Goal: Find contact information: Find contact information

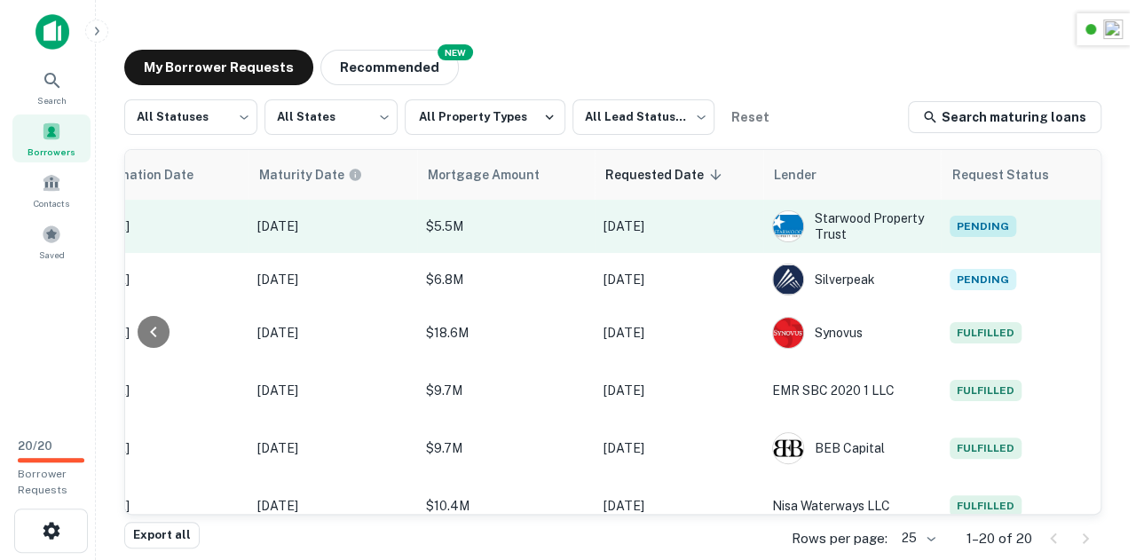
scroll to position [0, 934]
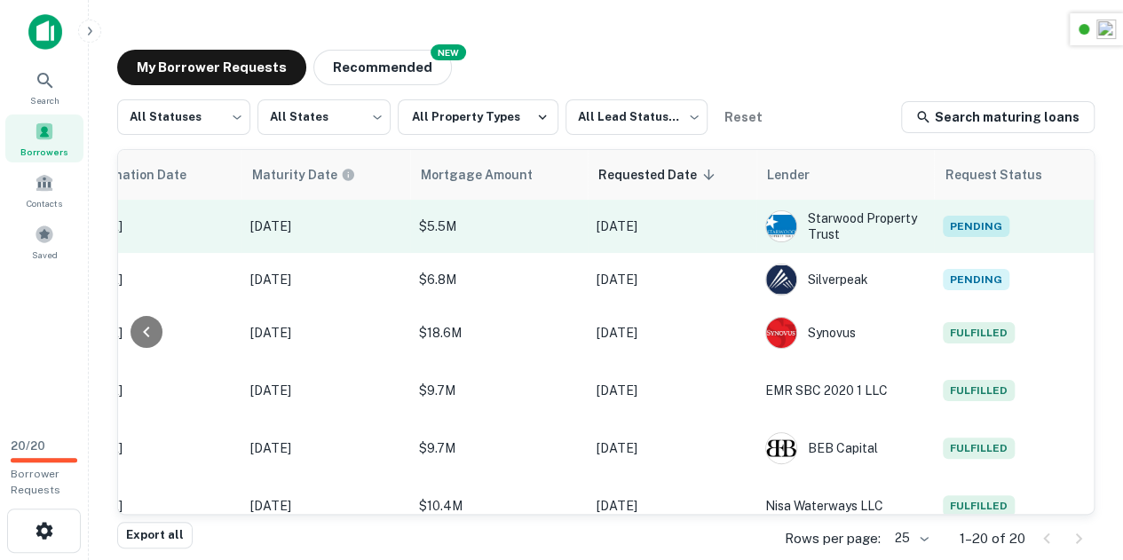
click at [968, 237] on td "Pending" at bounding box center [1014, 226] width 160 height 53
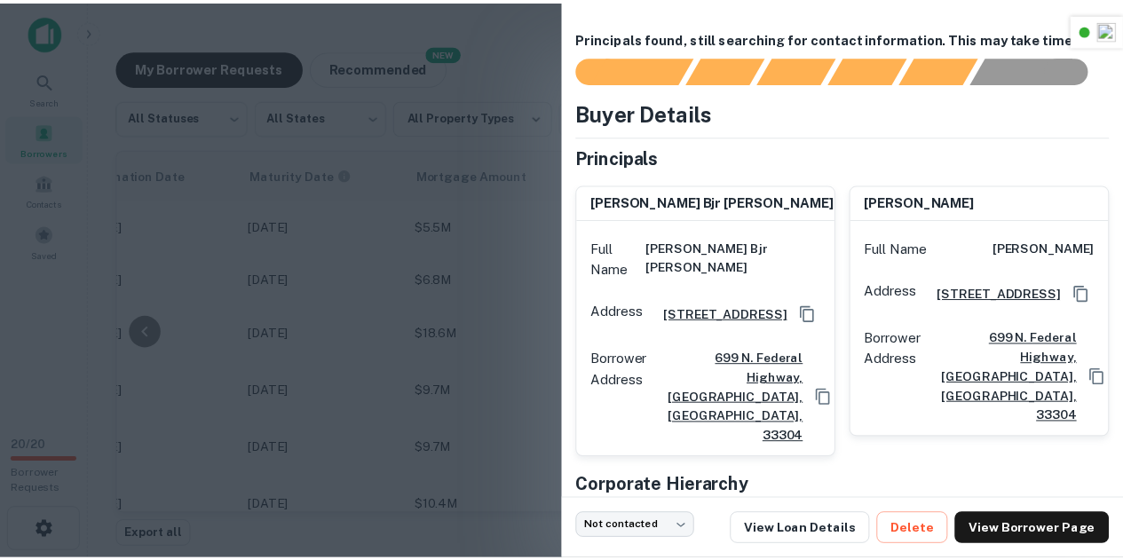
scroll to position [108, 0]
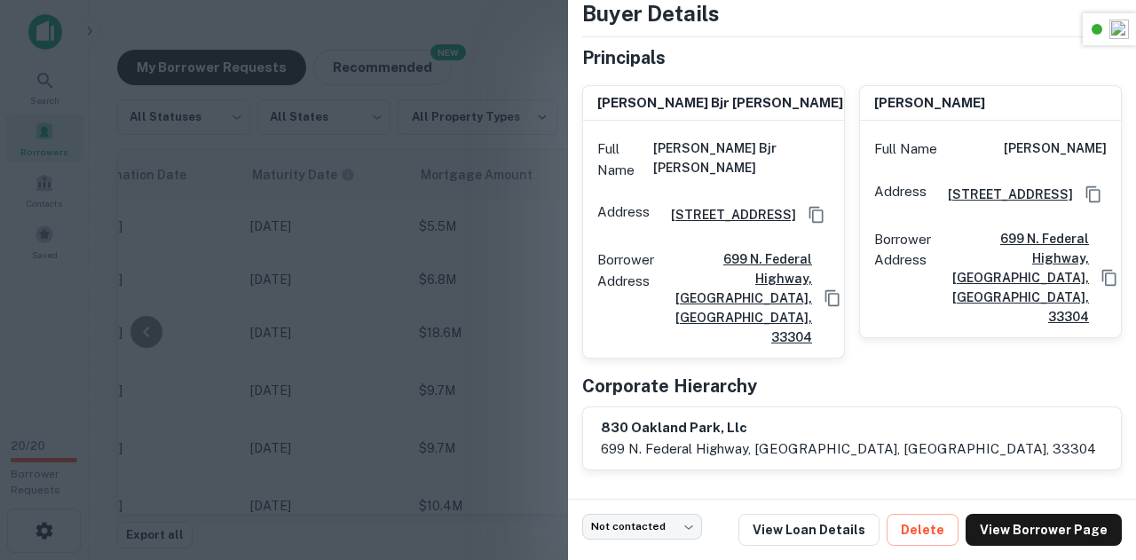
click at [507, 233] on div at bounding box center [568, 280] width 1136 height 560
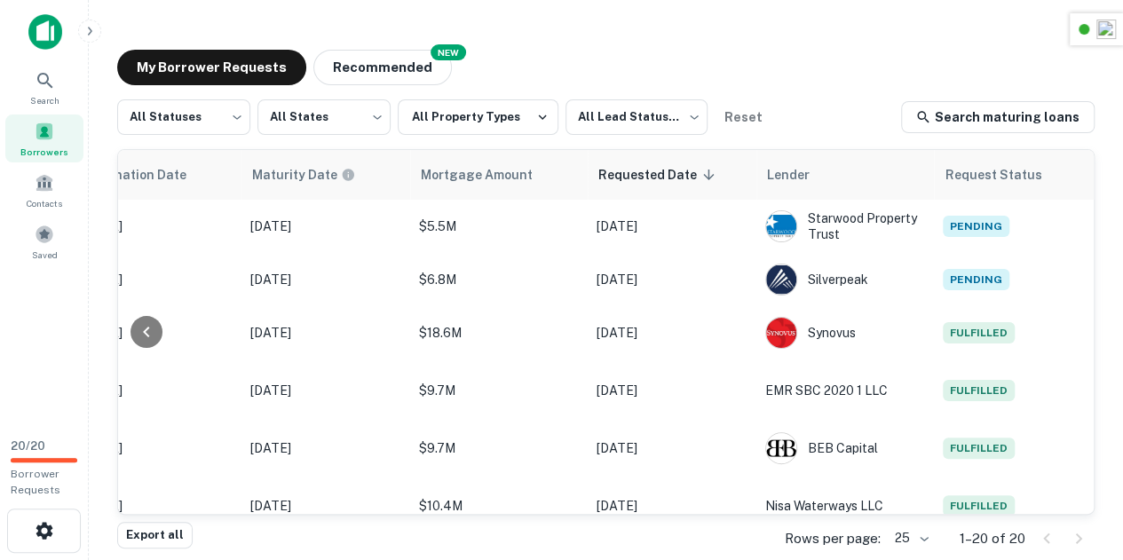
scroll to position [0, 930]
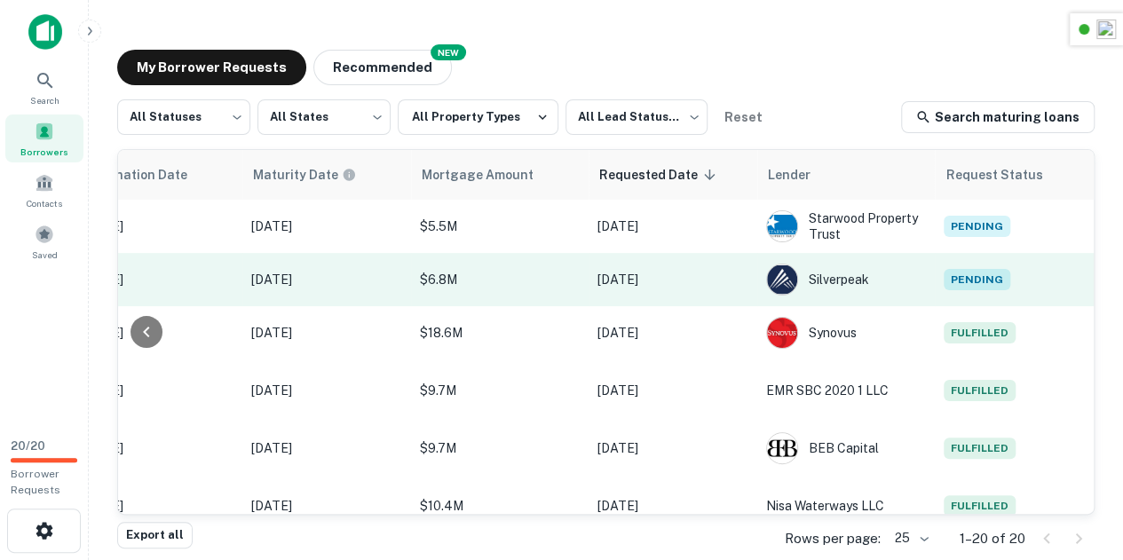
click at [994, 292] on td "Pending" at bounding box center [1015, 279] width 160 height 53
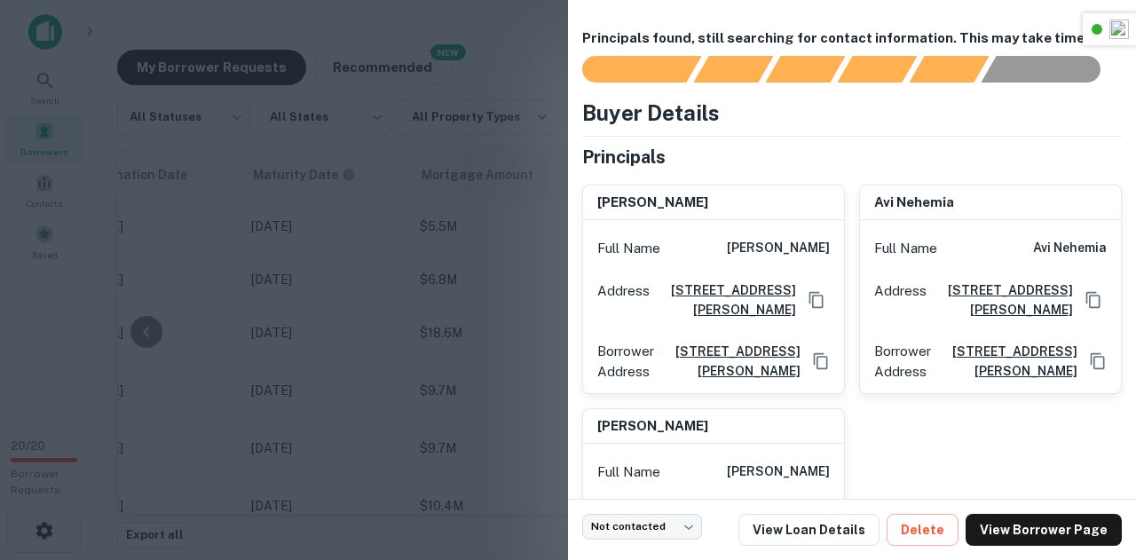
click at [415, 250] on div at bounding box center [568, 280] width 1136 height 560
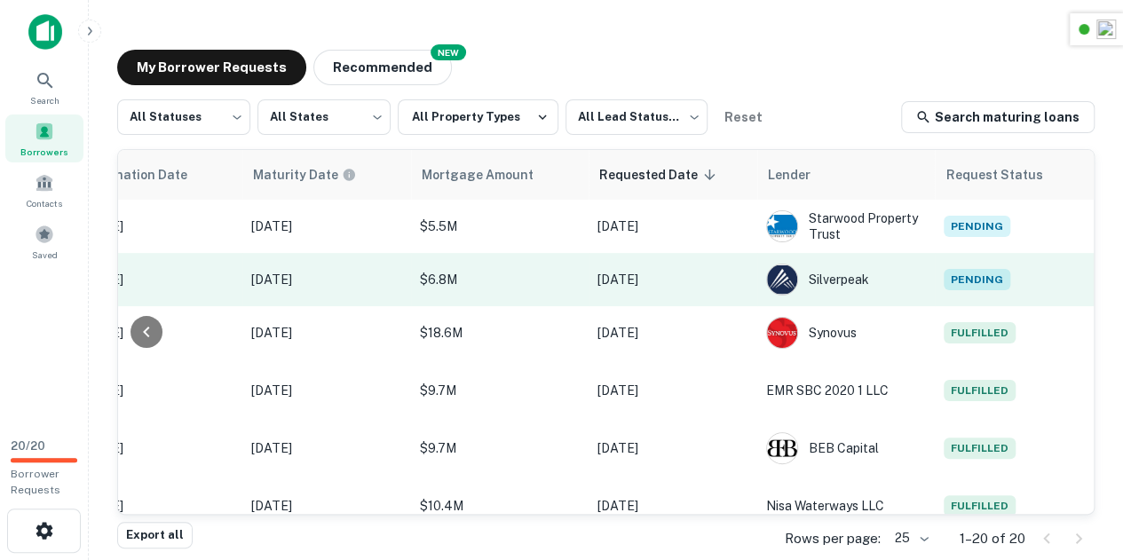
click at [976, 282] on span "Pending" at bounding box center [976, 279] width 67 height 21
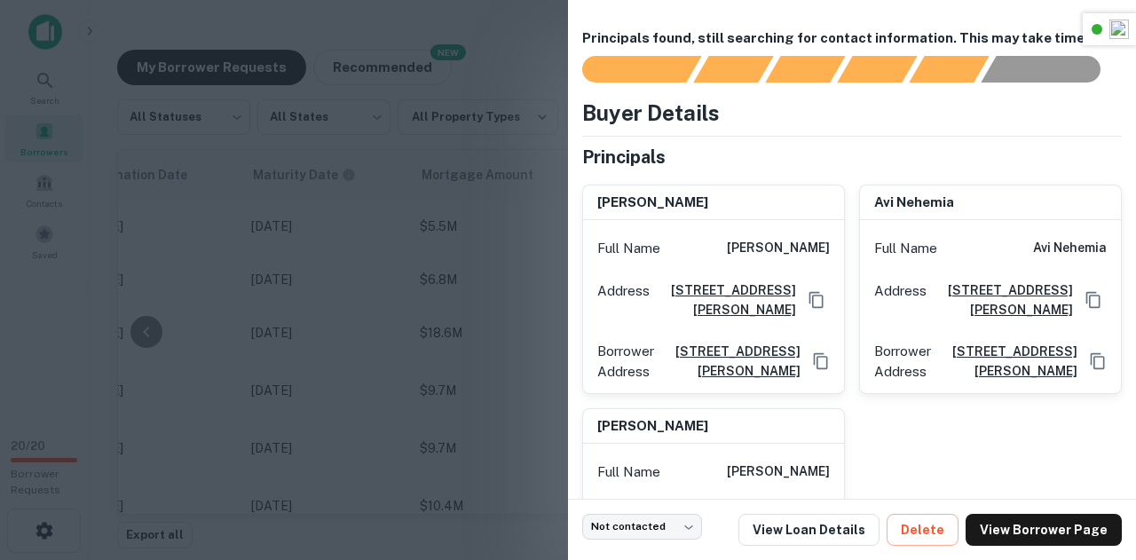
click at [449, 270] on div at bounding box center [568, 280] width 1136 height 560
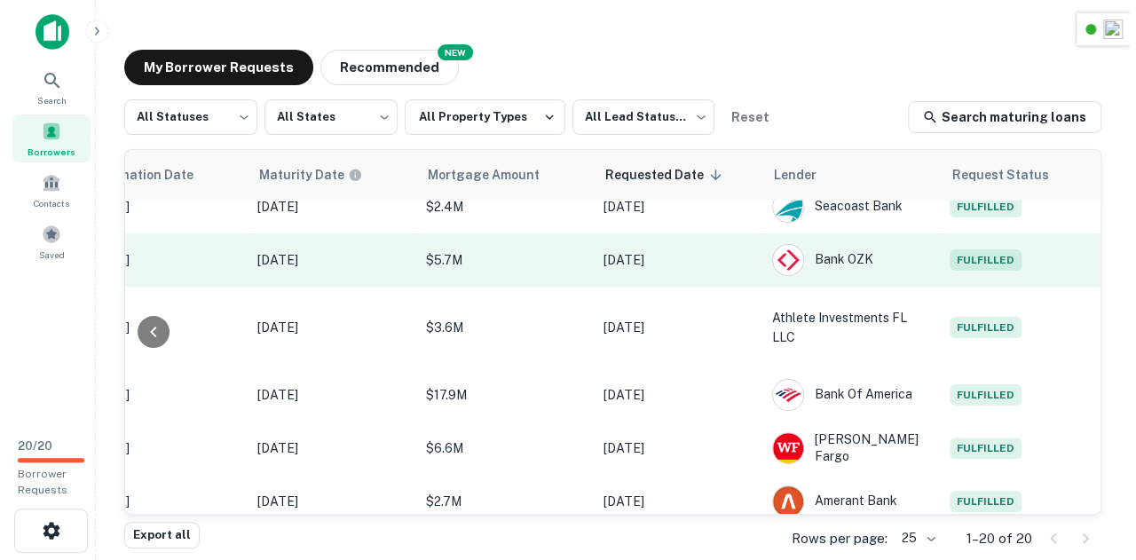
scroll to position [743, 944]
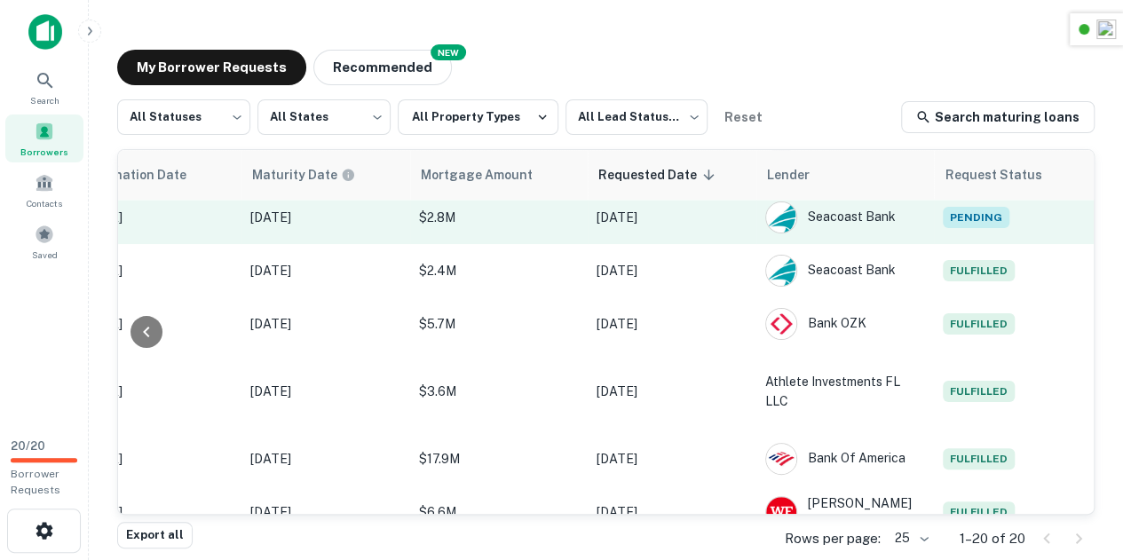
click at [959, 209] on span "Pending" at bounding box center [976, 217] width 67 height 21
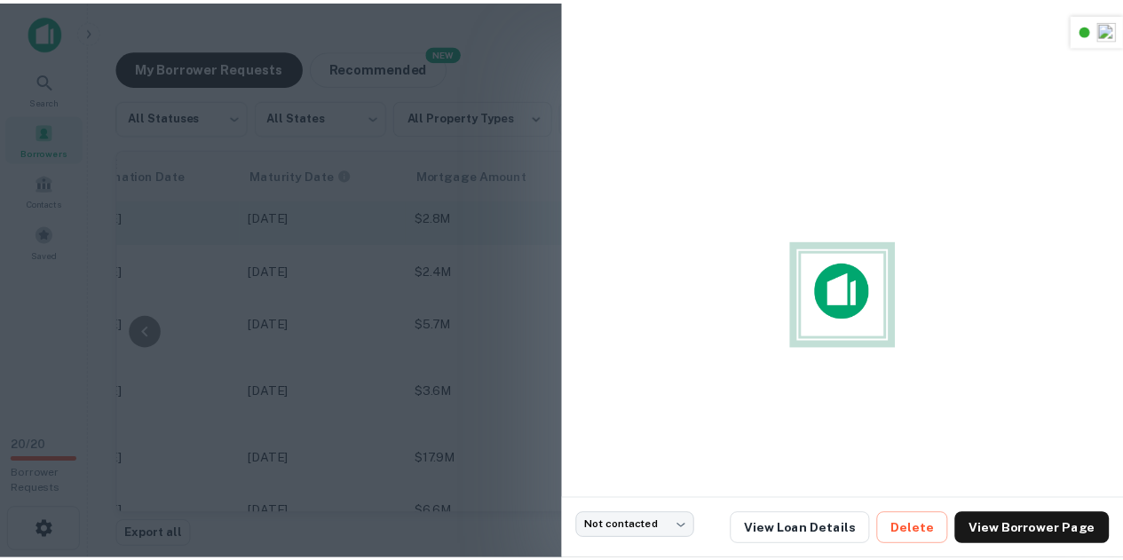
scroll to position [743, 943]
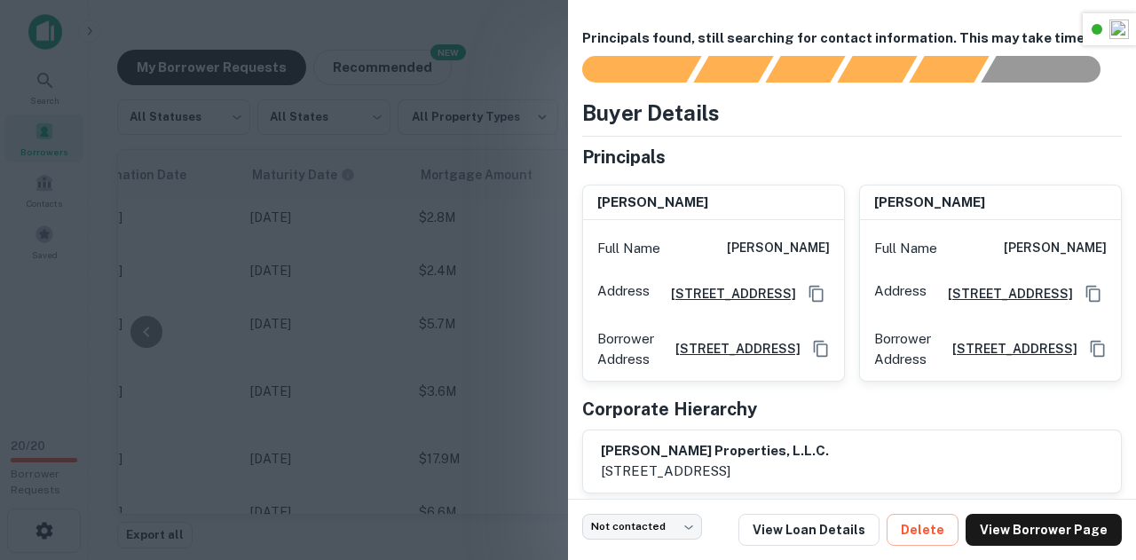
drag, startPoint x: 854, startPoint y: 250, endPoint x: 451, endPoint y: 303, distance: 406.3
click at [451, 303] on div at bounding box center [568, 280] width 1136 height 560
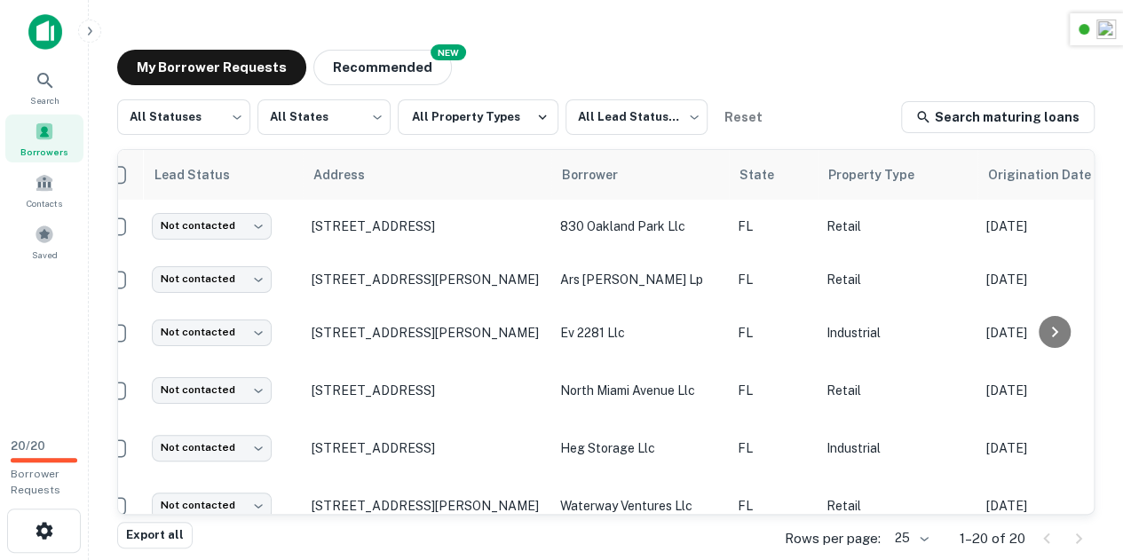
scroll to position [0, 0]
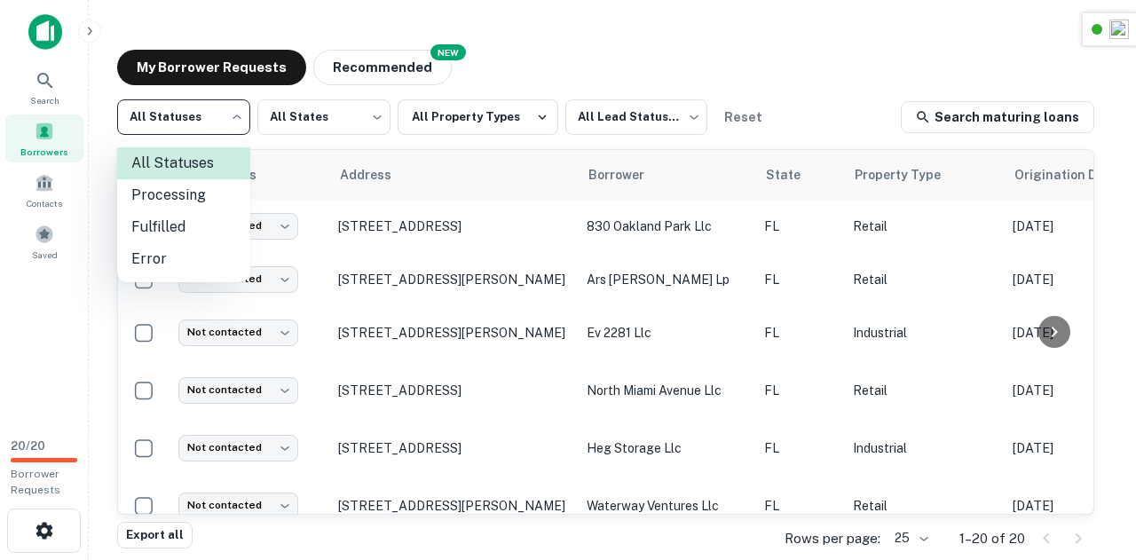
click at [149, 127] on body "Search Borrowers Contacts Saved 20 / 20 Borrower Requests My Borrower Requests …" at bounding box center [568, 280] width 1136 height 560
click at [156, 162] on li "All Statuses" at bounding box center [183, 163] width 133 height 32
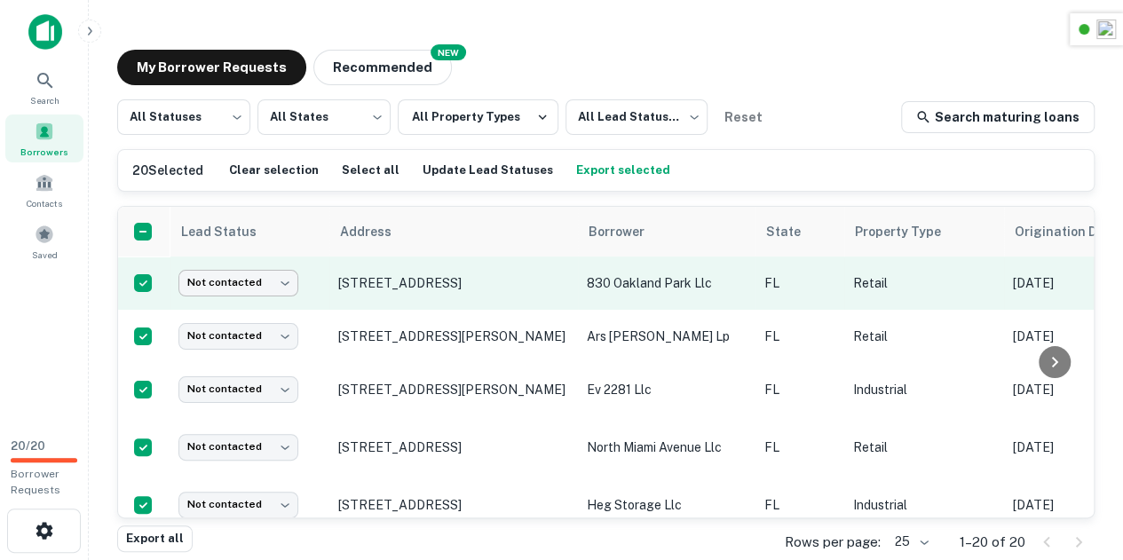
scroll to position [860, 0]
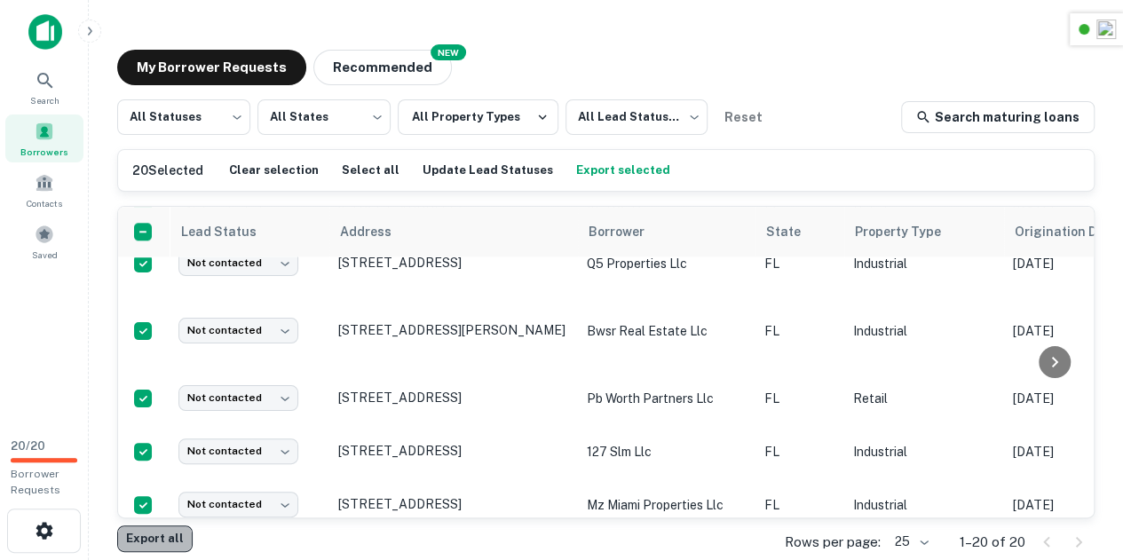
click at [170, 538] on button "Export all" at bounding box center [154, 538] width 75 height 27
click at [676, 116] on body "Search Borrowers Contacts Saved 20 / 20 Borrower Requests My Borrower Requests …" at bounding box center [561, 280] width 1123 height 560
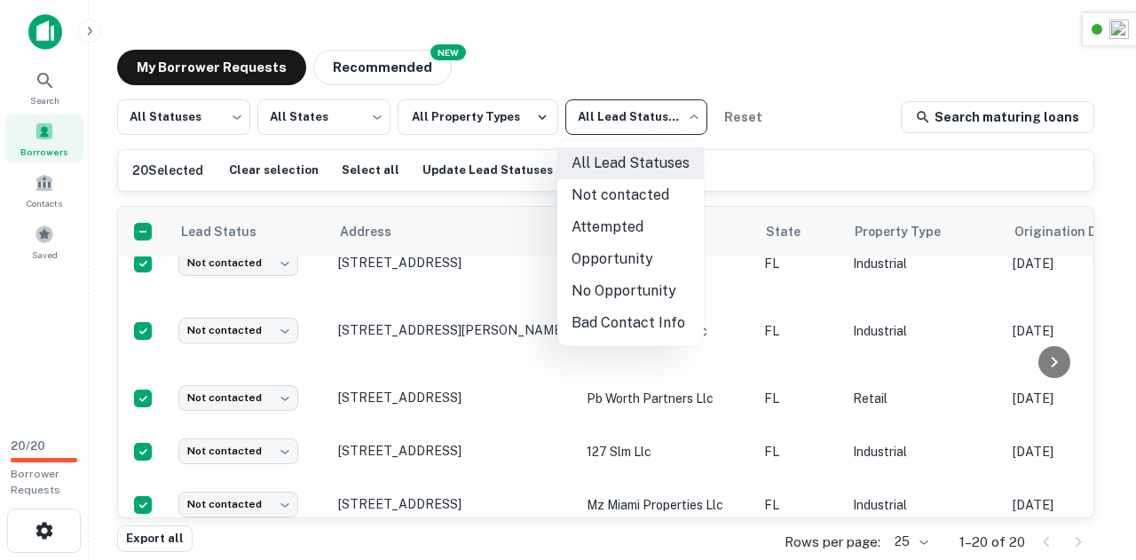
click at [676, 116] on div at bounding box center [568, 280] width 1136 height 560
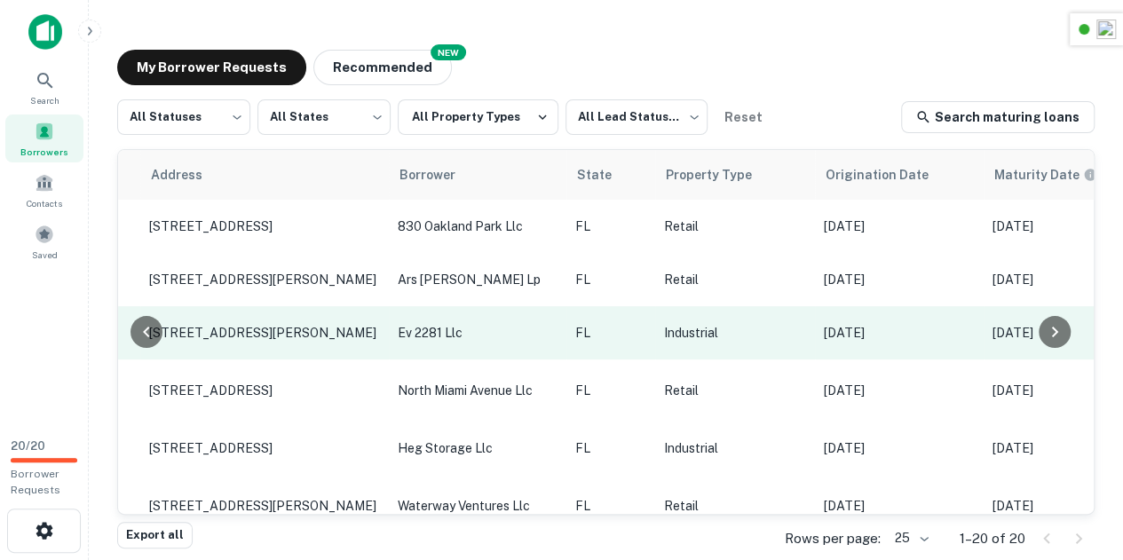
scroll to position [0, 142]
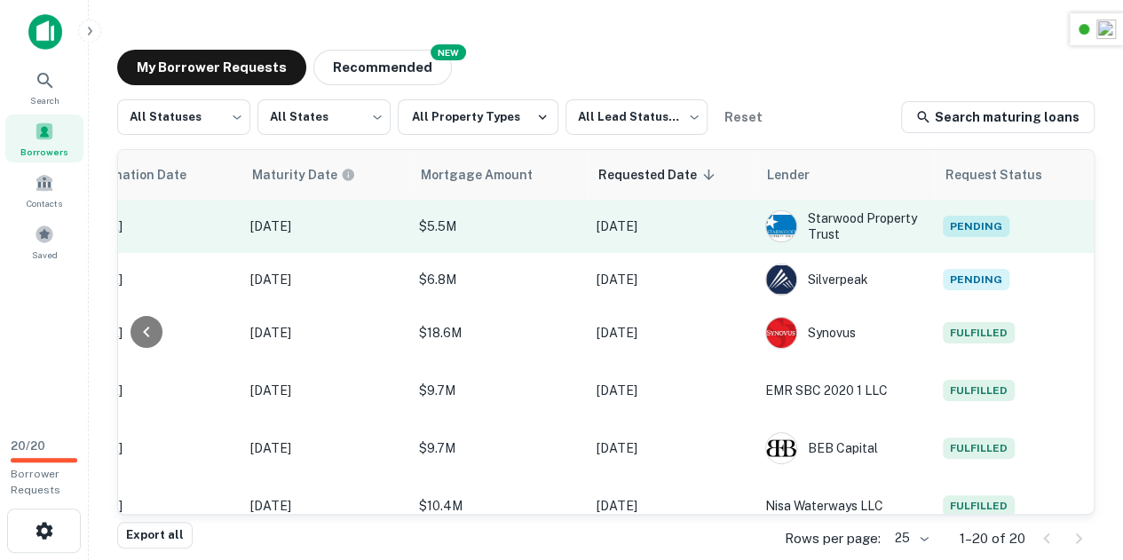
click at [956, 230] on span "Pending" at bounding box center [976, 226] width 67 height 21
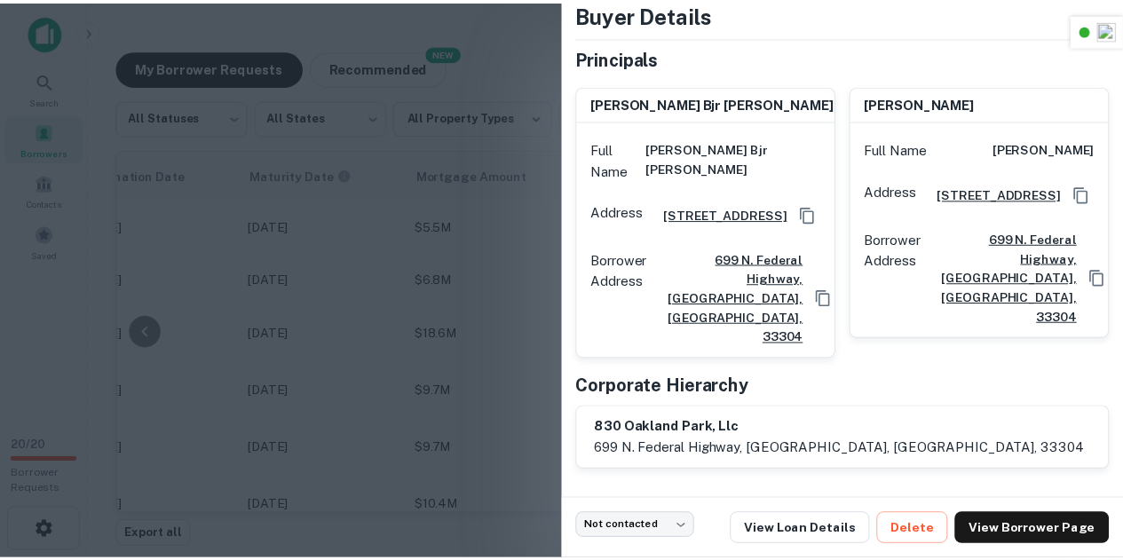
scroll to position [0, 0]
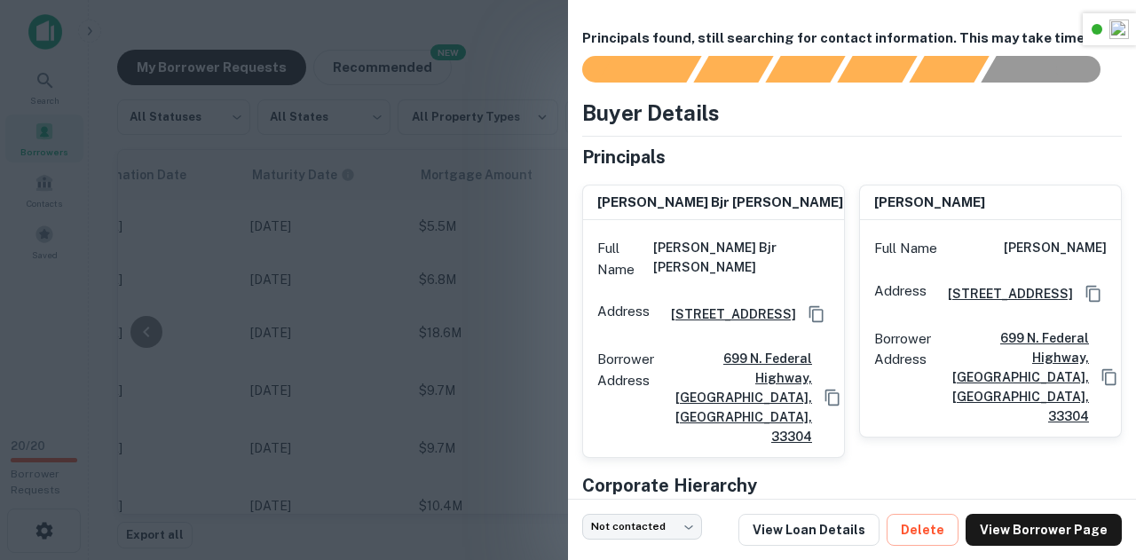
click at [439, 266] on div at bounding box center [568, 280] width 1136 height 560
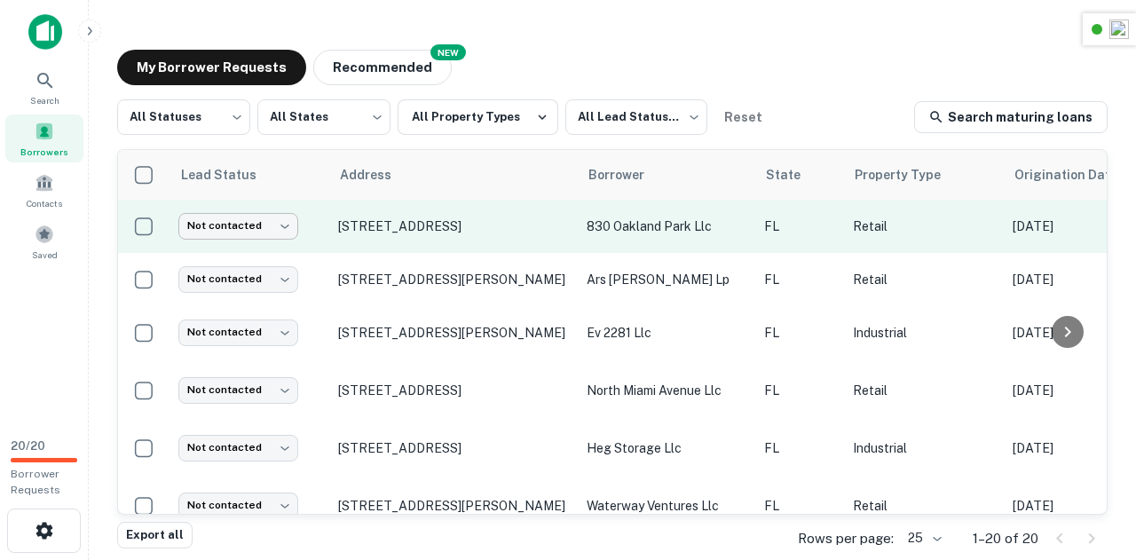
click at [261, 229] on body "Search Borrowers Contacts Saved 20 / 20 Borrower Requests My Borrower Requests …" at bounding box center [568, 280] width 1136 height 560
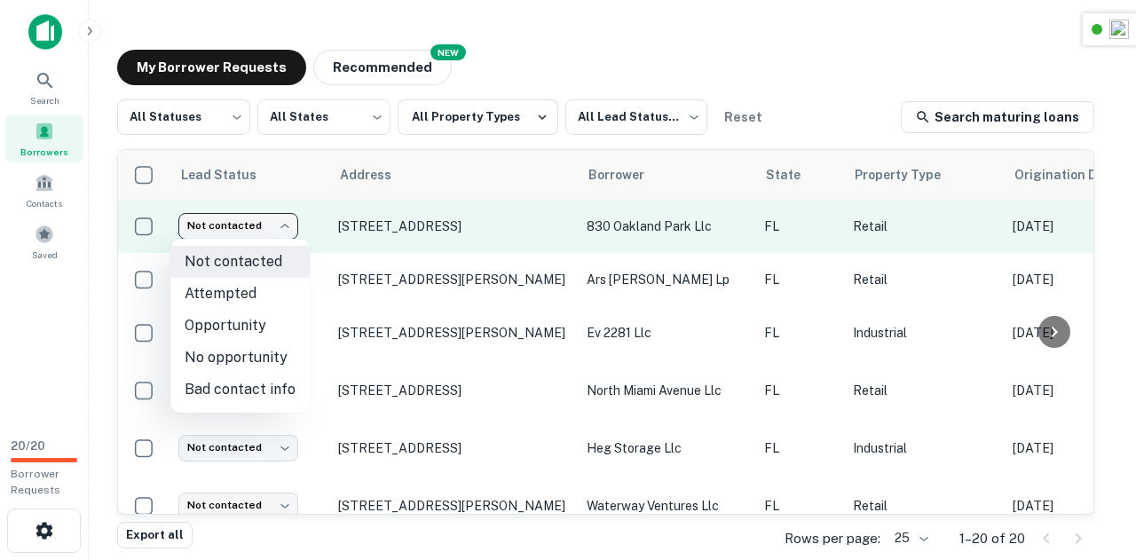
click at [261, 229] on div at bounding box center [568, 280] width 1136 height 560
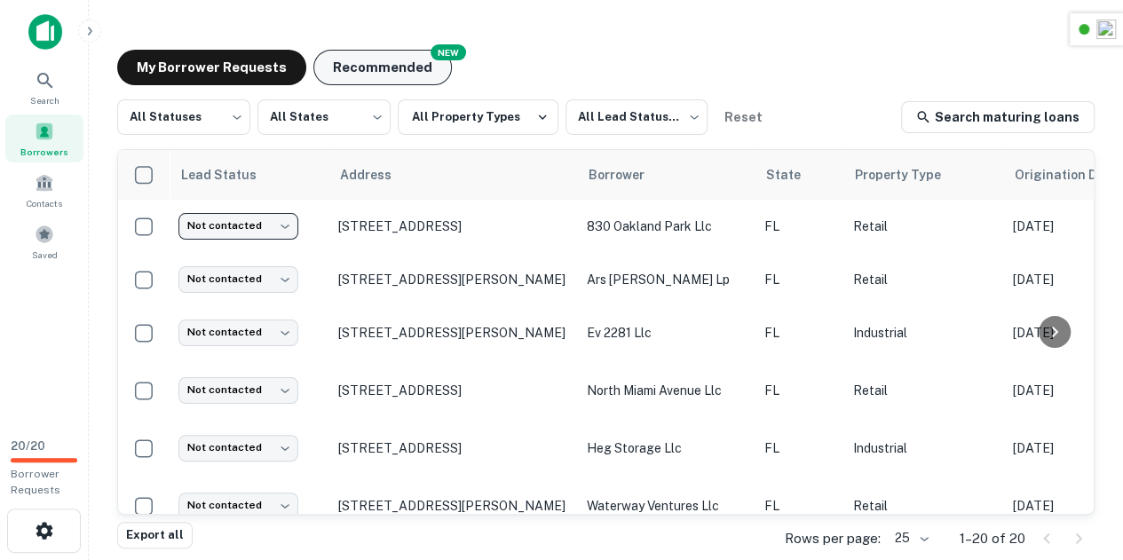
click at [391, 69] on button "Recommended" at bounding box center [382, 68] width 138 height 36
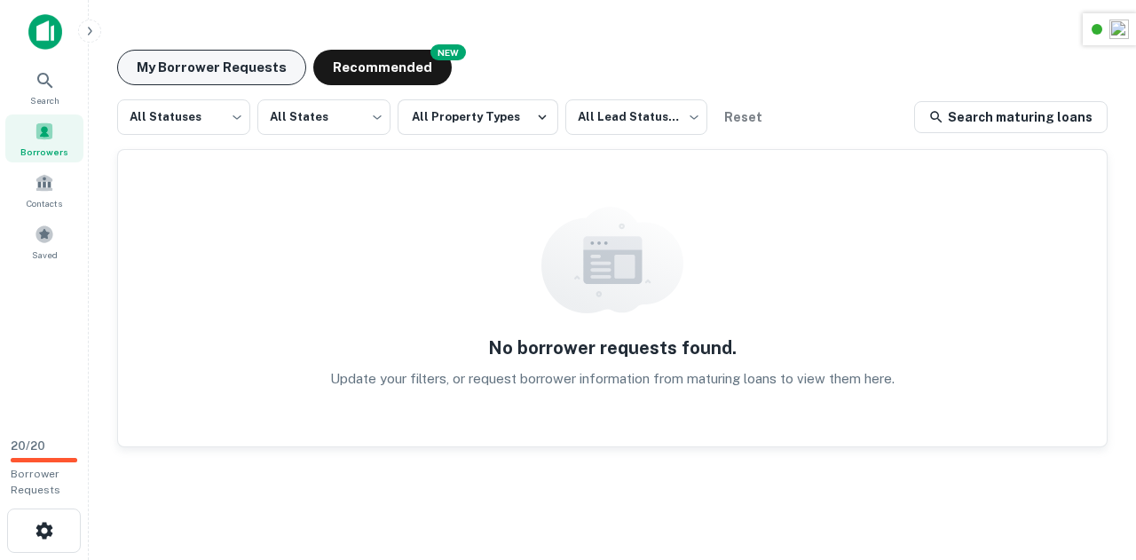
click at [188, 67] on button "My Borrower Requests" at bounding box center [211, 68] width 189 height 36
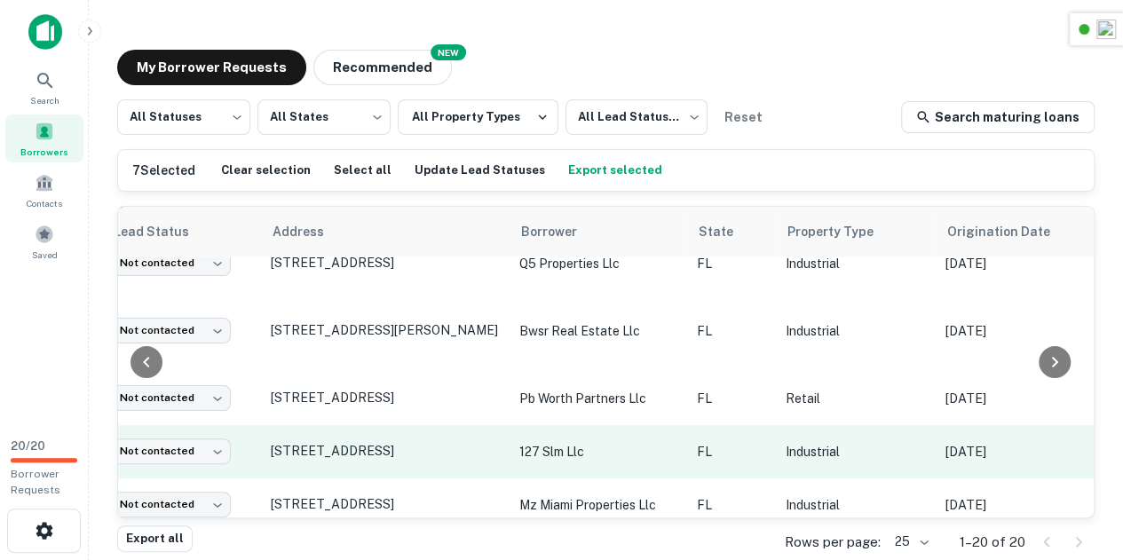
scroll to position [860, 0]
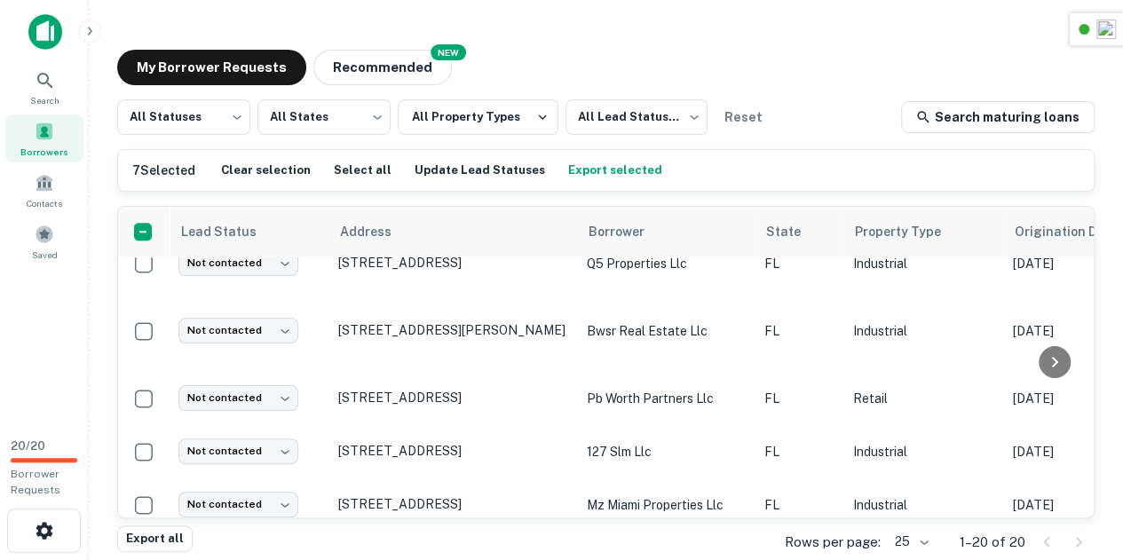
click at [618, 168] on button "Export selected" at bounding box center [615, 170] width 103 height 27
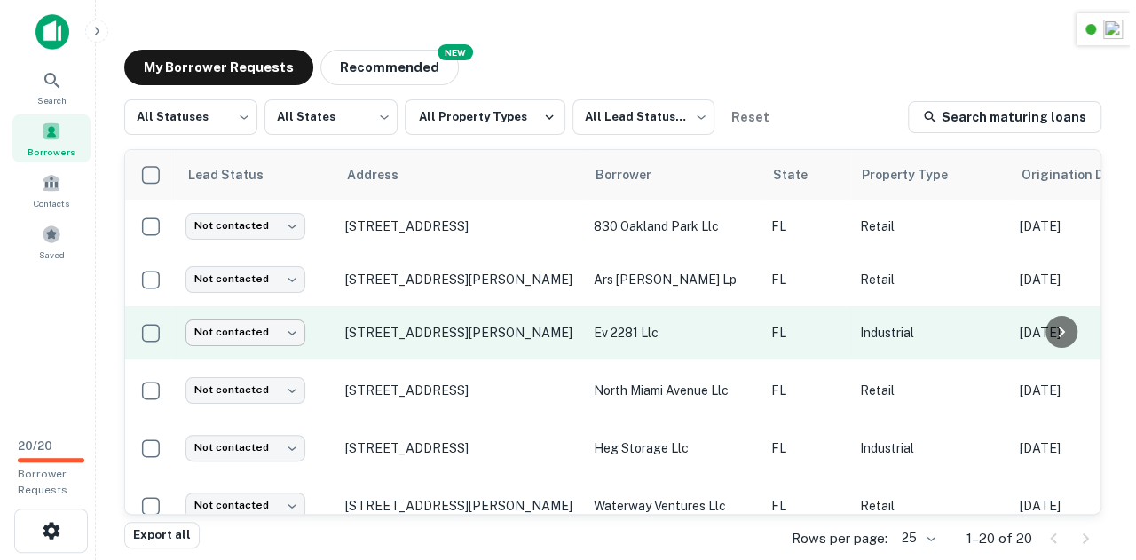
scroll to position [0, 944]
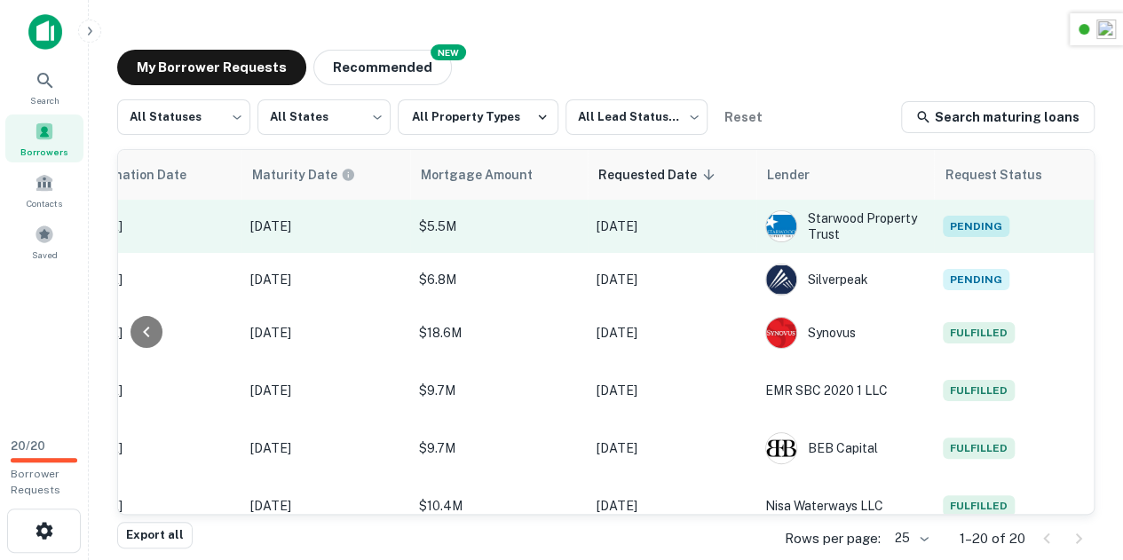
click at [973, 222] on span "Pending" at bounding box center [976, 226] width 67 height 21
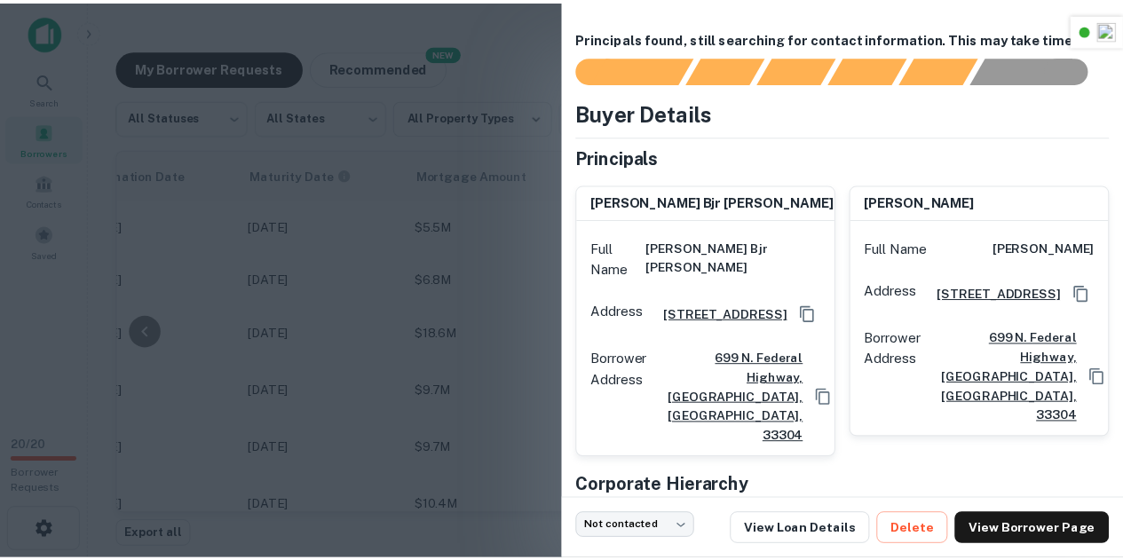
scroll to position [108, 0]
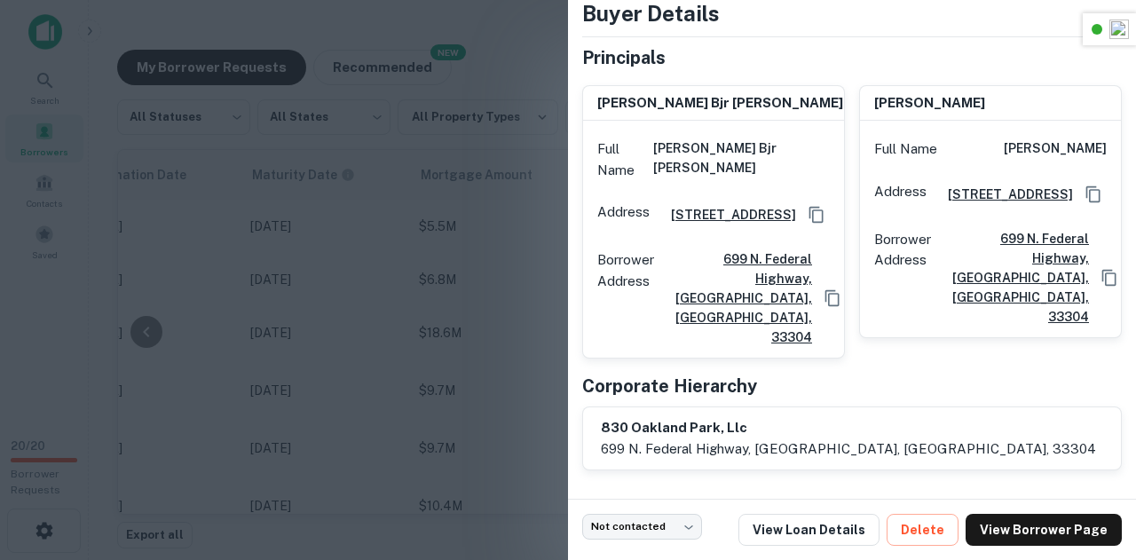
click at [501, 347] on div at bounding box center [568, 280] width 1136 height 560
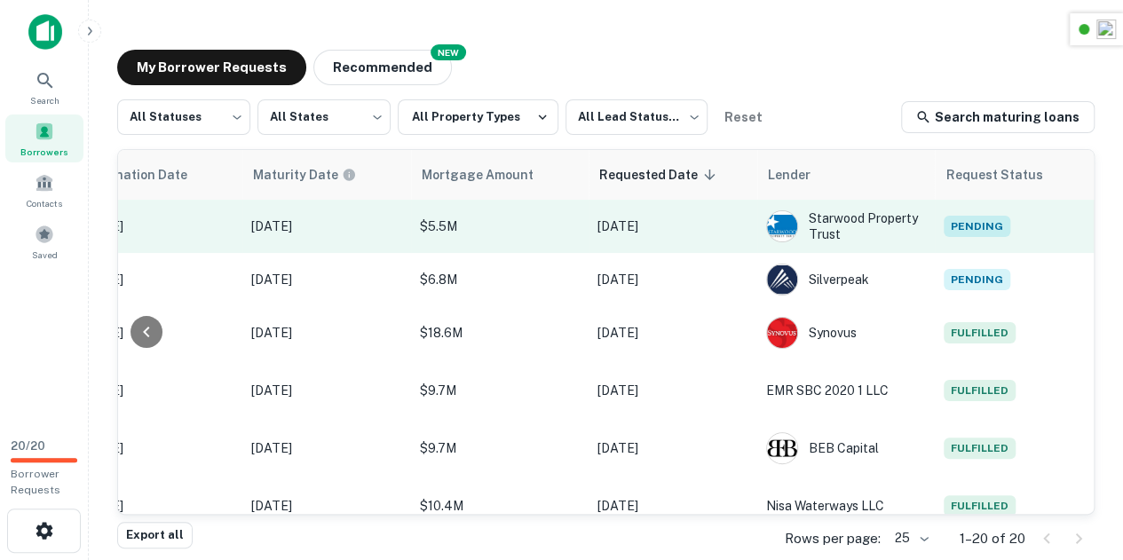
click at [977, 228] on span "Pending" at bounding box center [976, 226] width 67 height 21
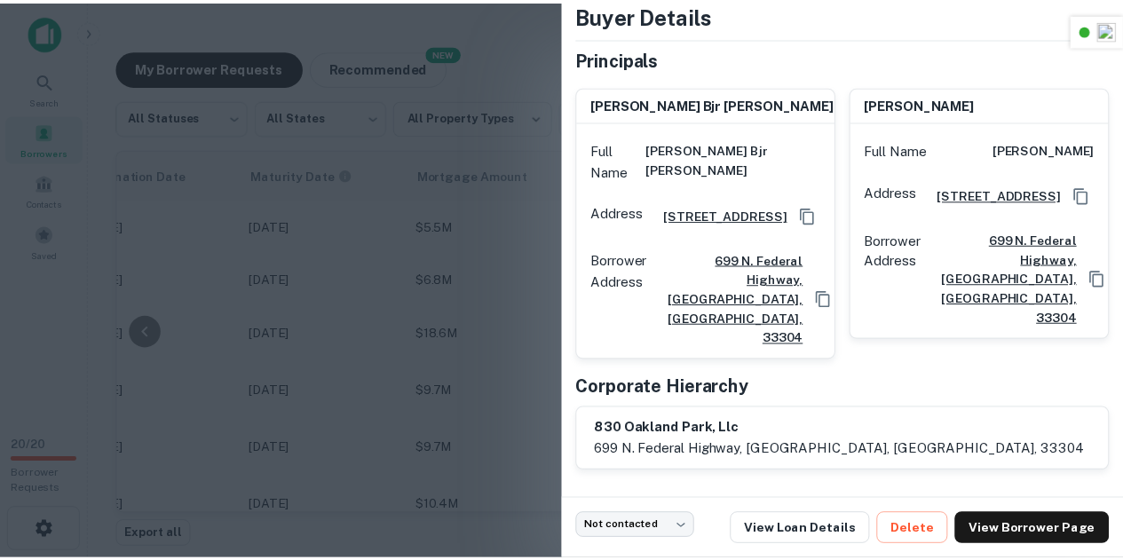
scroll to position [108, 0]
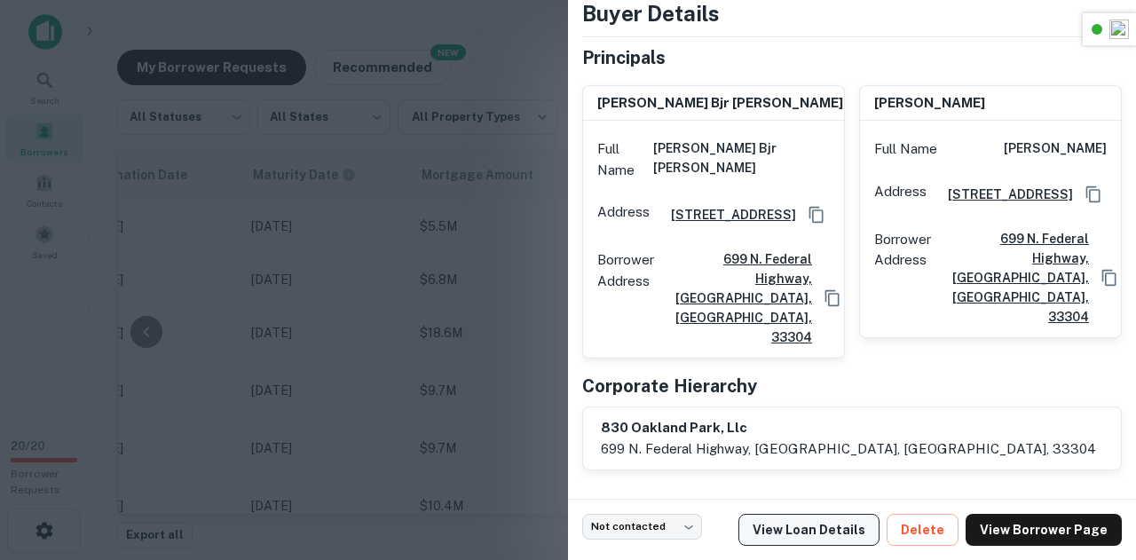
click at [858, 535] on link "View Loan Details" at bounding box center [808, 530] width 141 height 32
click at [471, 82] on div at bounding box center [568, 280] width 1136 height 560
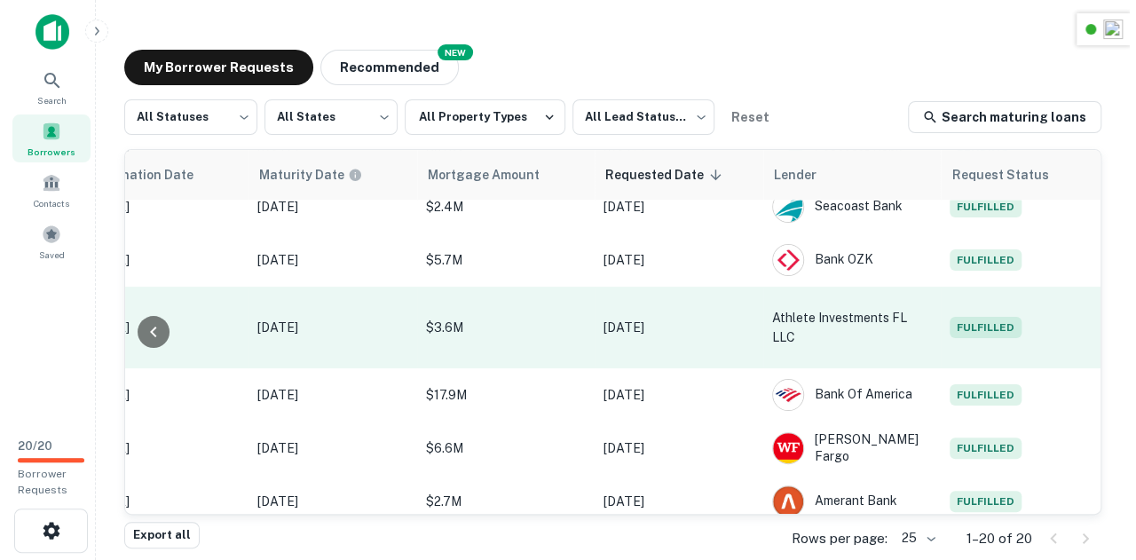
scroll to position [0, 944]
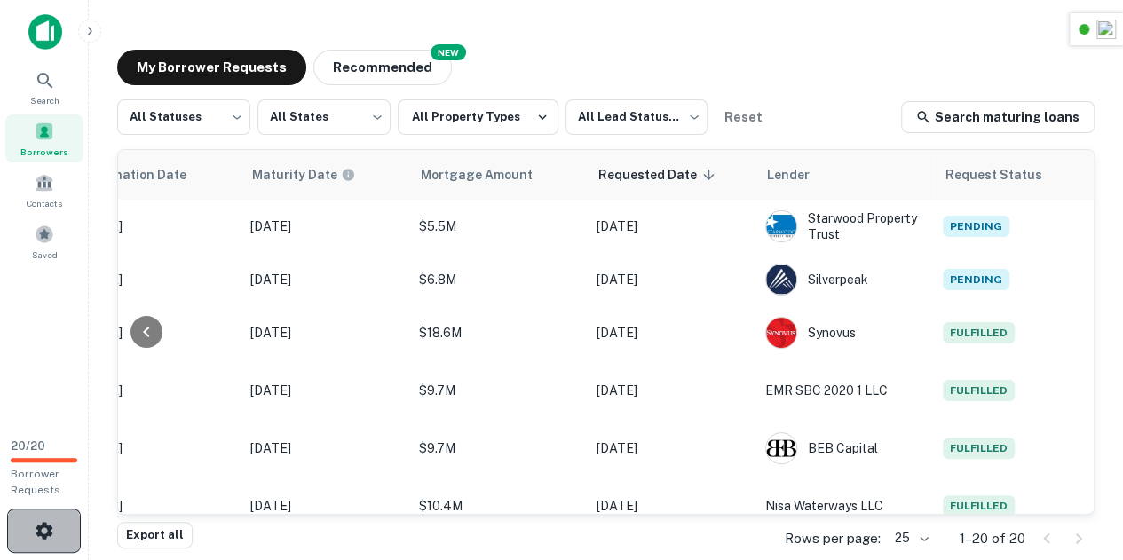
click at [46, 545] on button "button" at bounding box center [44, 531] width 74 height 44
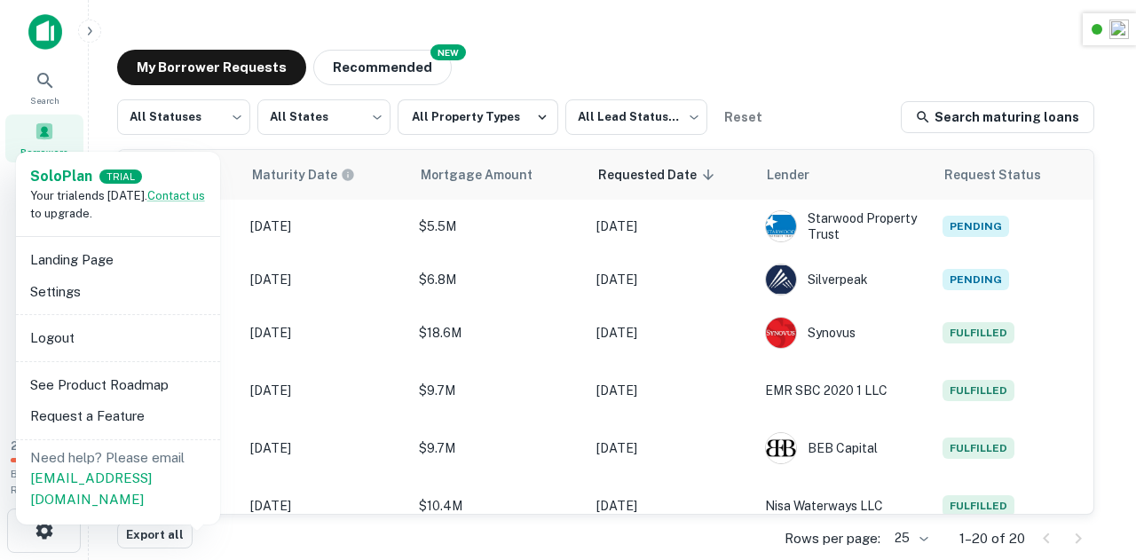
click at [832, 64] on div at bounding box center [568, 280] width 1136 height 560
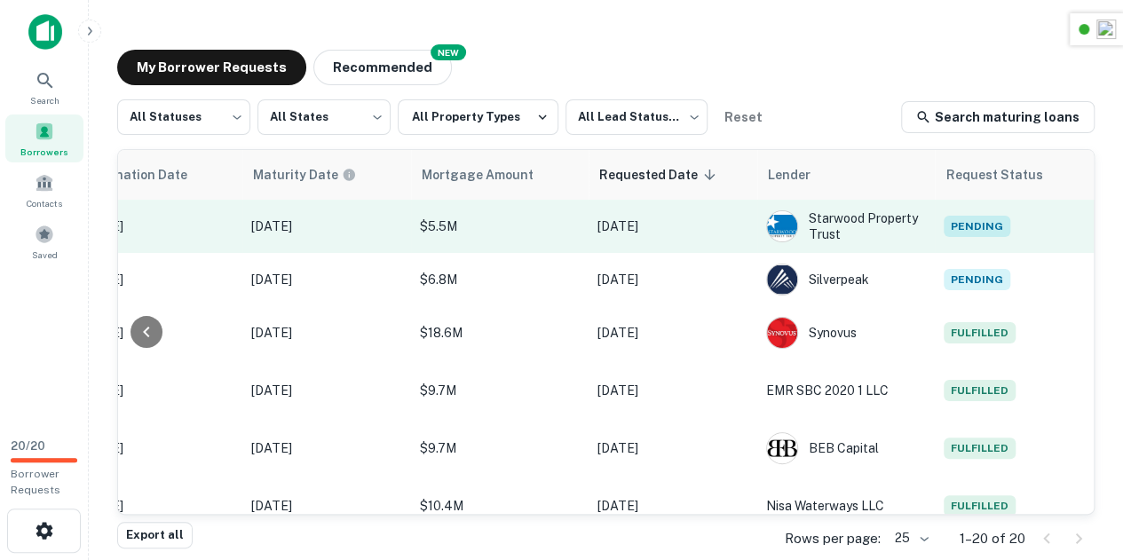
click at [976, 230] on span "Pending" at bounding box center [976, 226] width 67 height 21
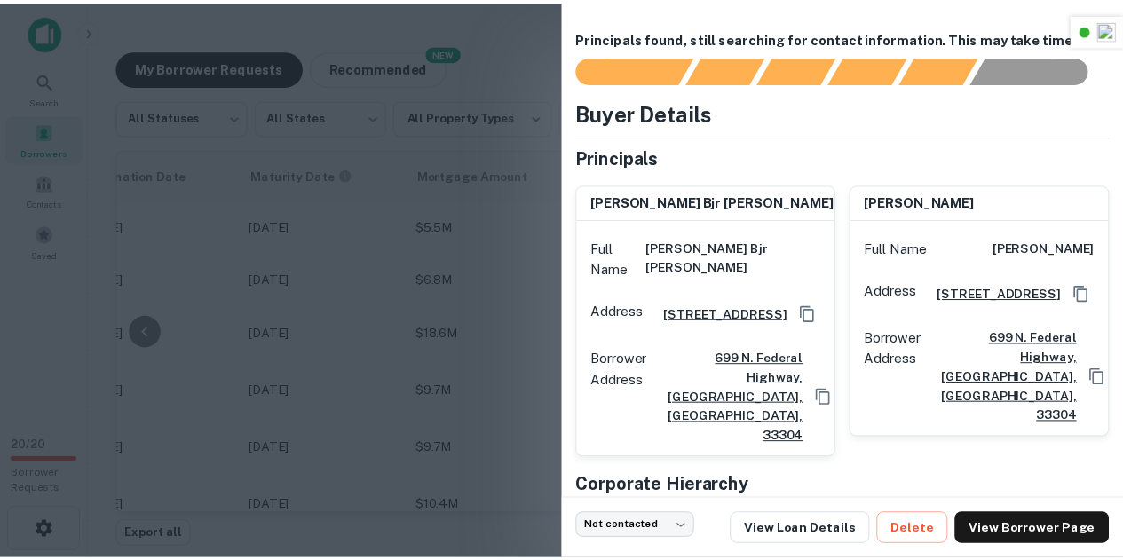
scroll to position [108, 0]
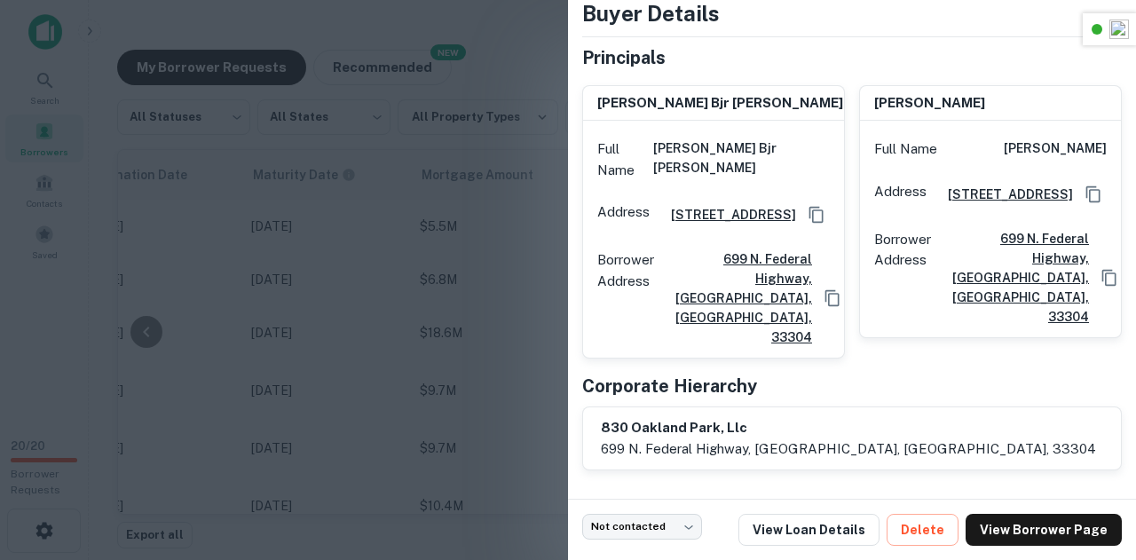
click at [570, 385] on div "Principals found, still searching for contact information. This may take time..…" at bounding box center [852, 249] width 568 height 499
click at [459, 372] on div at bounding box center [568, 280] width 1136 height 560
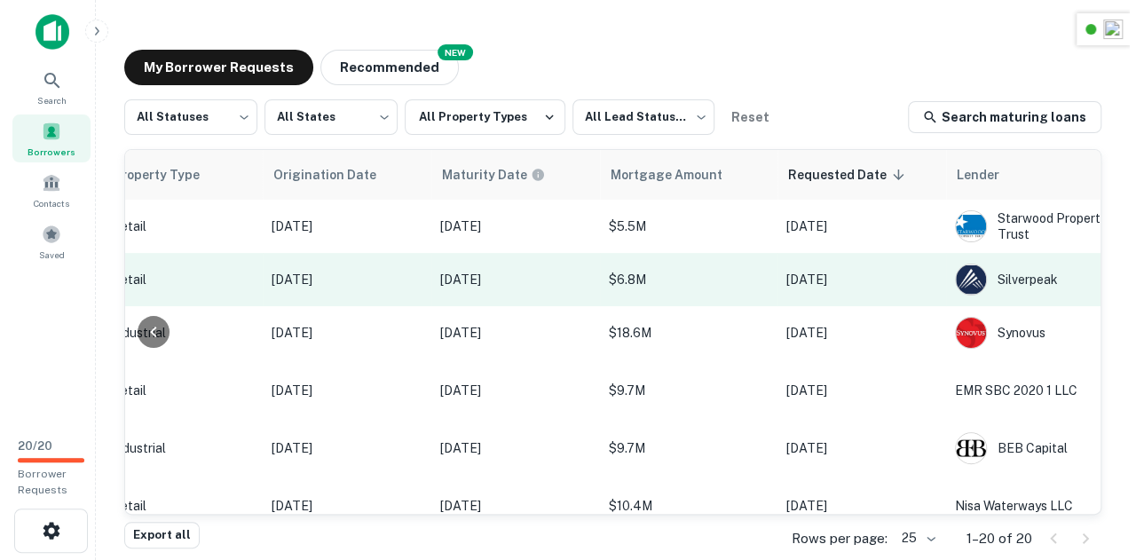
scroll to position [0, 944]
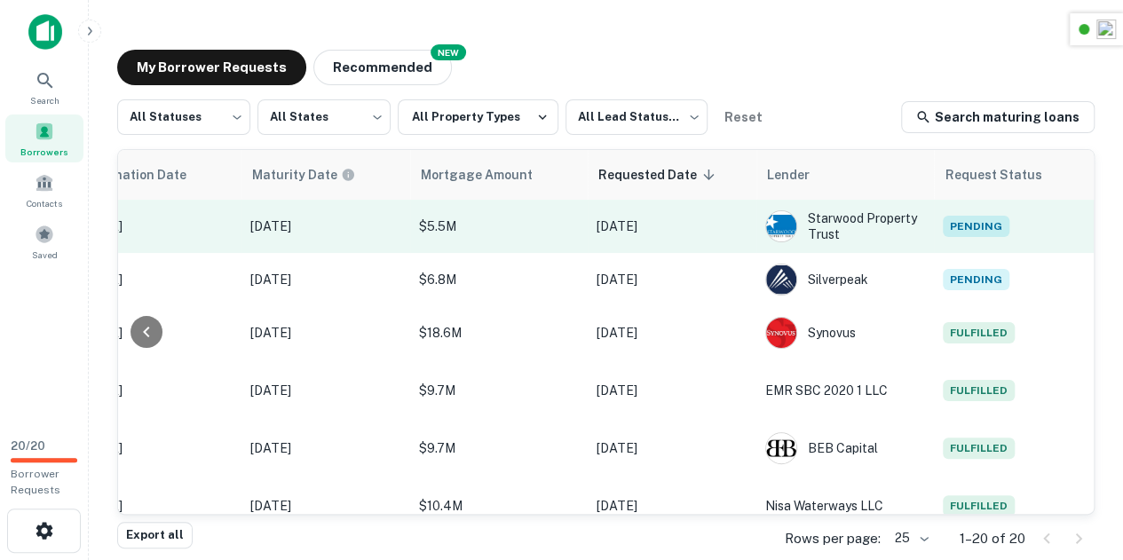
click at [977, 234] on span "Pending" at bounding box center [976, 226] width 67 height 21
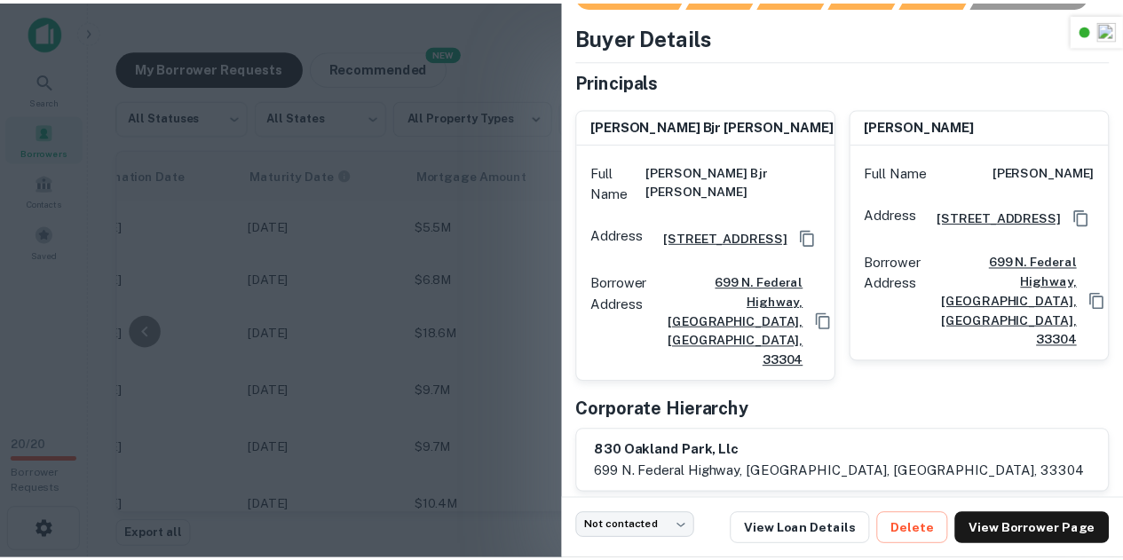
scroll to position [108, 0]
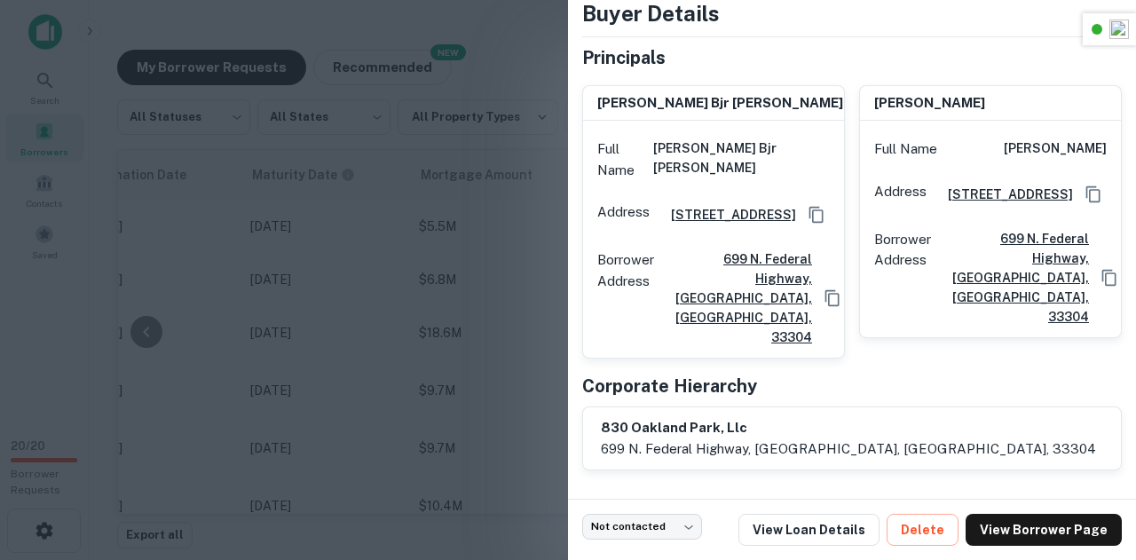
click at [549, 152] on div at bounding box center [568, 280] width 1136 height 560
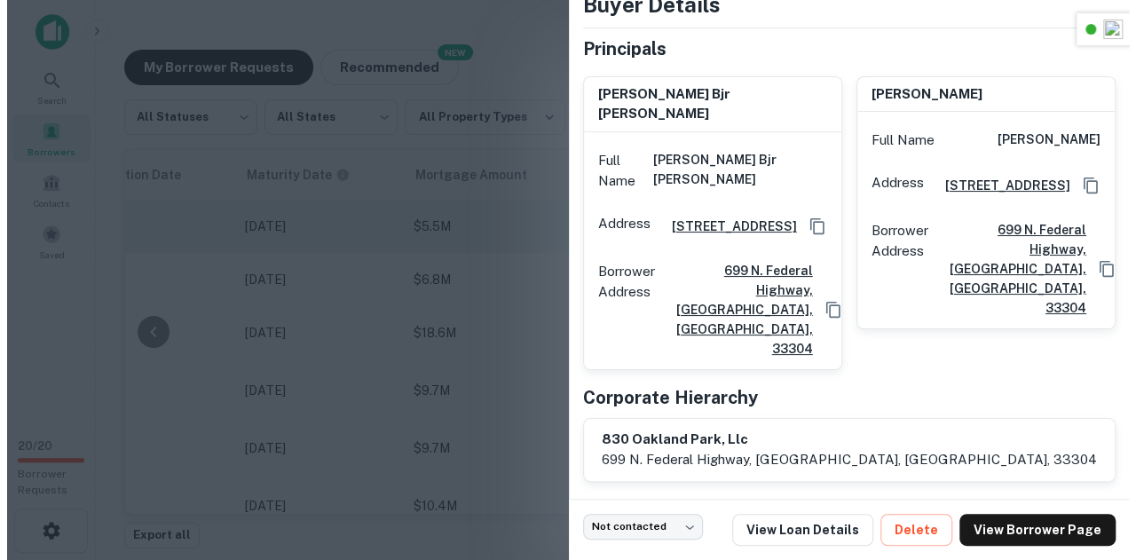
scroll to position [0, 930]
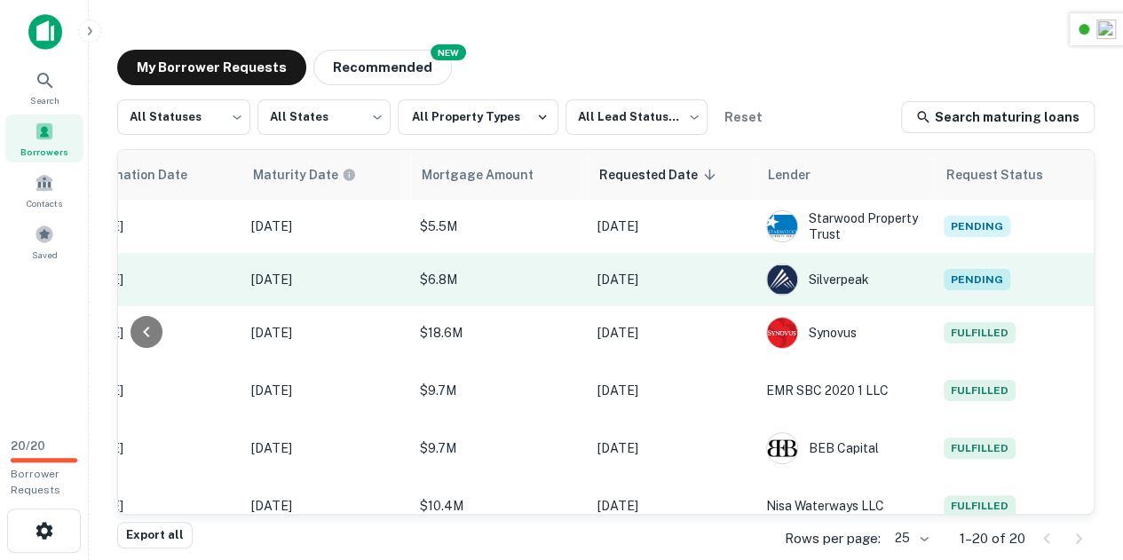
click at [975, 272] on span "Pending" at bounding box center [976, 279] width 67 height 21
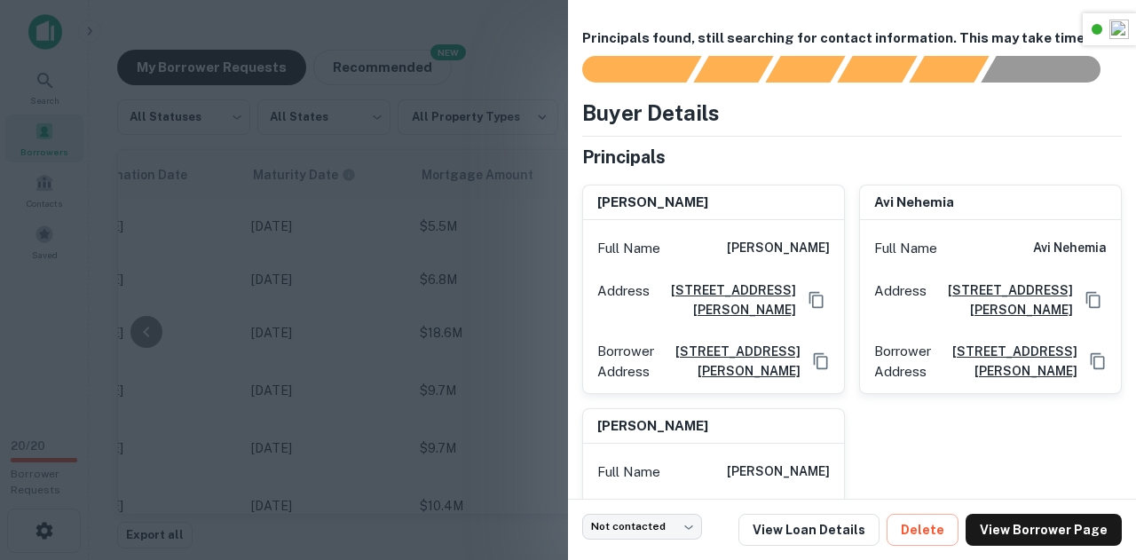
click at [904, 197] on h6 "avi nehemia" at bounding box center [914, 203] width 80 height 20
copy h6 "avi nehemia"
click at [1006, 189] on div "avi nehemia" at bounding box center [990, 204] width 261 height 36
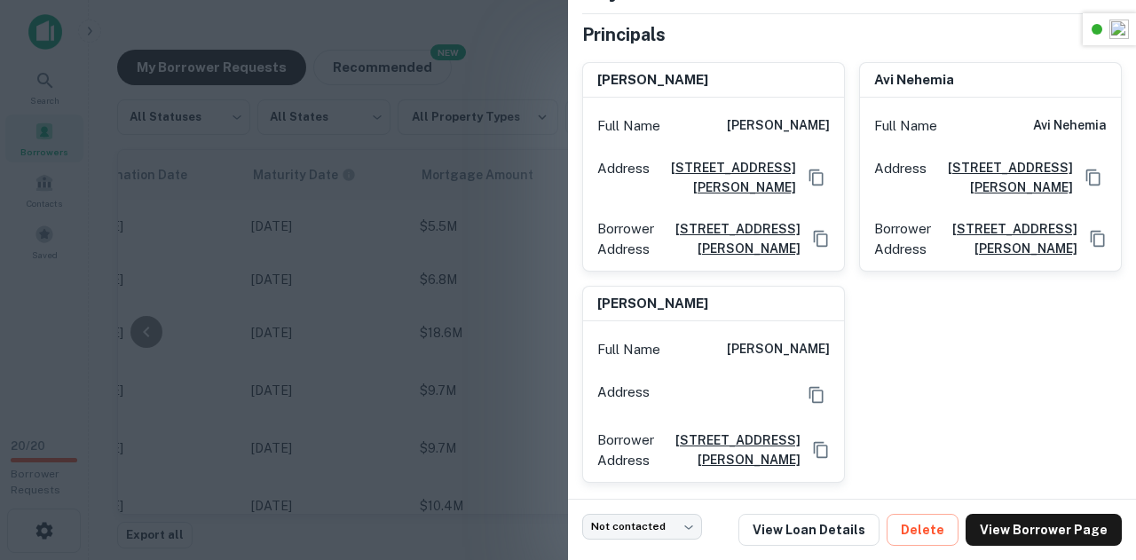
scroll to position [296, 0]
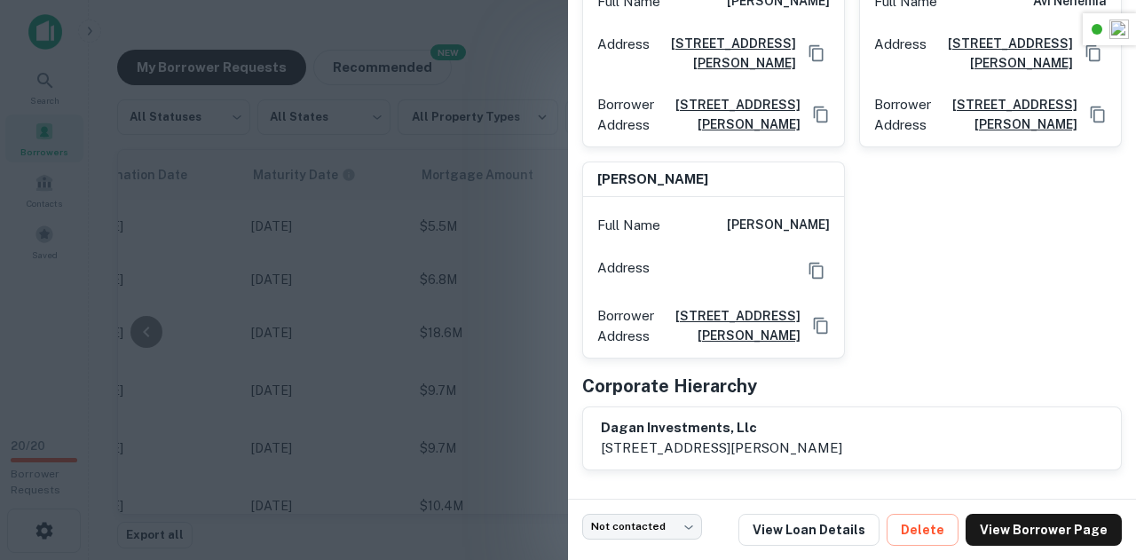
click at [980, 280] on div "avraham nehemia Full Name avraham nehemia Address 18201 Collins Ave, Sunny Isle…" at bounding box center [845, 141] width 554 height 435
click at [960, 261] on div "avraham nehemia Full Name avraham nehemia Address 18201 Collins Ave, Sunny Isle…" at bounding box center [845, 141] width 554 height 435
click at [714, 440] on p "18201 collins ave, sunny isles, fl, 33160" at bounding box center [721, 448] width 241 height 21
click at [714, 430] on h6 "dagan investments, llc" at bounding box center [721, 428] width 241 height 20
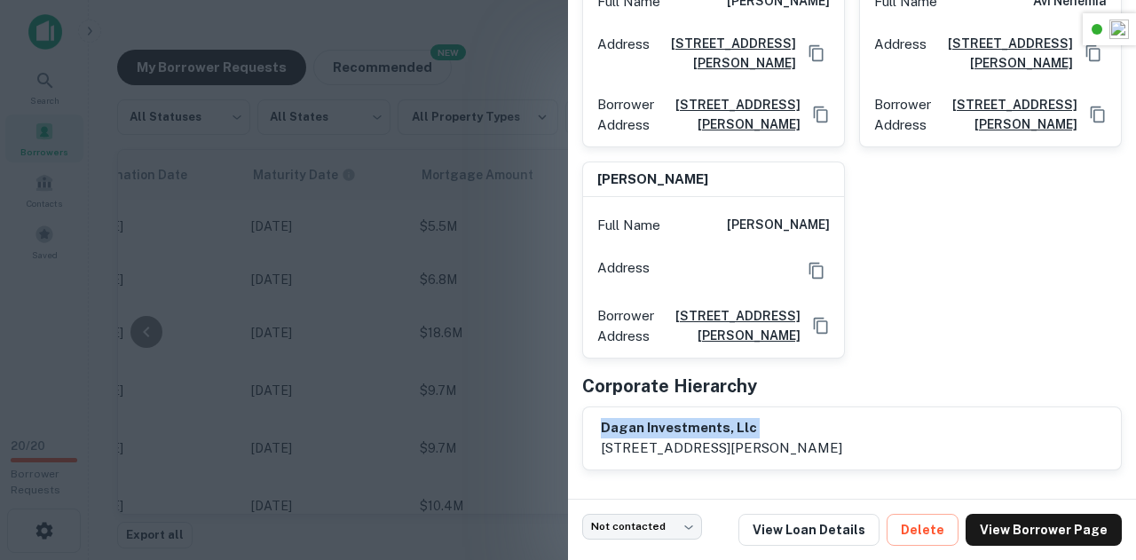
click at [714, 430] on h6 "dagan investments, llc" at bounding box center [721, 428] width 241 height 20
copy h6 "dagan investments, llc"
click at [895, 342] on div "avraham nehemia Full Name avraham nehemia Address 18201 Collins Ave, Sunny Isle…" at bounding box center [845, 141] width 554 height 435
click at [969, 295] on div "avraham nehemia Full Name avraham nehemia Address 18201 Collins Ave, Sunny Isle…" at bounding box center [845, 141] width 554 height 435
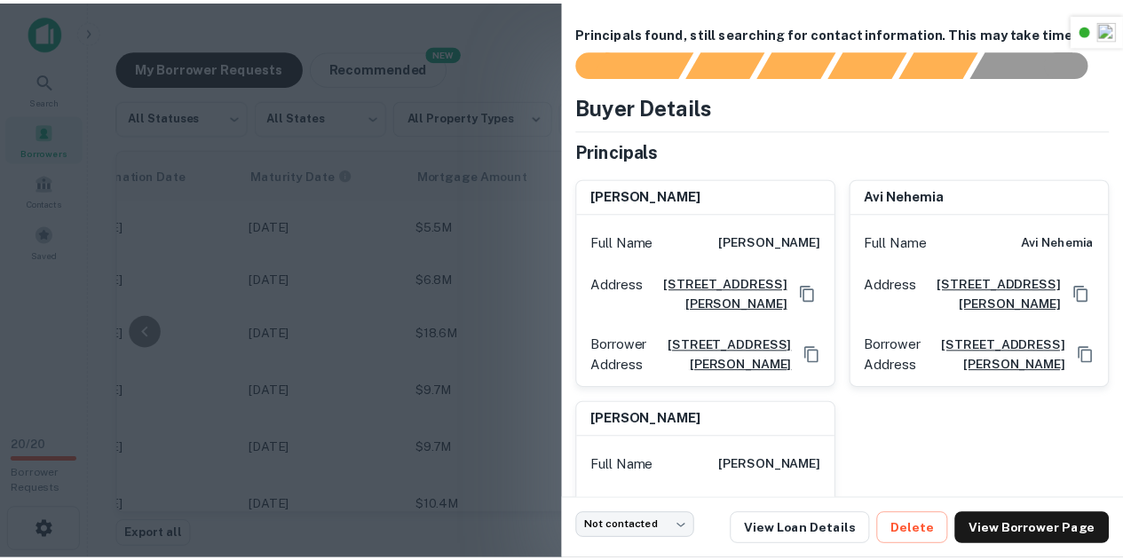
scroll to position [0, 0]
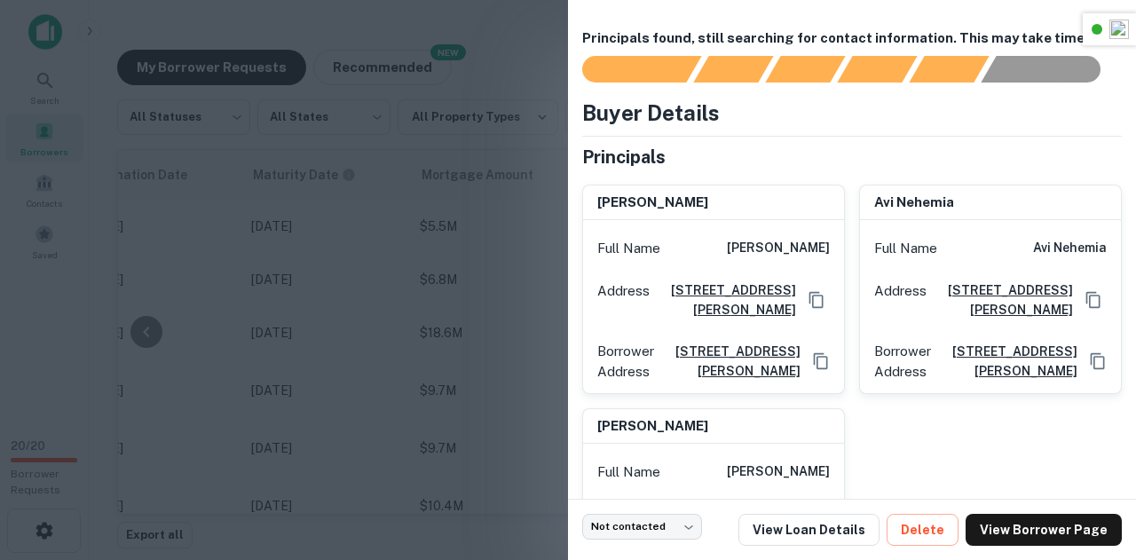
click at [461, 207] on div at bounding box center [568, 280] width 1136 height 560
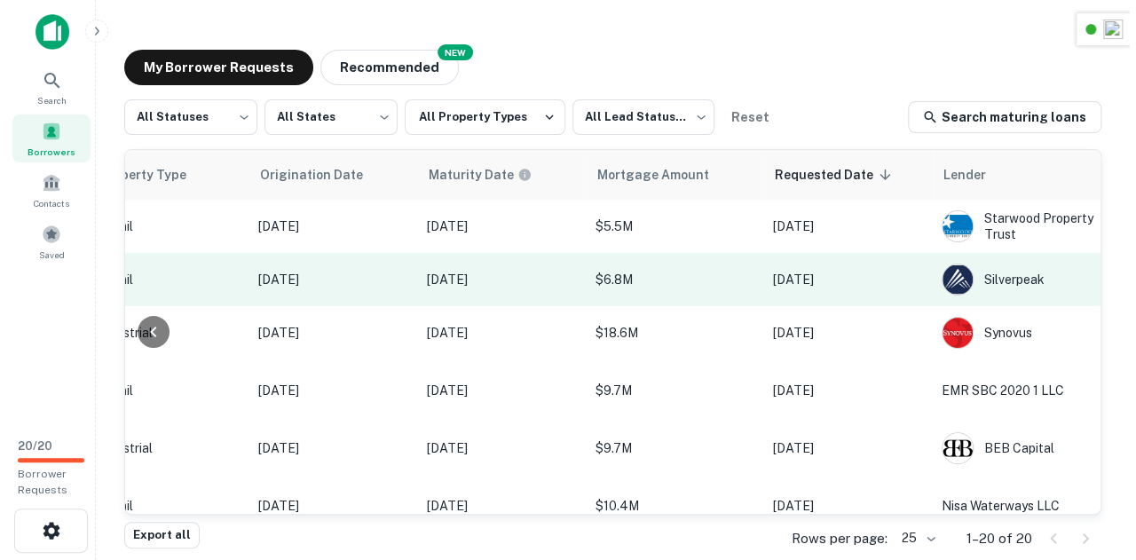
scroll to position [0, 944]
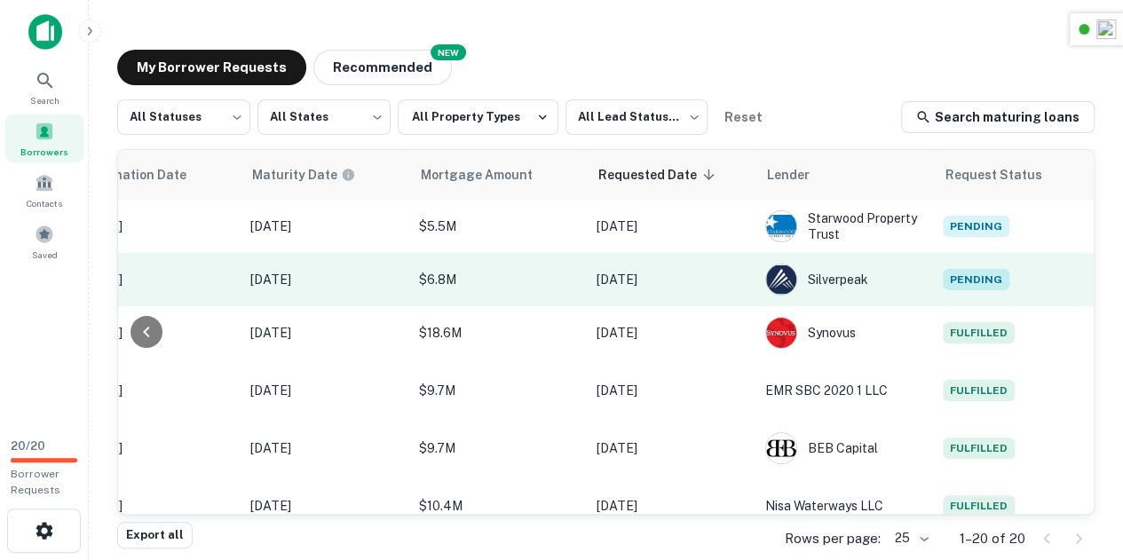
click at [959, 287] on span "Pending" at bounding box center [976, 279] width 67 height 21
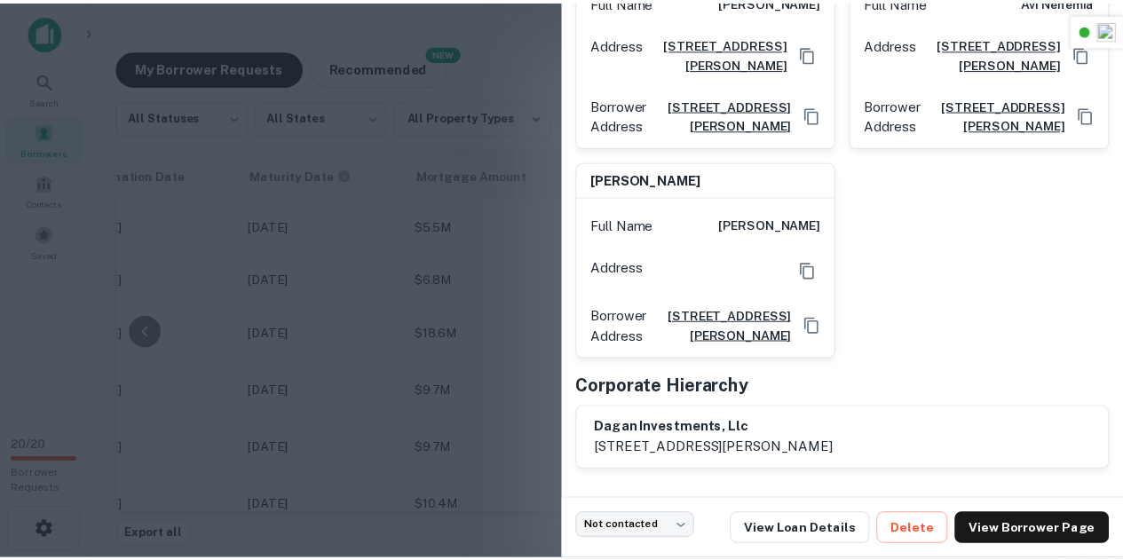
scroll to position [291, 0]
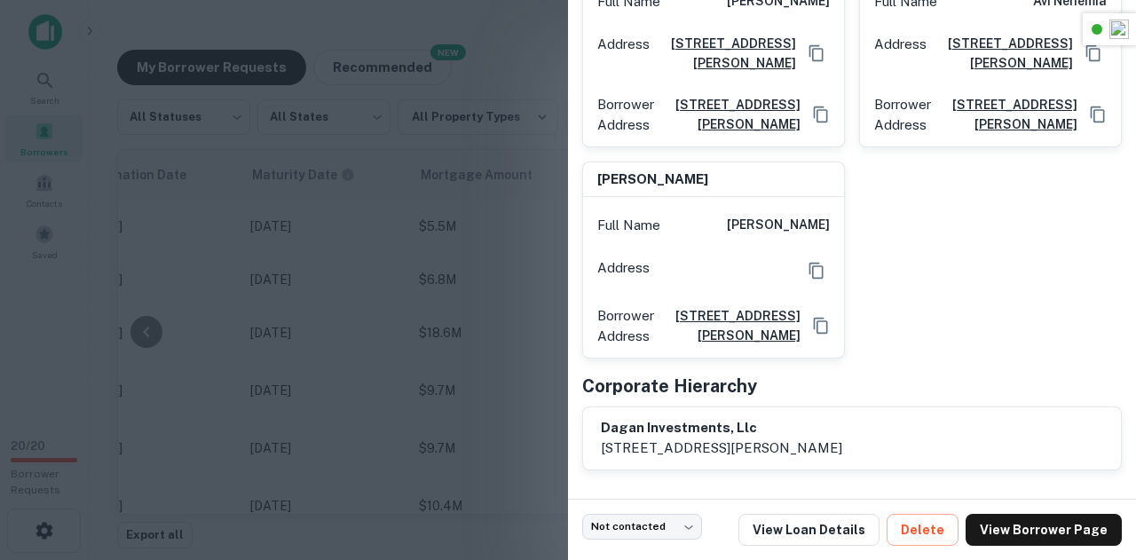
click at [489, 186] on div at bounding box center [568, 280] width 1136 height 560
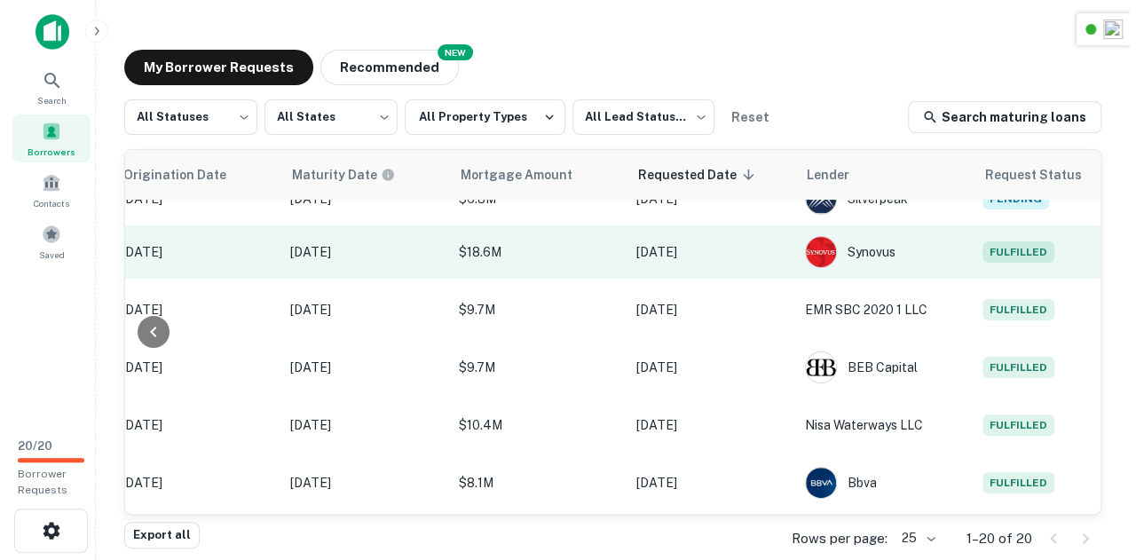
scroll to position [88, 898]
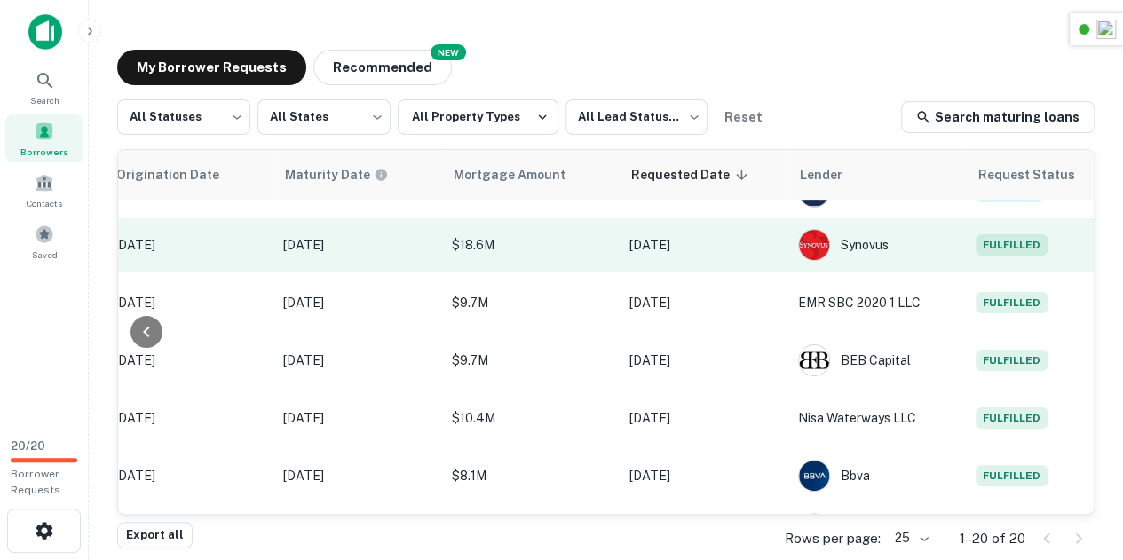
click at [1007, 246] on span "Fulfilled" at bounding box center [1011, 244] width 72 height 21
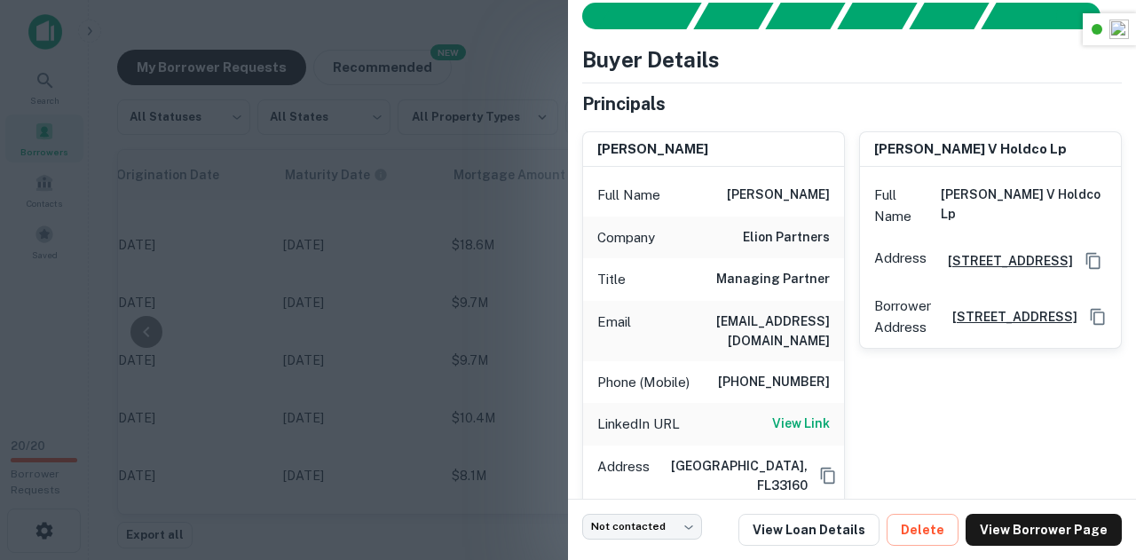
scroll to position [56, 0]
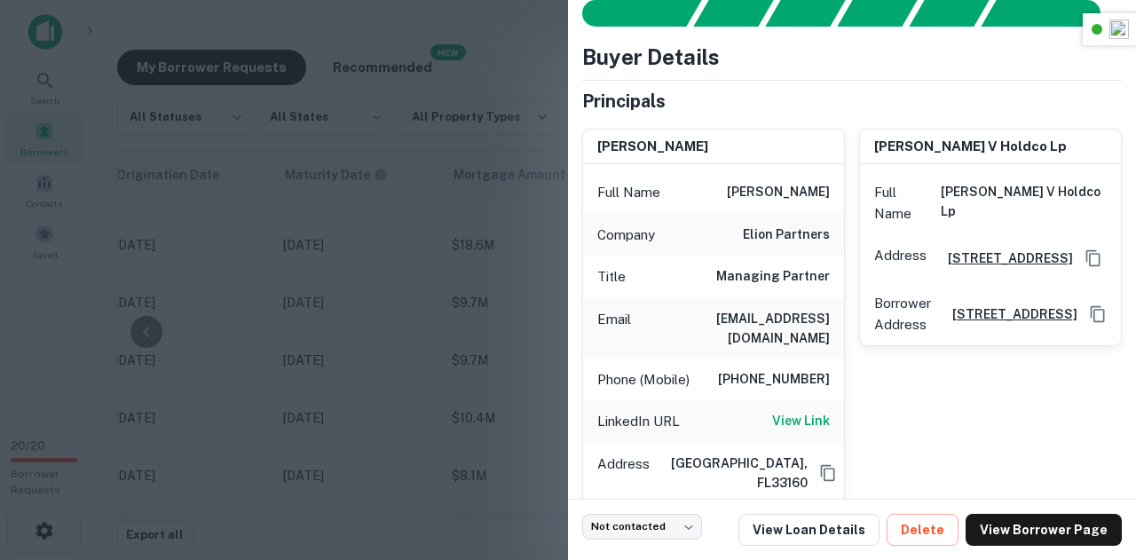
click at [472, 227] on div at bounding box center [568, 280] width 1136 height 560
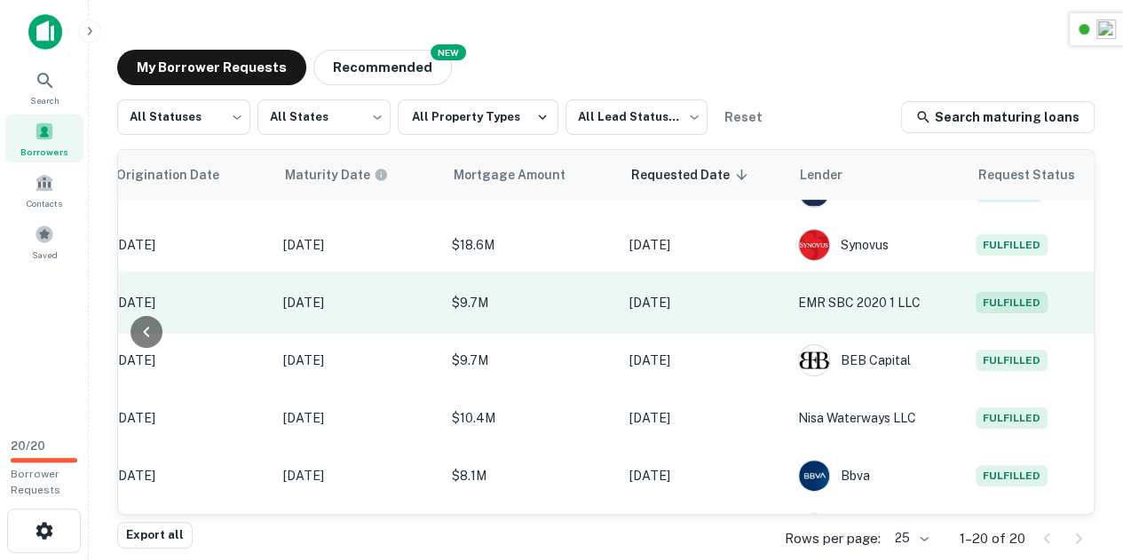
click at [1013, 312] on span "Fulfilled" at bounding box center [1011, 302] width 72 height 21
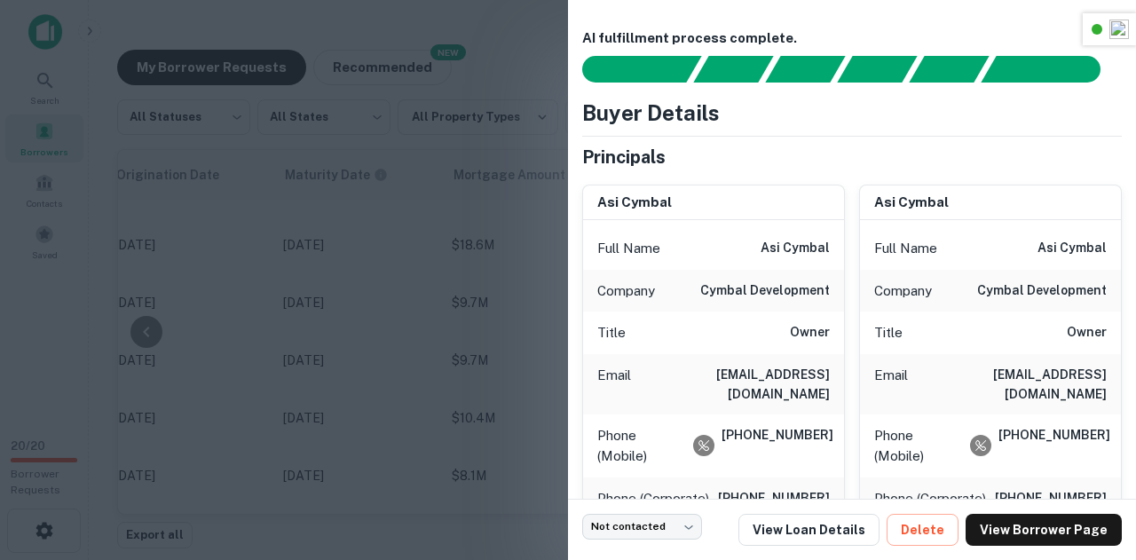
click at [998, 292] on h6 "cymbal development" at bounding box center [1042, 290] width 130 height 21
click at [973, 187] on div "asi cymbal" at bounding box center [990, 204] width 261 height 36
click at [957, 170] on div "asi cymbal Full Name asi cymbal Company cymbal development Title Owner Email as…" at bounding box center [983, 401] width 277 height 462
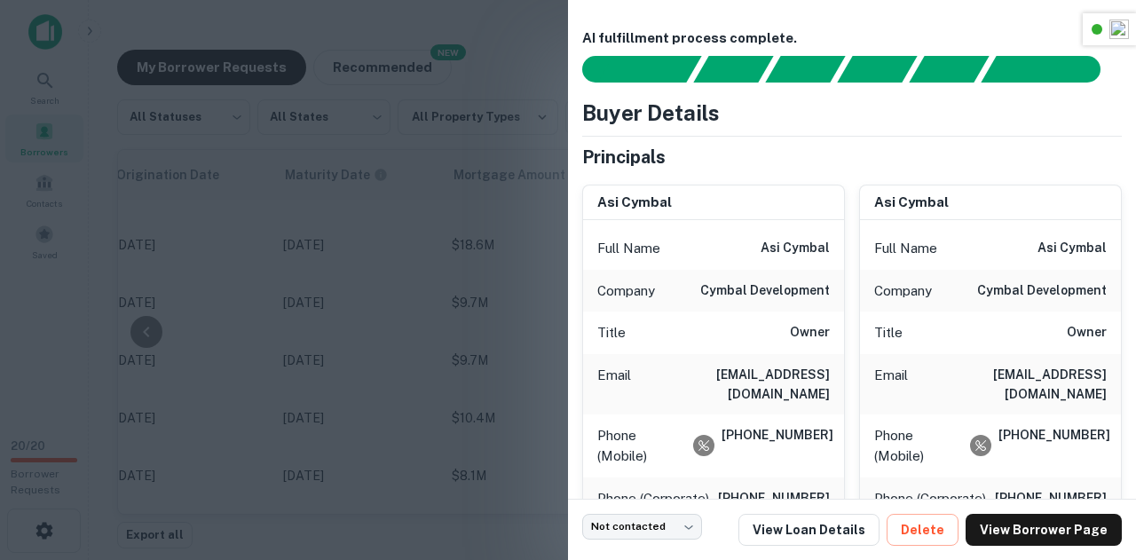
click at [911, 129] on div "Buyer Details Principals asi cymbal Full Name asi cymbal Company cymbal develop…" at bounding box center [852, 420] width 540 height 647
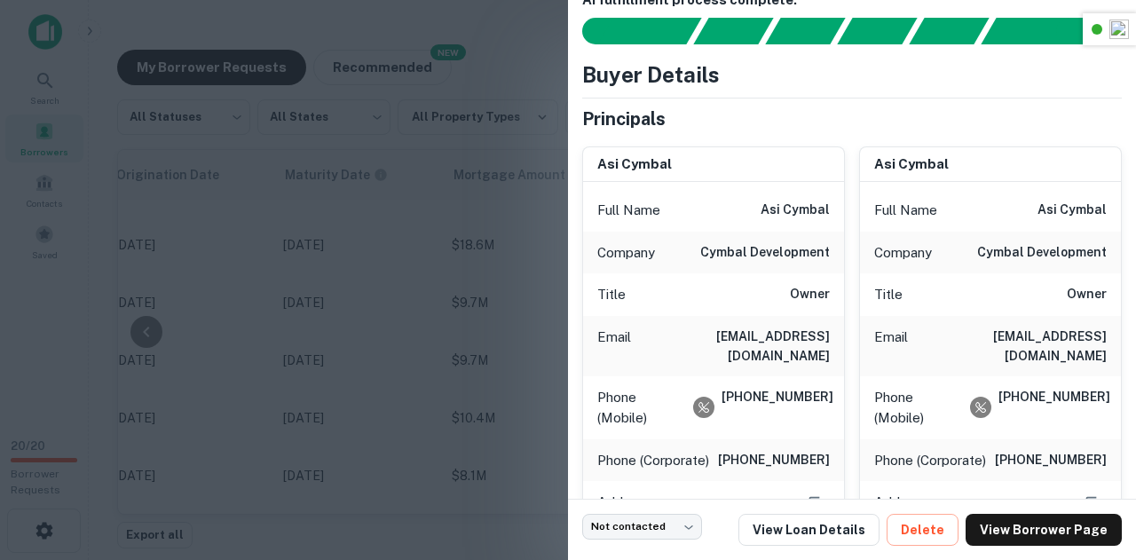
scroll to position [39, 0]
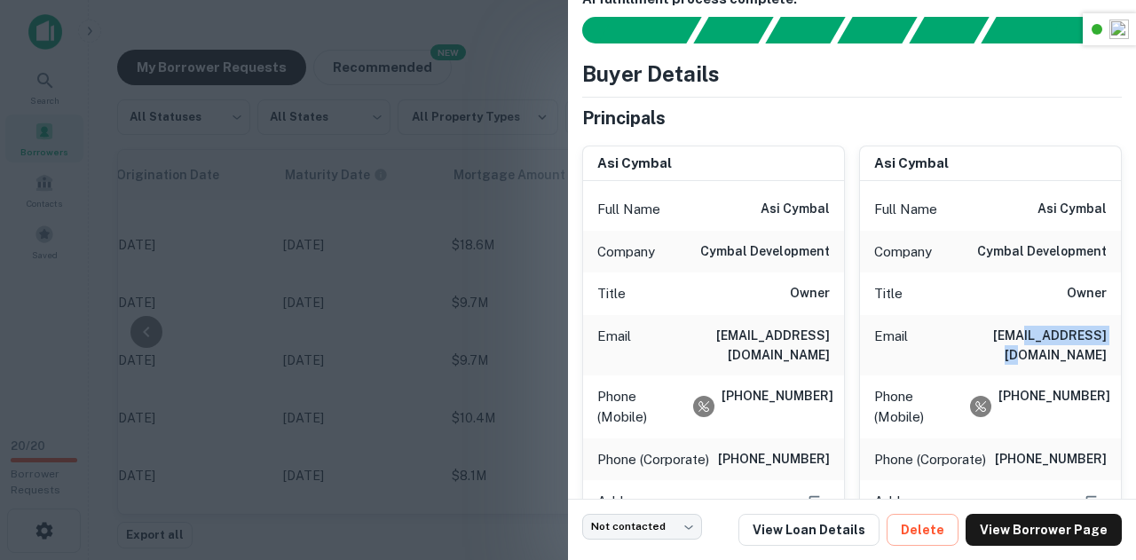
drag, startPoint x: 1007, startPoint y: 333, endPoint x: 1096, endPoint y: 330, distance: 88.8
click at [1096, 330] on div "Email asi@cymbaldlt.com" at bounding box center [990, 345] width 261 height 60
copy h6 "cymbaldlt.com"
click at [857, 141] on div "asi cymbal Full Name asi cymbal Company cymbal development Title Owner Email as…" at bounding box center [983, 362] width 277 height 462
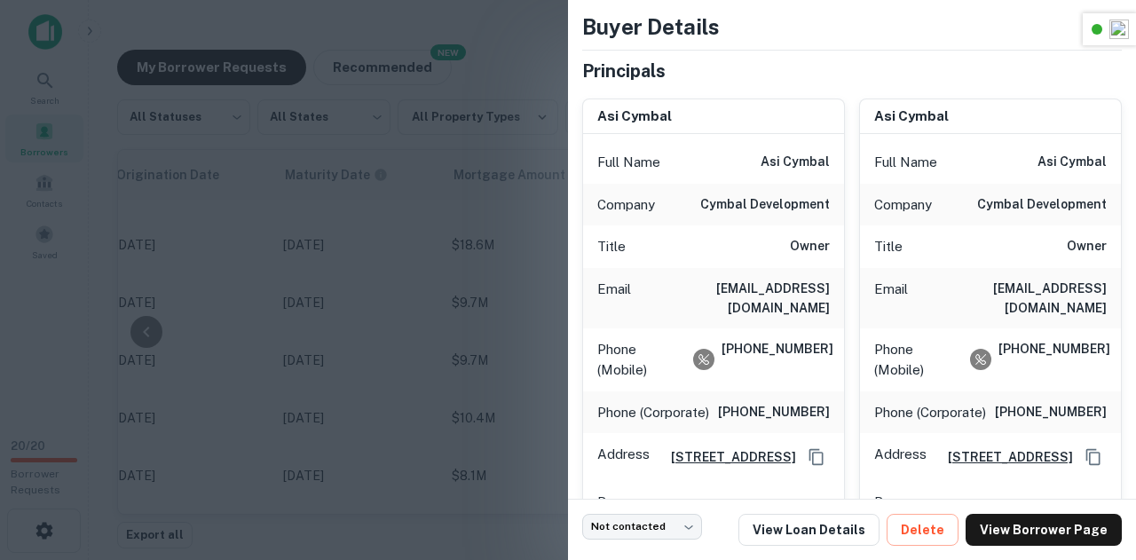
scroll to position [0, 0]
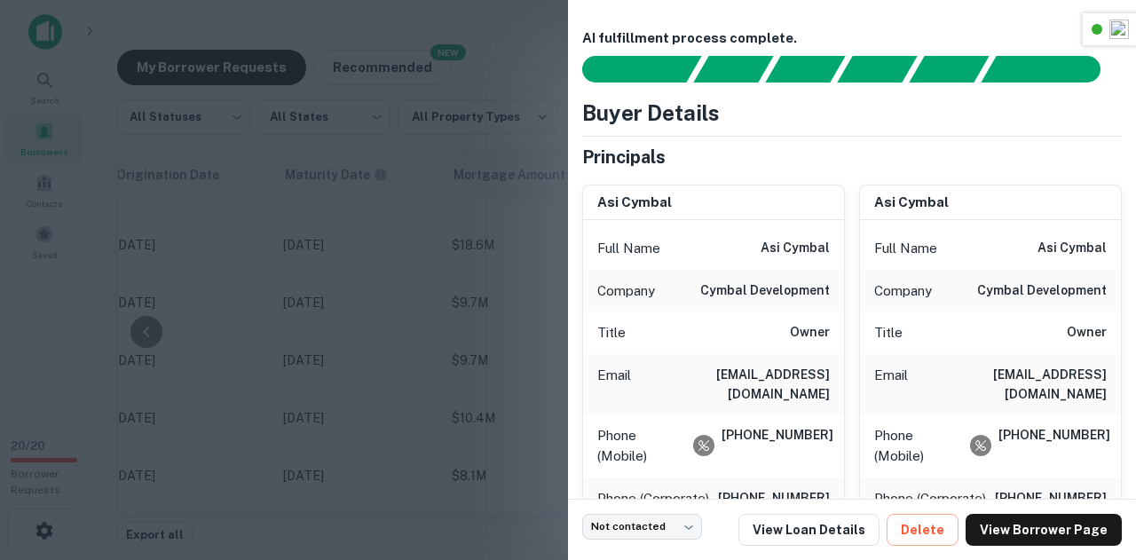
click at [728, 375] on h6 "asi@cymbaldlt.com" at bounding box center [734, 384] width 192 height 39
copy h6 "asi@cymbaldlt.com"
click at [758, 369] on h6 "asi@cymbaldlt.com" at bounding box center [734, 384] width 192 height 39
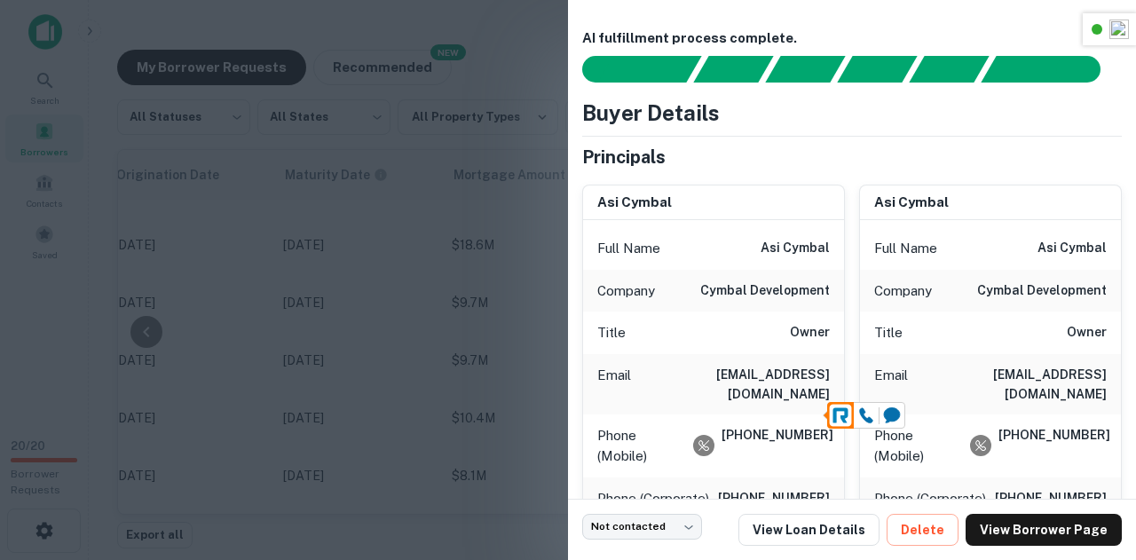
click at [769, 425] on h6 "(786) 417-2806" at bounding box center [776, 446] width 108 height 42
copy h6 "(786) 417-2806"
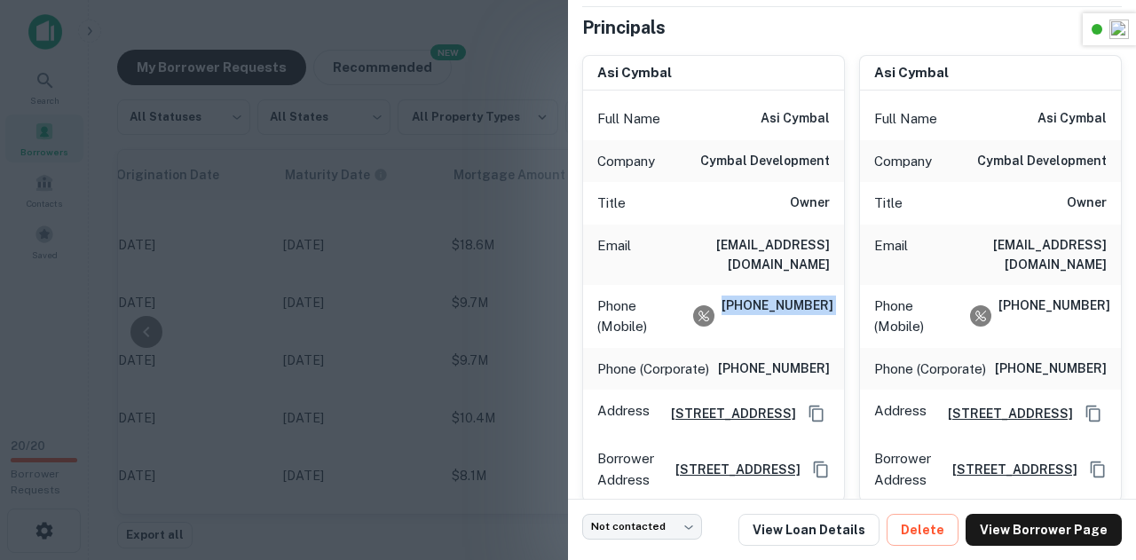
scroll to position [132, 0]
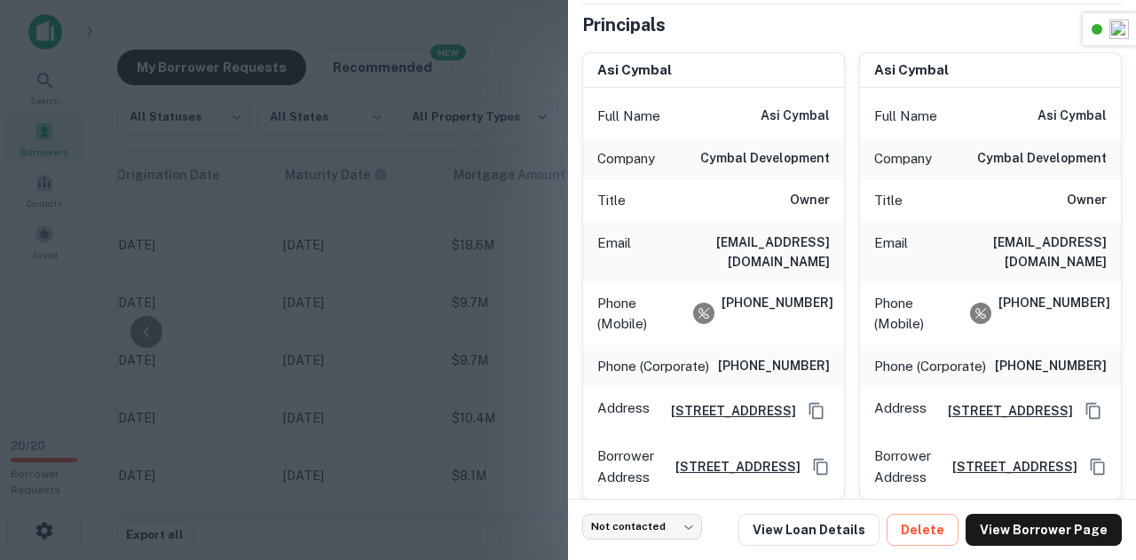
click at [760, 356] on h6 "(305) 573-8700" at bounding box center [774, 366] width 112 height 21
copy h6 "(305) 573-8700"
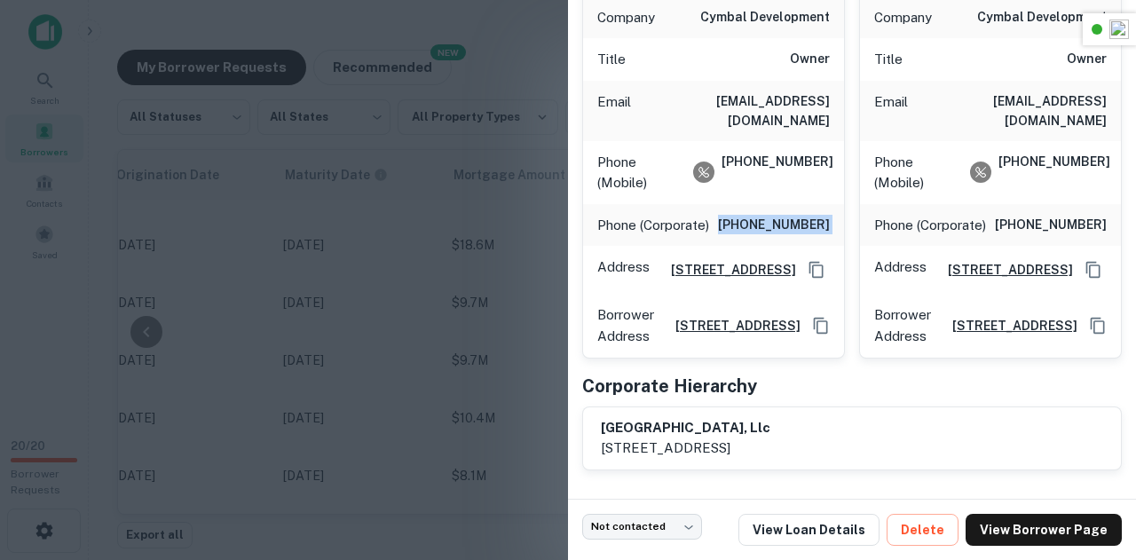
scroll to position [96, 0]
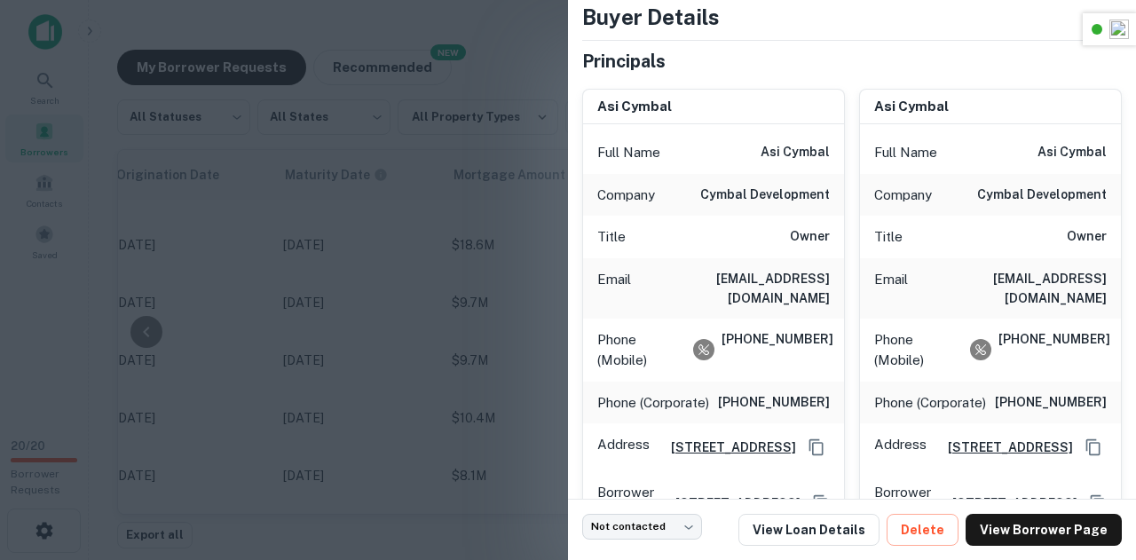
click at [517, 219] on div at bounding box center [568, 280] width 1136 height 560
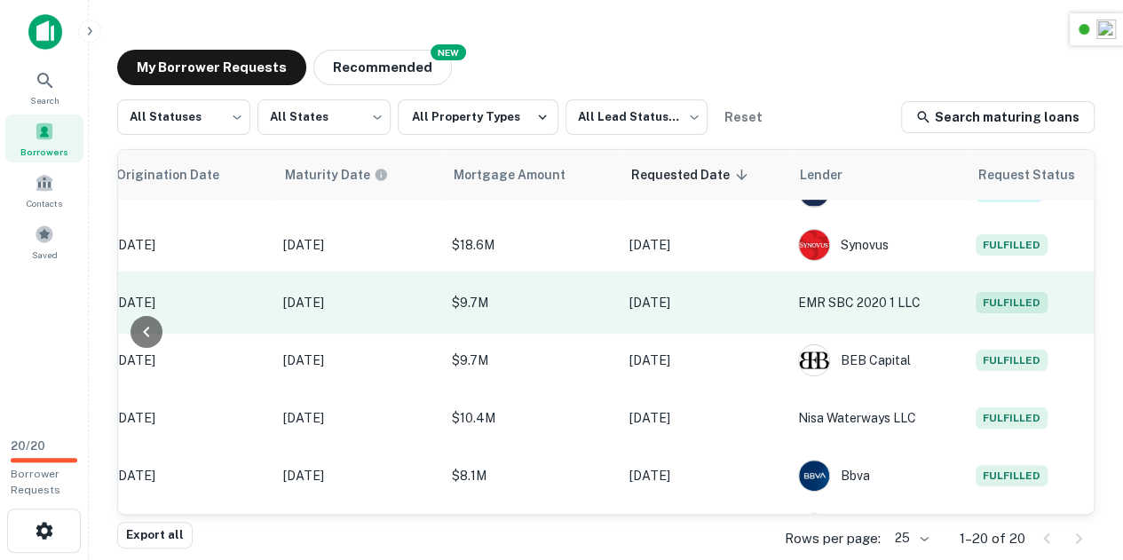
click at [1010, 298] on span "Fulfilled" at bounding box center [1011, 302] width 72 height 21
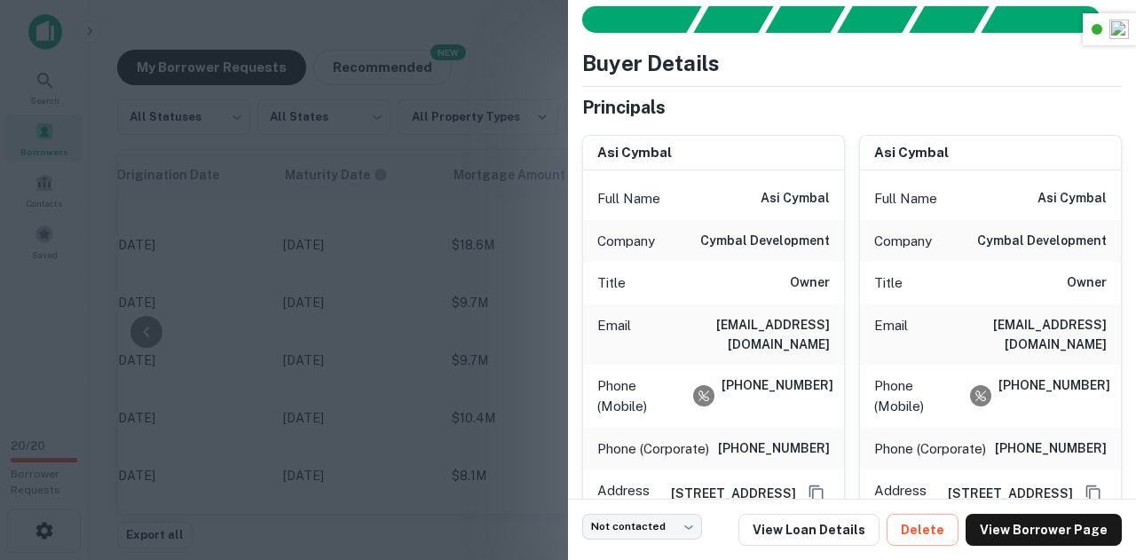
scroll to position [51, 0]
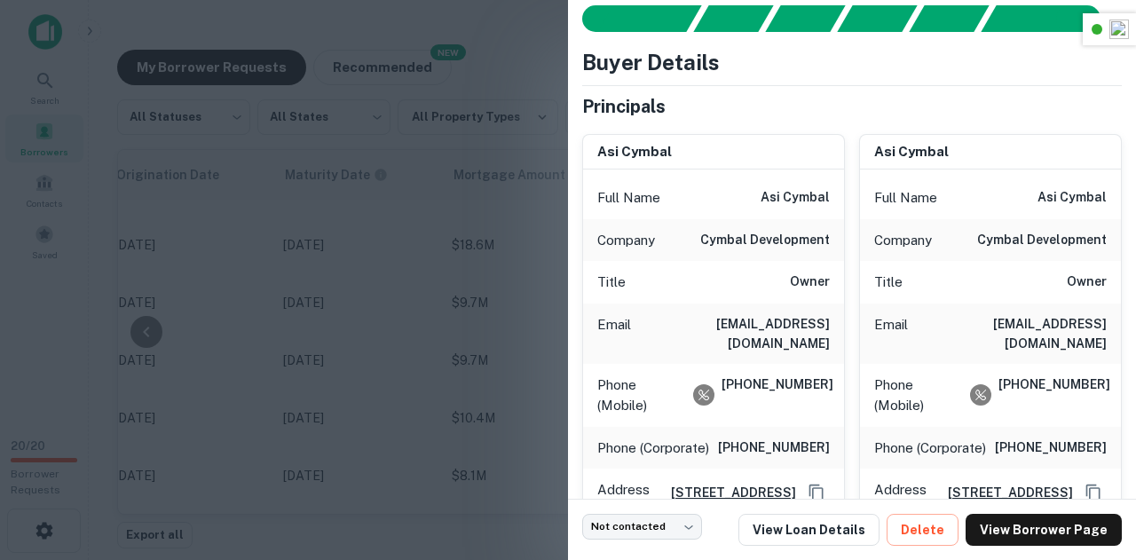
click at [554, 248] on div at bounding box center [568, 280] width 1136 height 560
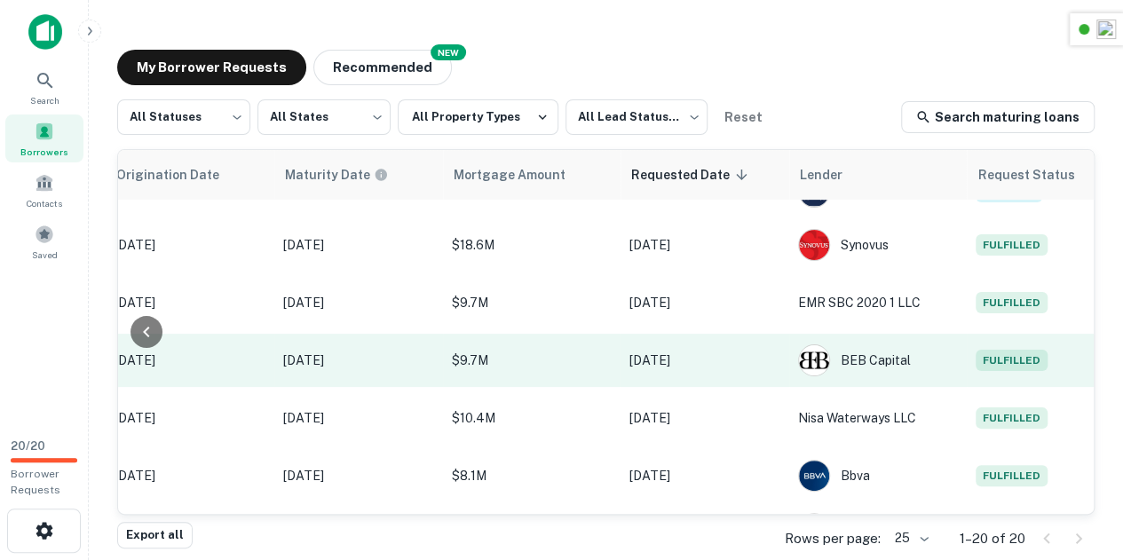
click at [1005, 355] on span "Fulfilled" at bounding box center [1011, 360] width 72 height 21
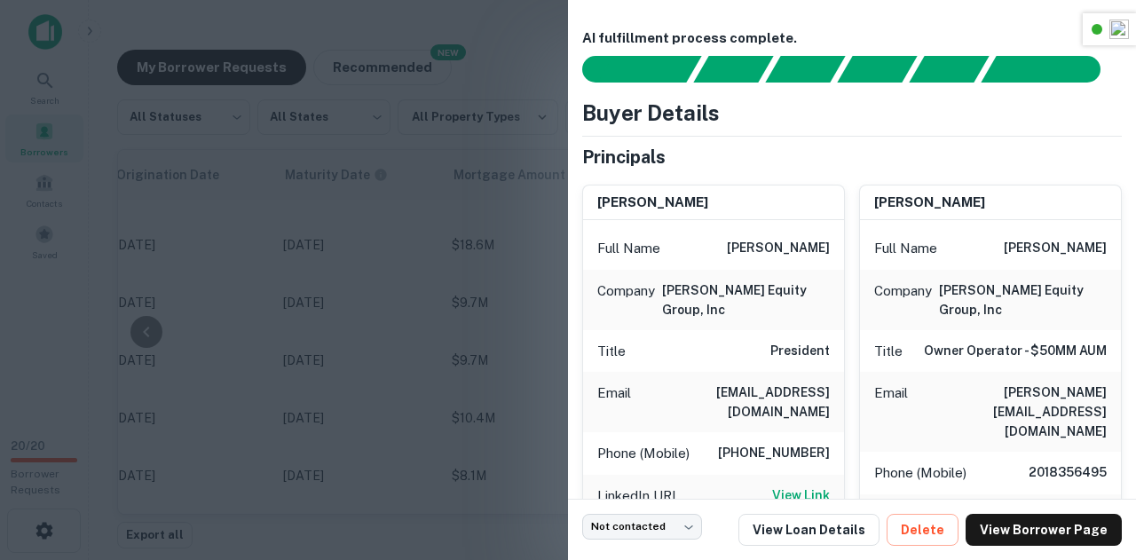
scroll to position [7, 0]
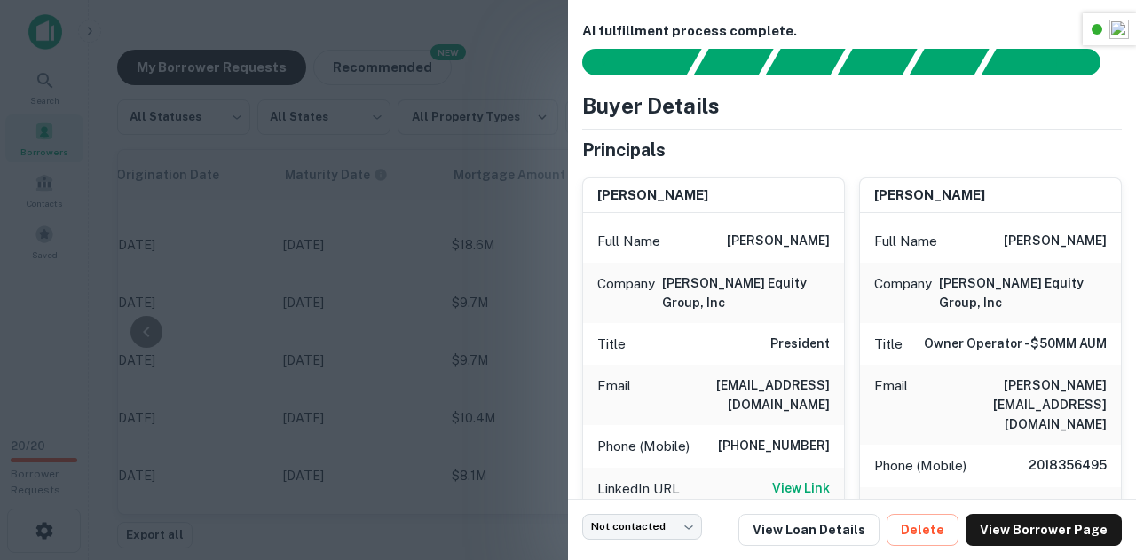
click at [499, 259] on div at bounding box center [568, 280] width 1136 height 560
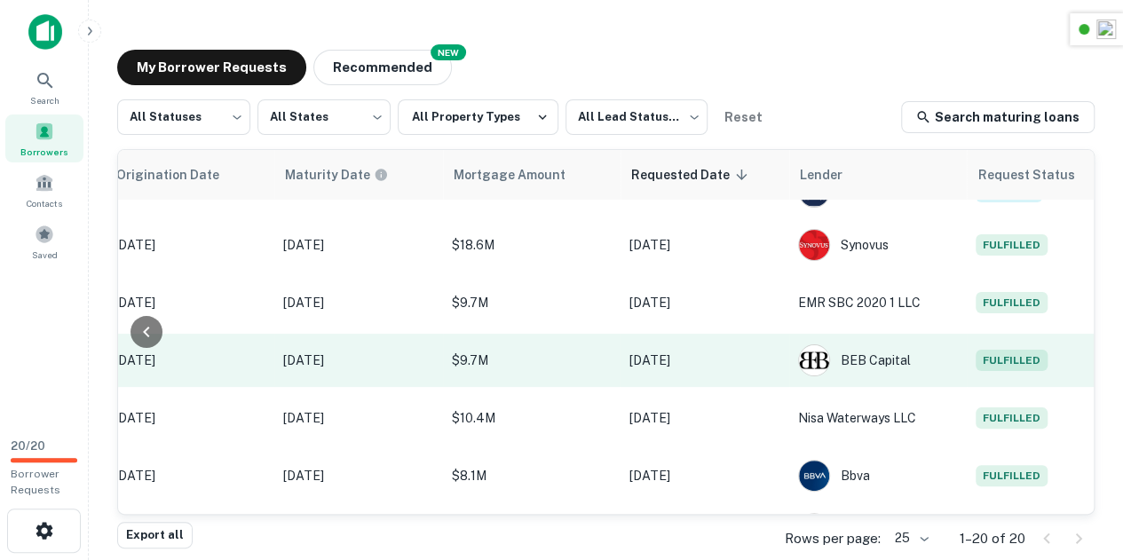
click at [999, 362] on span "Fulfilled" at bounding box center [1011, 360] width 72 height 21
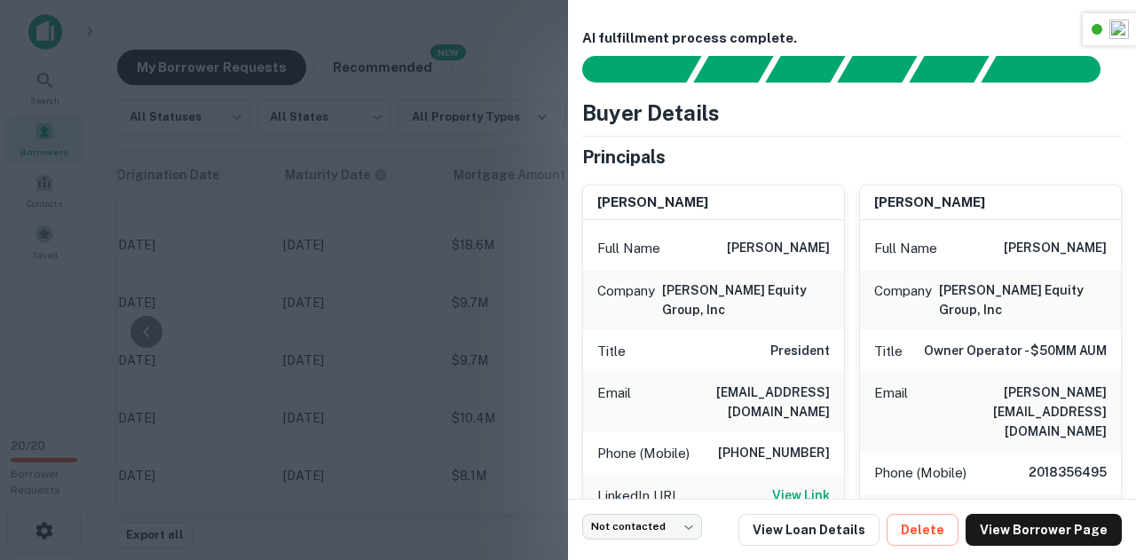
click at [423, 359] on div at bounding box center [568, 280] width 1136 height 560
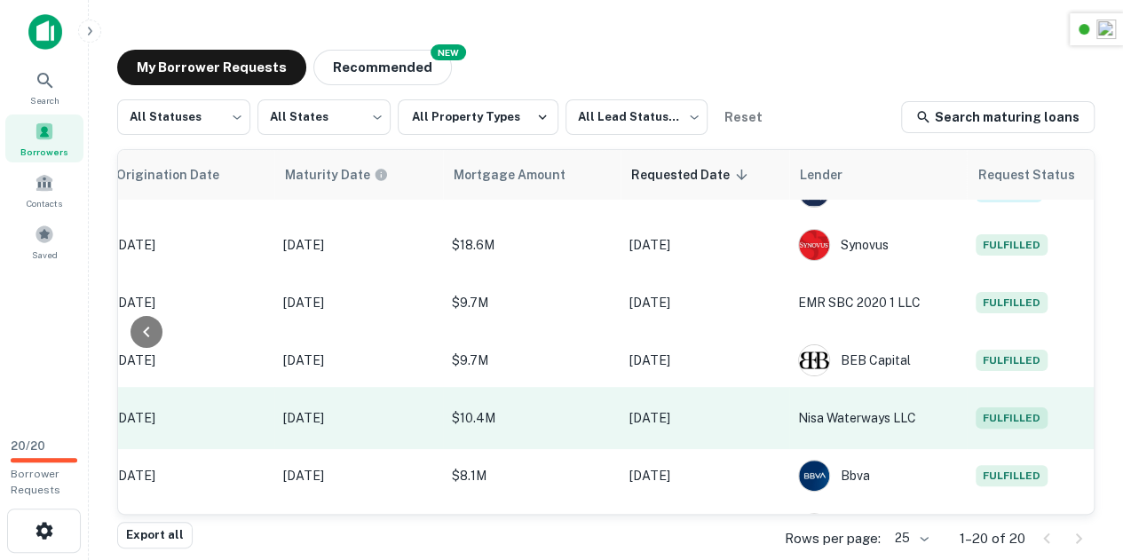
click at [973, 409] on td "Fulfilled" at bounding box center [1047, 418] width 160 height 62
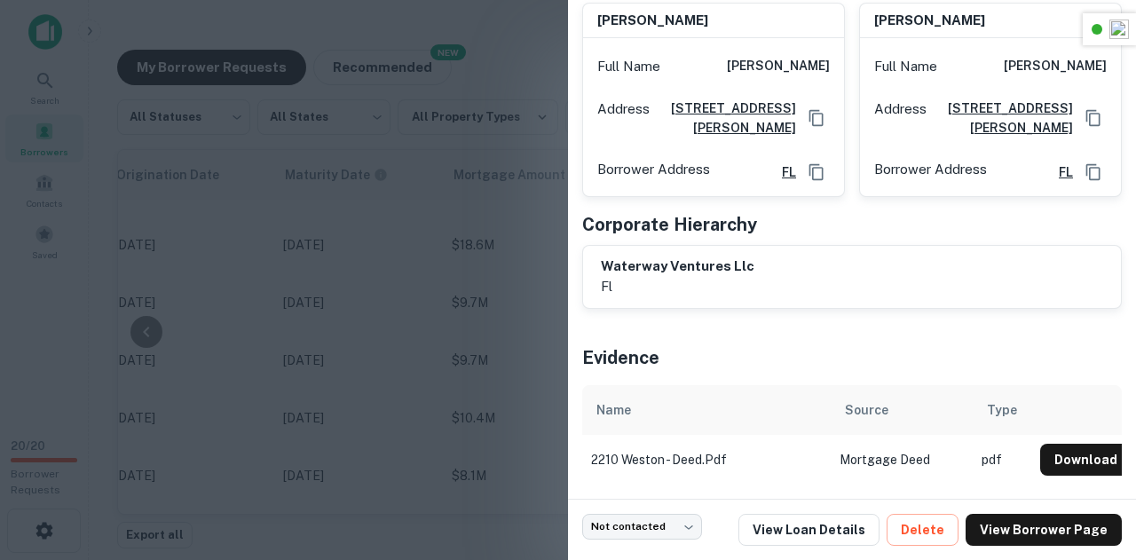
scroll to position [884, 0]
click at [674, 263] on h6 "waterway ventures llc" at bounding box center [678, 267] width 154 height 20
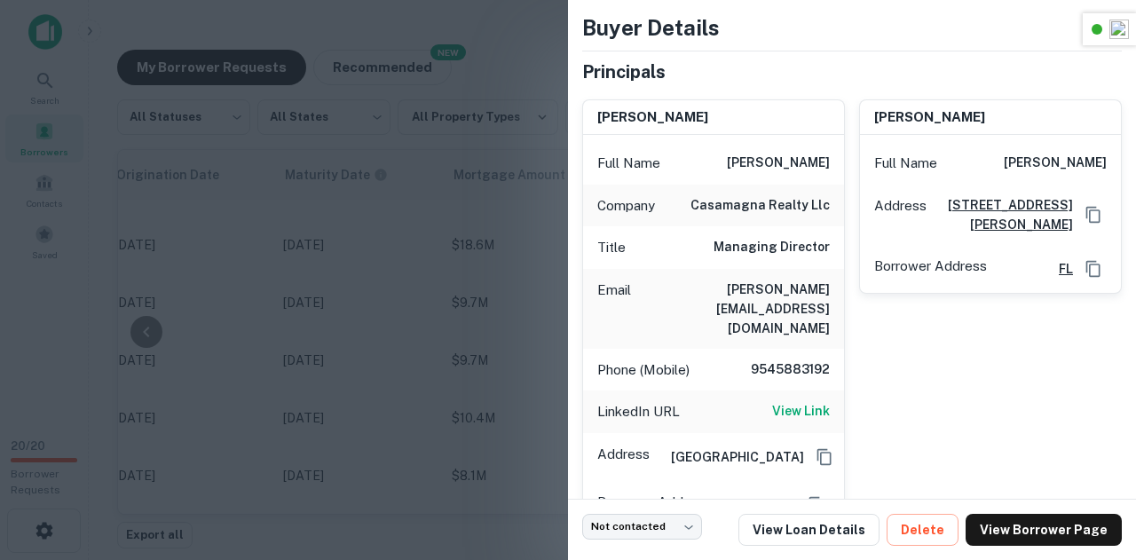
scroll to position [90, 0]
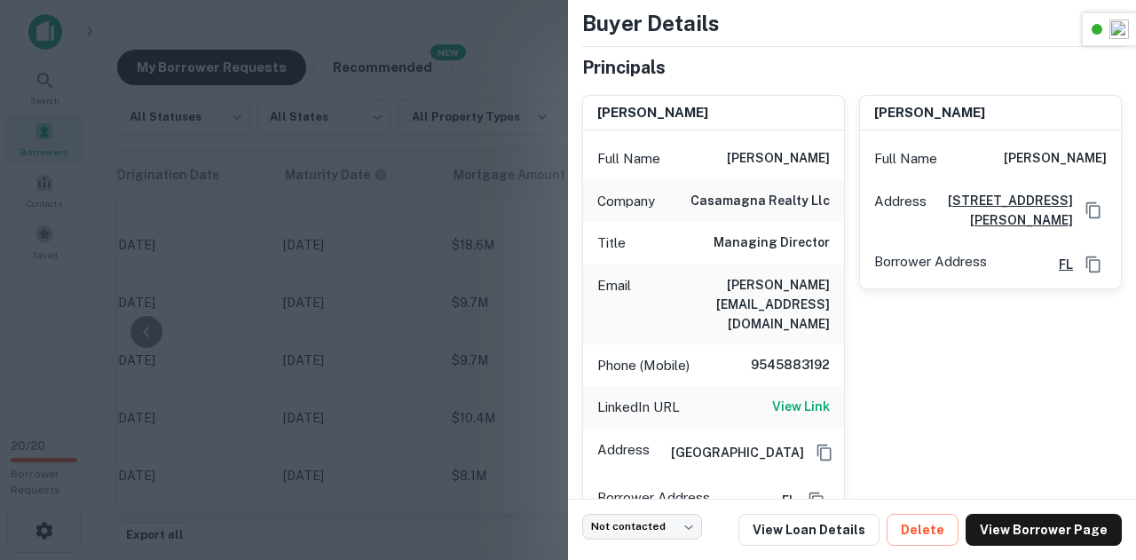
click at [994, 343] on div "dylan fonseca Full Name dylan fonseca Address 2030 South Douglas Road, Suite 20…" at bounding box center [983, 303] width 277 height 445
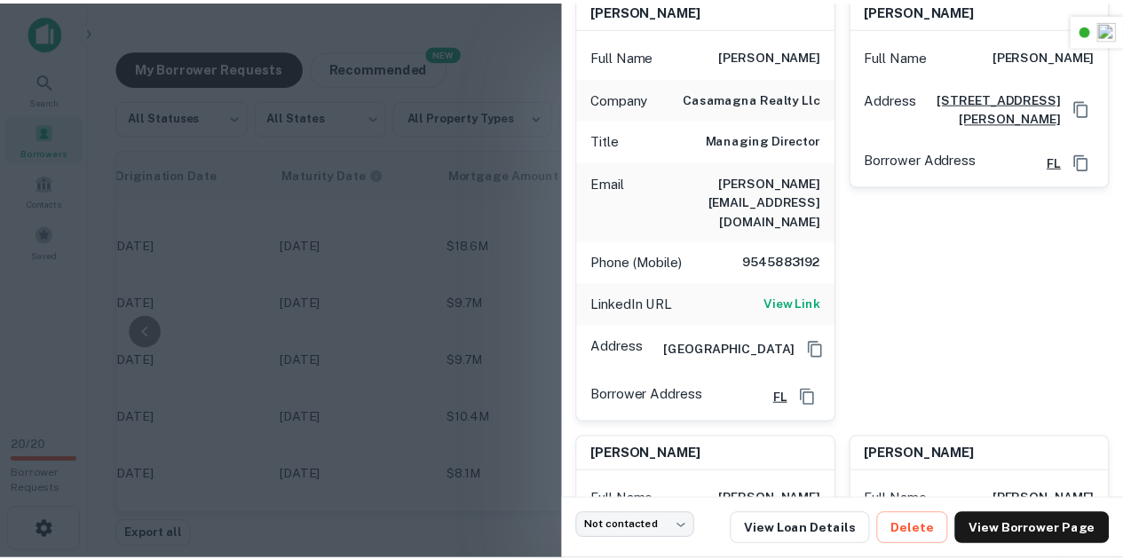
scroll to position [191, 0]
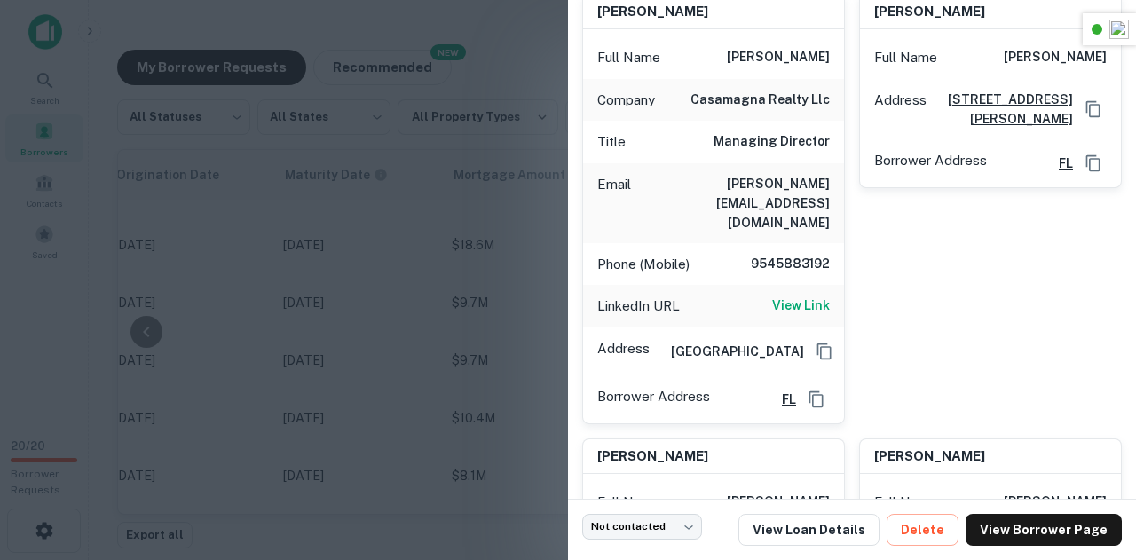
click at [457, 192] on div at bounding box center [568, 280] width 1136 height 560
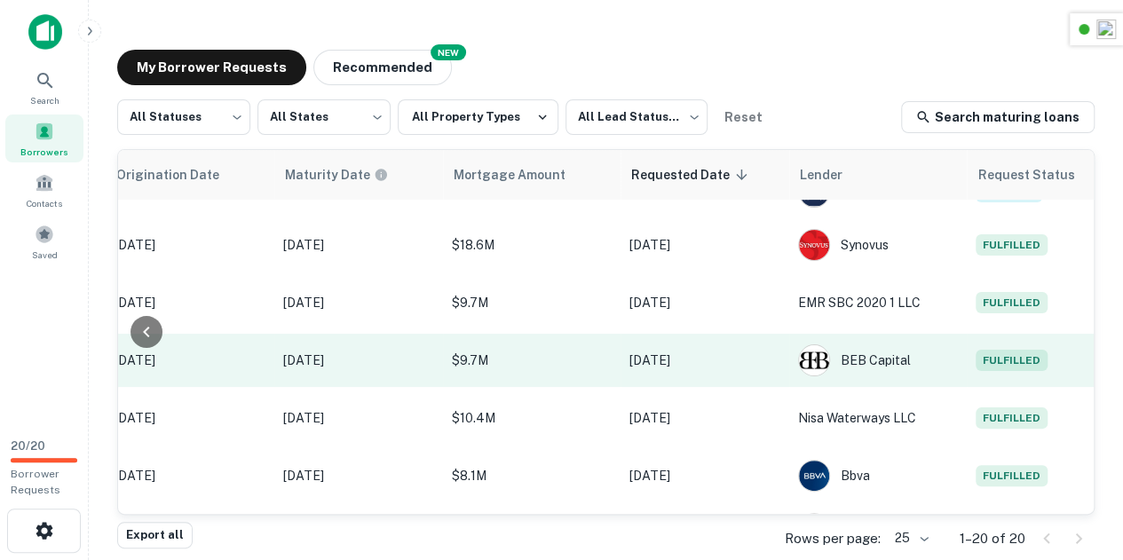
click at [1000, 361] on span "Fulfilled" at bounding box center [1011, 360] width 72 height 21
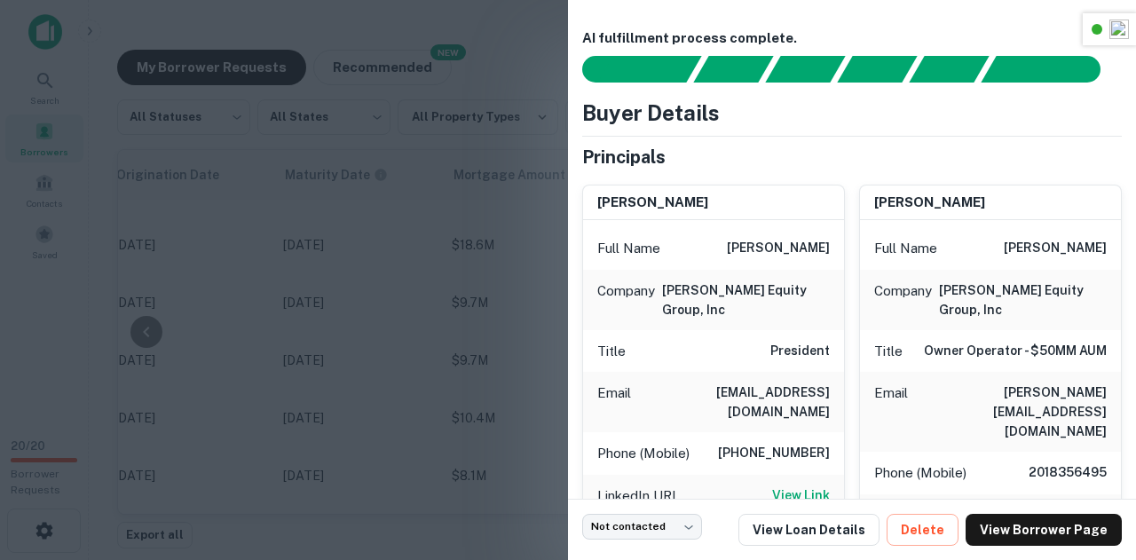
click at [456, 253] on div at bounding box center [568, 280] width 1136 height 560
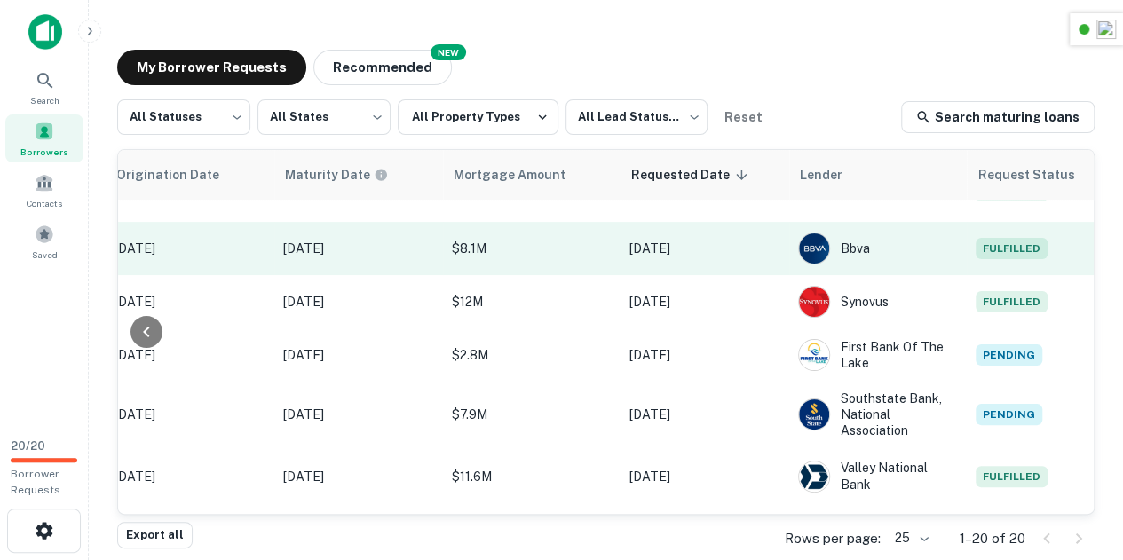
scroll to position [295, 898]
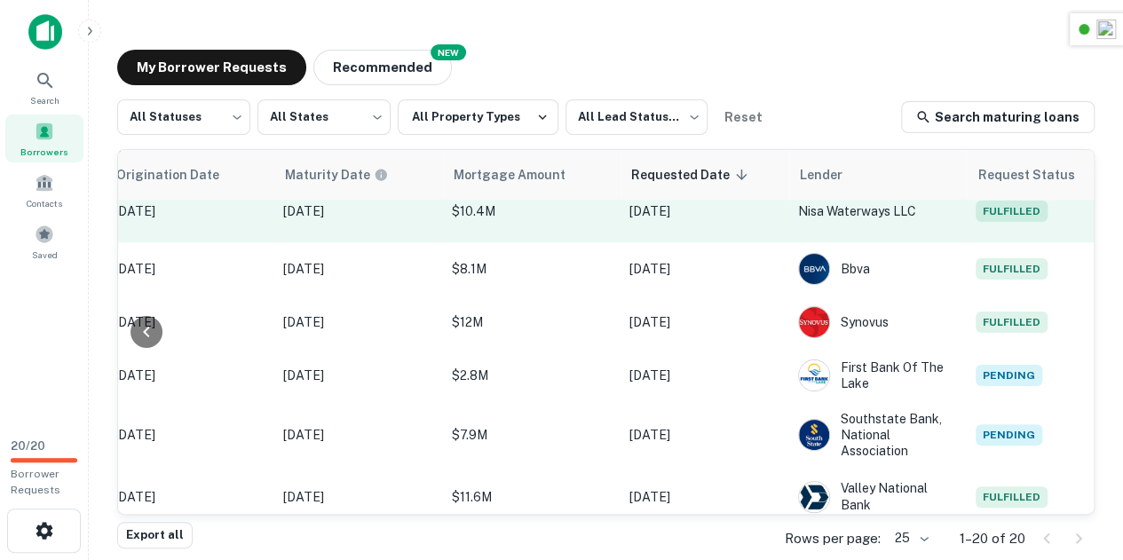
click at [1008, 219] on span "Fulfilled" at bounding box center [1011, 211] width 72 height 21
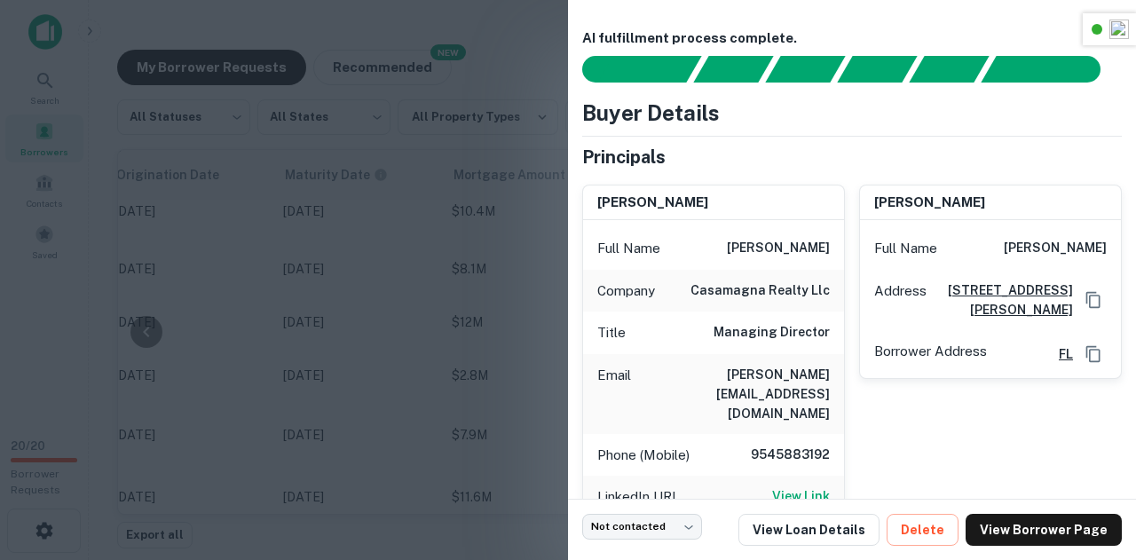
click at [483, 242] on div at bounding box center [568, 280] width 1136 height 560
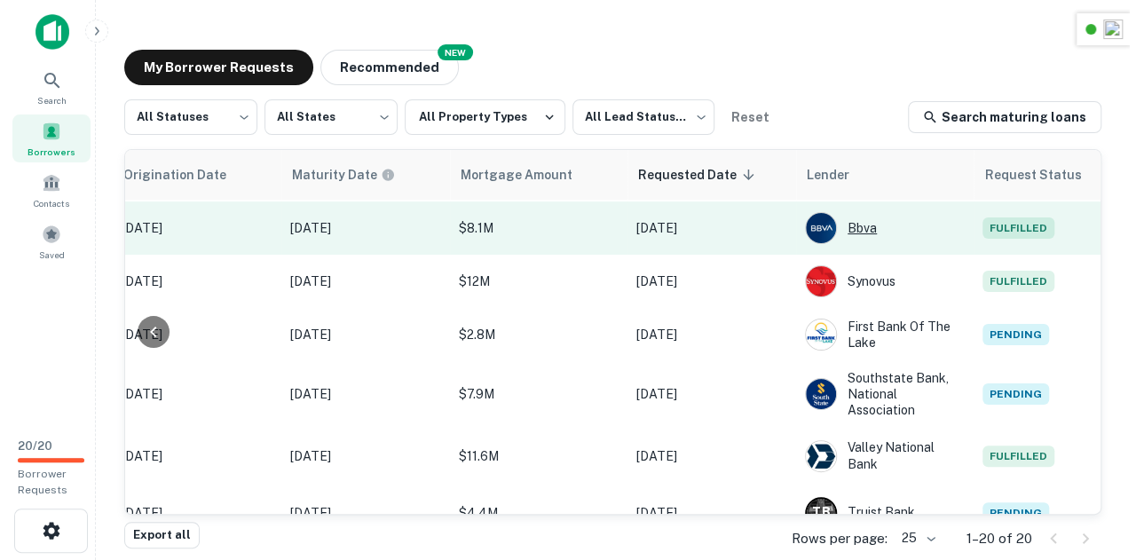
scroll to position [336, 898]
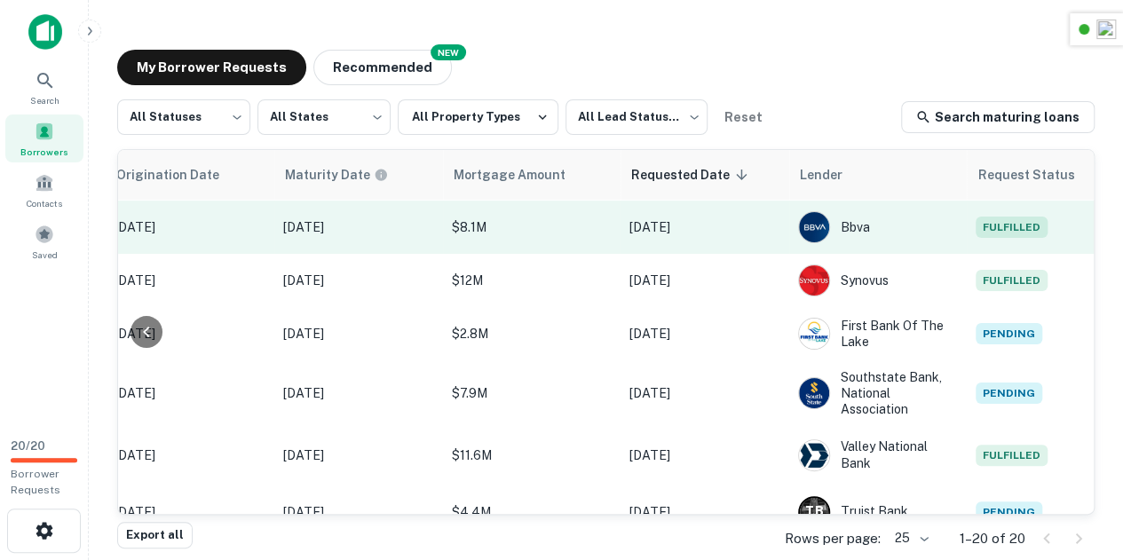
click at [999, 232] on span "Fulfilled" at bounding box center [1011, 227] width 72 height 21
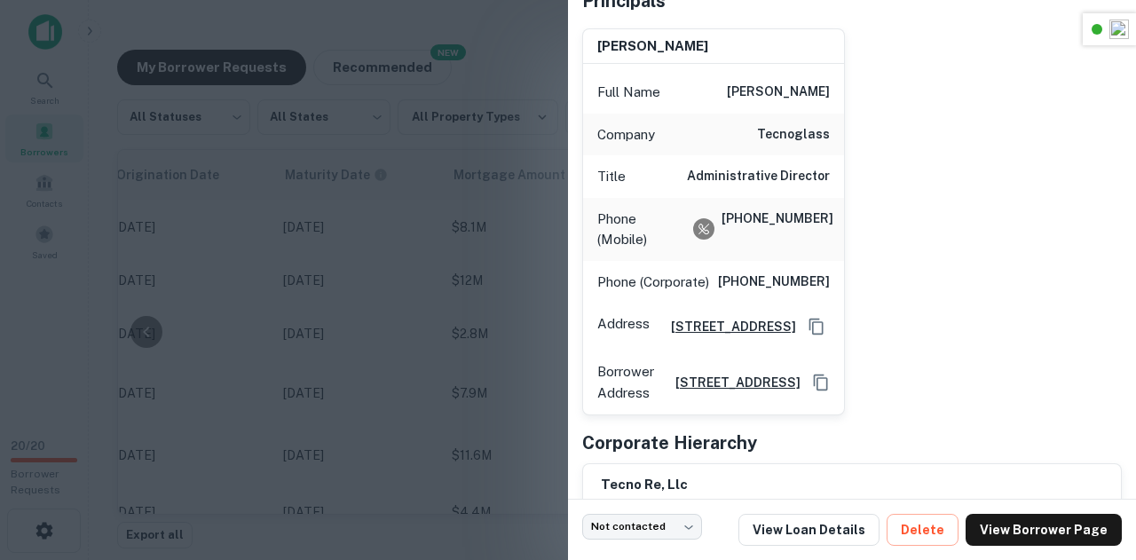
scroll to position [0, 0]
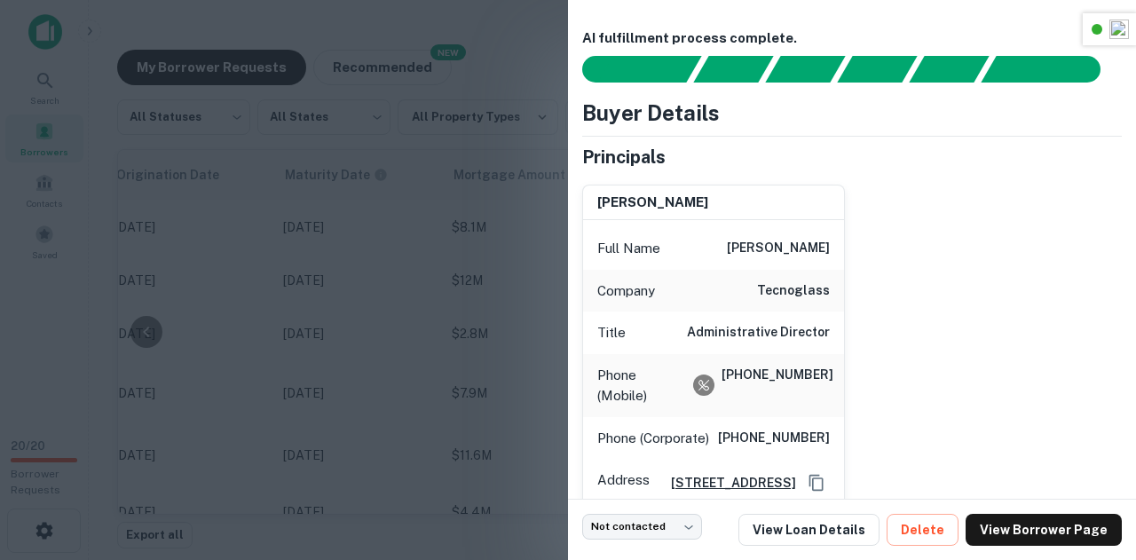
click at [641, 203] on h6 "evelyn daes" at bounding box center [652, 203] width 111 height 20
copy h6 "evelyn daes"
click at [754, 220] on div "Full Name evelyn daes Company tecnoglass Title Administrative Director Phone (M…" at bounding box center [713, 395] width 261 height 351
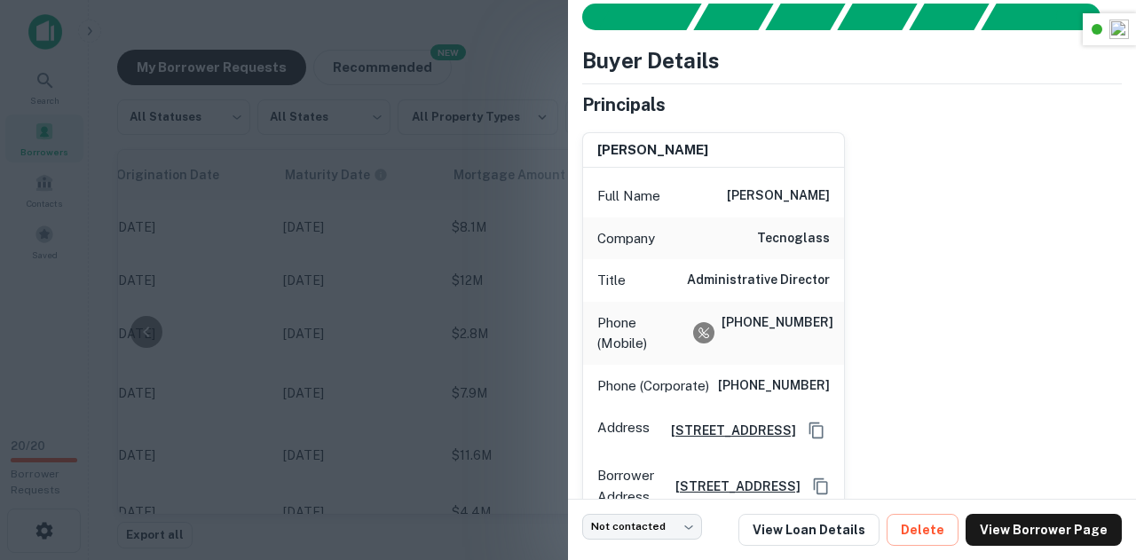
scroll to position [51, 0]
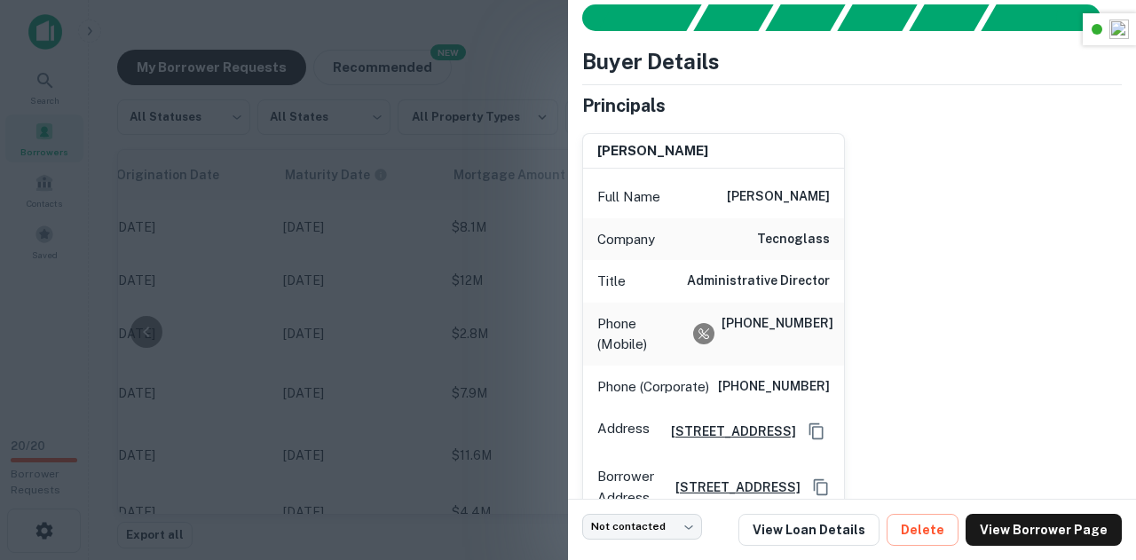
click at [513, 166] on div at bounding box center [568, 280] width 1136 height 560
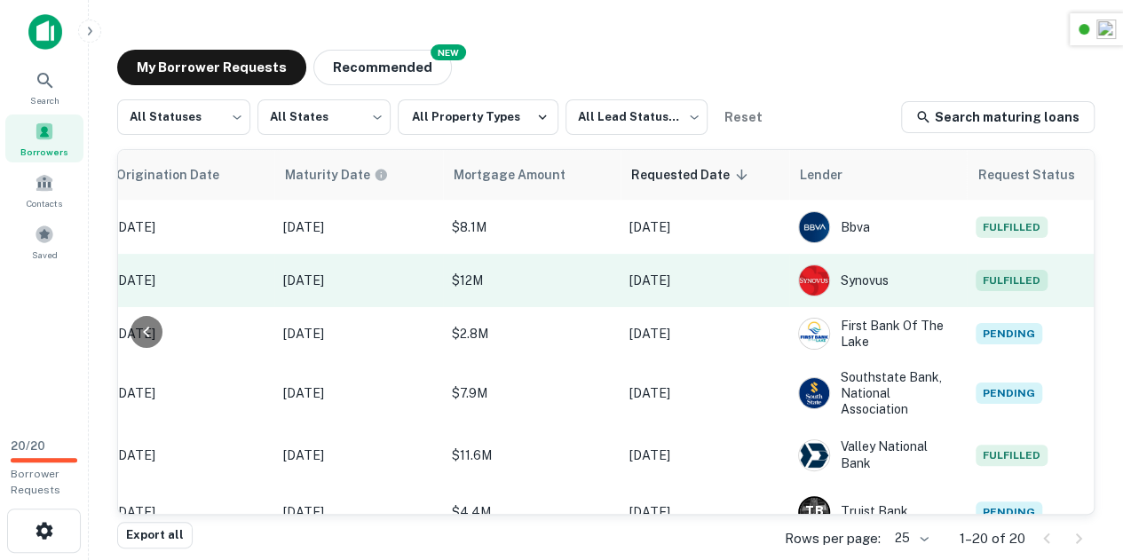
click at [1002, 275] on span "Fulfilled" at bounding box center [1011, 280] width 72 height 21
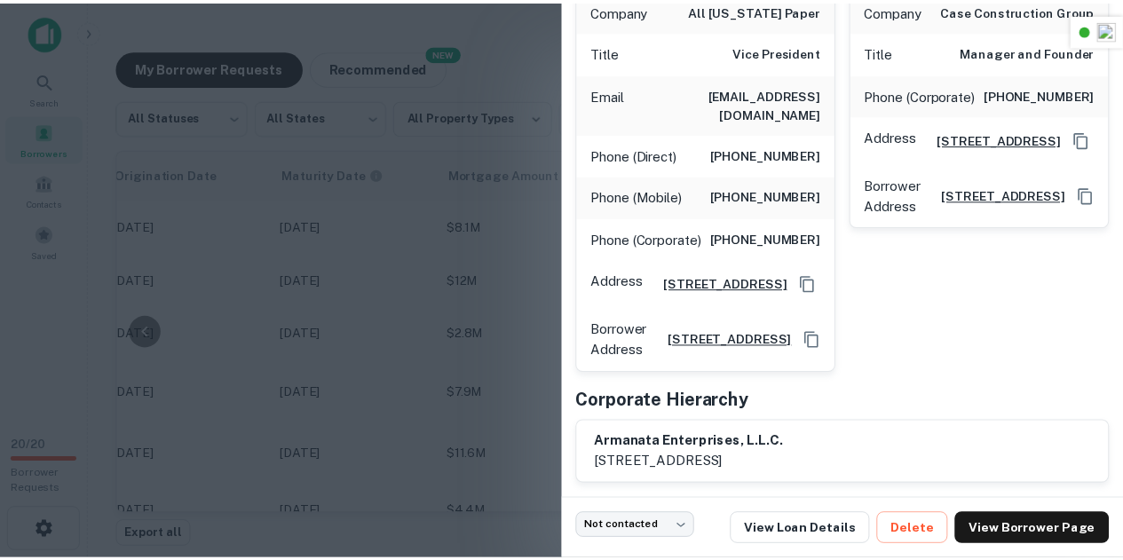
scroll to position [303, 0]
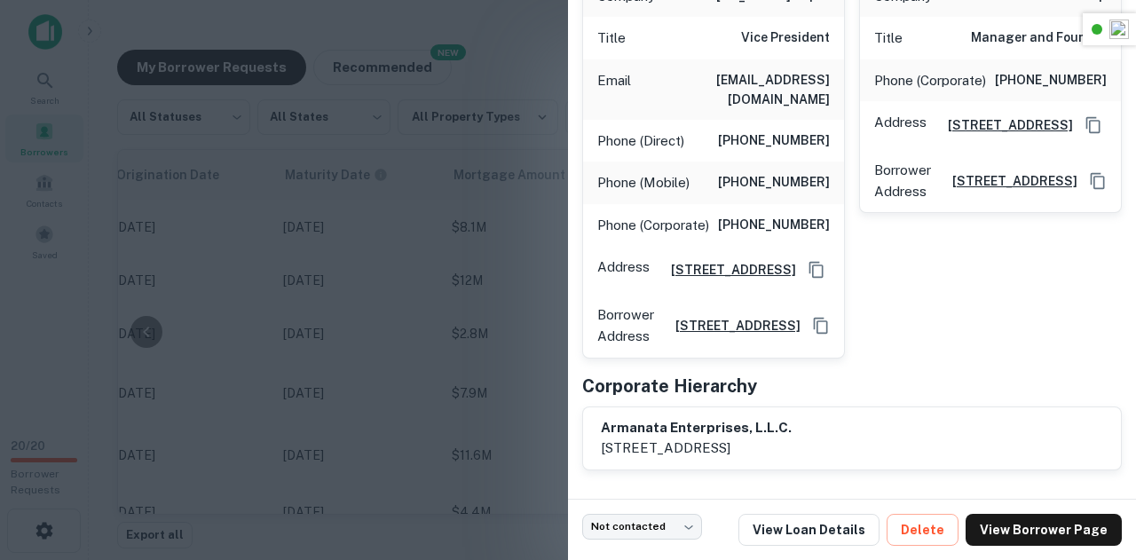
click at [421, 271] on div at bounding box center [568, 280] width 1136 height 560
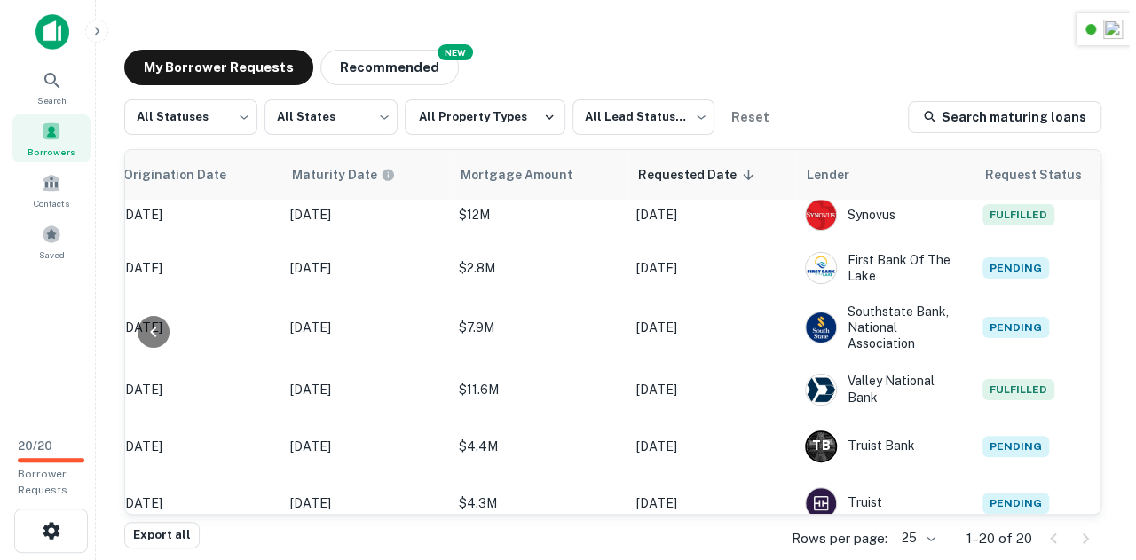
scroll to position [342, 898]
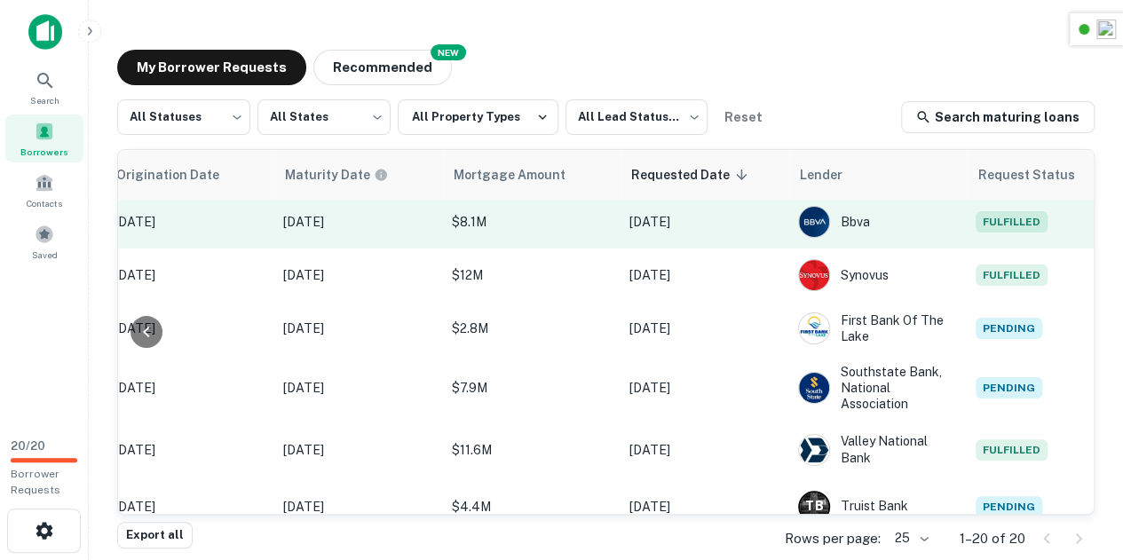
click at [985, 221] on span "Fulfilled" at bounding box center [1011, 221] width 72 height 21
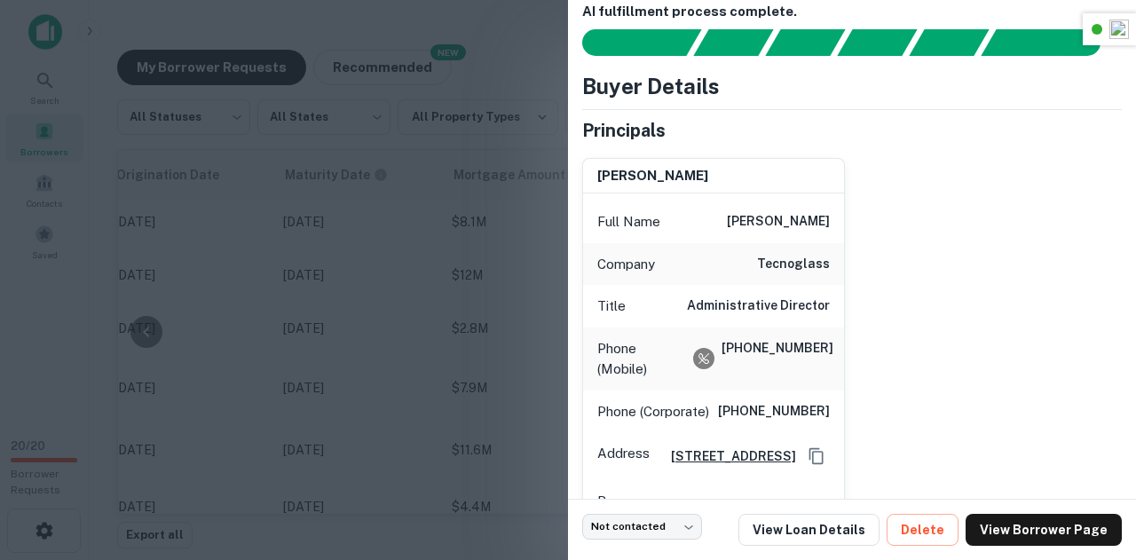
scroll to position [144, 0]
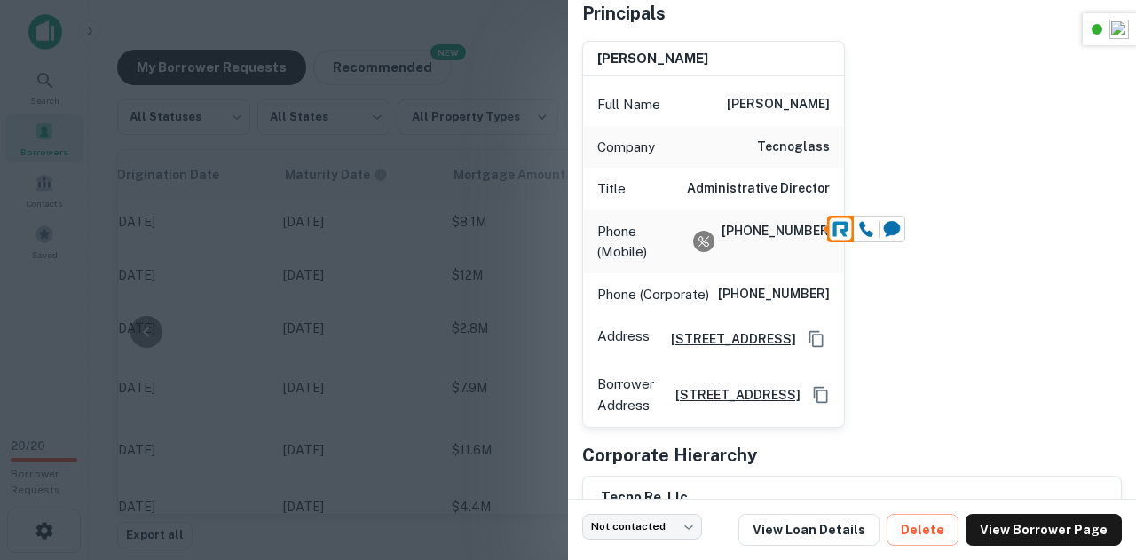
click at [772, 237] on h6 "(786) 877-3990" at bounding box center [776, 242] width 108 height 42
click at [772, 233] on h6 "(786) 877-3990" at bounding box center [776, 242] width 108 height 42
copy h6 "(786) 877-3990"
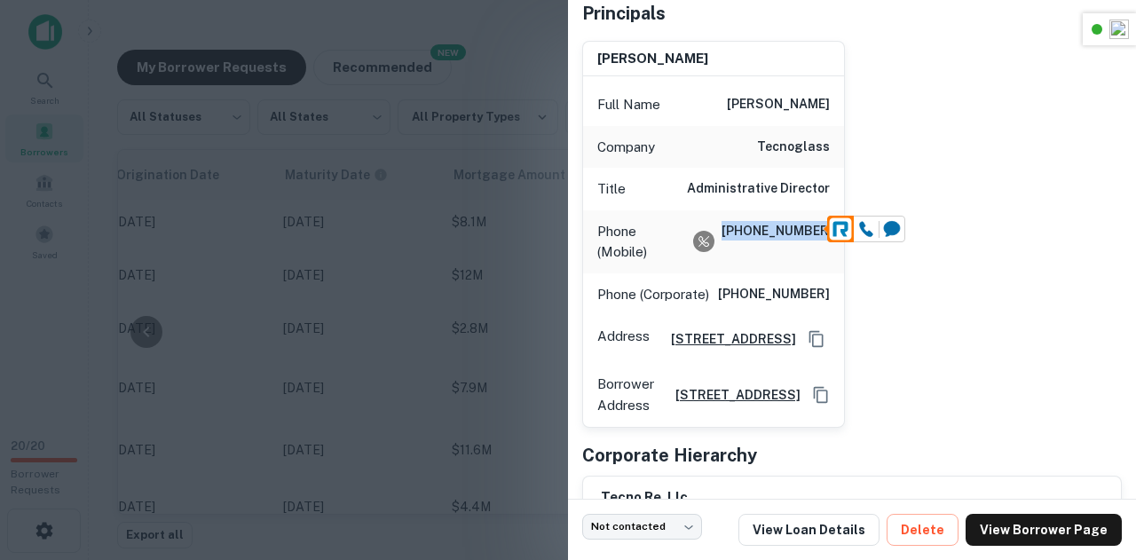
click at [774, 237] on h6 "(786) 877-3990" at bounding box center [776, 242] width 108 height 42
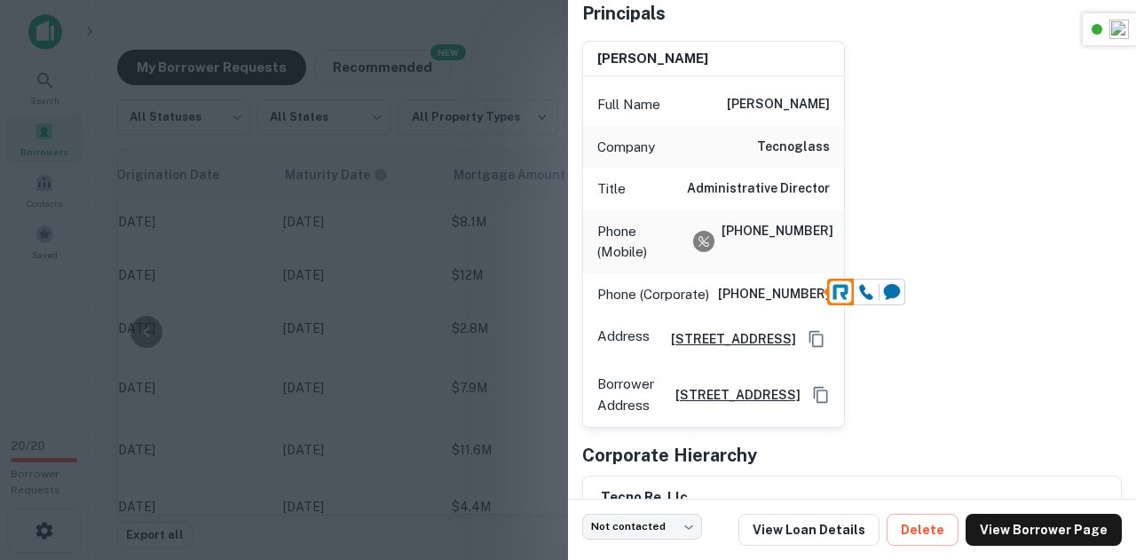
click at [784, 295] on h6 "+57 6053734000" at bounding box center [774, 294] width 112 height 21
copy h6 "+57 6053734000"
click at [480, 201] on div at bounding box center [568, 280] width 1136 height 560
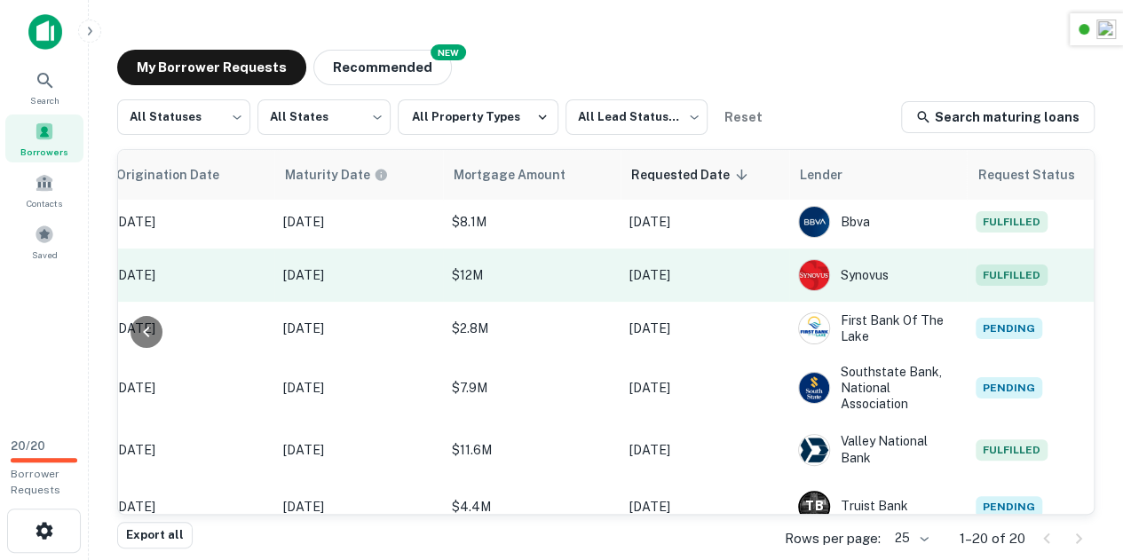
click at [1024, 288] on td "Fulfilled" at bounding box center [1047, 275] width 160 height 53
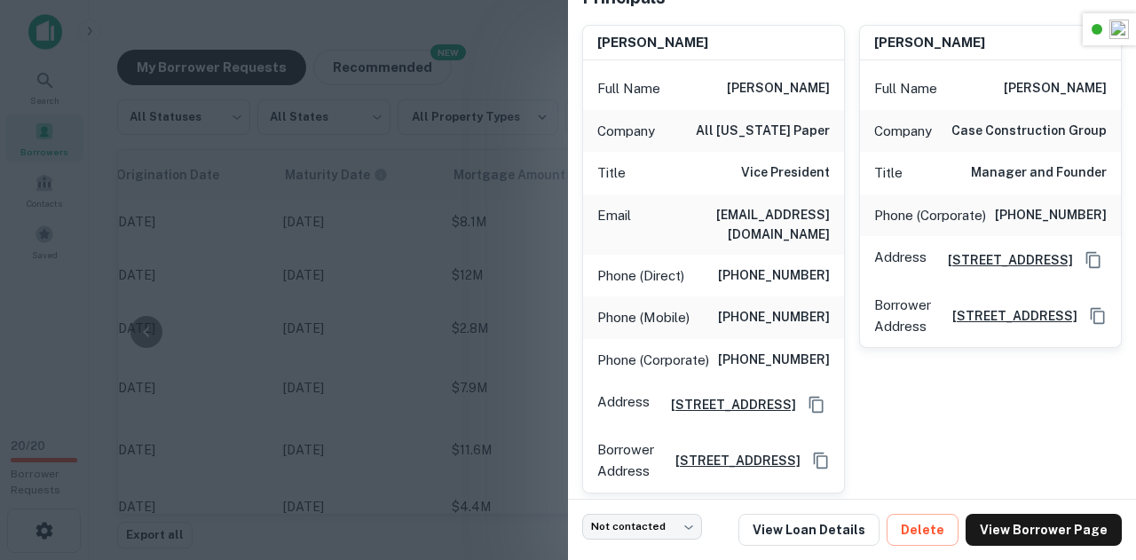
scroll to position [163, 0]
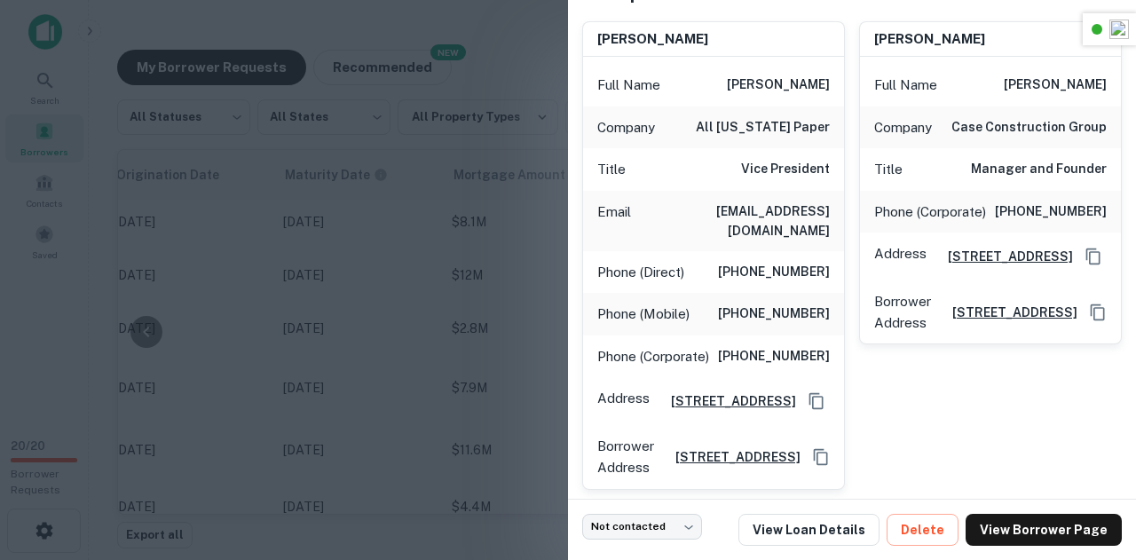
click at [776, 81] on h6 "marisel caceres" at bounding box center [778, 85] width 103 height 21
copy h6 "marisel caceres"
click at [776, 81] on h6 "marisel caceres" at bounding box center [778, 85] width 103 height 21
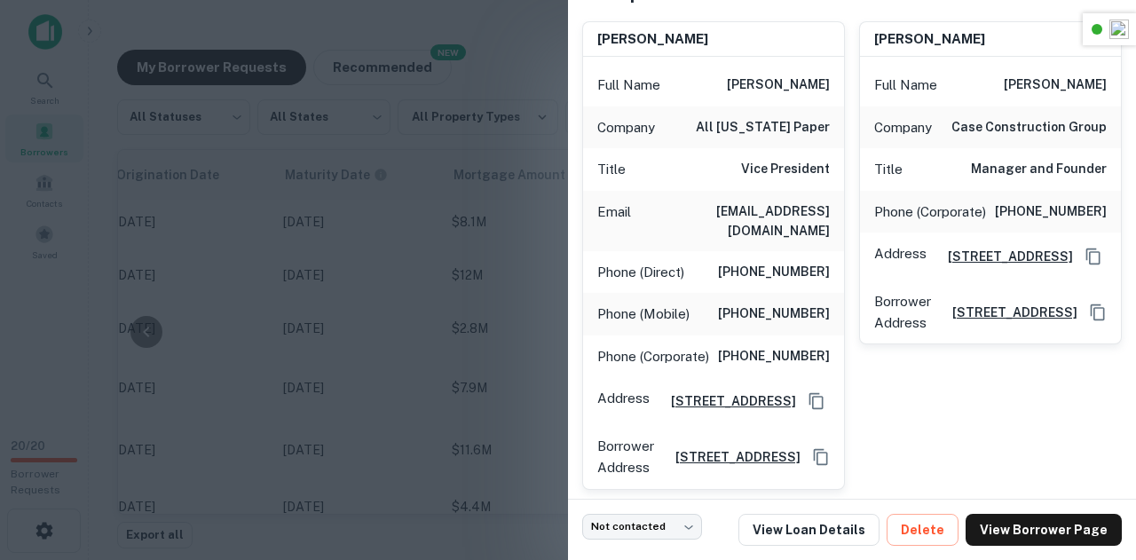
click at [711, 207] on h6 "mcaceres@allfloridapaper.com" at bounding box center [734, 220] width 192 height 39
click at [777, 262] on h6 "(305) 884-6163" at bounding box center [774, 272] width 112 height 21
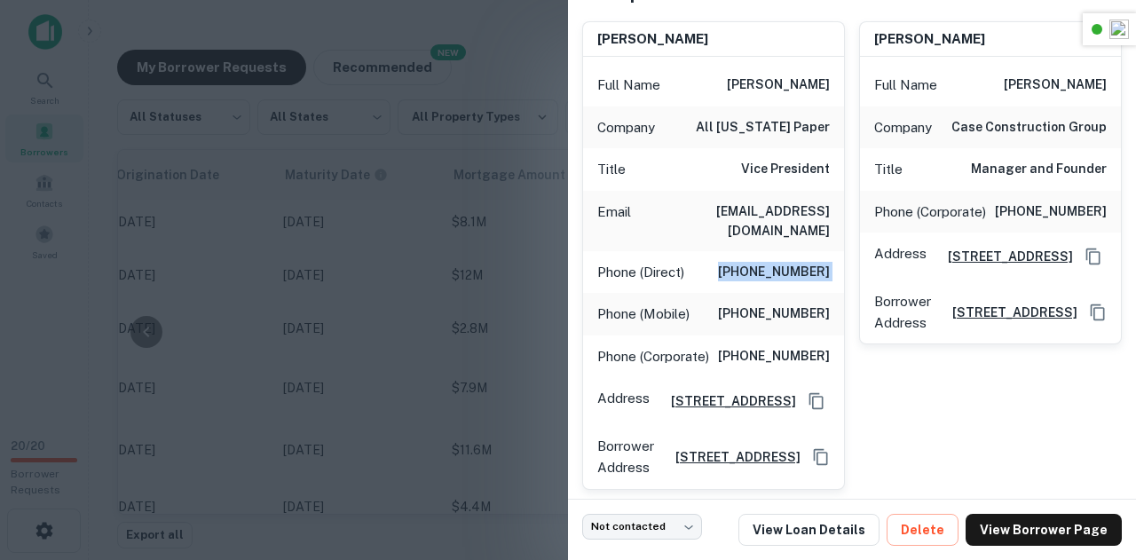
click at [777, 262] on h6 "(305) 884-6163" at bounding box center [774, 272] width 112 height 21
click at [777, 304] on h6 "(305) 582-4451" at bounding box center [774, 314] width 112 height 21
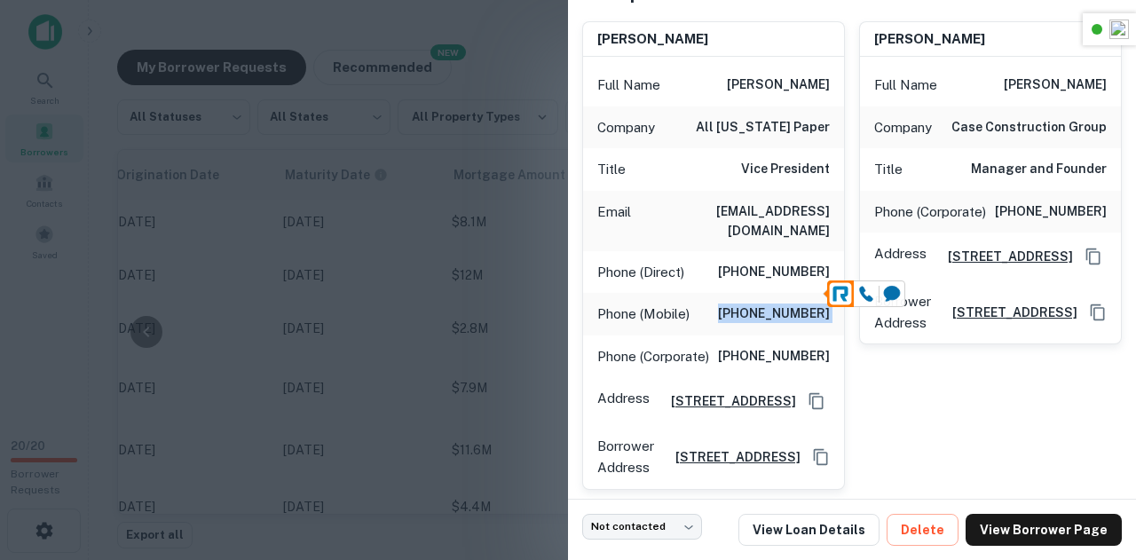
click at [777, 304] on h6 "(305) 582-4451" at bounding box center [774, 314] width 112 height 21
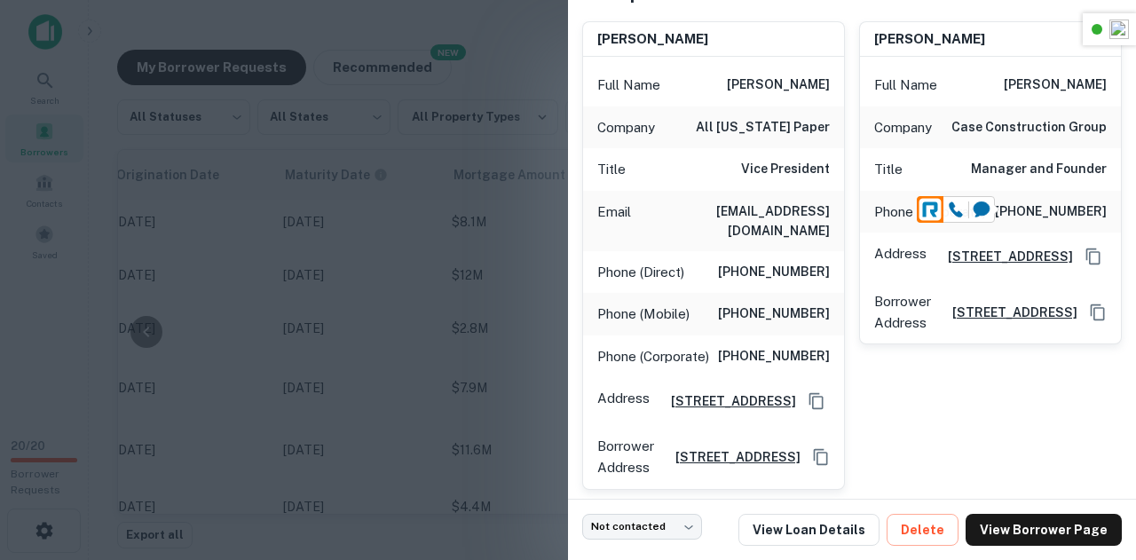
click at [1037, 201] on h6 "(786) 229-3322" at bounding box center [1051, 211] width 112 height 21
click at [862, 196] on div "Phone (Corporate) (786) 229-3322" at bounding box center [990, 212] width 261 height 43
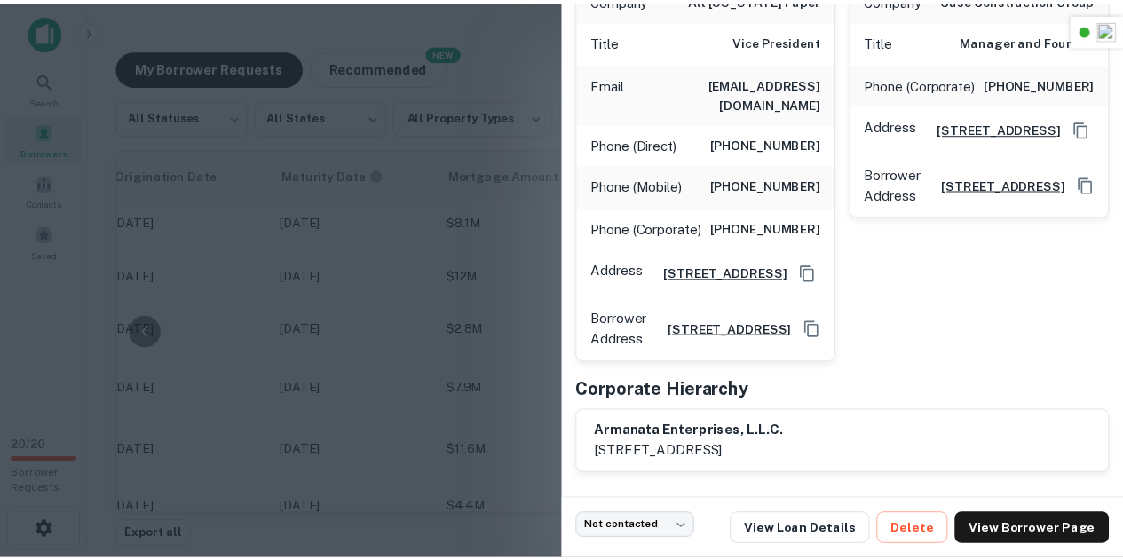
scroll to position [303, 0]
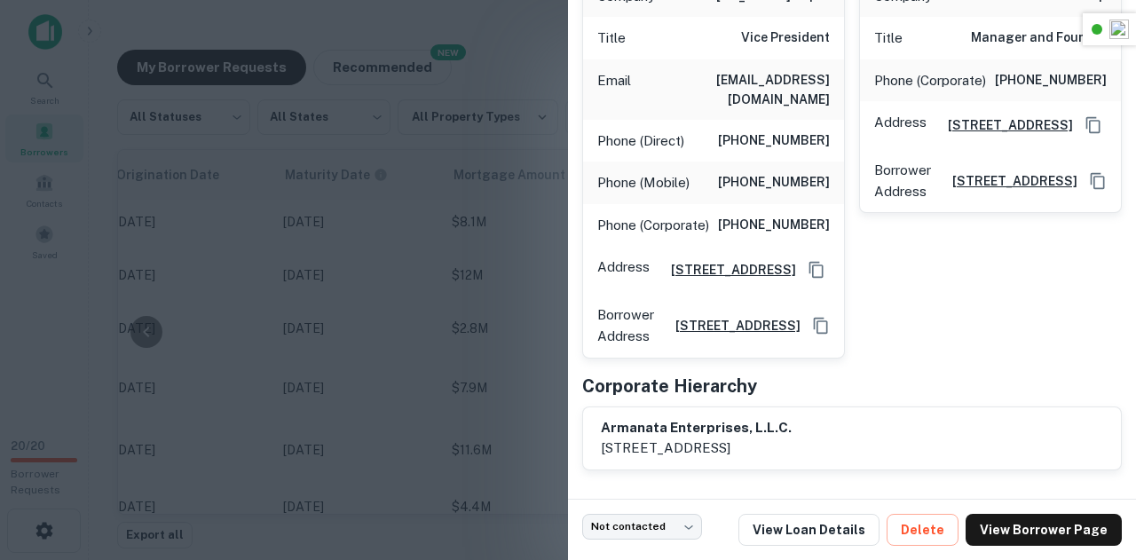
click at [575, 133] on div "marisel caceres Full Name marisel caceres Company all florida paper Title Vice …" at bounding box center [706, 117] width 277 height 483
click at [345, 335] on div at bounding box center [568, 280] width 1136 height 560
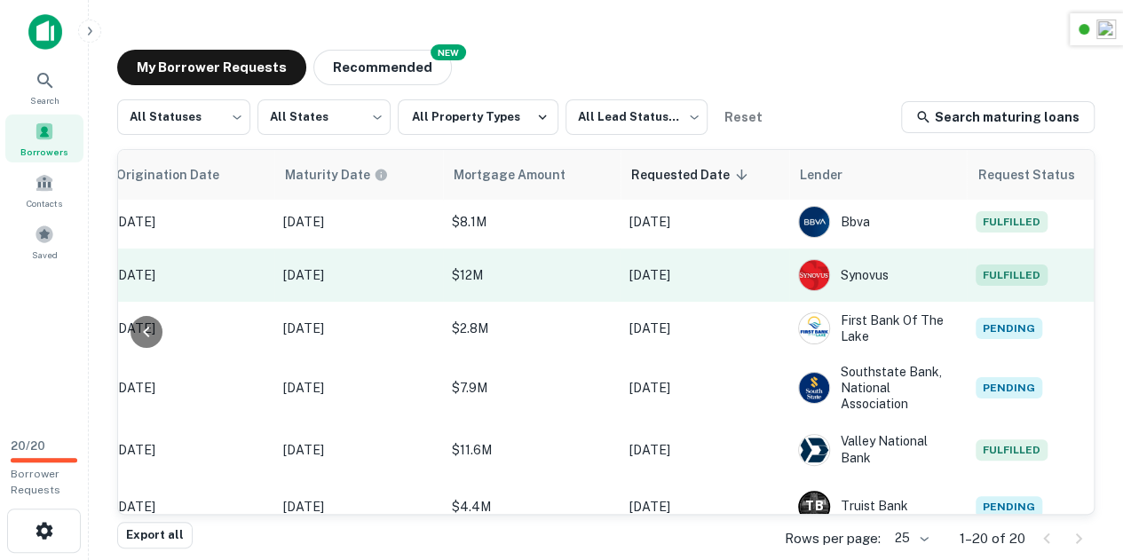
click at [985, 269] on span "Fulfilled" at bounding box center [1011, 274] width 72 height 21
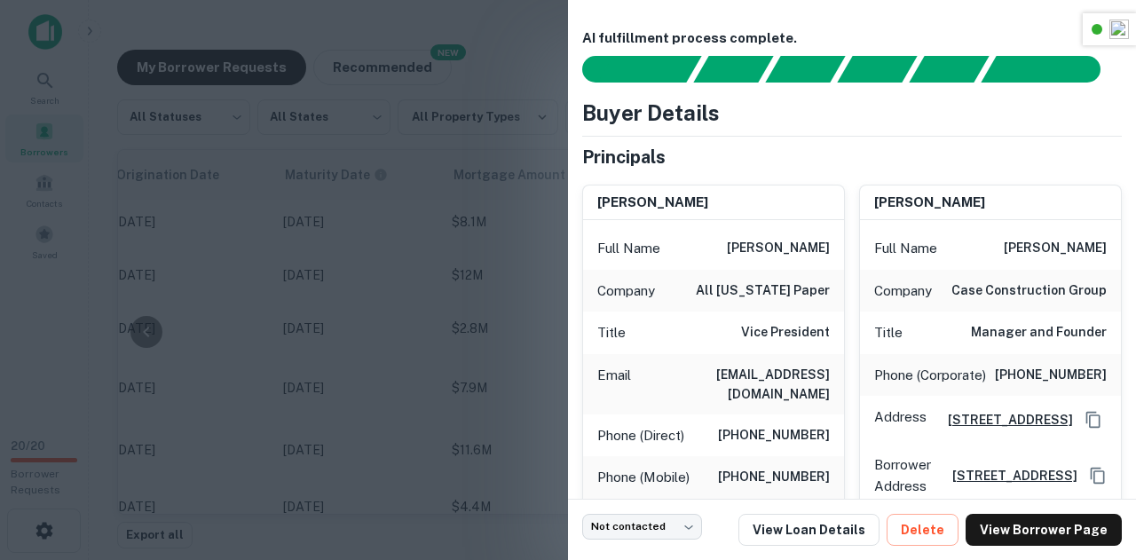
click at [464, 264] on div at bounding box center [568, 280] width 1136 height 560
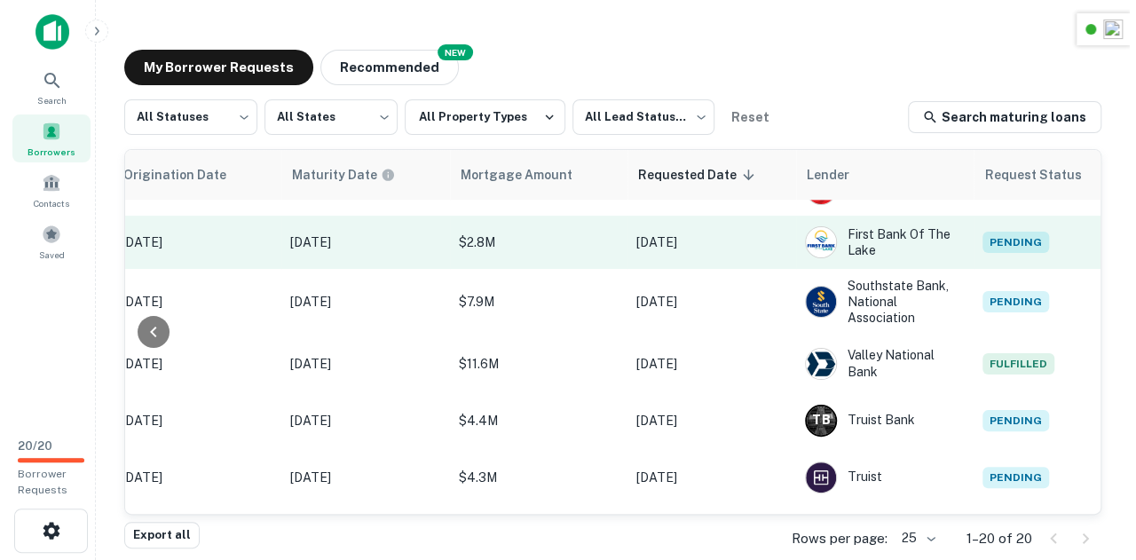
scroll to position [438, 898]
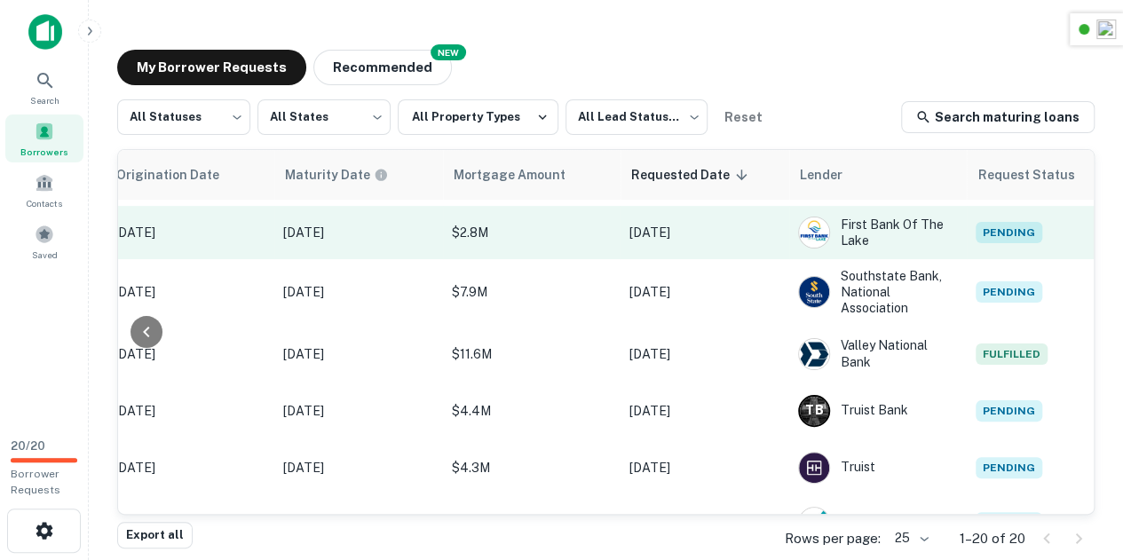
click at [1020, 233] on span "Pending" at bounding box center [1008, 232] width 67 height 21
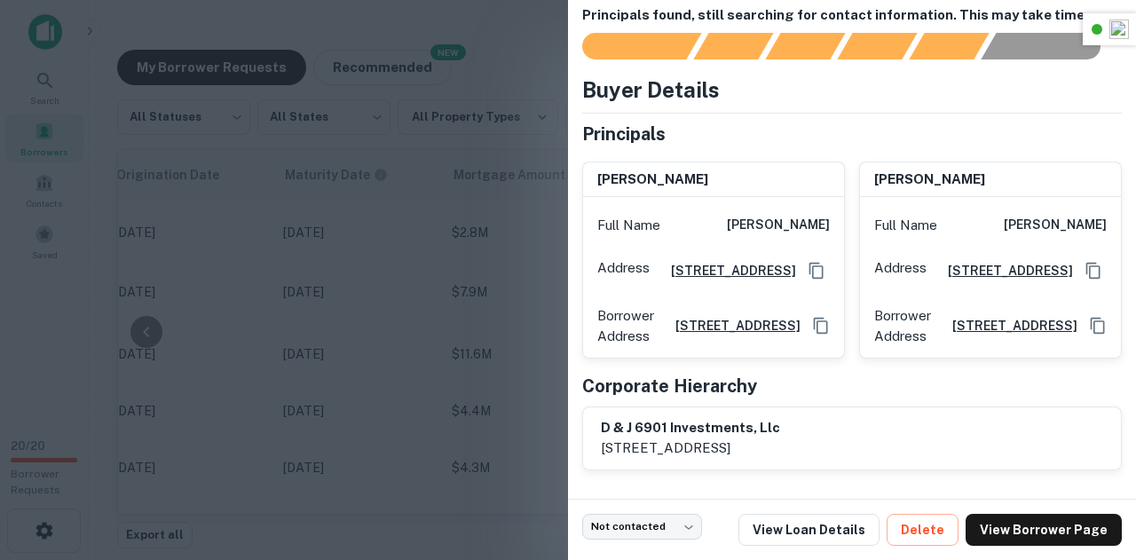
scroll to position [0, 0]
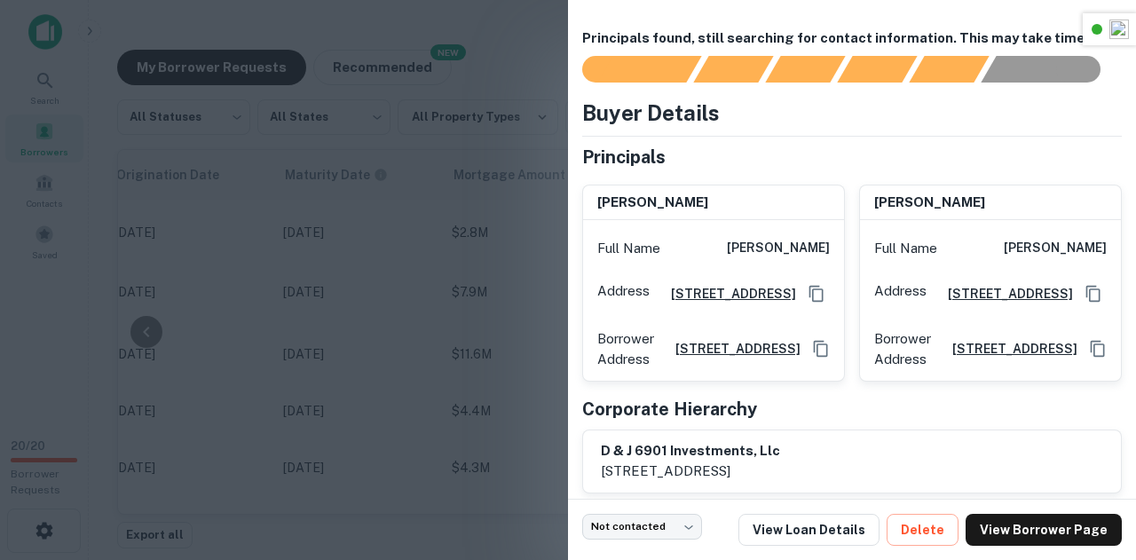
drag, startPoint x: 751, startPoint y: 250, endPoint x: 1092, endPoint y: 239, distance: 341.0
click at [1092, 239] on div "joshua soto Full Name joshua soto Address 6901 Nw 41st Street, Miami, FL33166 B…" at bounding box center [845, 275] width 554 height 211
click at [1092, 239] on h6 "denise flanigan" at bounding box center [1055, 248] width 103 height 21
click at [459, 242] on div at bounding box center [568, 280] width 1136 height 560
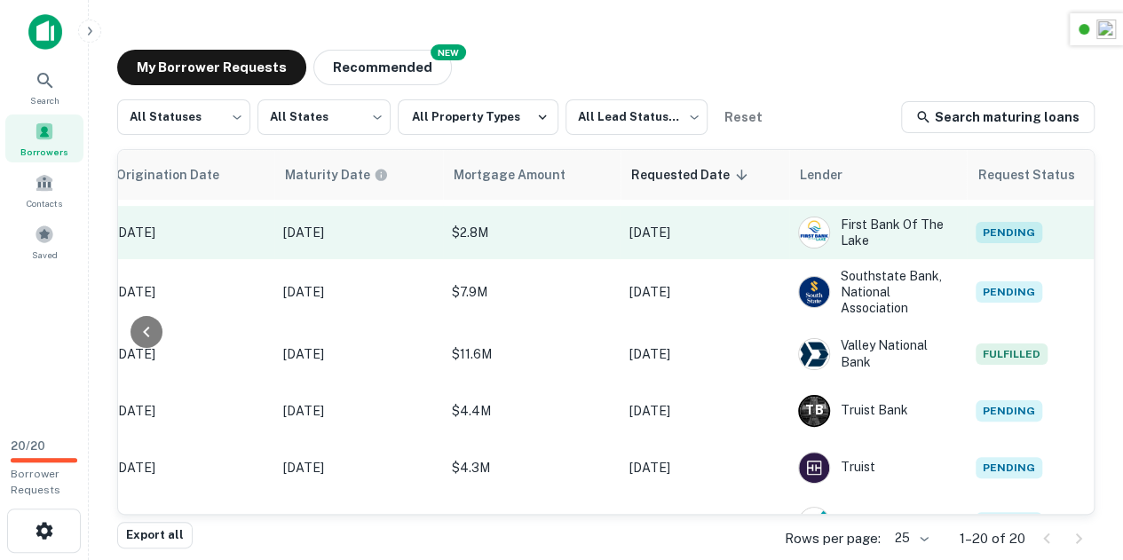
click at [1007, 236] on span "Pending" at bounding box center [1008, 232] width 67 height 21
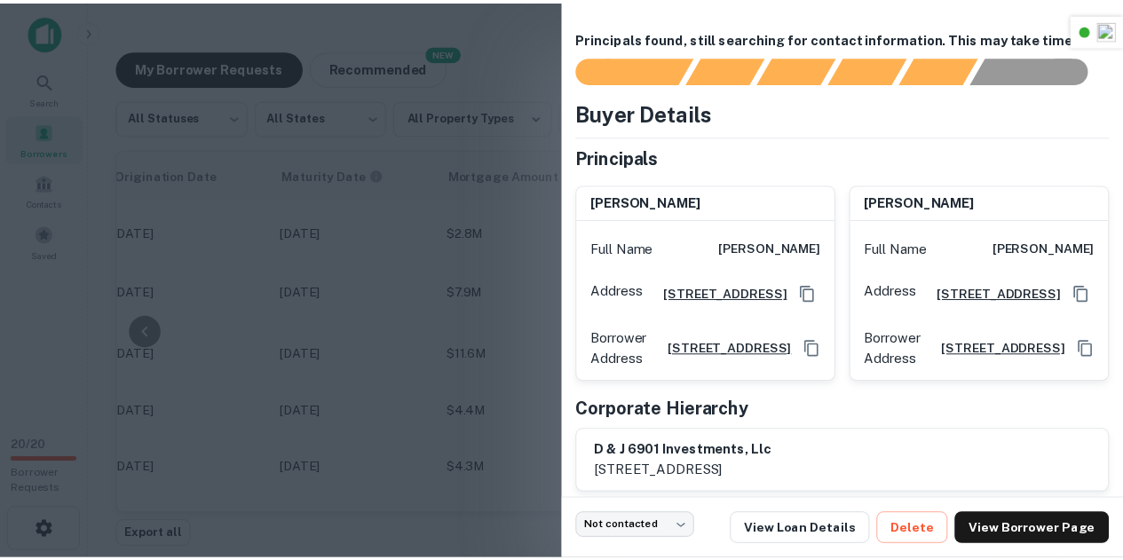
scroll to position [69, 0]
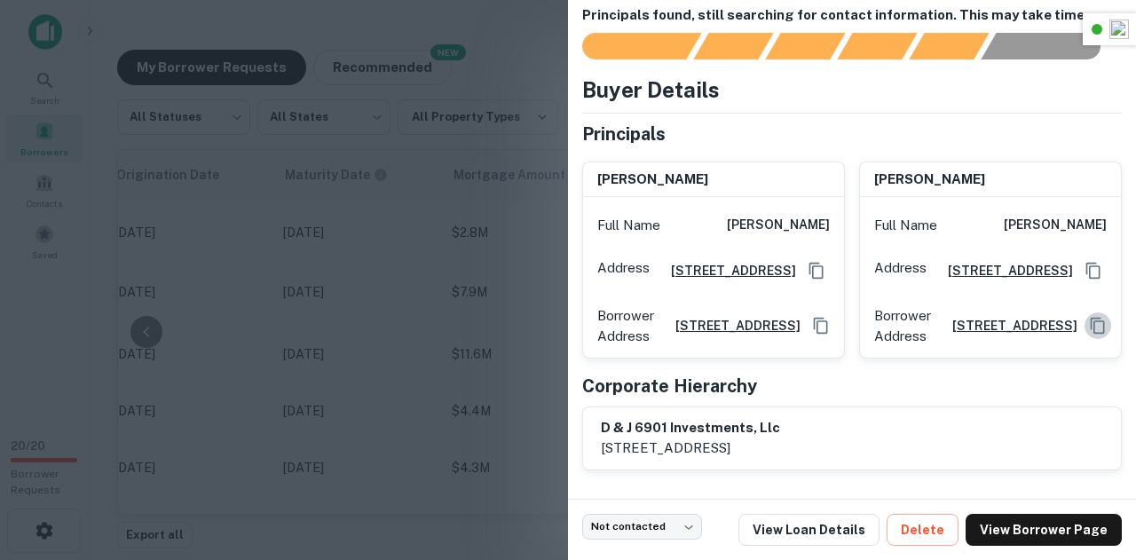
click at [1089, 317] on icon "Copy Address" at bounding box center [1098, 326] width 18 height 18
click at [714, 422] on h6 "d & j 6901 investments, llc" at bounding box center [690, 428] width 179 height 20
click at [770, 424] on h6 "d & j 6901 investments, llc" at bounding box center [690, 428] width 179 height 20
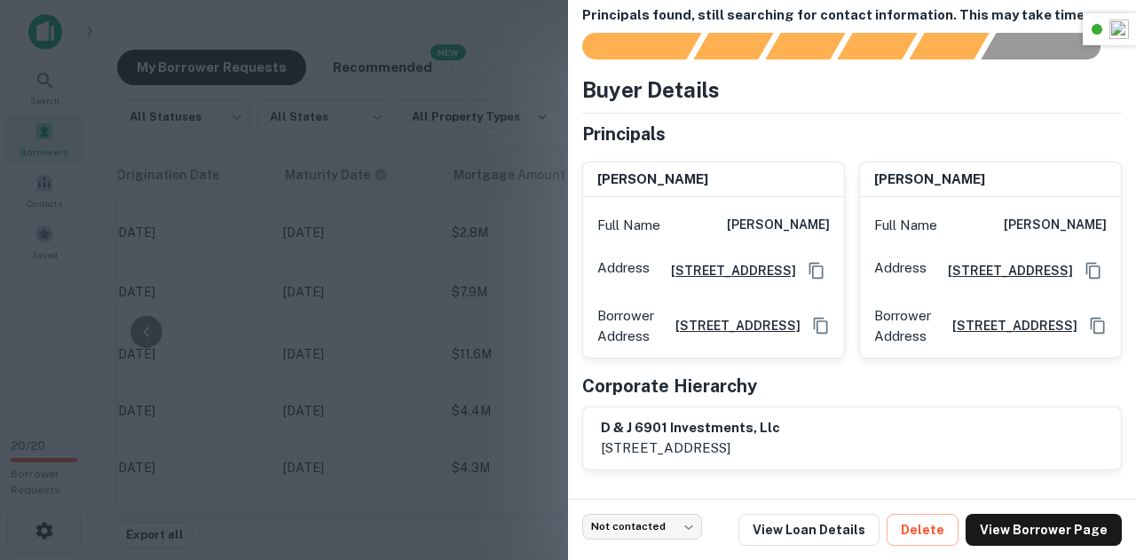
click at [981, 74] on div "Buyer Details" at bounding box center [852, 90] width 540 height 32
click at [484, 187] on div at bounding box center [568, 280] width 1136 height 560
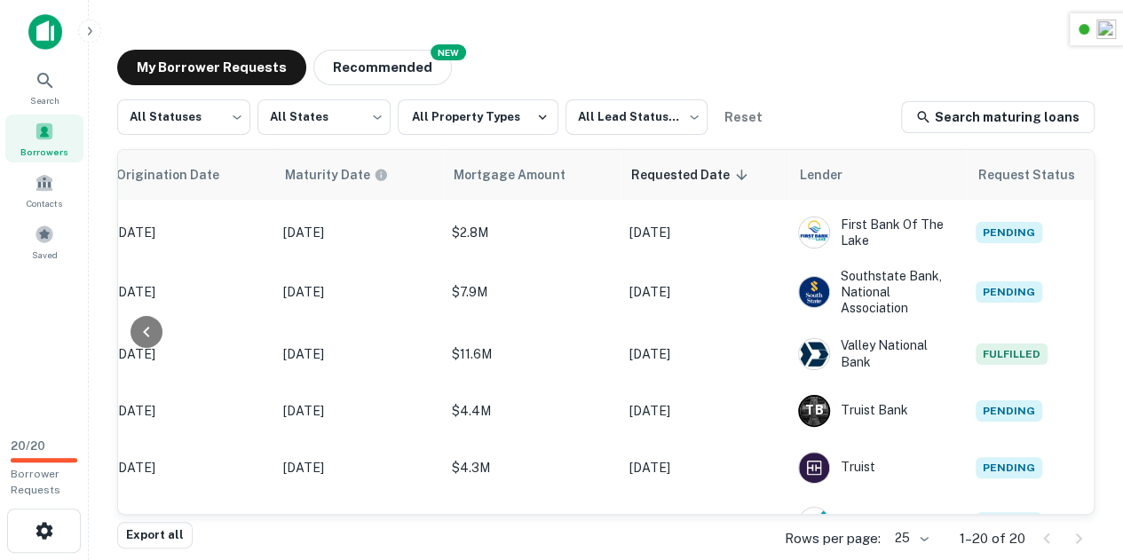
click at [995, 44] on div "My Borrower Requests NEW Recommended All Statuses *** ​ All States *** ​ All Pr…" at bounding box center [606, 288] width 1006 height 504
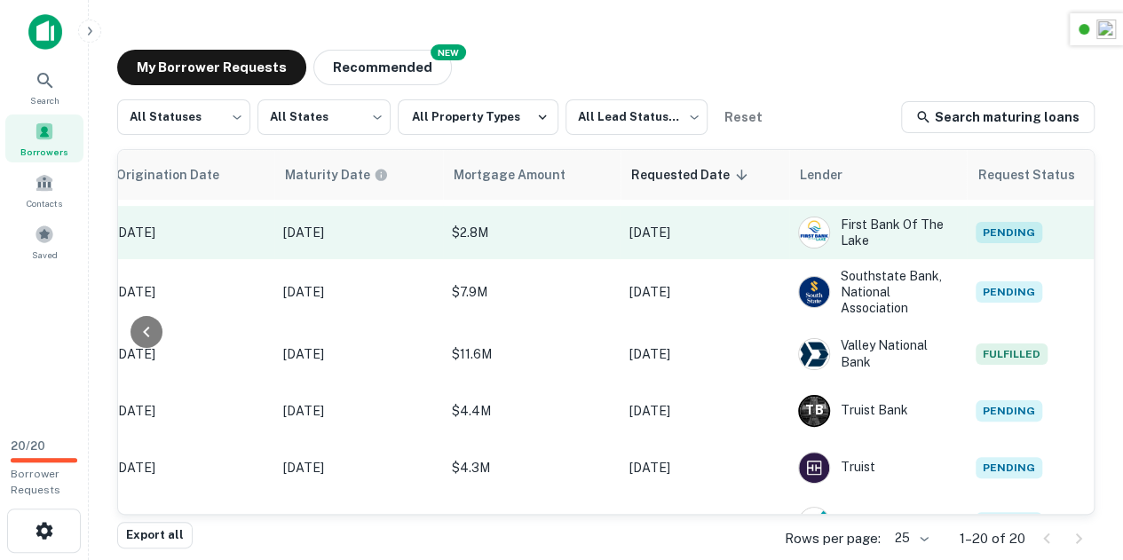
click at [992, 214] on td "Pending" at bounding box center [1047, 232] width 160 height 53
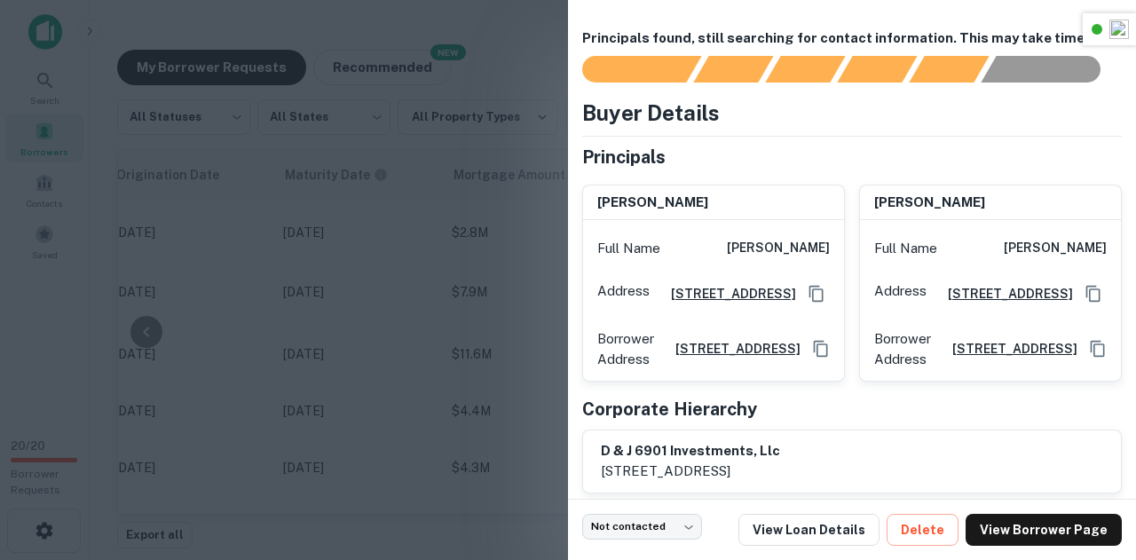
click at [435, 211] on div at bounding box center [568, 280] width 1136 height 560
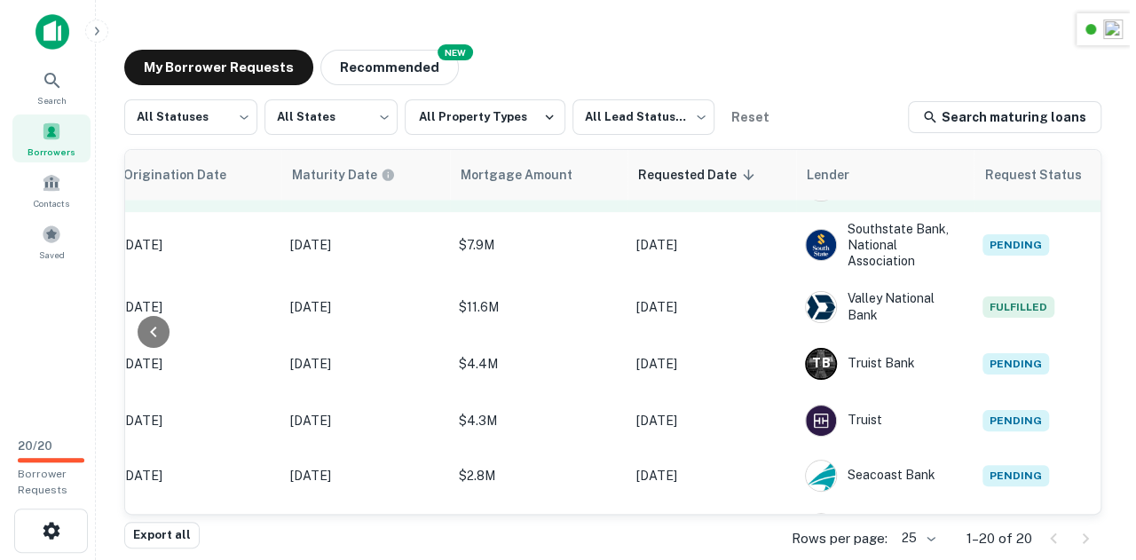
scroll to position [491, 898]
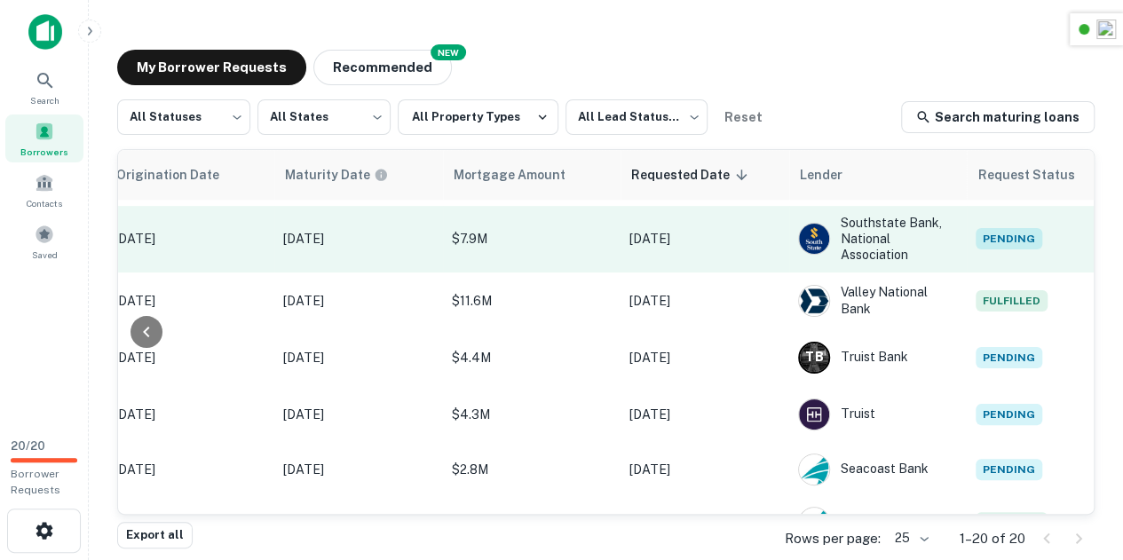
click at [999, 237] on span "Pending" at bounding box center [1008, 238] width 67 height 21
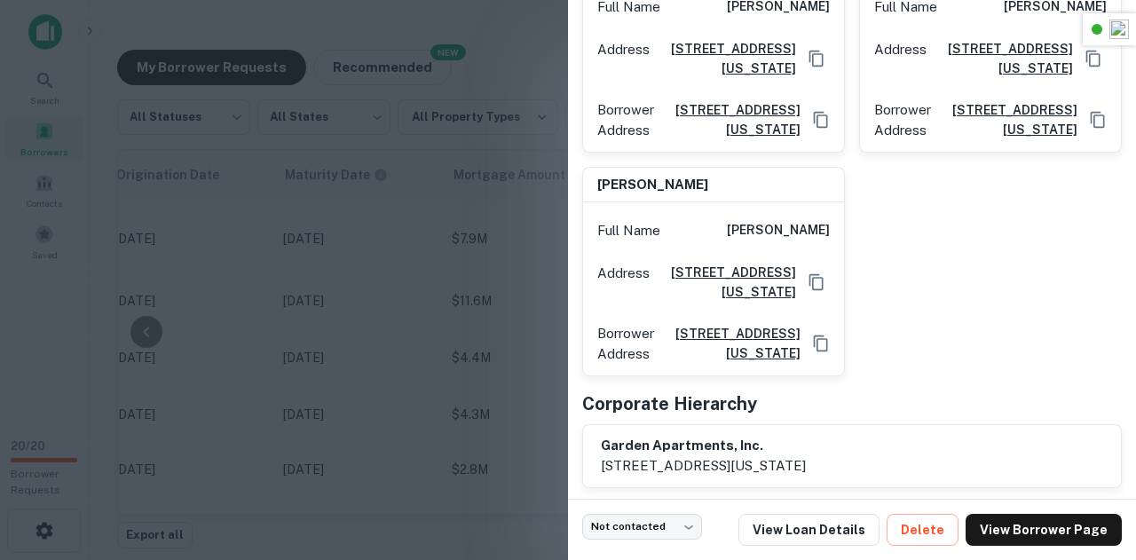
scroll to position [328, 0]
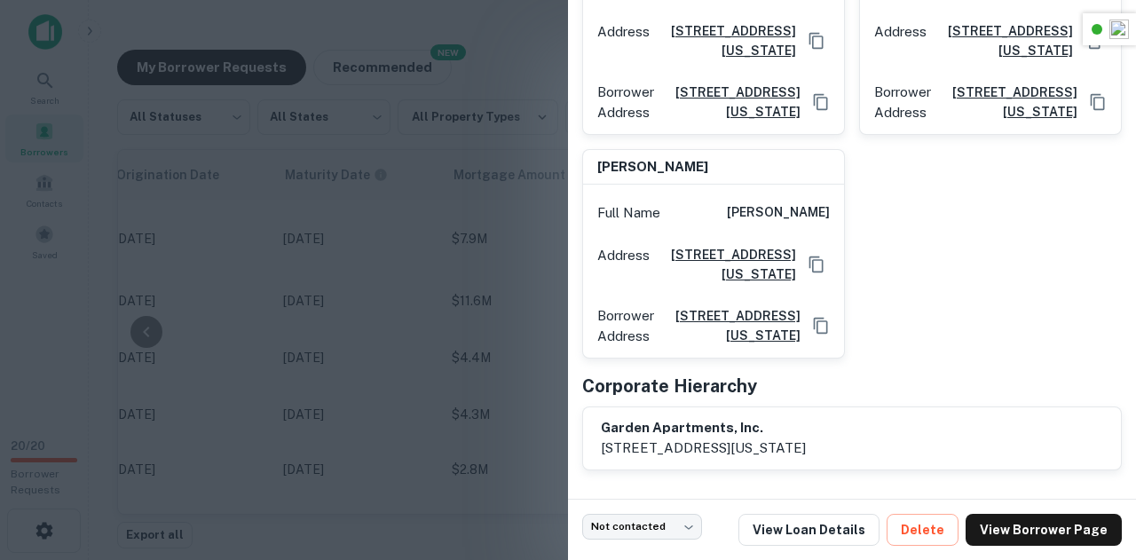
click at [675, 429] on h6 "garden apartments, inc." at bounding box center [703, 428] width 205 height 20
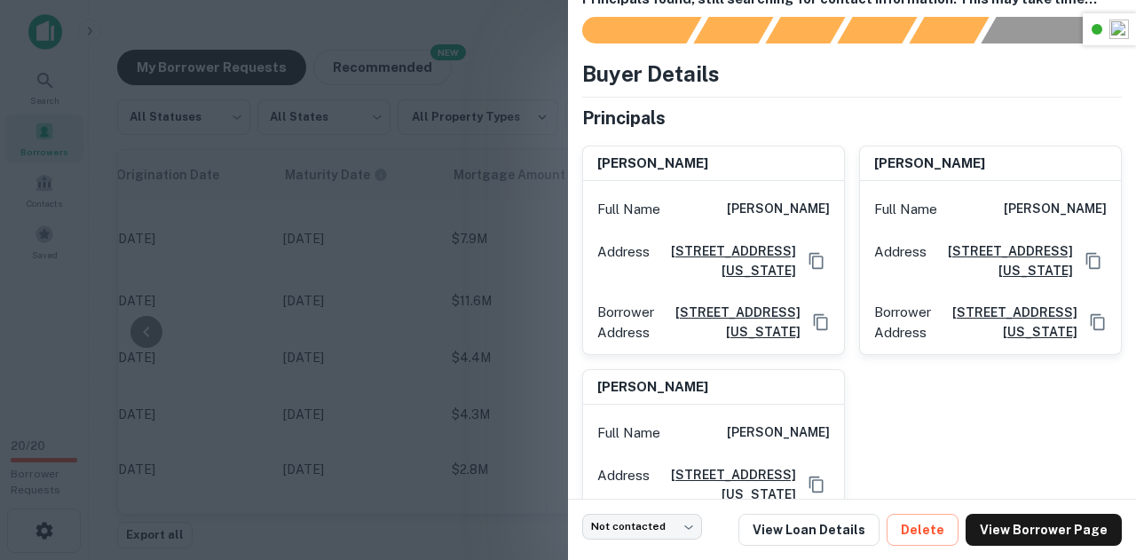
scroll to position [0, 0]
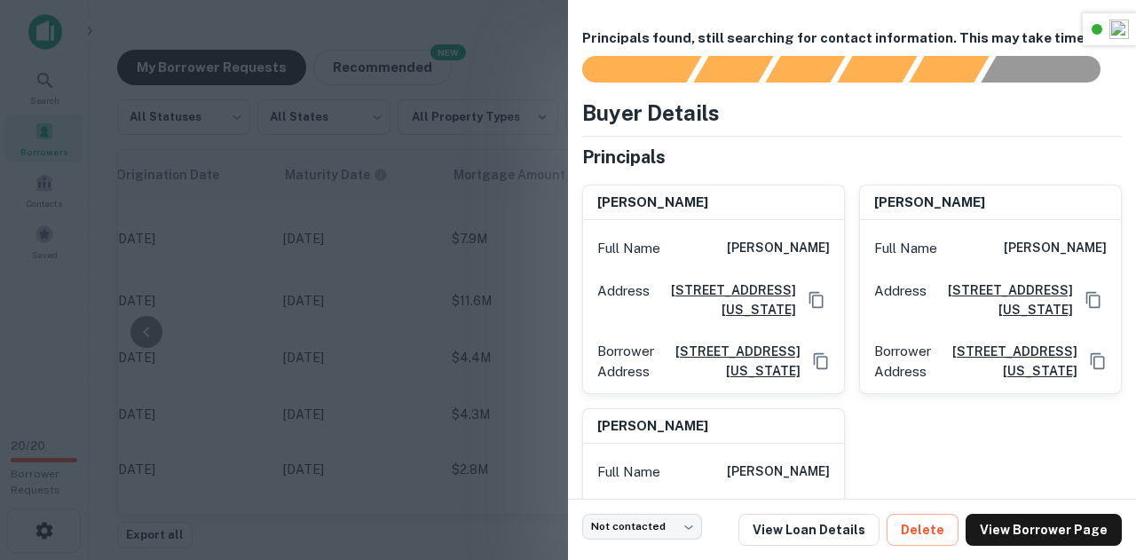
click at [797, 244] on h6 "arnold a daoud" at bounding box center [778, 248] width 103 height 21
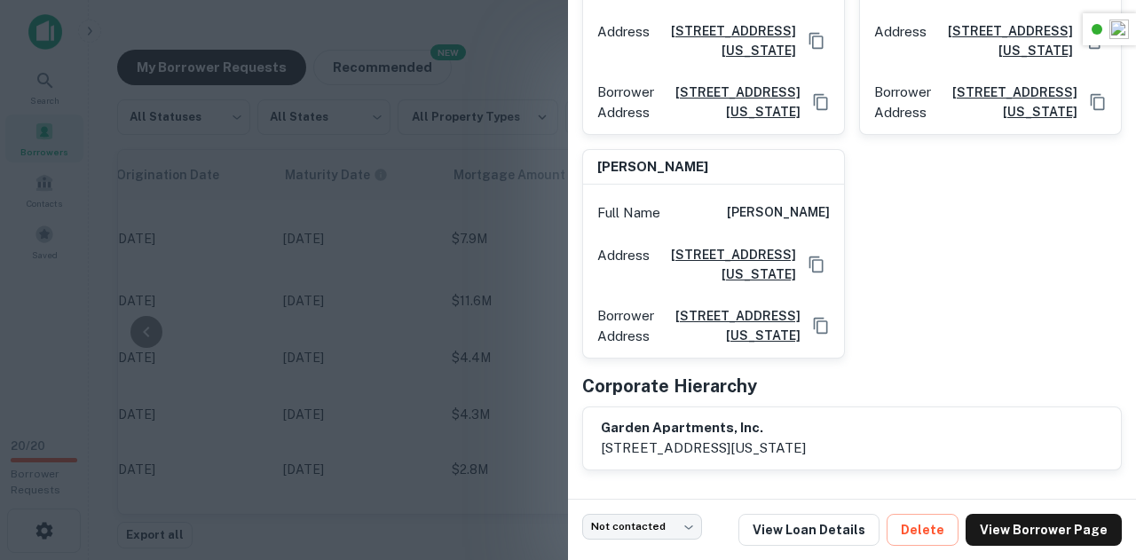
scroll to position [283, 0]
click at [801, 224] on h6 "charles r modica" at bounding box center [778, 212] width 103 height 21
click at [947, 263] on div "arnold a daoud Full Name arnold a daoud Address 1750 Michigan Ave., Miami Beach…" at bounding box center [845, 134] width 554 height 447
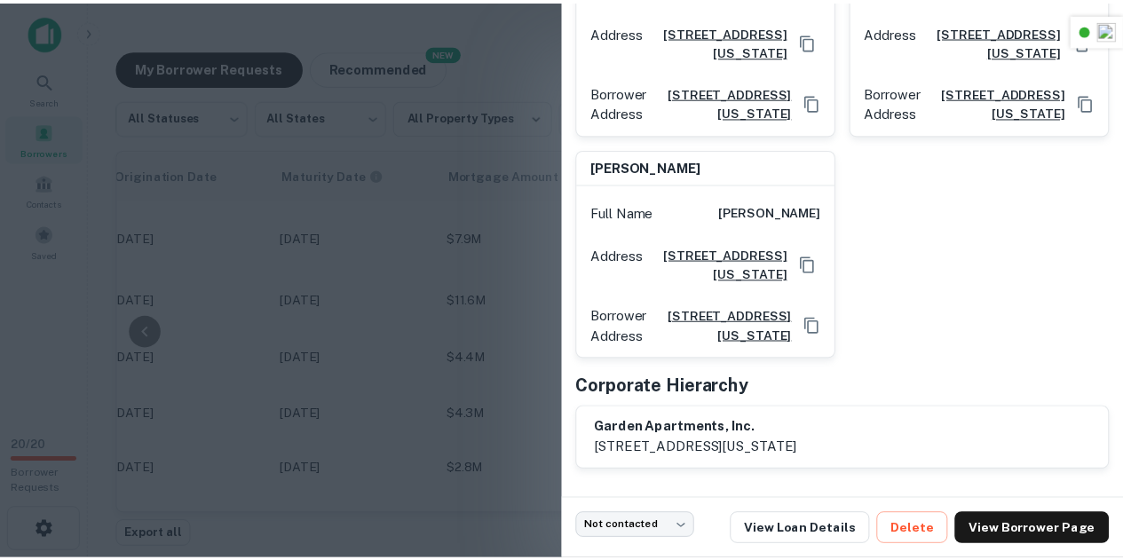
scroll to position [328, 0]
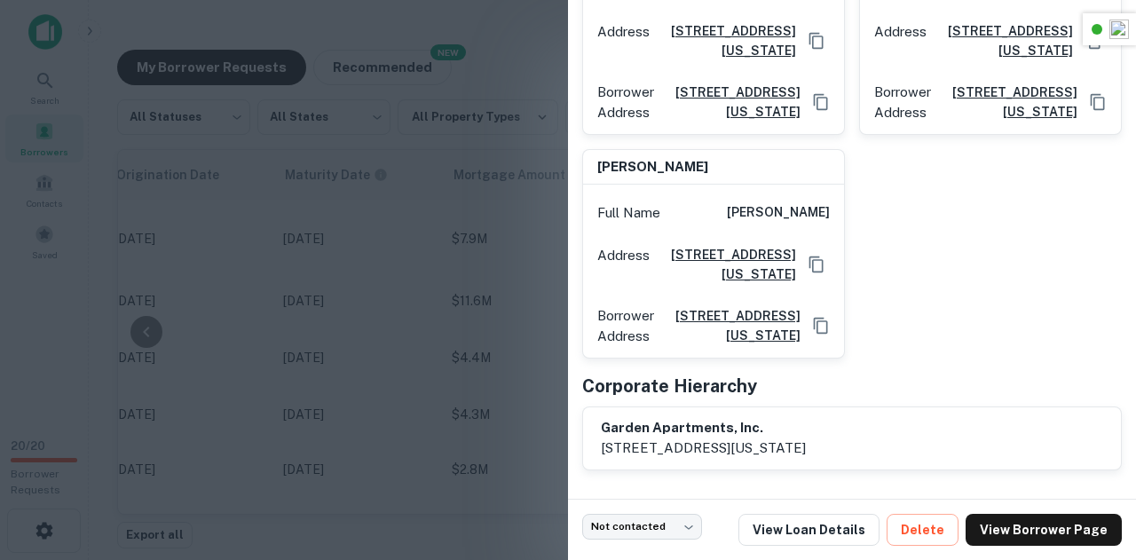
click at [432, 173] on div at bounding box center [568, 280] width 1136 height 560
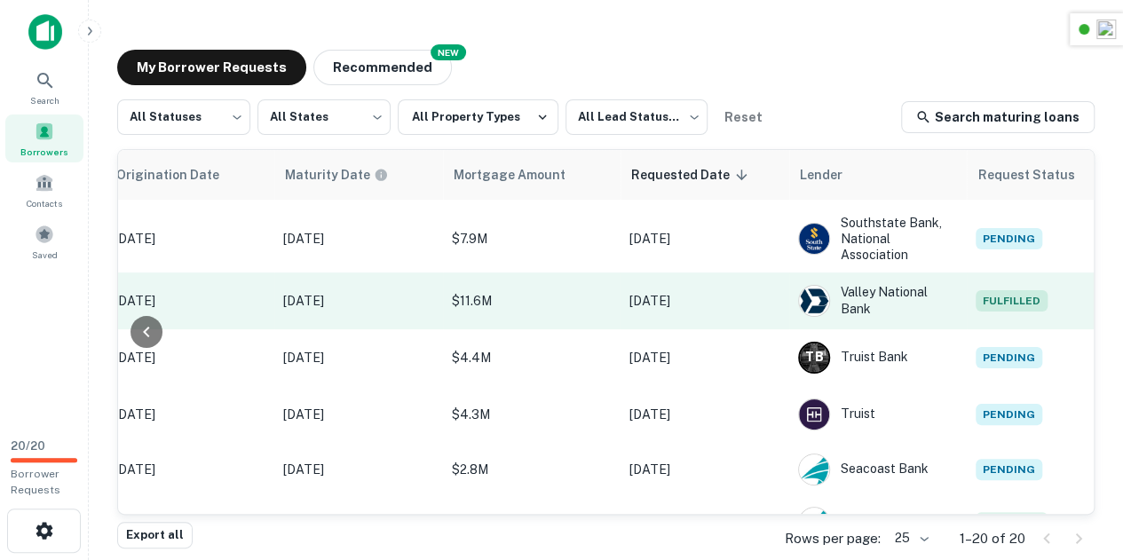
click at [1005, 290] on span "Fulfilled" at bounding box center [1011, 300] width 72 height 21
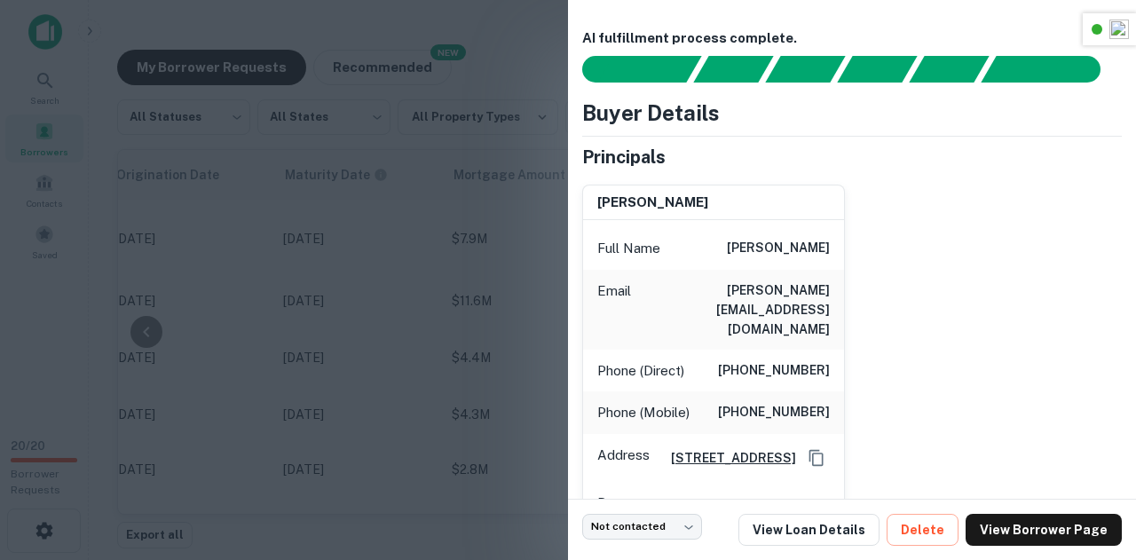
click at [415, 333] on div at bounding box center [568, 280] width 1136 height 560
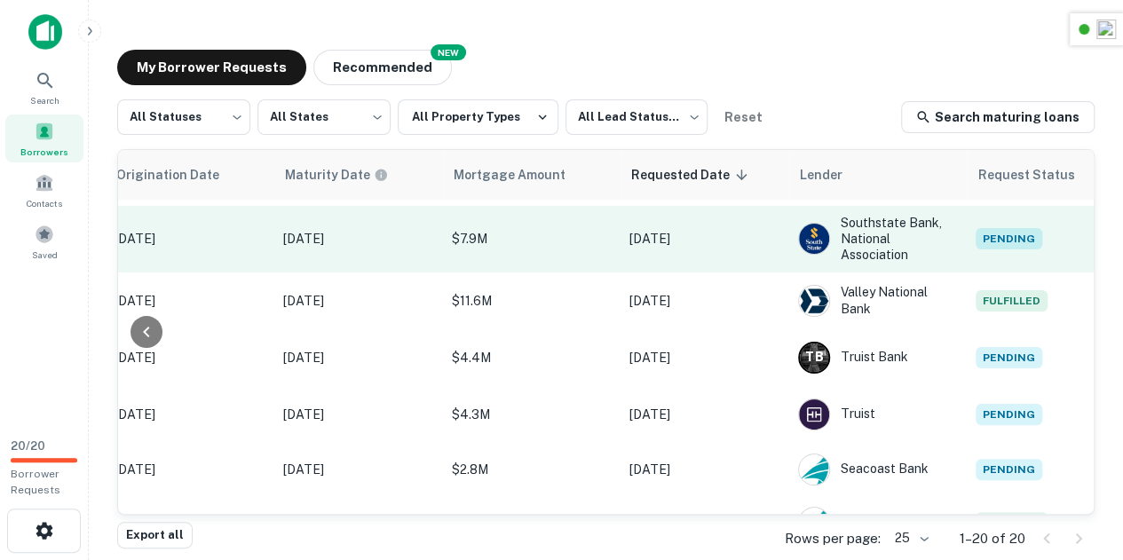
click at [1014, 246] on span "Pending" at bounding box center [1008, 238] width 67 height 21
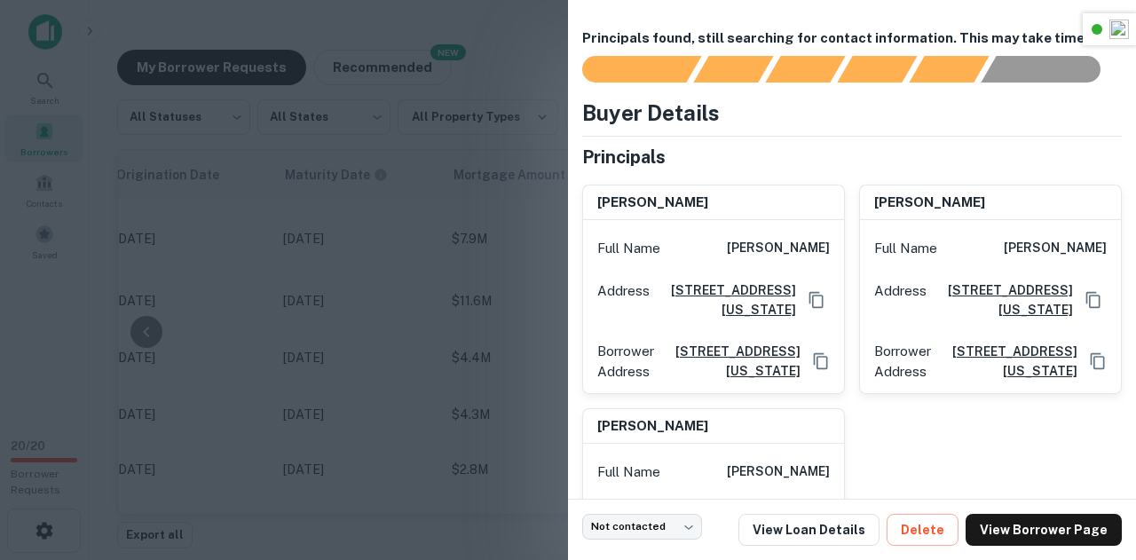
click at [407, 297] on div at bounding box center [568, 280] width 1136 height 560
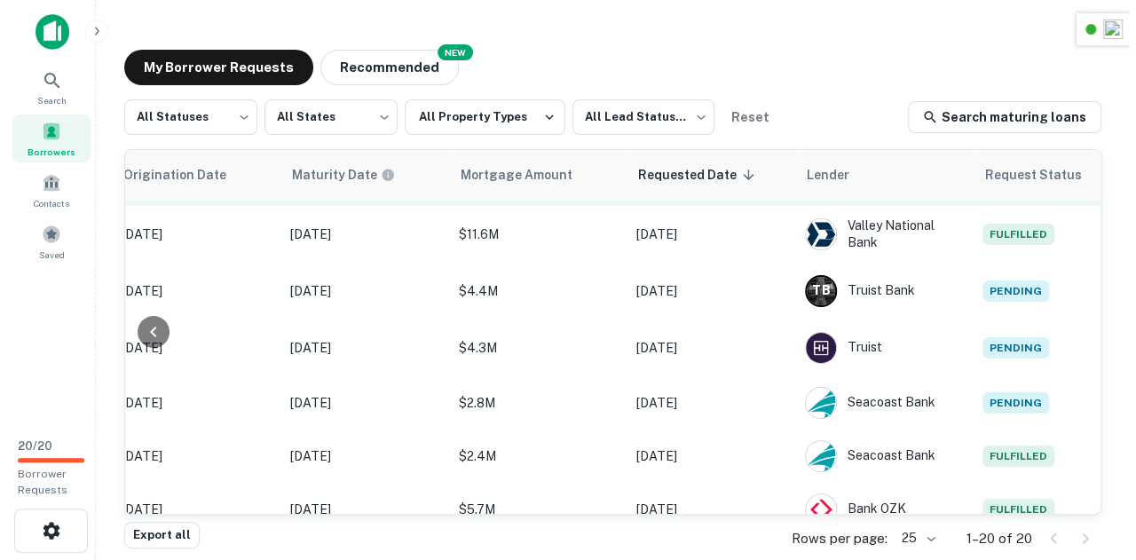
scroll to position [560, 898]
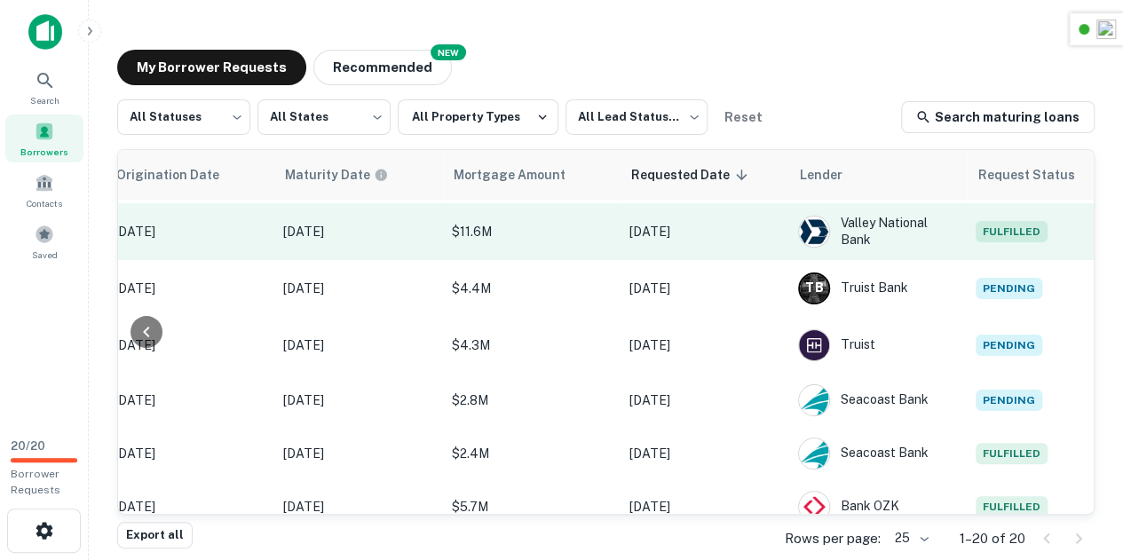
click at [1022, 232] on span "Fulfilled" at bounding box center [1011, 231] width 72 height 21
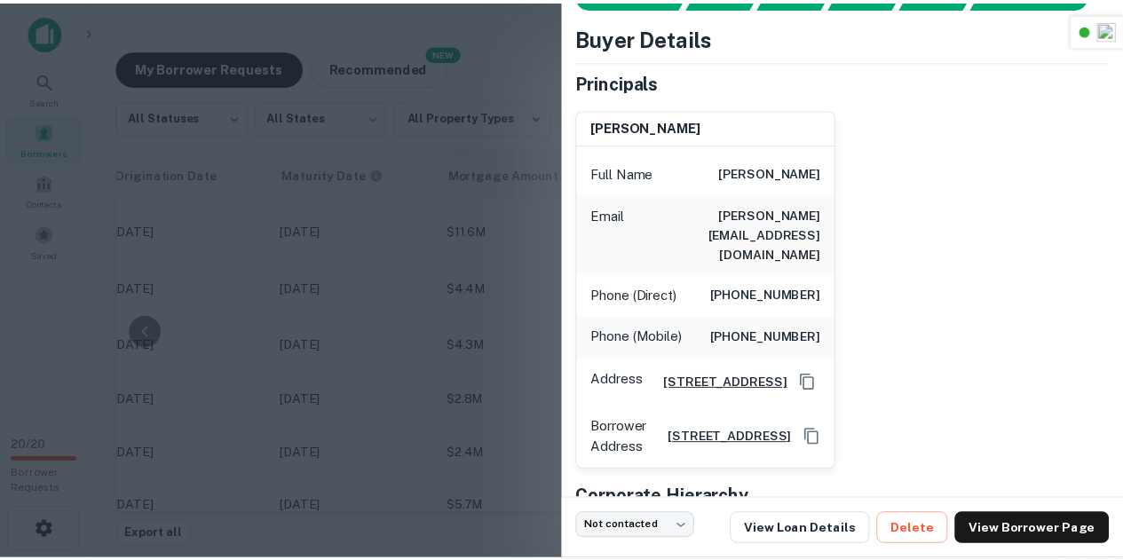
scroll to position [76, 0]
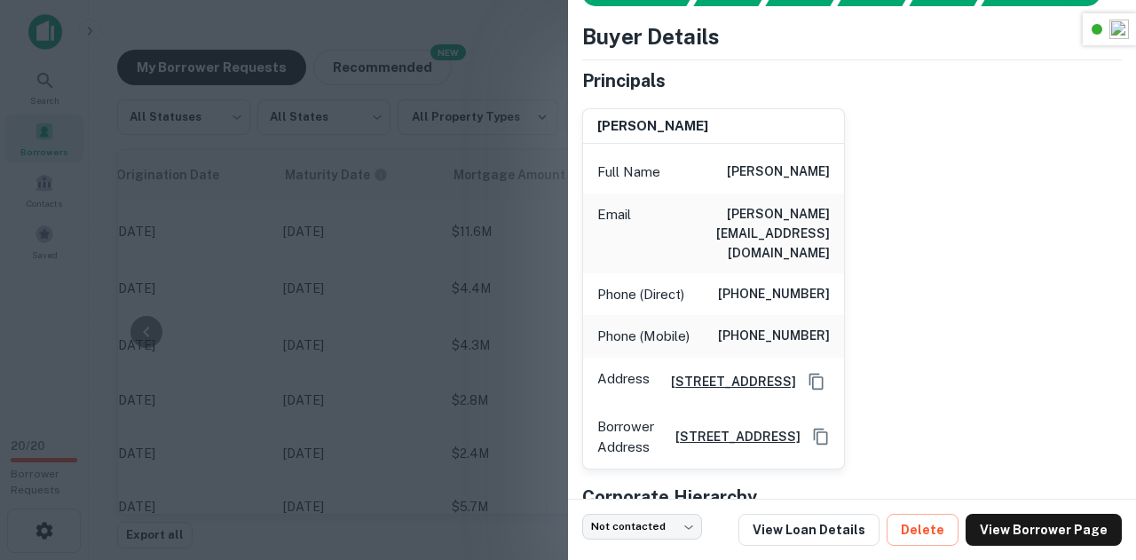
click at [354, 314] on div at bounding box center [568, 280] width 1136 height 560
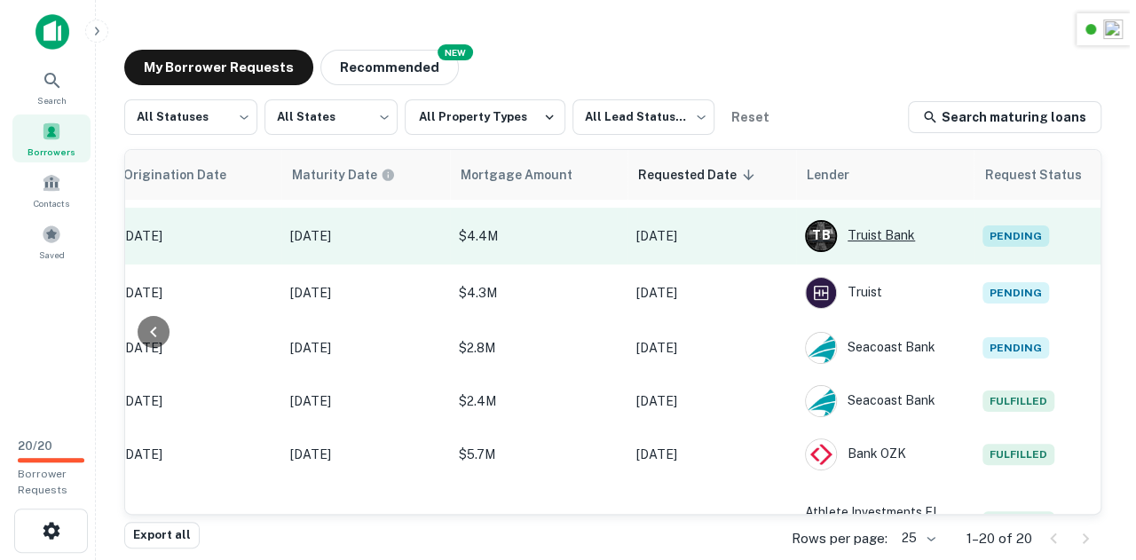
scroll to position [612, 898]
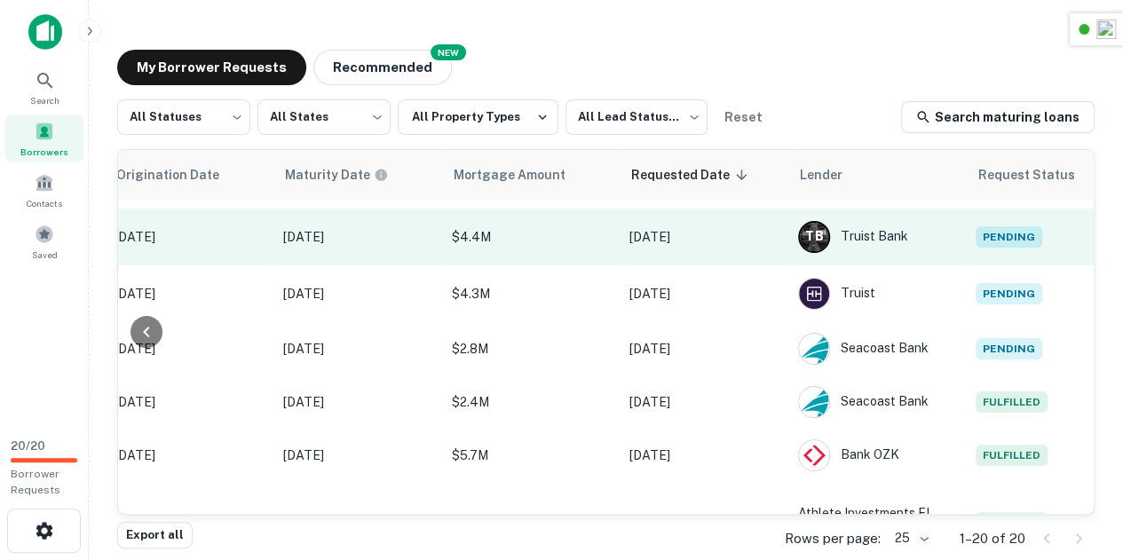
click at [991, 232] on span "Pending" at bounding box center [1008, 236] width 67 height 21
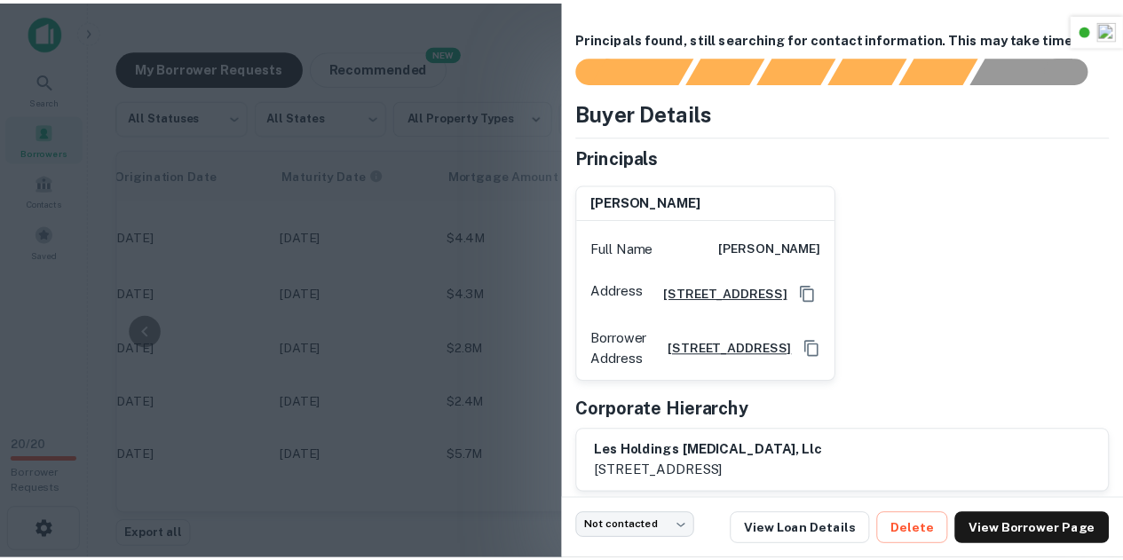
scroll to position [69, 0]
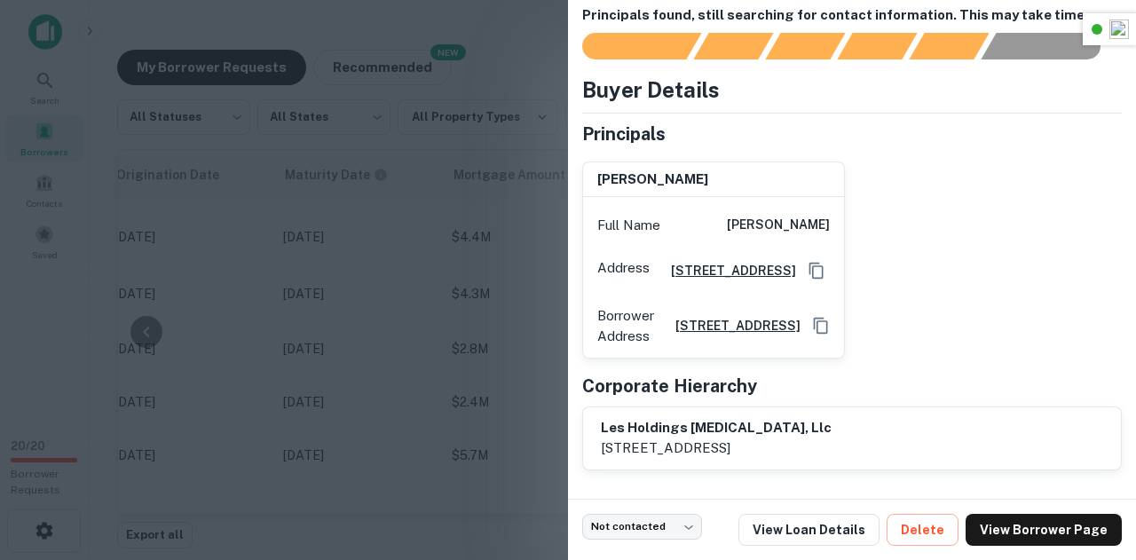
click at [452, 268] on div at bounding box center [568, 280] width 1136 height 560
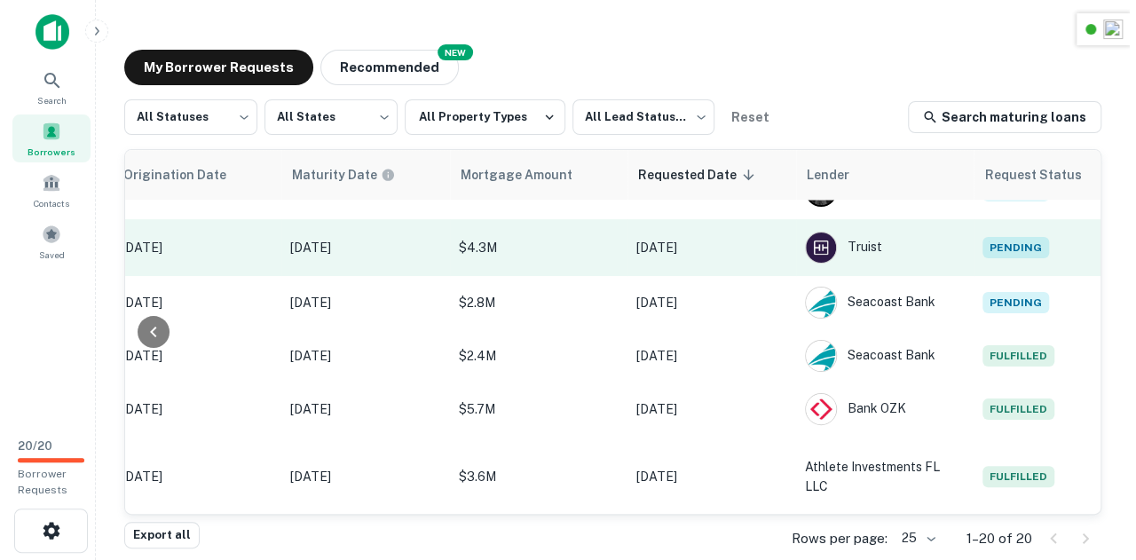
scroll to position [659, 898]
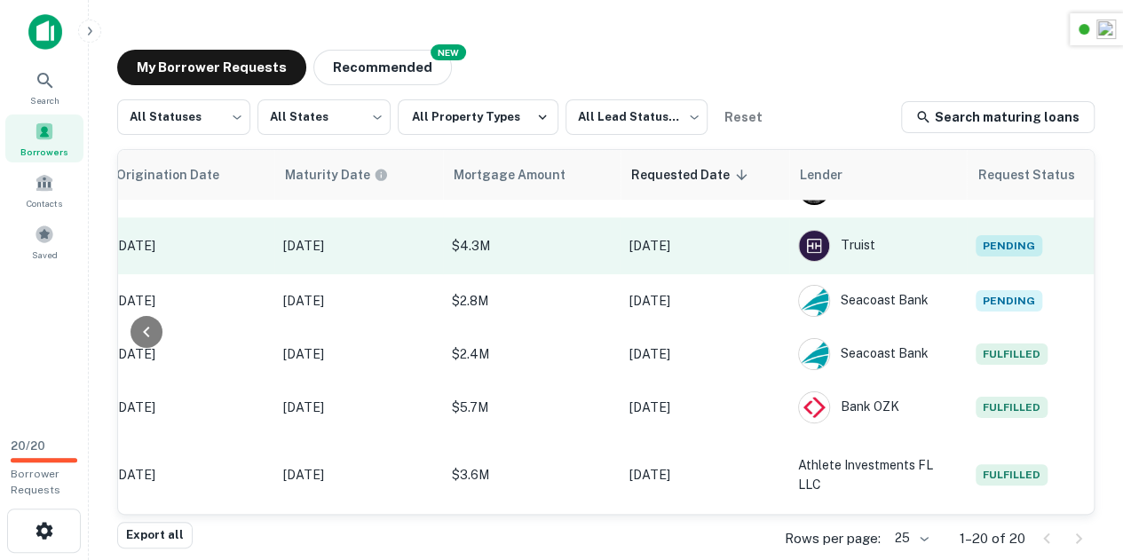
click at [1025, 251] on td "Pending" at bounding box center [1047, 245] width 160 height 57
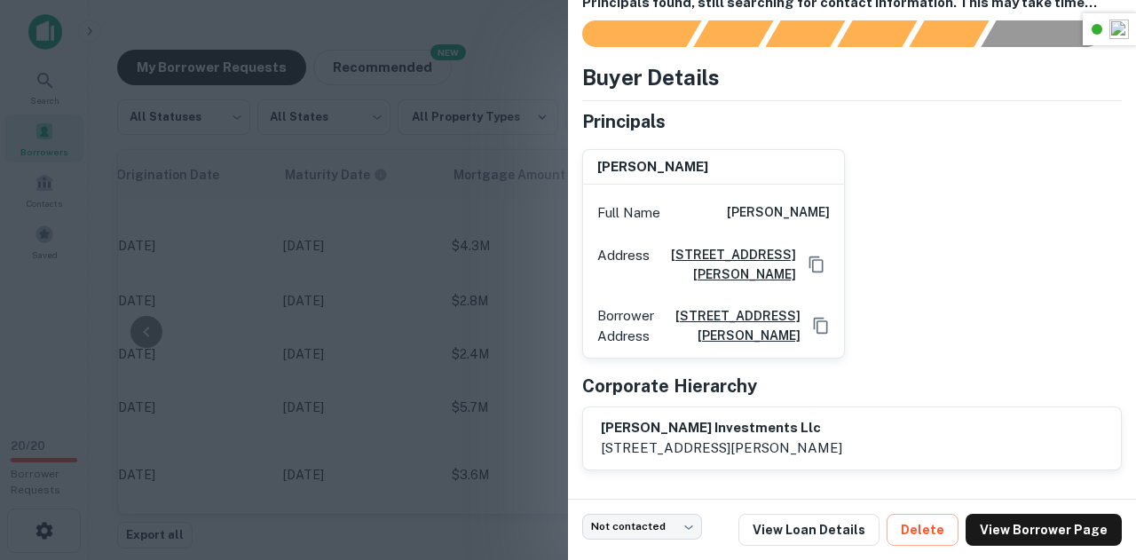
scroll to position [49, 0]
click at [675, 157] on h6 "mohammad bhuiyan" at bounding box center [652, 167] width 111 height 20
click at [962, 148] on div "mohammad bhuiyan Full Name mohammad bhuiyan Address 8133 Sw 186 Street, Cutler …" at bounding box center [845, 247] width 554 height 224
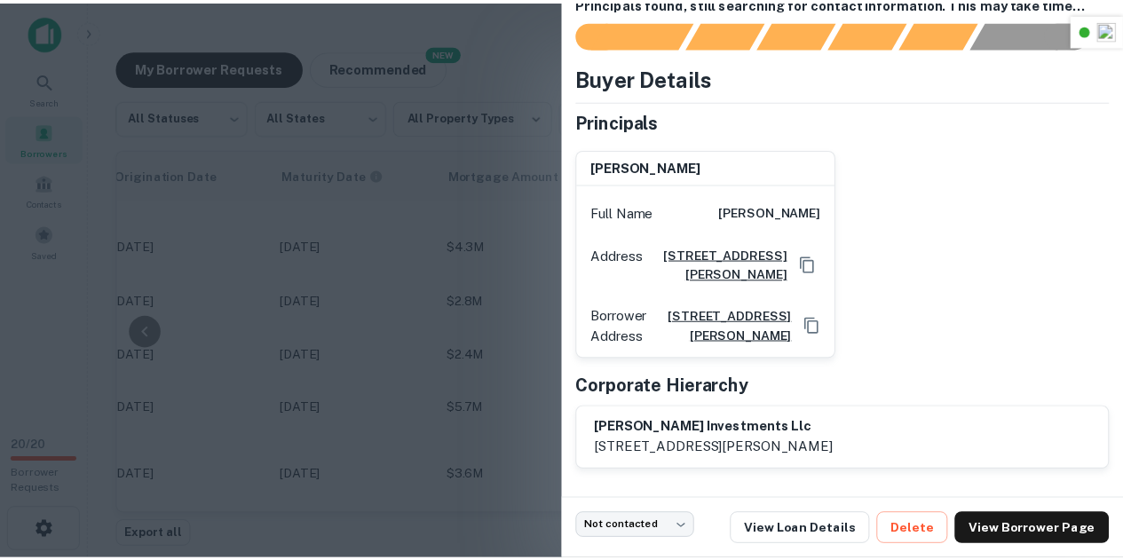
scroll to position [50, 0]
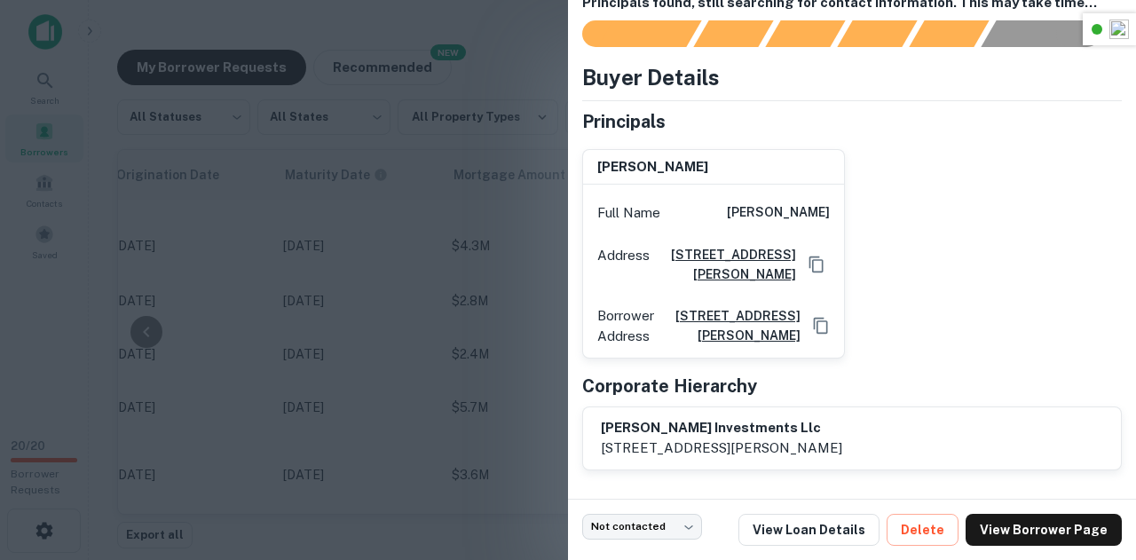
click at [741, 430] on h6 "manan investments llc" at bounding box center [721, 428] width 241 height 20
click at [815, 317] on icon "Copy Address" at bounding box center [821, 326] width 18 height 18
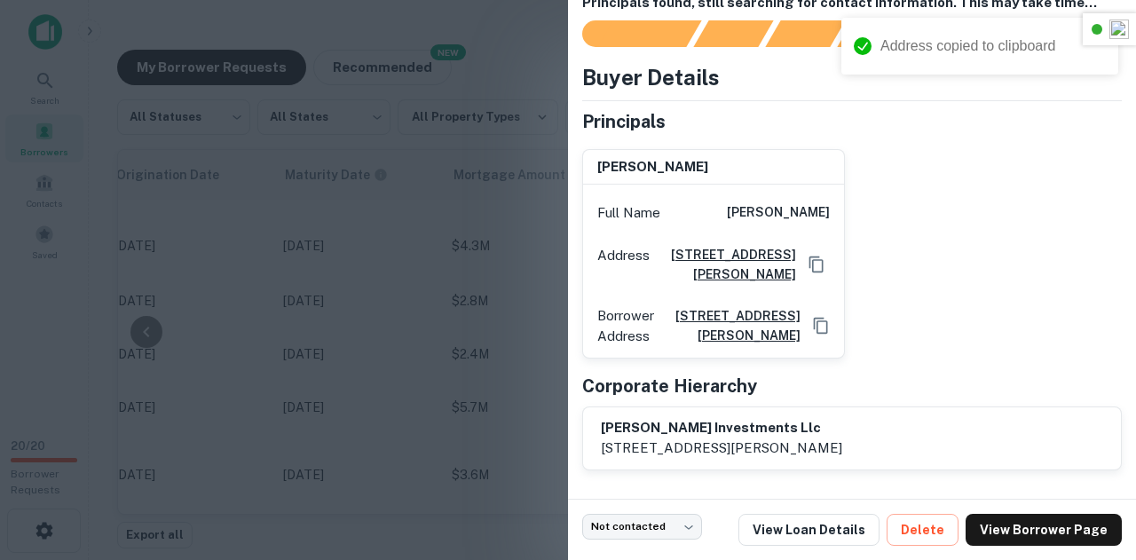
click at [809, 256] on icon "Copy Address" at bounding box center [816, 264] width 14 height 16
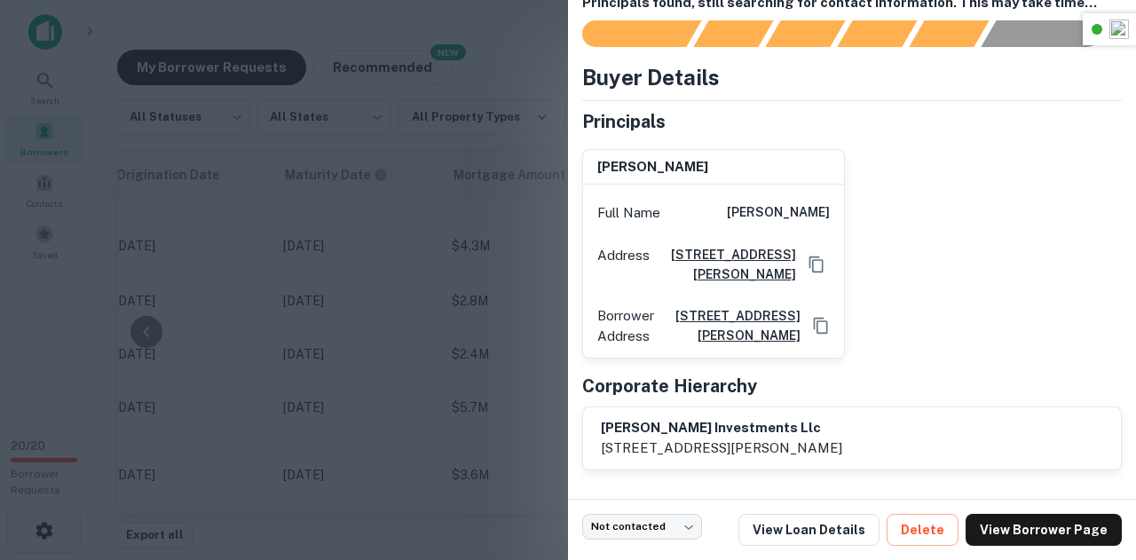
click at [486, 308] on div at bounding box center [568, 280] width 1136 height 560
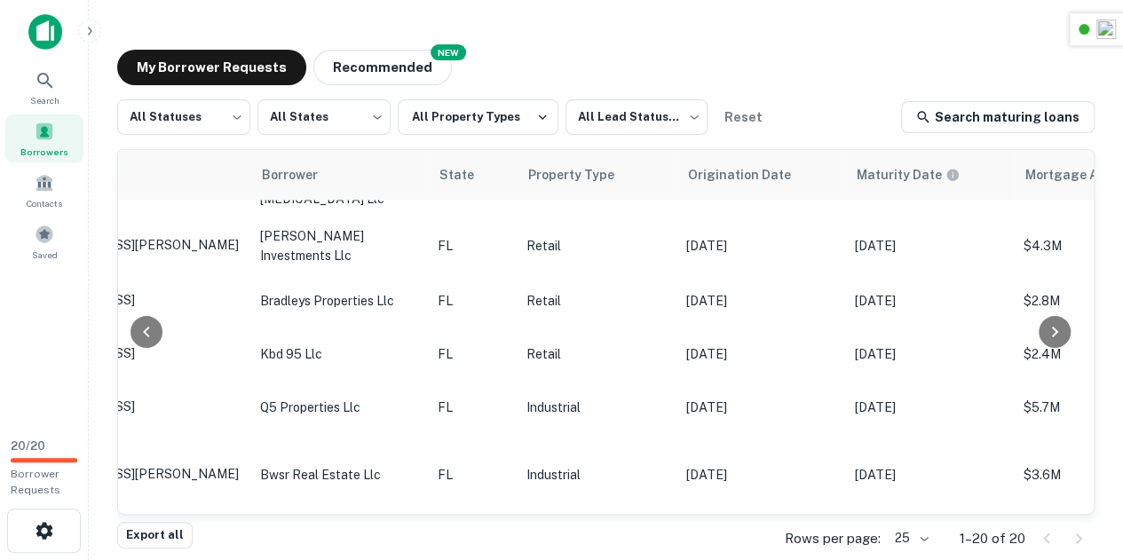
scroll to position [659, 282]
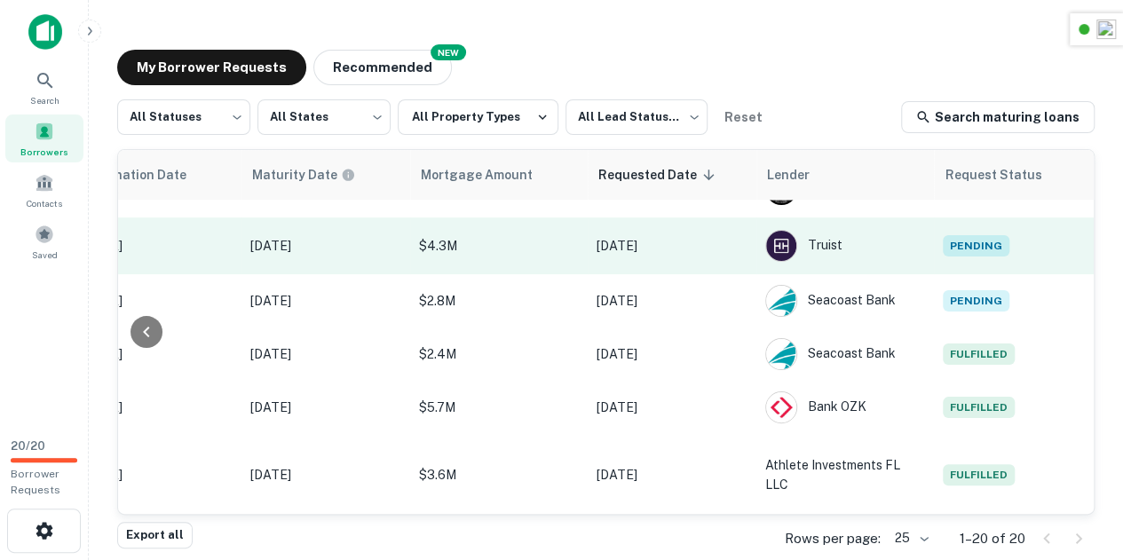
click at [964, 239] on span "Pending" at bounding box center [976, 245] width 67 height 21
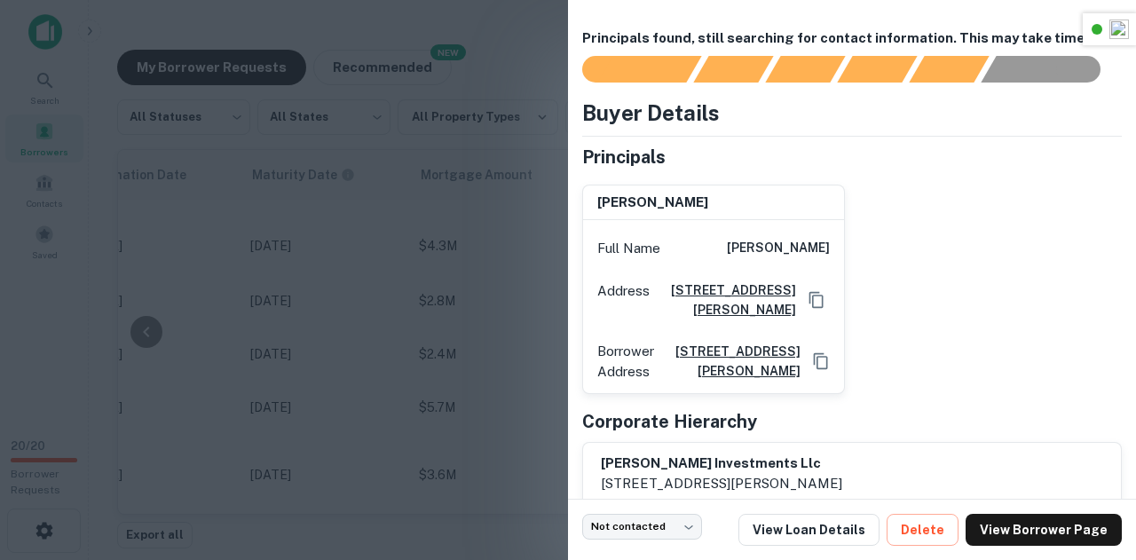
click at [400, 281] on div at bounding box center [568, 280] width 1136 height 560
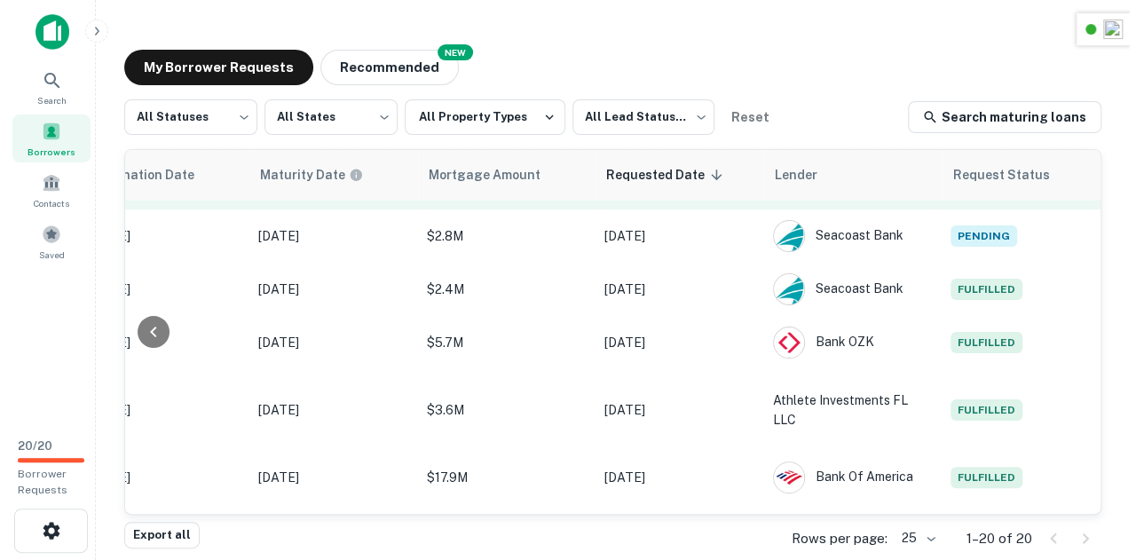
scroll to position [723, 930]
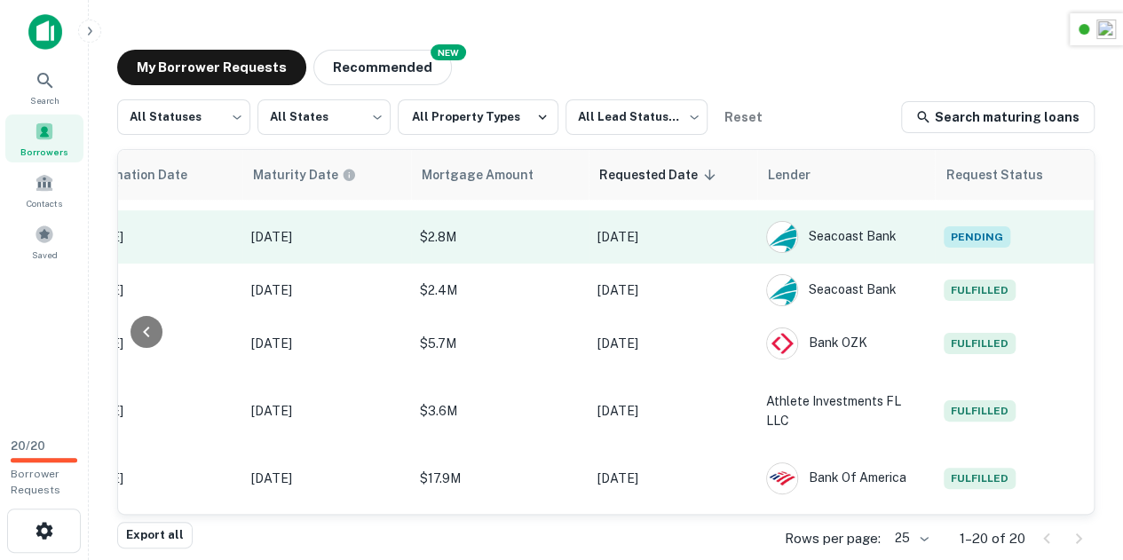
click at [971, 226] on span "Pending" at bounding box center [976, 236] width 67 height 21
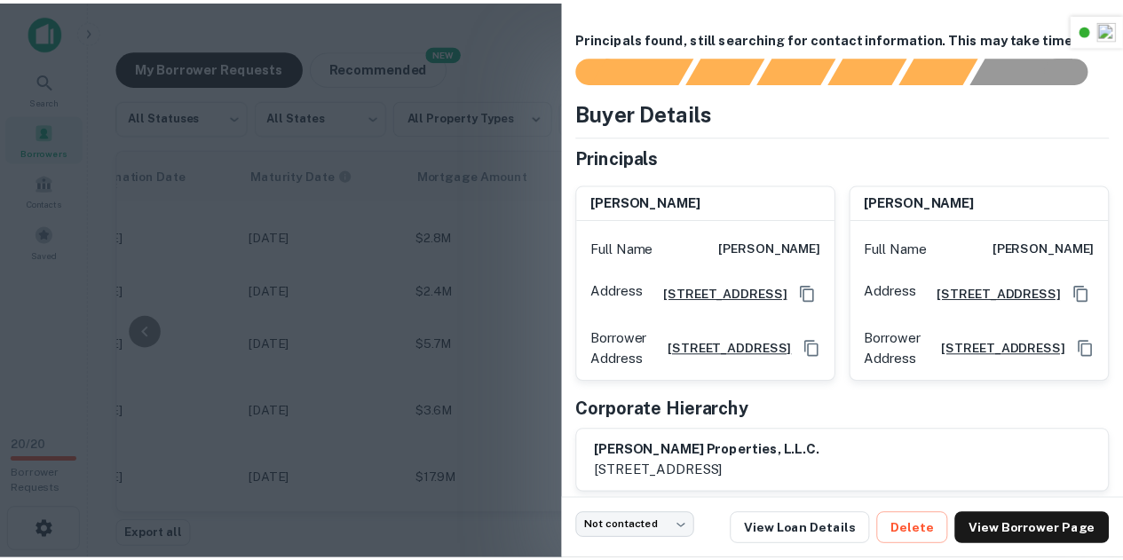
scroll to position [69, 0]
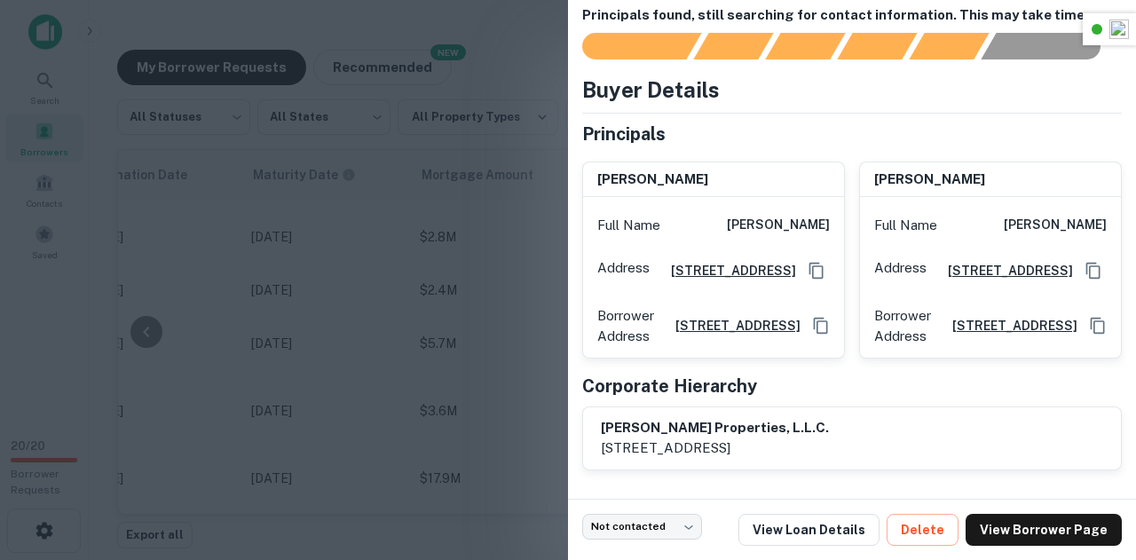
click at [685, 427] on h6 "bradley's properties, l.l.c." at bounding box center [715, 428] width 228 height 20
click at [761, 427] on h6 "bradley's properties, l.l.c." at bounding box center [715, 428] width 228 height 20
click at [509, 141] on div at bounding box center [568, 280] width 1136 height 560
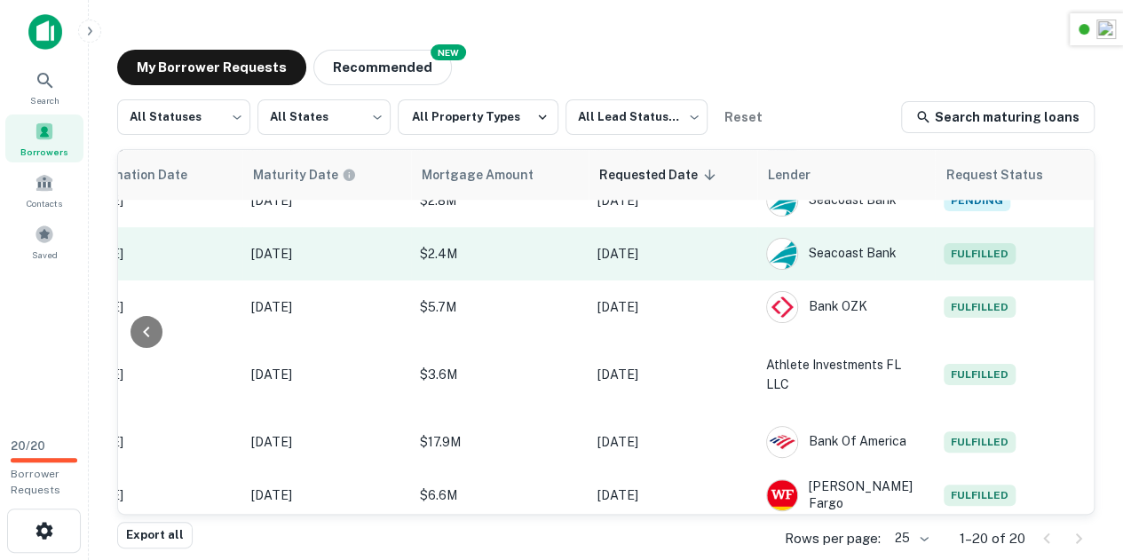
scroll to position [760, 930]
click at [991, 246] on span "Fulfilled" at bounding box center [979, 253] width 72 height 21
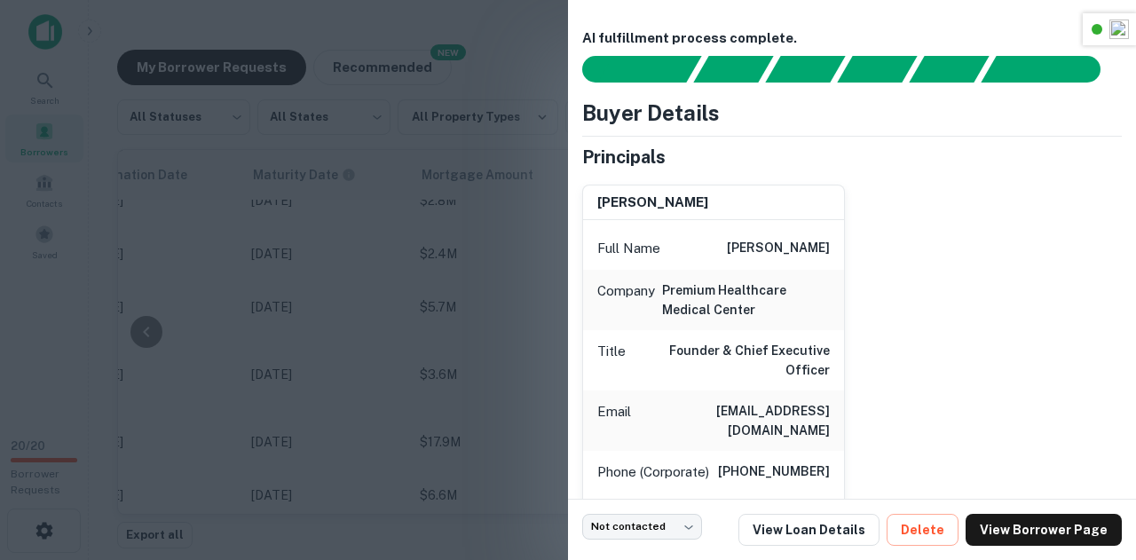
click at [410, 279] on div at bounding box center [568, 280] width 1136 height 560
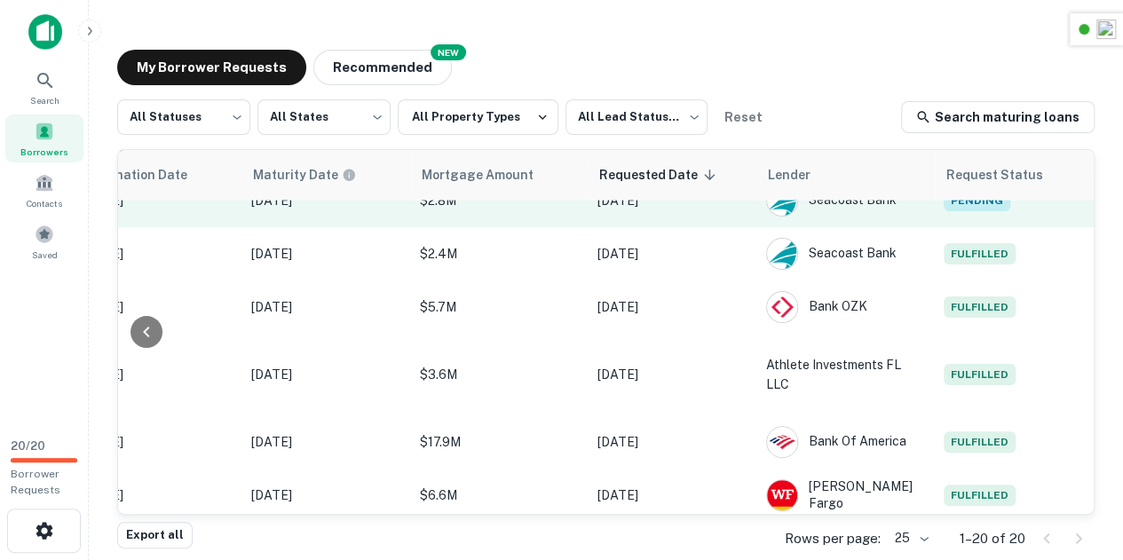
scroll to position [746, 930]
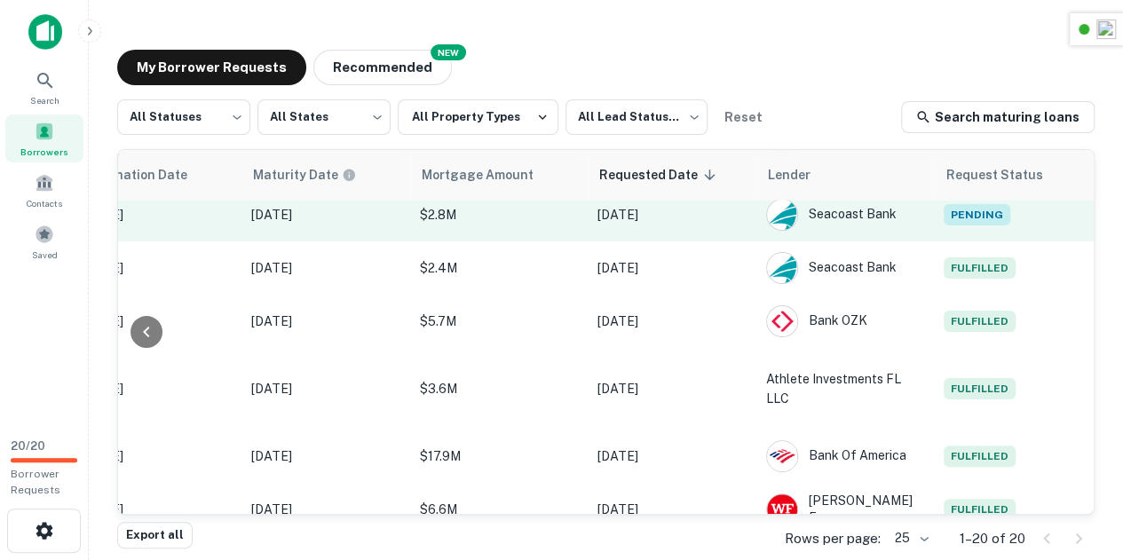
click at [1007, 208] on td "Pending" at bounding box center [1015, 214] width 160 height 53
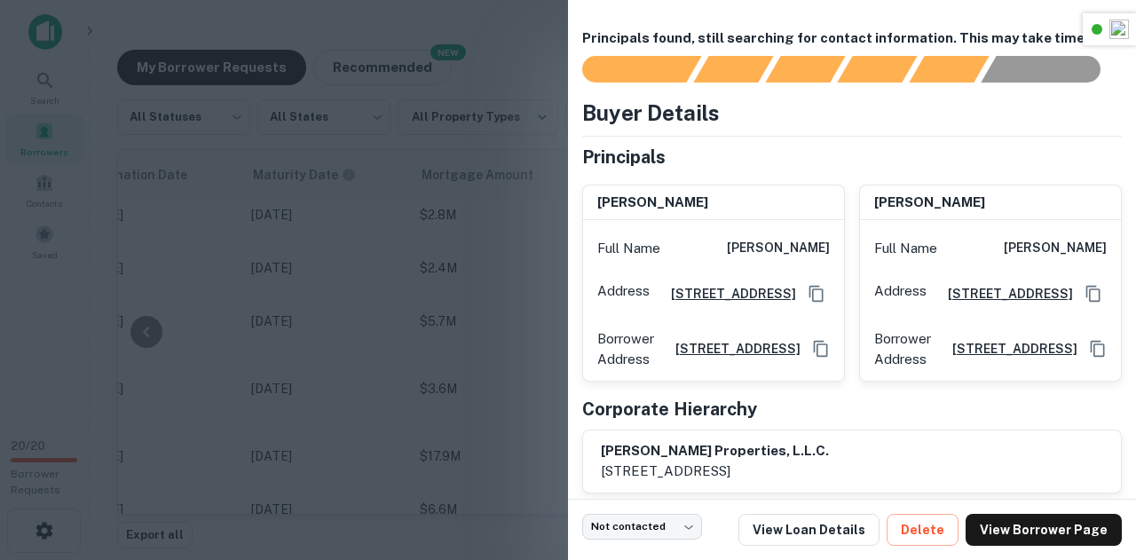
click at [425, 156] on div at bounding box center [568, 280] width 1136 height 560
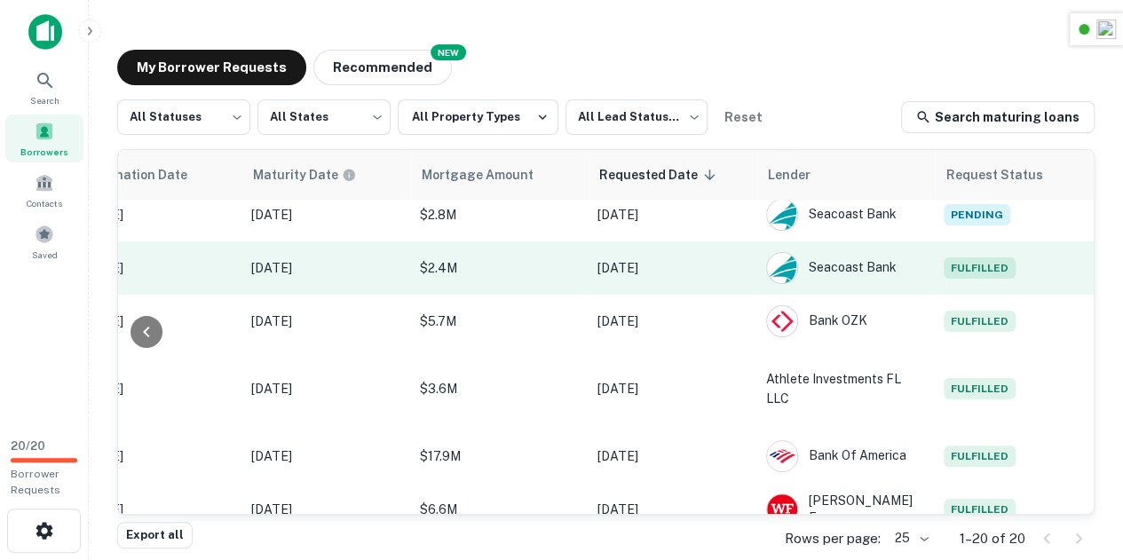
click at [992, 246] on td "Fulfilled" at bounding box center [1015, 267] width 160 height 53
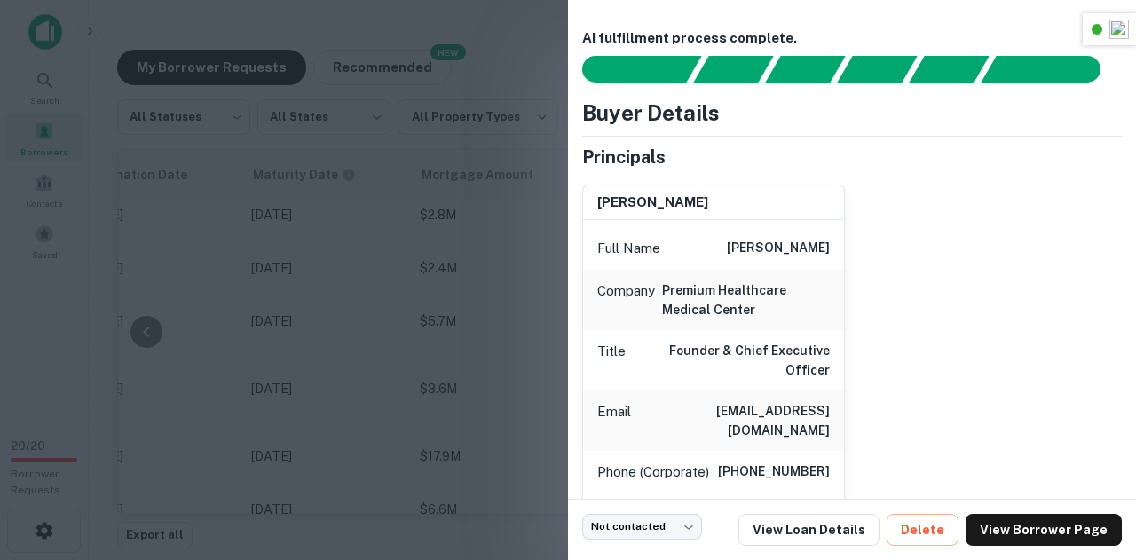
click at [447, 257] on div at bounding box center [568, 280] width 1136 height 560
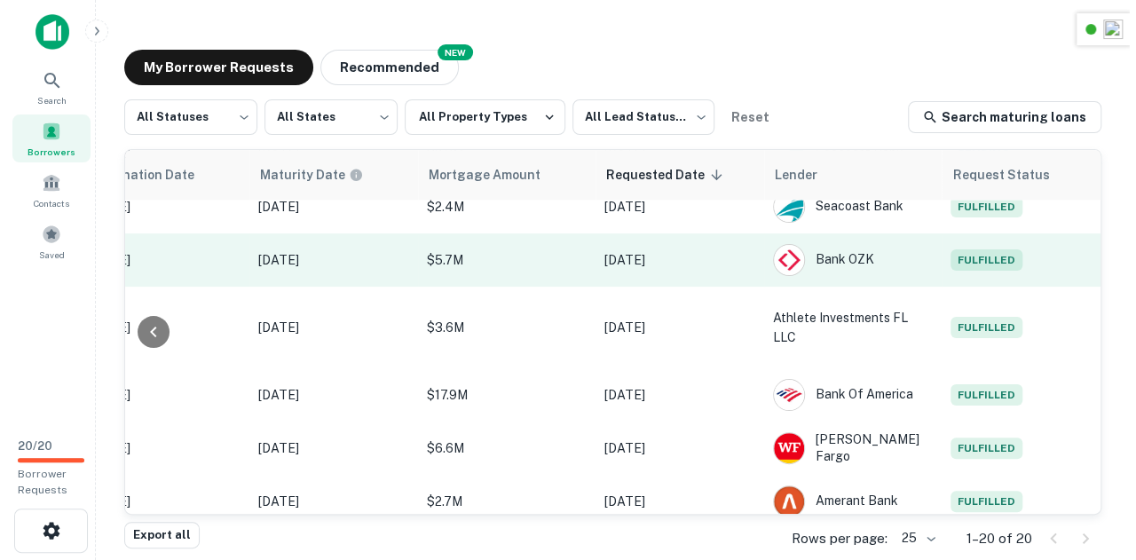
scroll to position [789, 930]
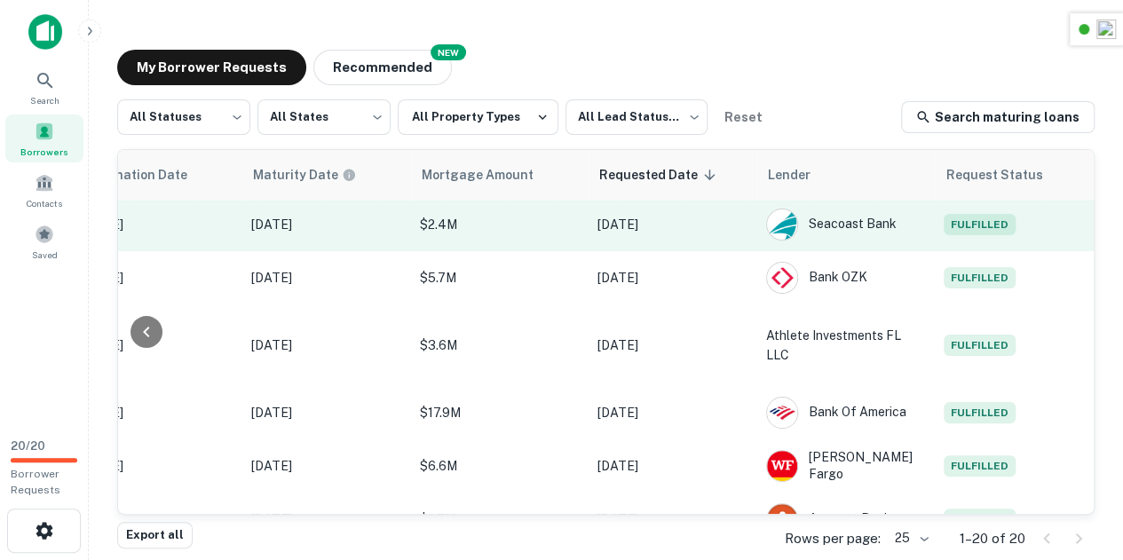
click at [978, 228] on td "Fulfilled" at bounding box center [1015, 224] width 160 height 53
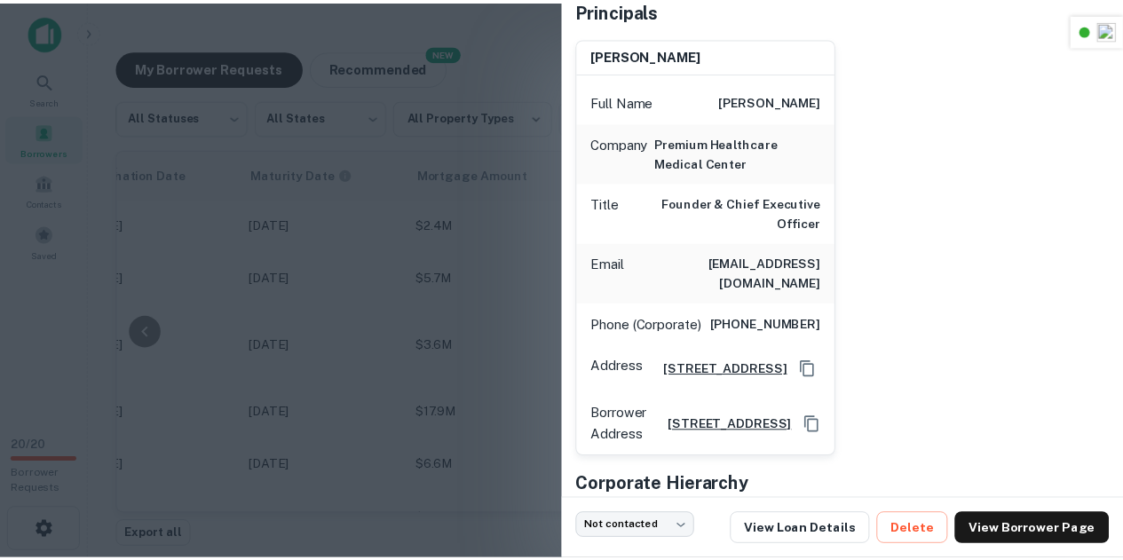
scroll to position [147, 0]
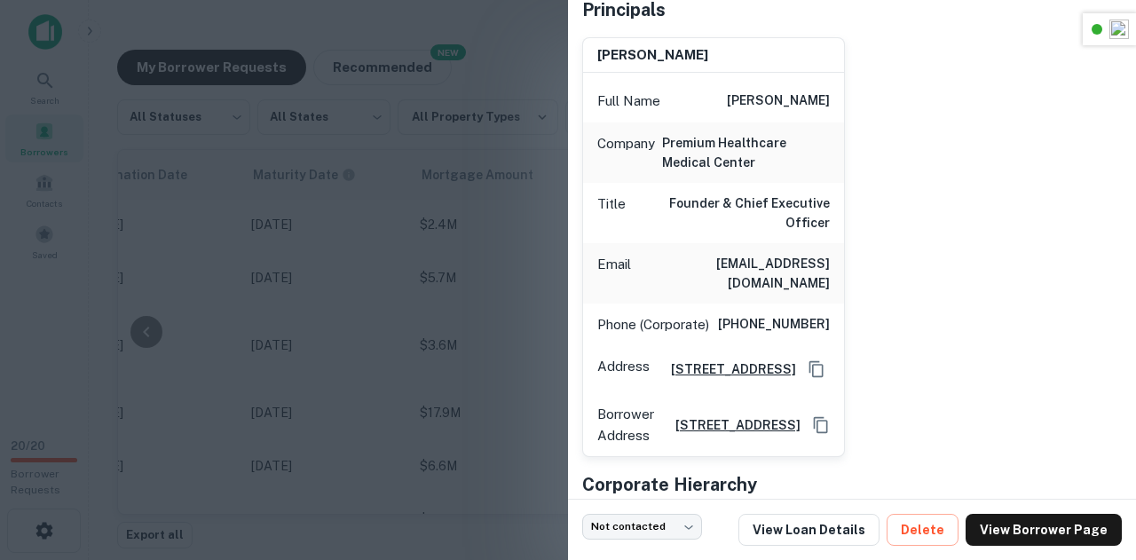
click at [430, 253] on div at bounding box center [568, 280] width 1136 height 560
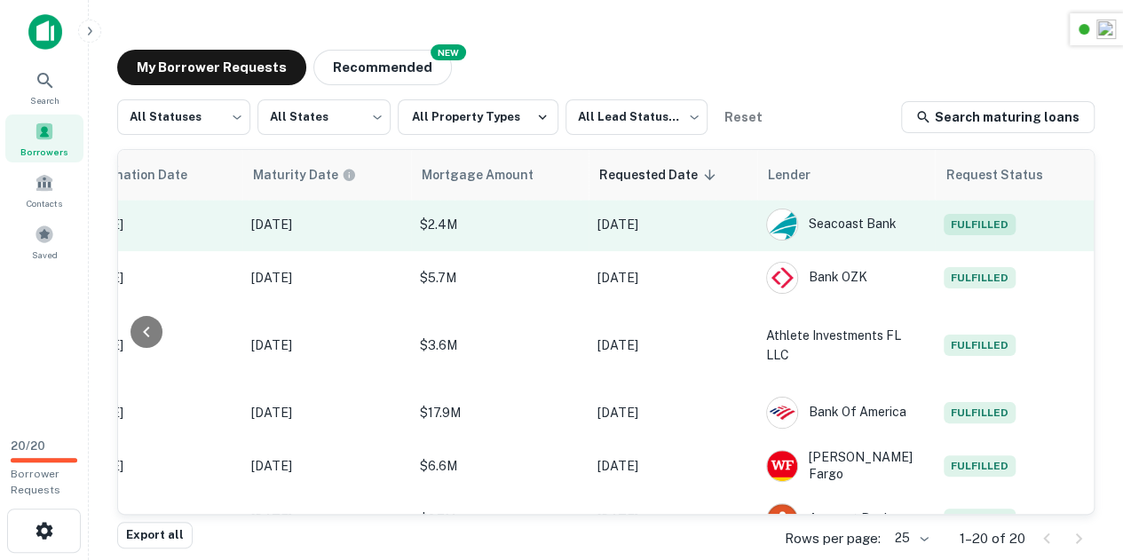
click at [973, 214] on span "Fulfilled" at bounding box center [979, 224] width 72 height 21
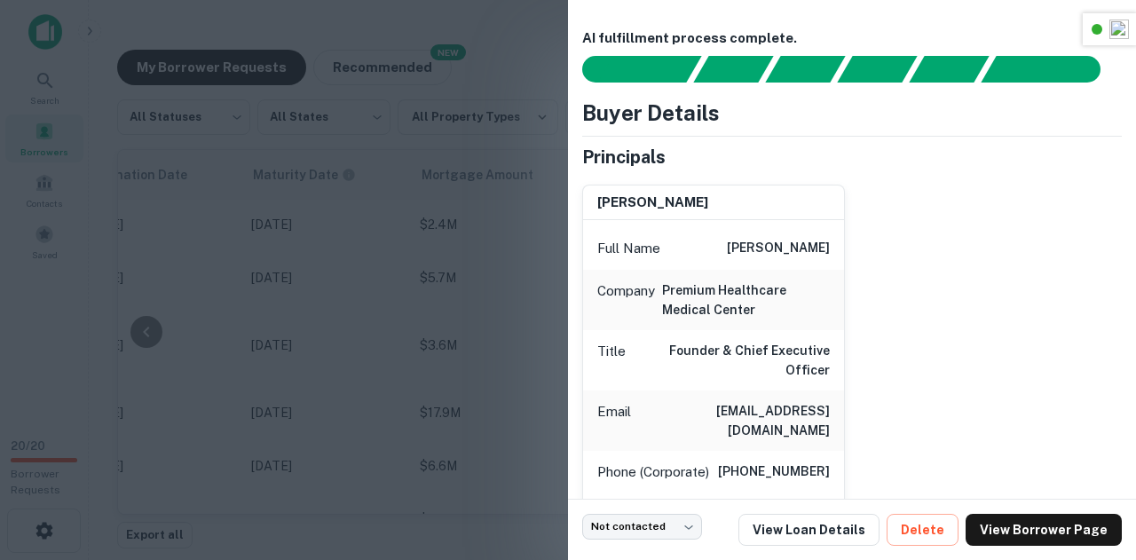
click at [453, 324] on div at bounding box center [568, 280] width 1136 height 560
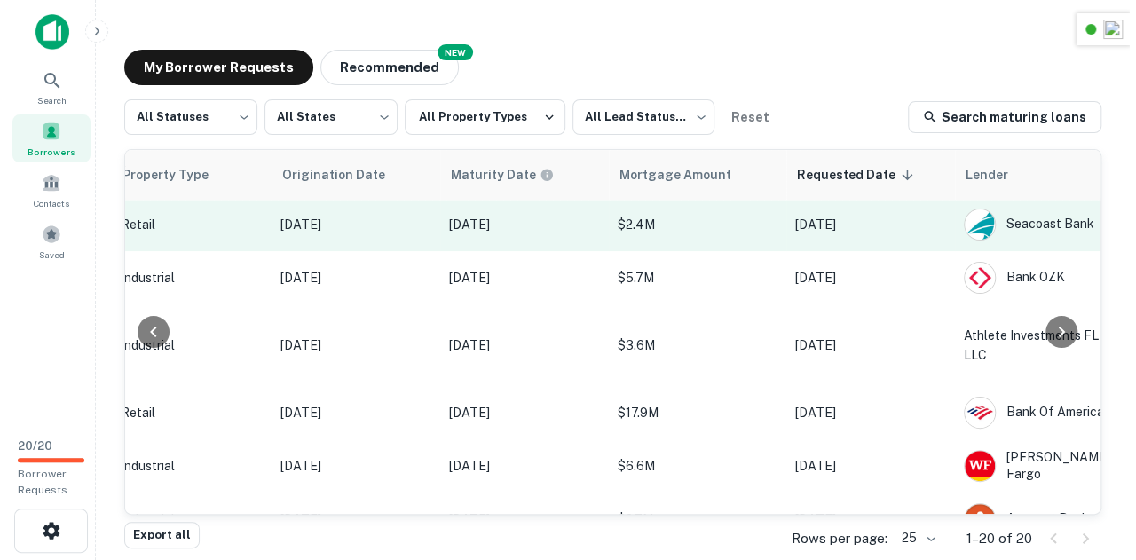
scroll to position [789, 944]
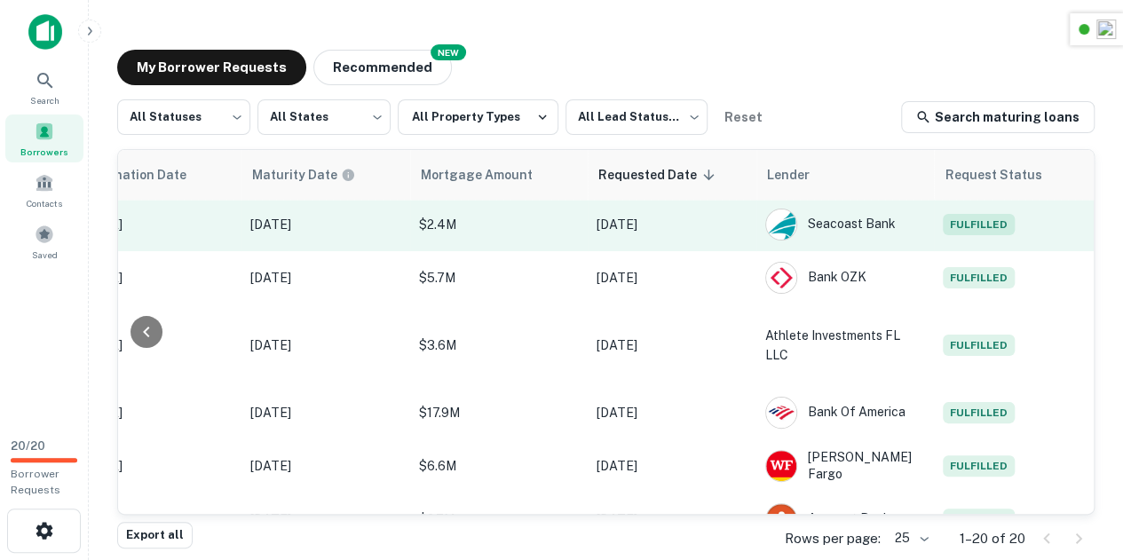
click at [964, 214] on span "Fulfilled" at bounding box center [979, 224] width 72 height 21
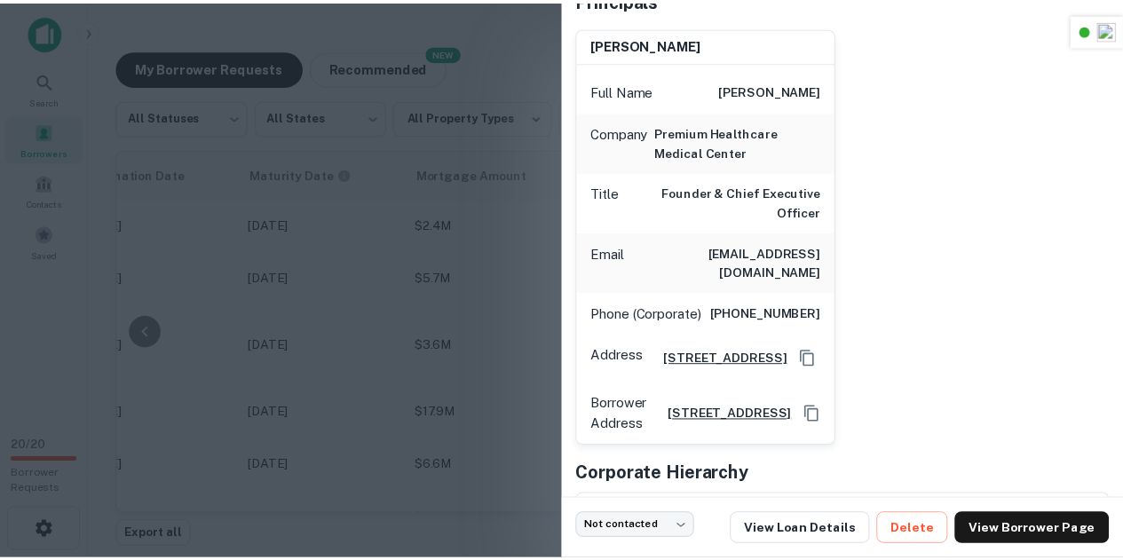
scroll to position [160, 0]
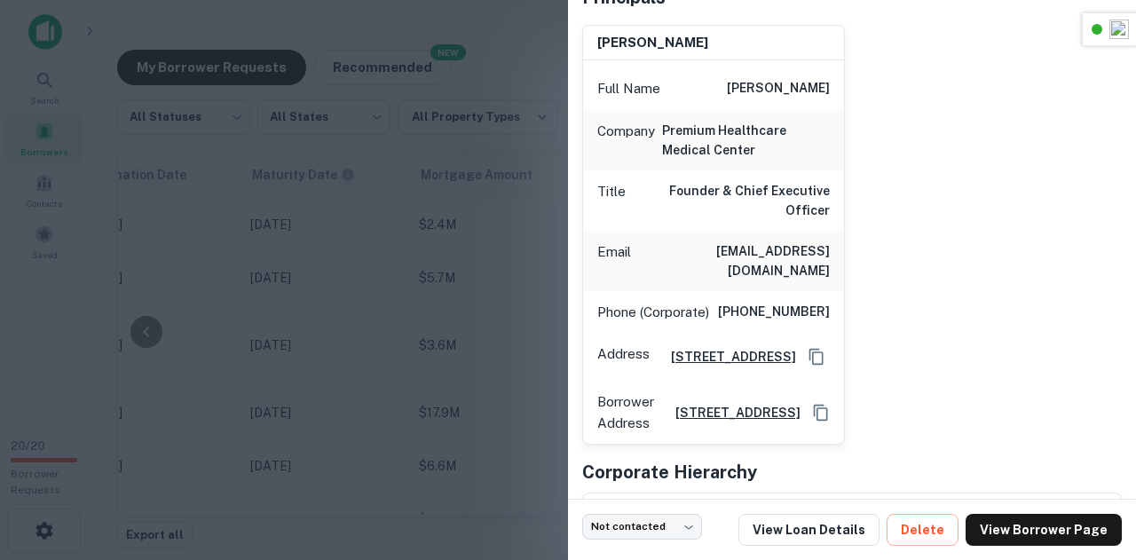
click at [713, 127] on h6 "premium healthcare medical center" at bounding box center [746, 140] width 168 height 39
click at [710, 127] on h6 "premium healthcare medical center" at bounding box center [746, 140] width 168 height 39
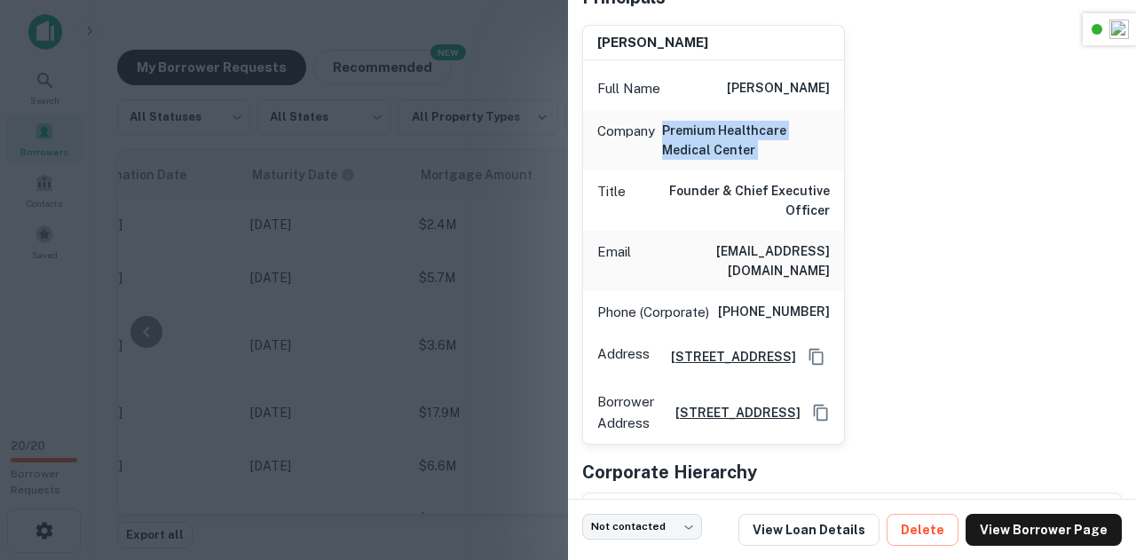
click at [957, 161] on div "keila hoover Full Name keila hoover Company premium healthcare medical center T…" at bounding box center [845, 228] width 554 height 435
click at [762, 254] on h6 "khoovermd@premiumhealthcare.com" at bounding box center [734, 260] width 192 height 39
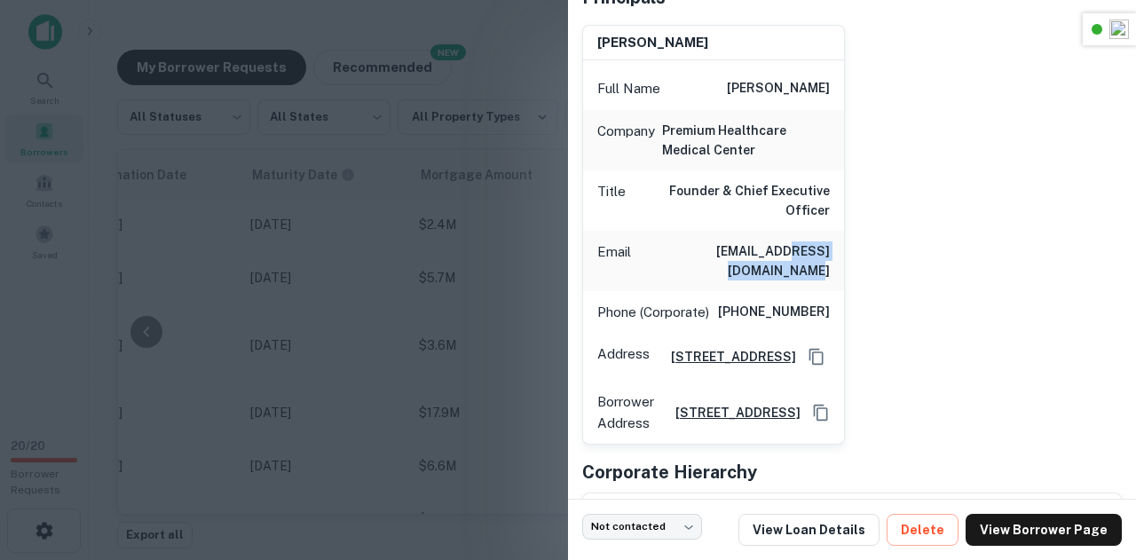
click at [762, 254] on h6 "khoovermd@premiumhealthcare.com" at bounding box center [734, 260] width 192 height 39
click at [786, 313] on h6 "(305) 265-4441" at bounding box center [774, 312] width 112 height 21
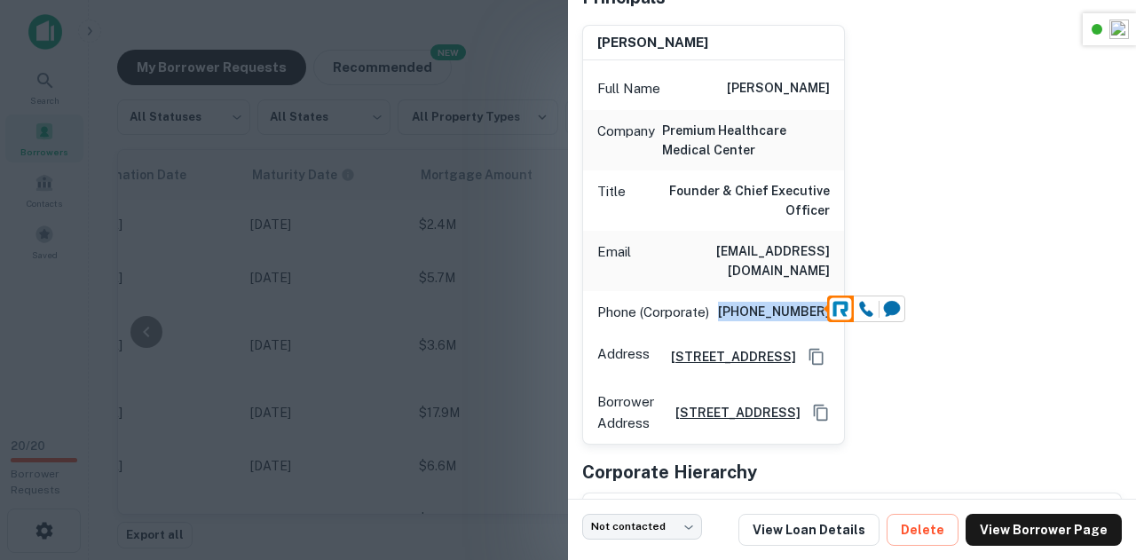
click at [786, 313] on h6 "(305) 265-4441" at bounding box center [774, 312] width 112 height 21
click at [438, 172] on div at bounding box center [568, 280] width 1136 height 560
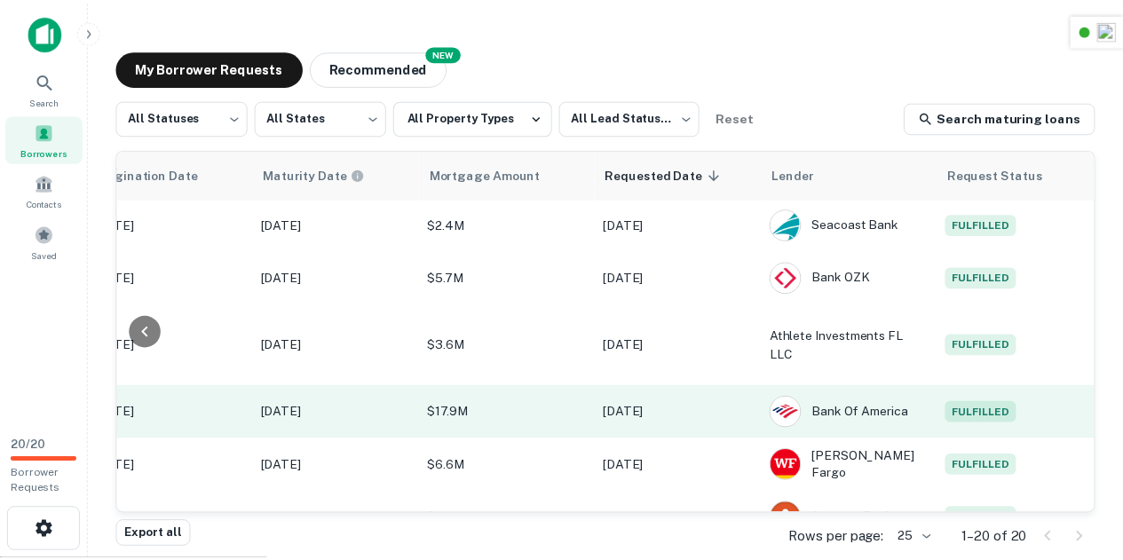
scroll to position [789, 930]
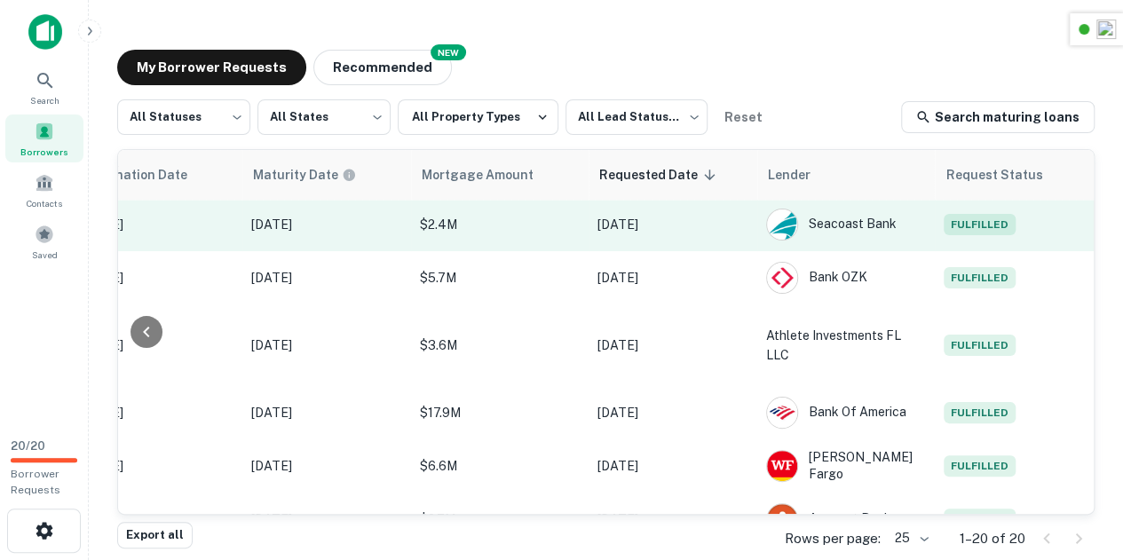
click at [965, 229] on td "Fulfilled" at bounding box center [1015, 224] width 160 height 53
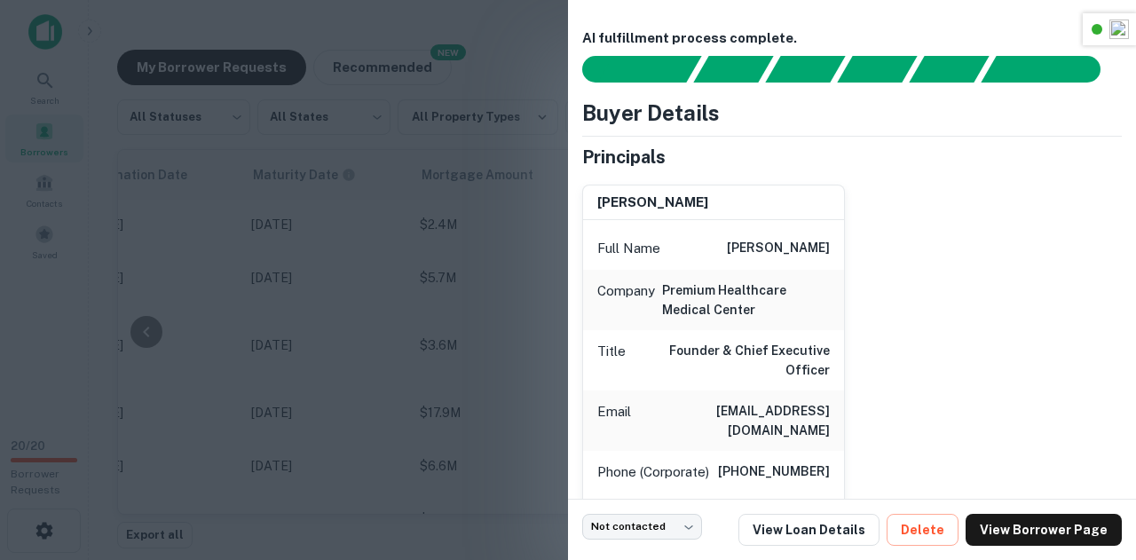
click at [448, 278] on div at bounding box center [568, 280] width 1136 height 560
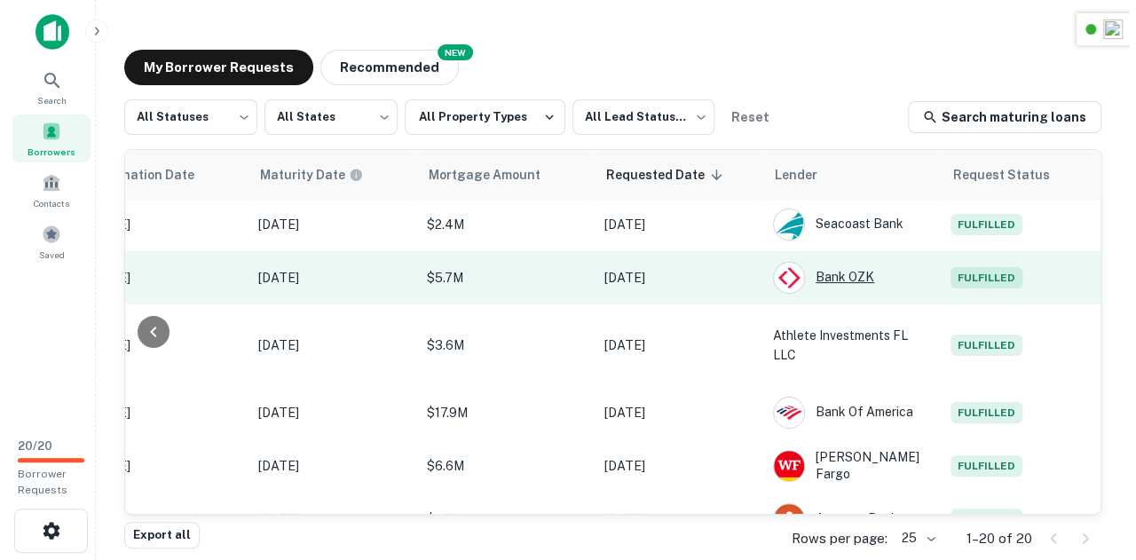
scroll to position [807, 930]
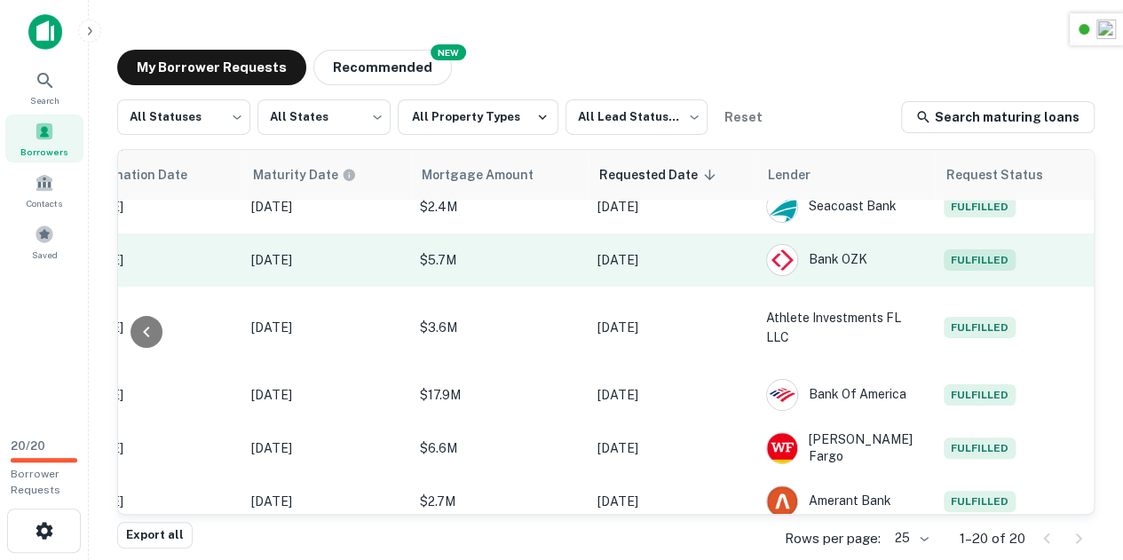
click at [963, 255] on span "Fulfilled" at bounding box center [979, 259] width 72 height 21
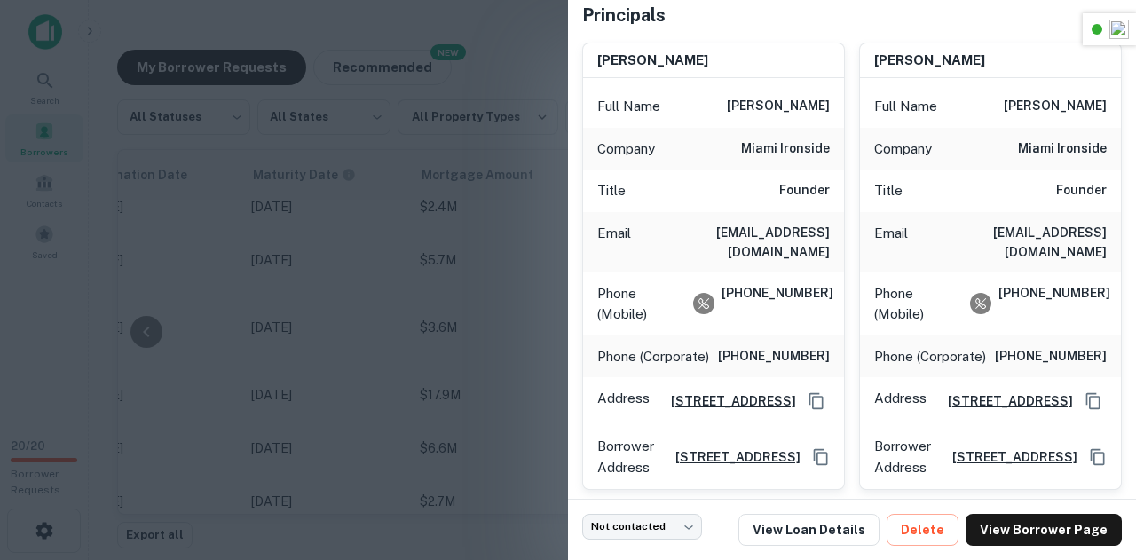
scroll to position [144, 0]
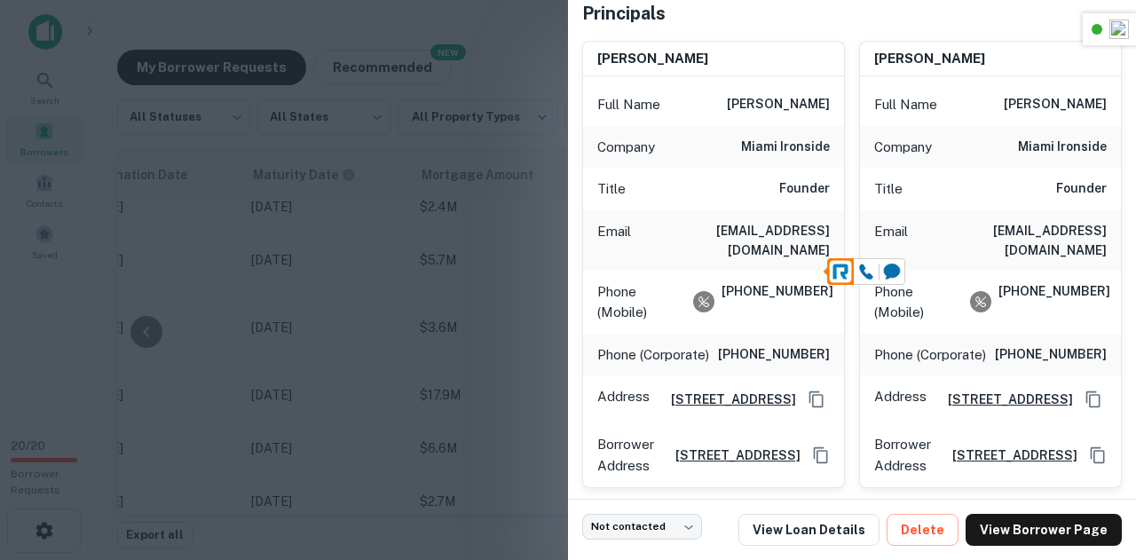
click at [774, 281] on h6 "(786) 236-9607" at bounding box center [776, 302] width 108 height 42
click at [780, 304] on h6 "(786) 236-9607" at bounding box center [776, 302] width 108 height 42
click at [472, 120] on div at bounding box center [568, 280] width 1136 height 560
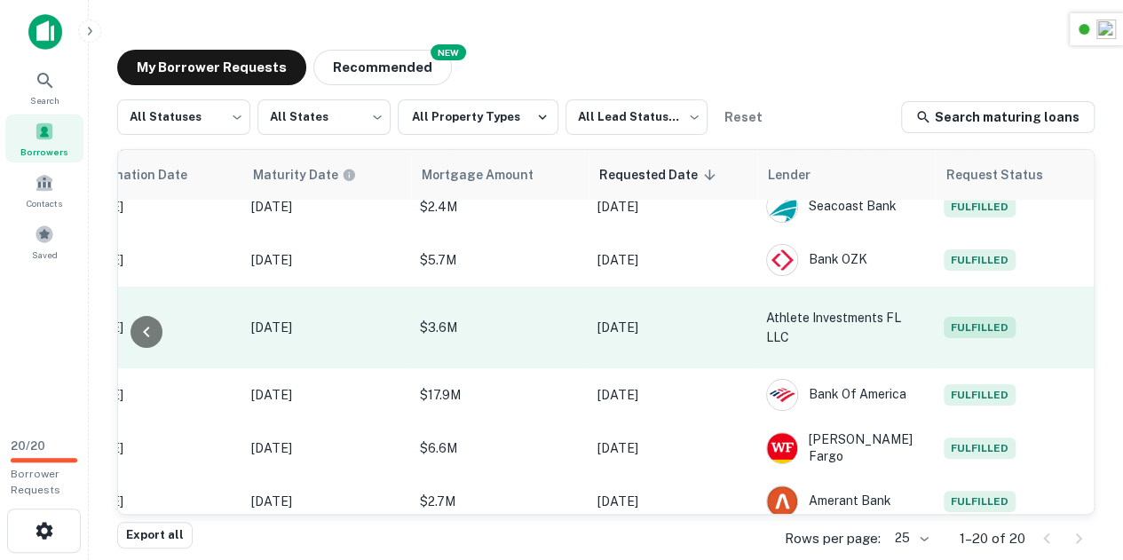
click at [996, 317] on span "Fulfilled" at bounding box center [979, 327] width 72 height 21
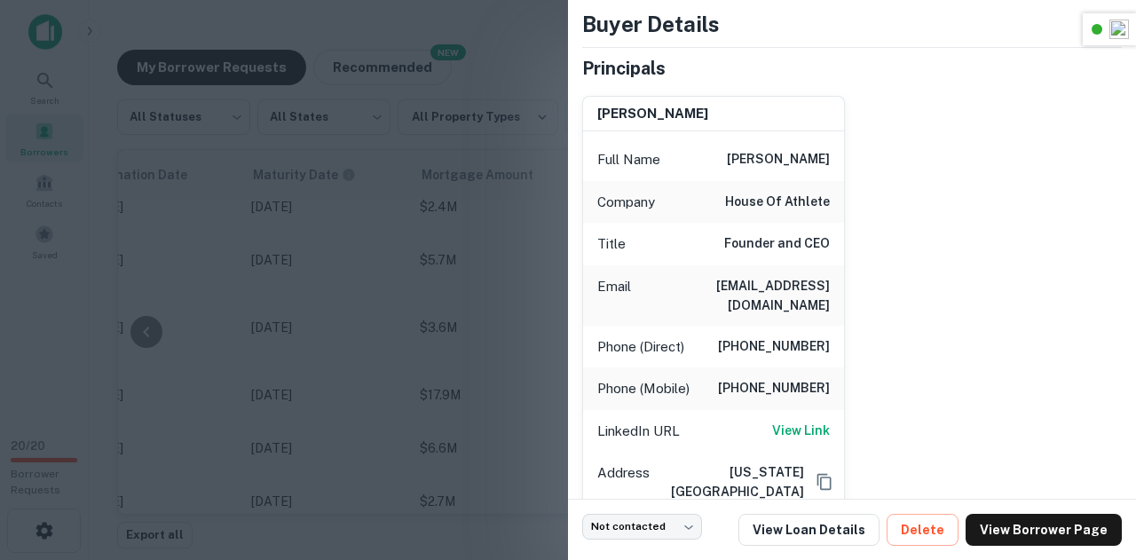
scroll to position [80, 0]
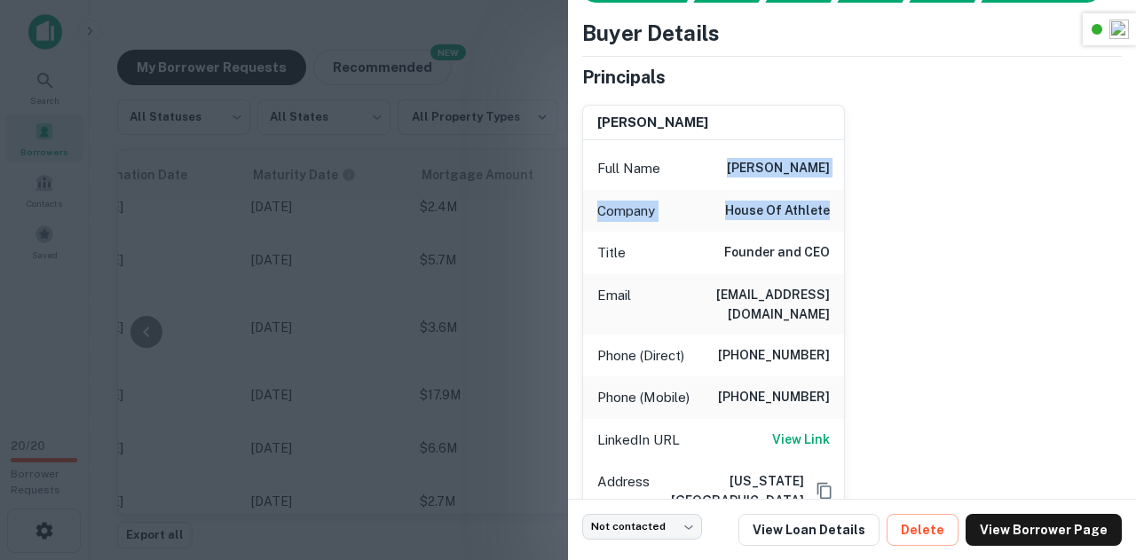
drag, startPoint x: 722, startPoint y: 167, endPoint x: 830, endPoint y: 201, distance: 113.7
click at [830, 201] on div "Full Name brandon marshall Company house of athlete Title Founder and CEO Email…" at bounding box center [713, 362] width 261 height 445
click at [962, 236] on div "brandon marshall Full Name brandon marshall Company house of athlete Title Foun…" at bounding box center [845, 338] width 554 height 495
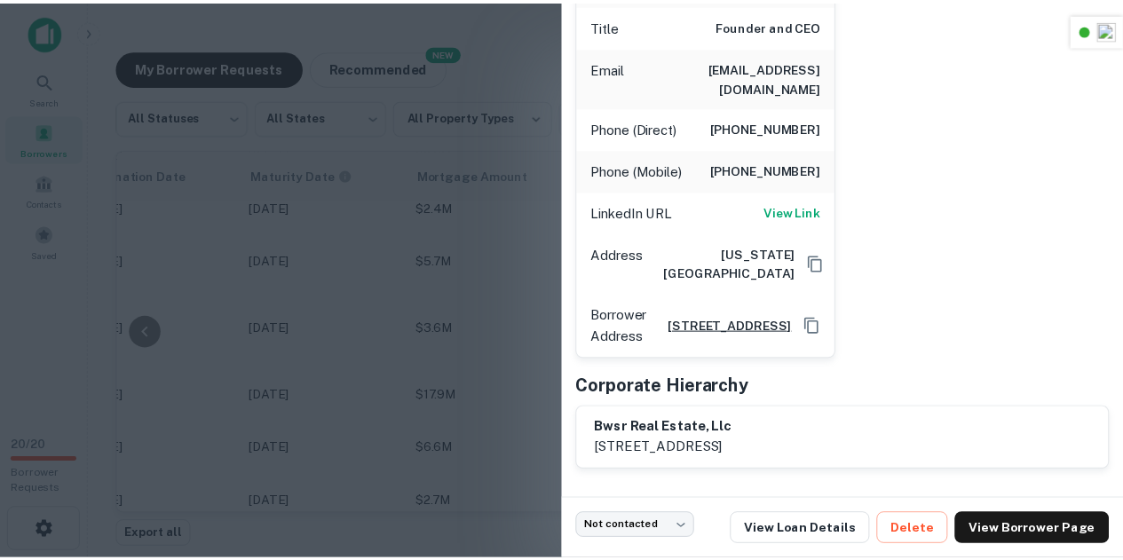
scroll to position [0, 0]
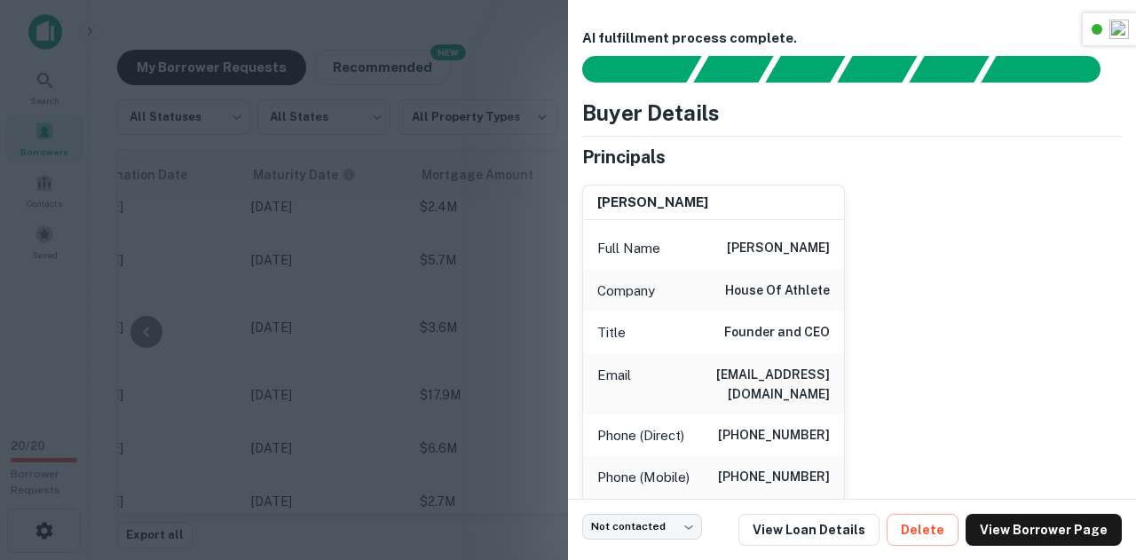
click at [776, 367] on h6 "bmarshall@houseofathlete.com" at bounding box center [734, 384] width 192 height 39
click at [785, 427] on h6 "(706) 573-7214" at bounding box center [774, 435] width 112 height 21
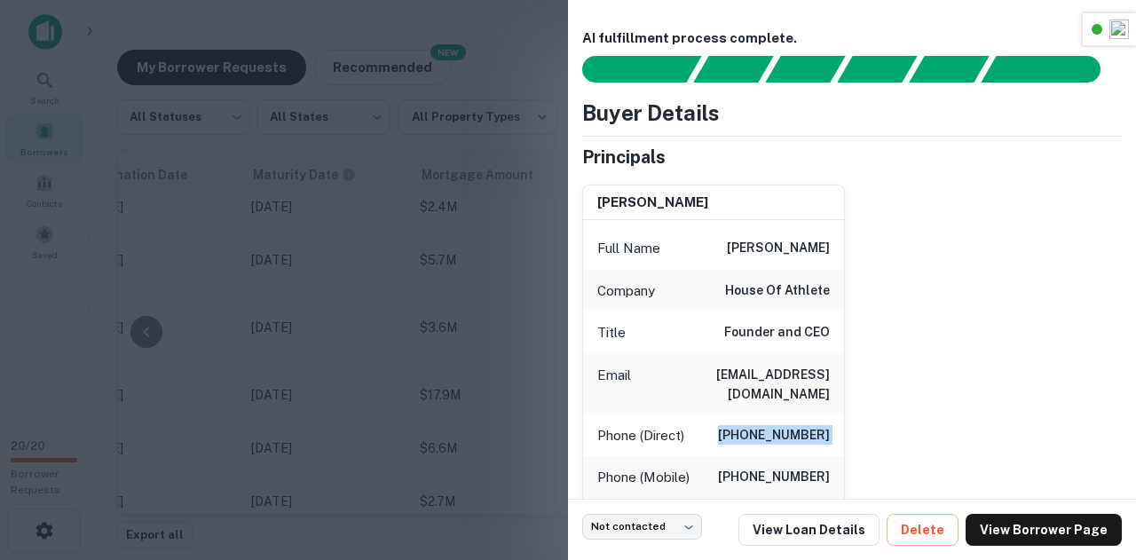
click at [785, 427] on h6 "(706) 573-7214" at bounding box center [774, 435] width 112 height 21
click at [783, 474] on h6 "321-217-7000" at bounding box center [774, 477] width 112 height 21
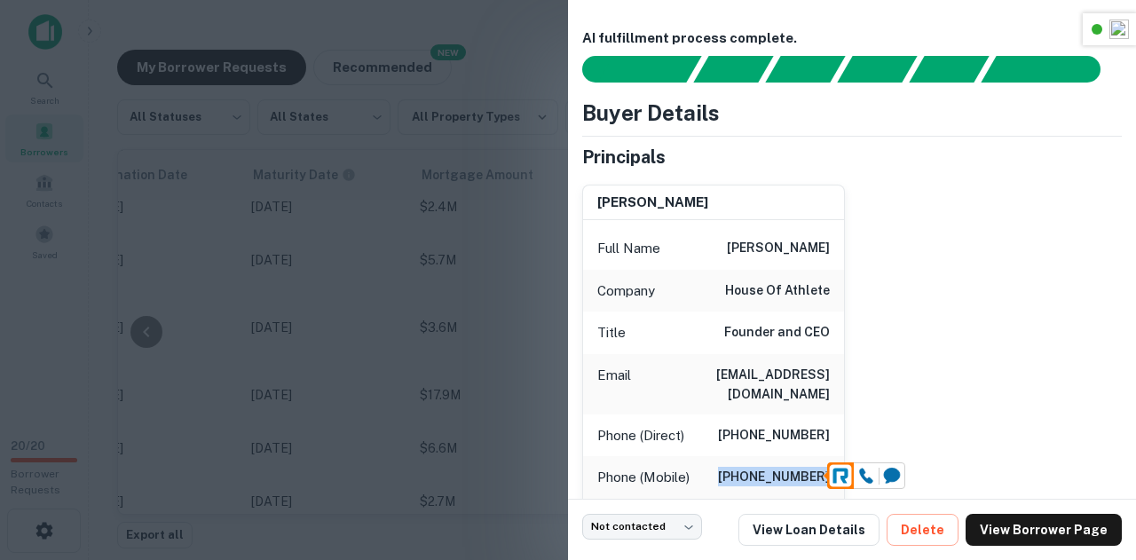
click at [783, 474] on h6 "321-217-7000" at bounding box center [774, 477] width 112 height 21
click at [532, 246] on div at bounding box center [568, 280] width 1136 height 560
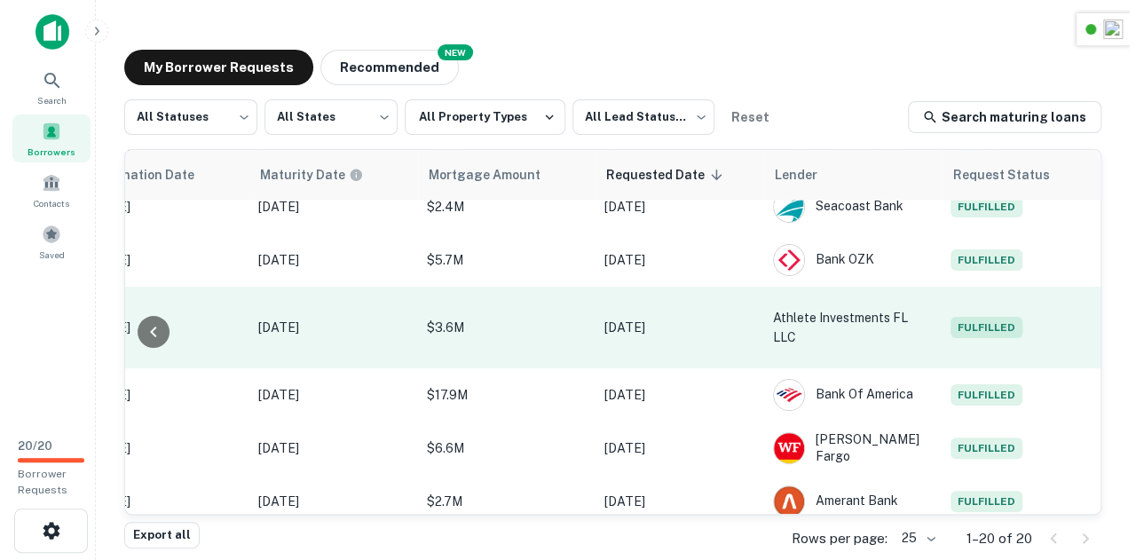
scroll to position [2, 0]
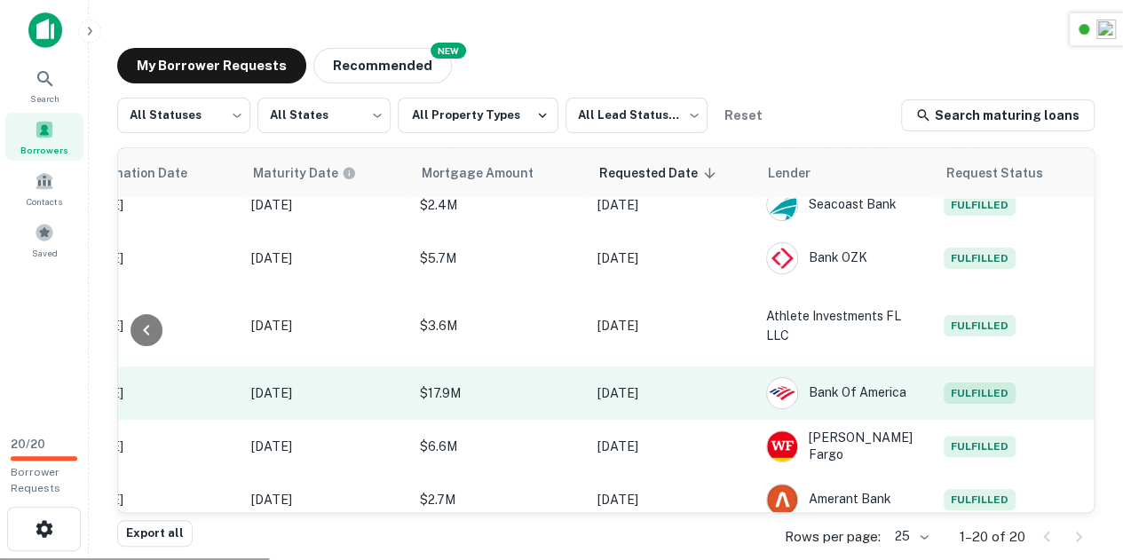
click at [974, 383] on span "Fulfilled" at bounding box center [979, 393] width 72 height 21
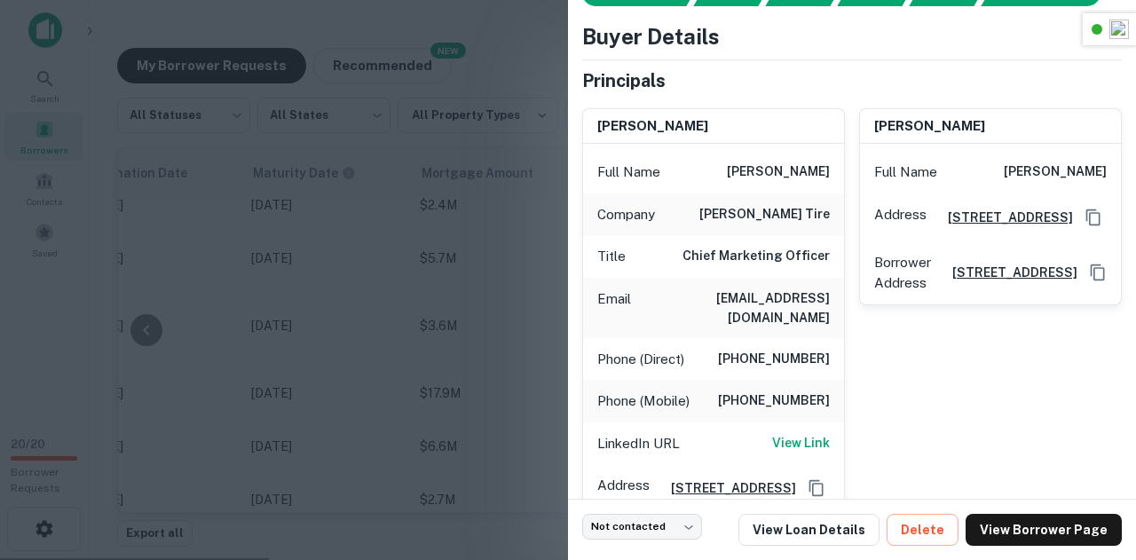
scroll to position [322, 0]
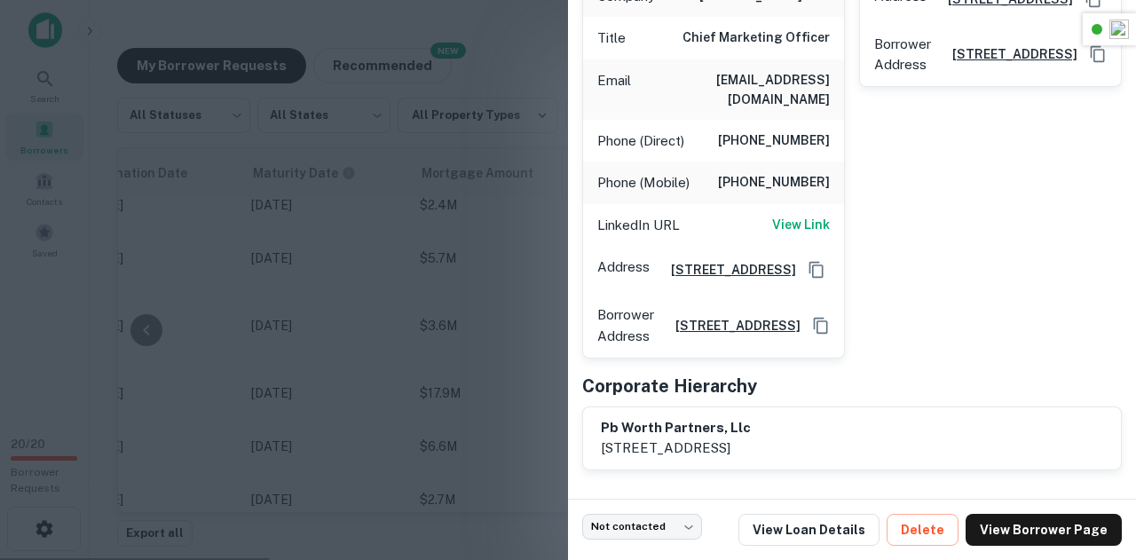
click at [699, 432] on h6 "pb worth partners, llc" at bounding box center [676, 428] width 150 height 20
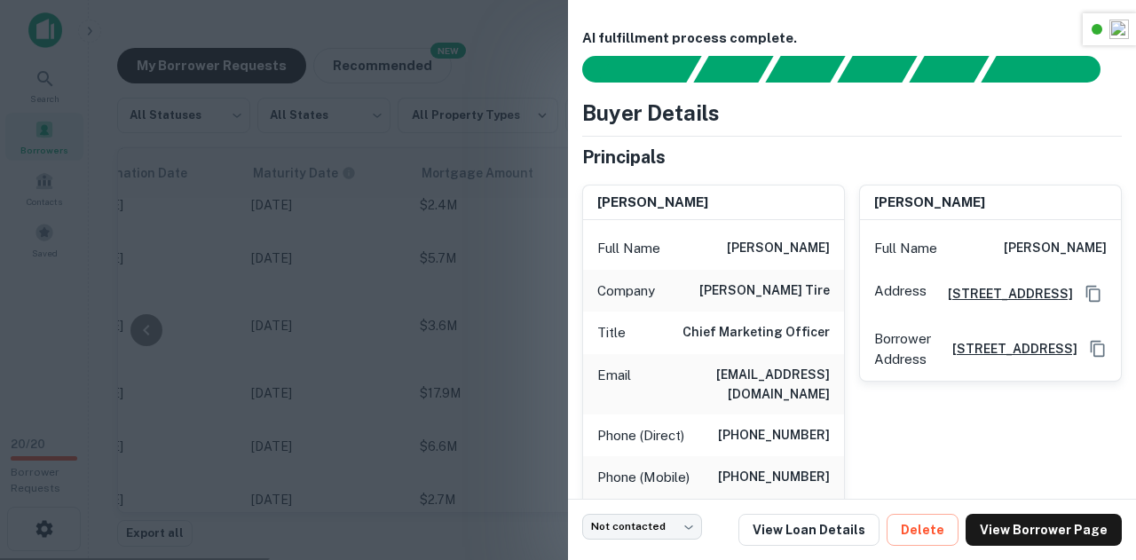
click at [774, 249] on h6 "kevin fournier" at bounding box center [778, 248] width 103 height 21
click at [822, 260] on div "Full Name kevin fournier" at bounding box center [713, 248] width 261 height 43
click at [744, 365] on h6 "kfournier@mavistire.com" at bounding box center [734, 384] width 192 height 39
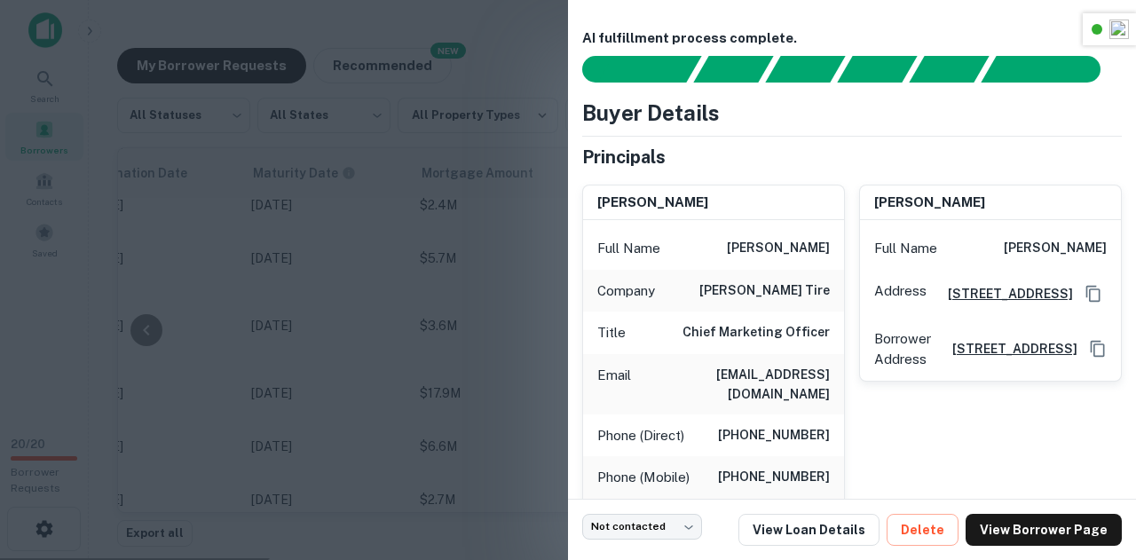
click at [744, 365] on h6 "kfournier@mavistire.com" at bounding box center [734, 384] width 192 height 39
click at [762, 425] on h6 "(602) 386-8349" at bounding box center [774, 435] width 112 height 21
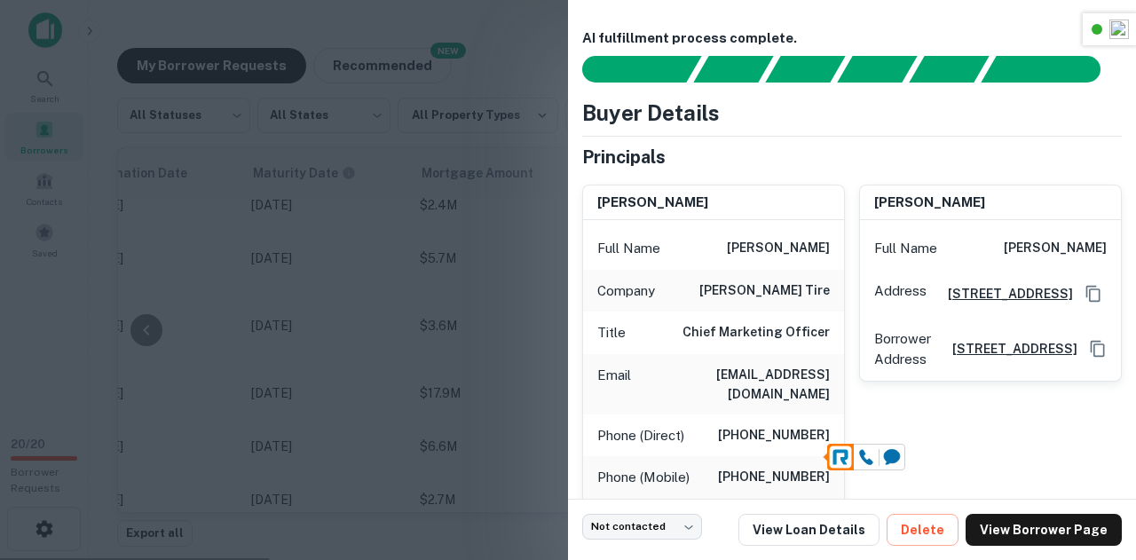
click at [801, 467] on h6 "(602) 386-8649" at bounding box center [774, 477] width 112 height 21
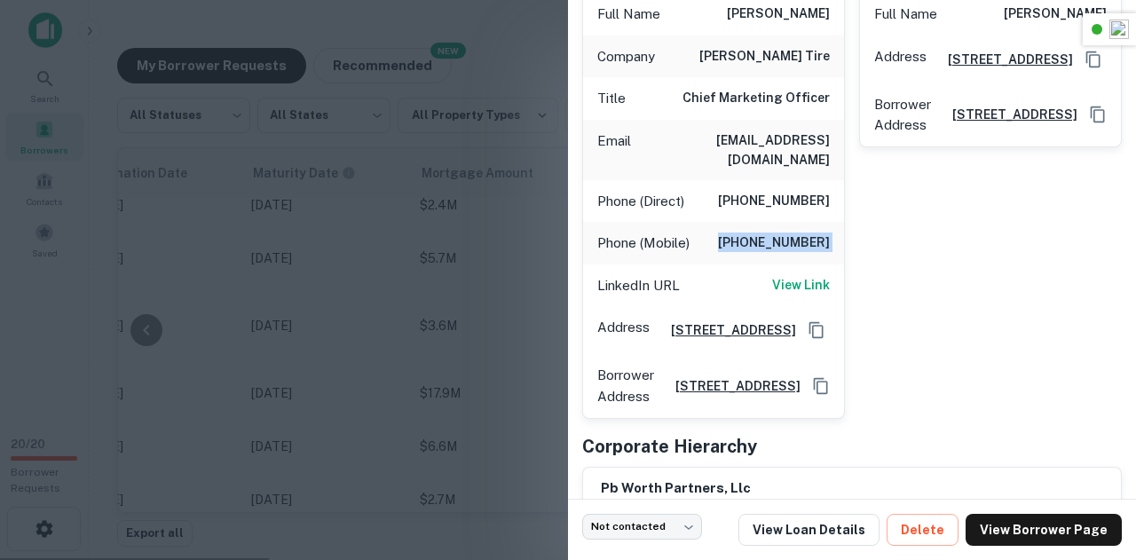
scroll to position [242, 0]
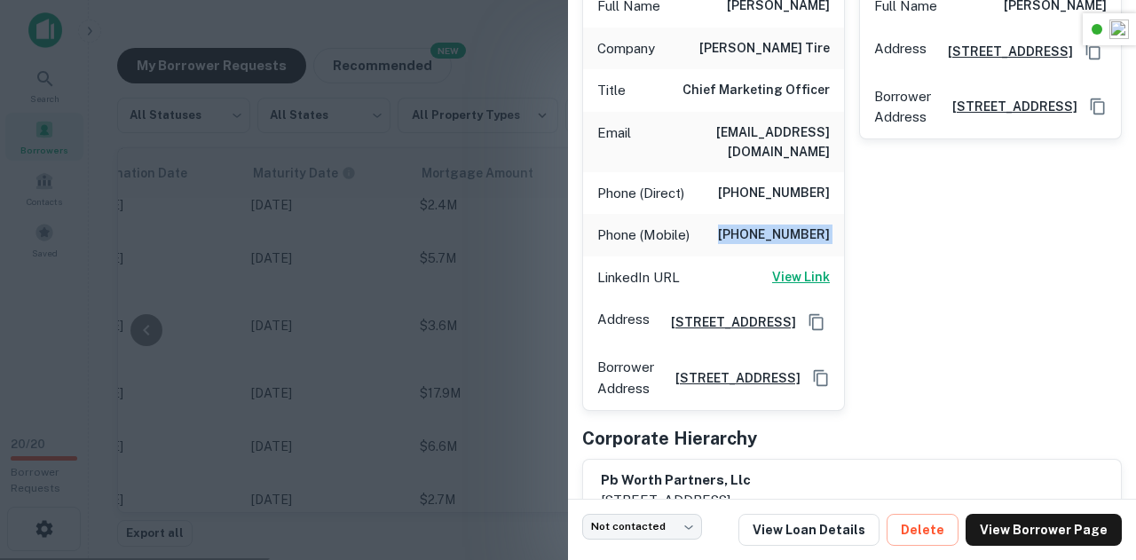
click at [795, 267] on h6 "View Link" at bounding box center [801, 277] width 58 height 20
click at [429, 226] on div at bounding box center [568, 280] width 1136 height 560
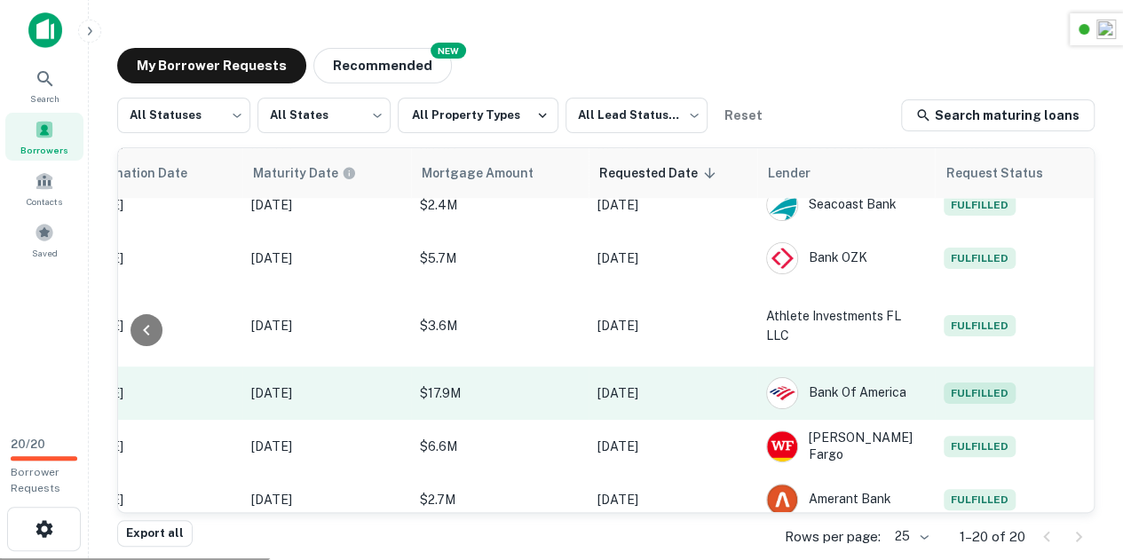
click at [945, 383] on span "Fulfilled" at bounding box center [979, 393] width 72 height 21
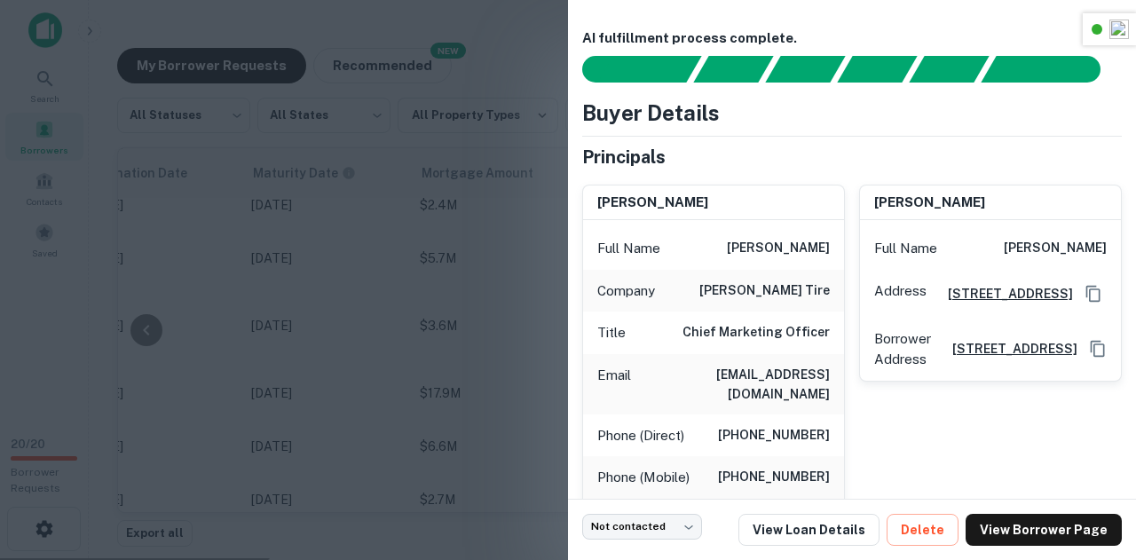
click at [373, 279] on div at bounding box center [568, 280] width 1136 height 560
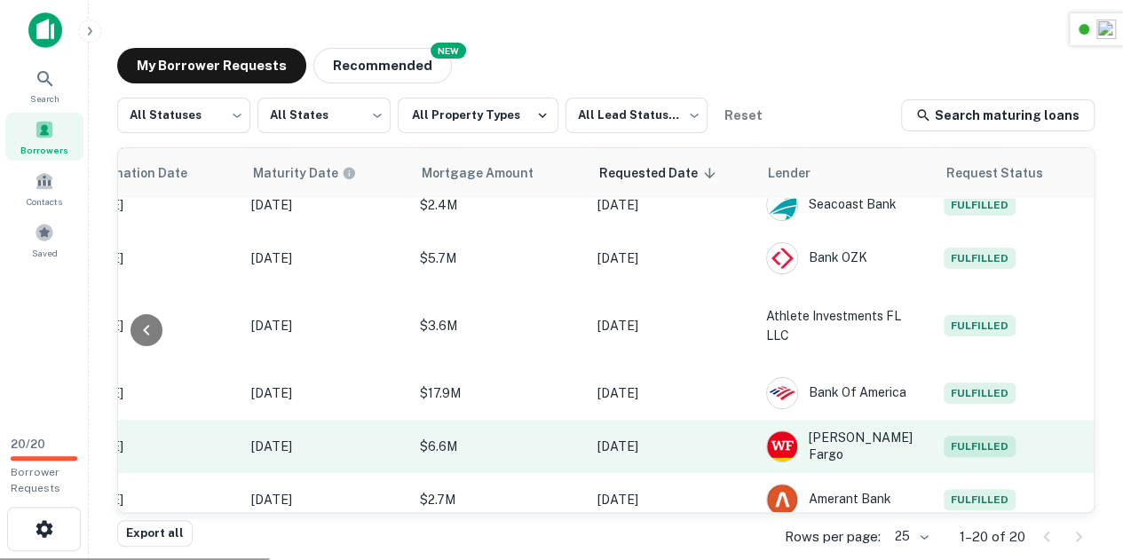
click at [986, 436] on span "Fulfilled" at bounding box center [979, 446] width 72 height 21
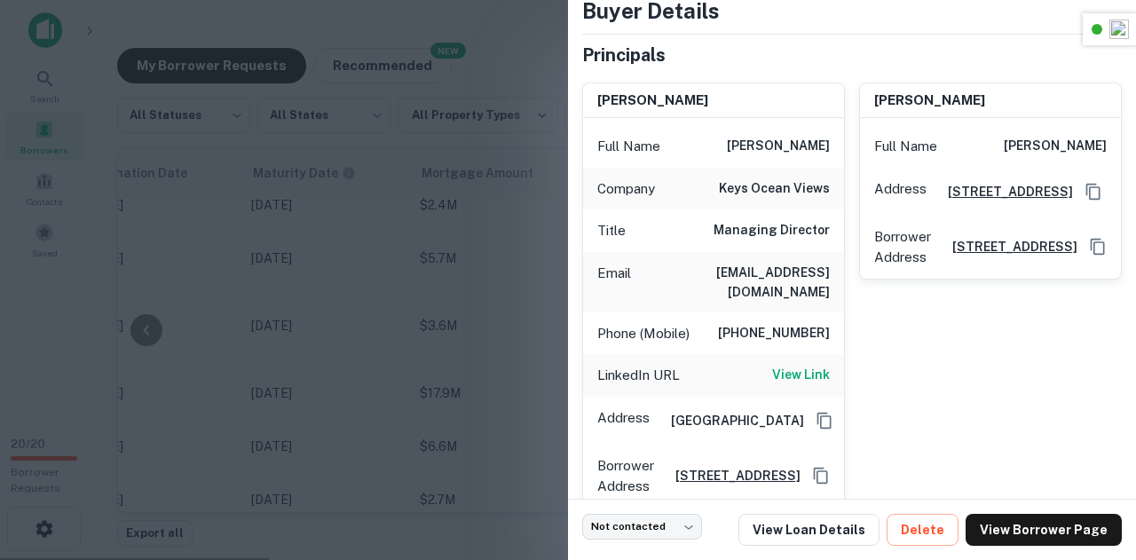
scroll to position [101, 0]
click at [773, 193] on h6 "keys ocean views" at bounding box center [774, 189] width 111 height 21
click at [824, 194] on div "Company keys ocean views" at bounding box center [713, 190] width 261 height 43
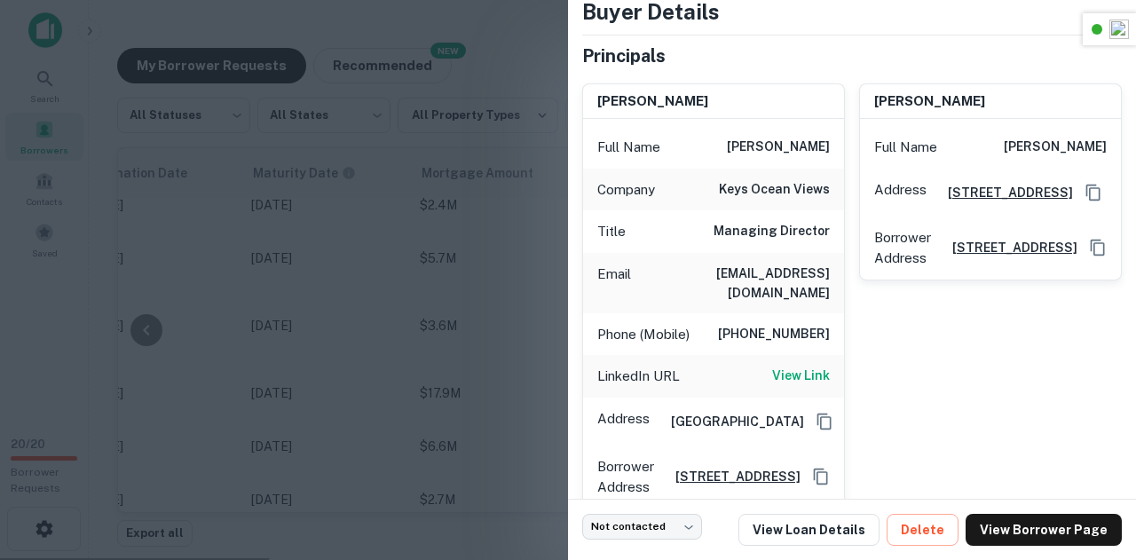
click at [770, 274] on h6 "robertsinger@gmail.com" at bounding box center [734, 283] width 192 height 39
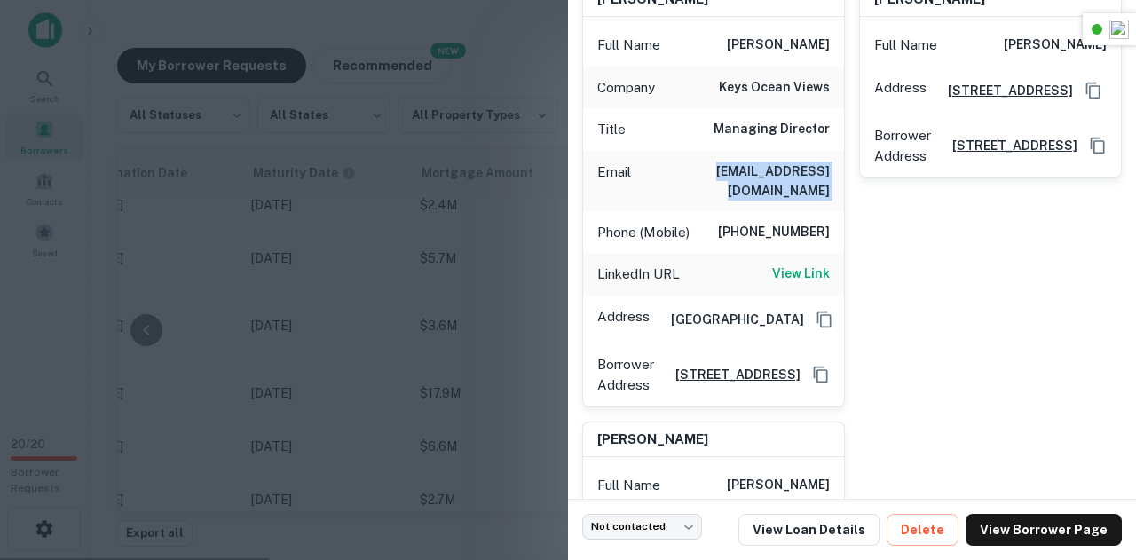
scroll to position [212, 0]
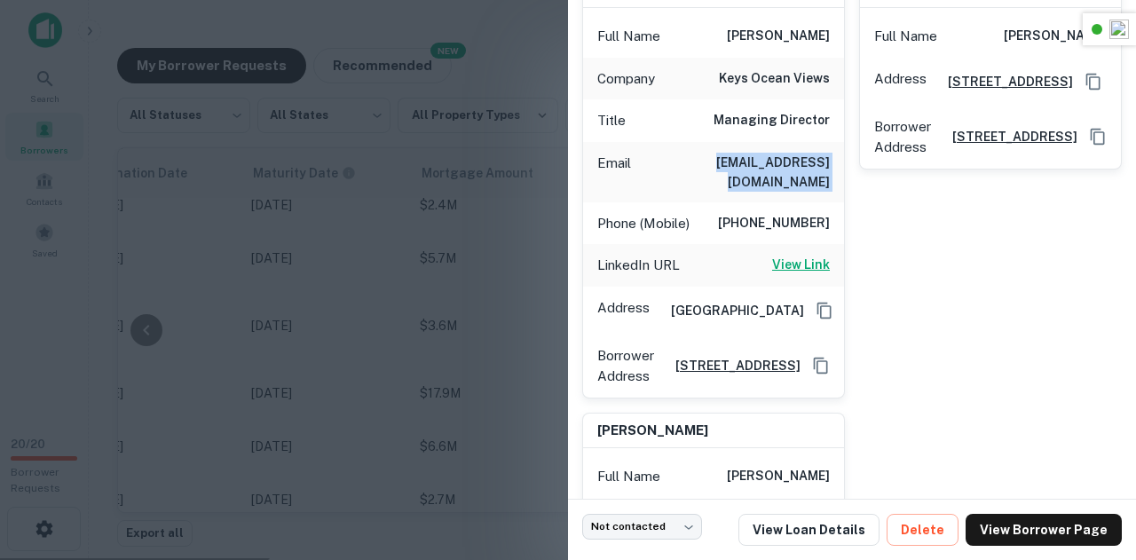
click at [797, 255] on h6 "View Link" at bounding box center [801, 265] width 58 height 20
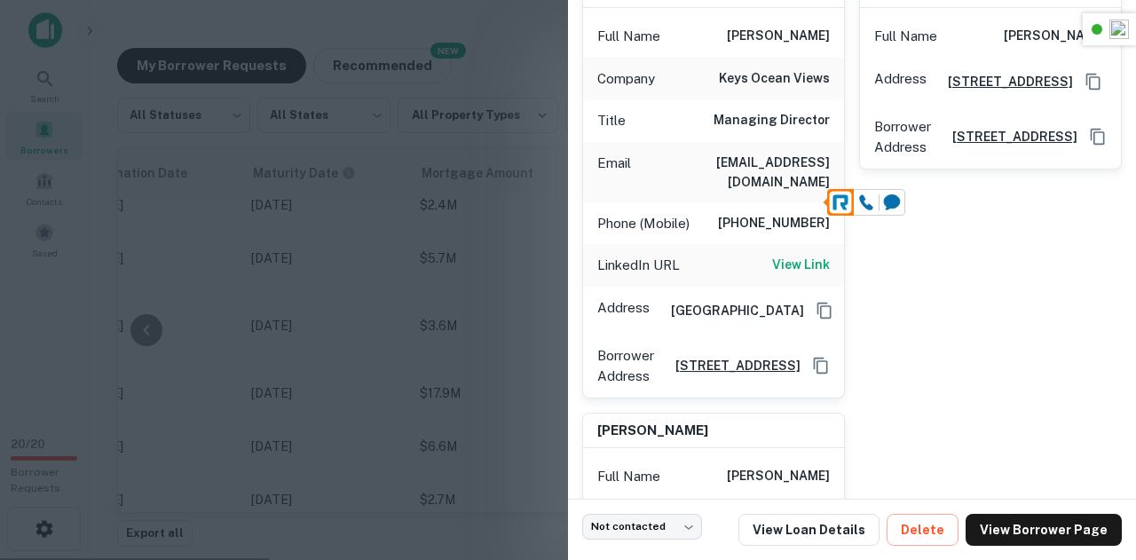
click at [802, 213] on h6 "305-989-8980" at bounding box center [774, 223] width 112 height 21
click at [791, 255] on h6 "View Link" at bounding box center [801, 265] width 58 height 20
click at [493, 260] on div at bounding box center [568, 280] width 1136 height 560
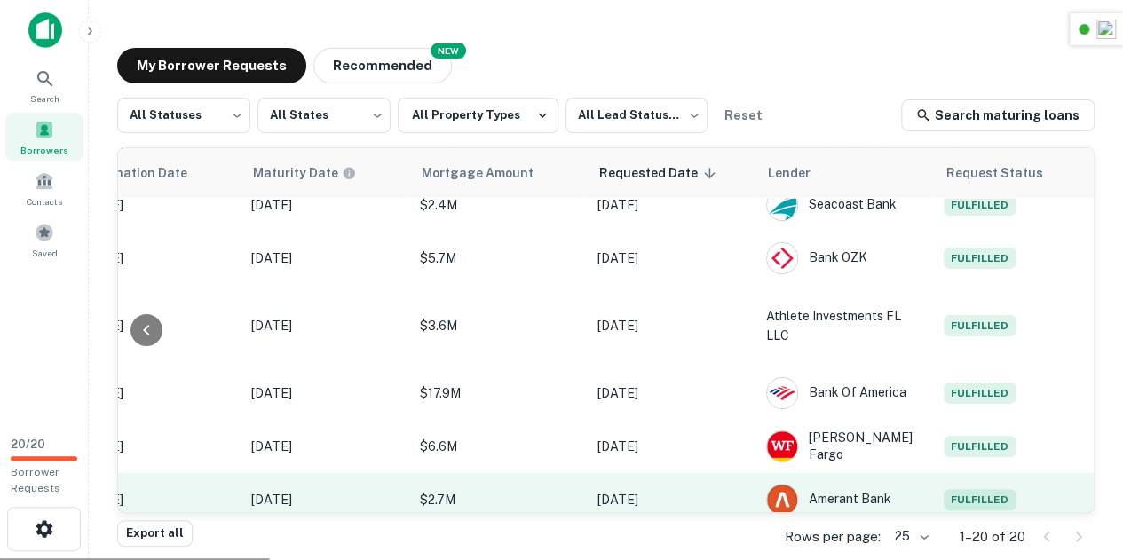
click at [975, 489] on span "Fulfilled" at bounding box center [979, 499] width 72 height 21
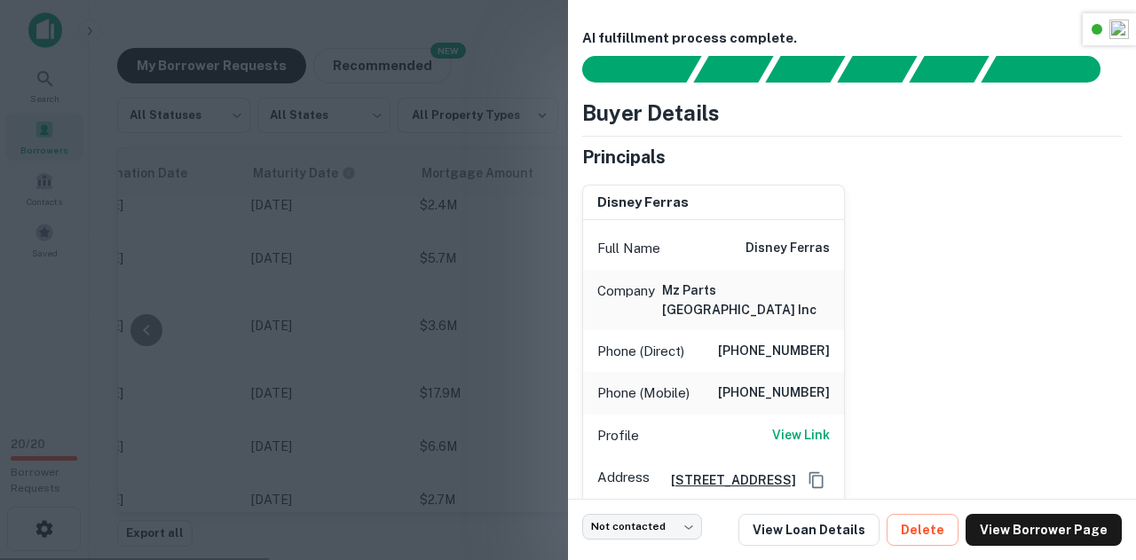
click at [688, 195] on div "disney ferras" at bounding box center [713, 204] width 261 height 36
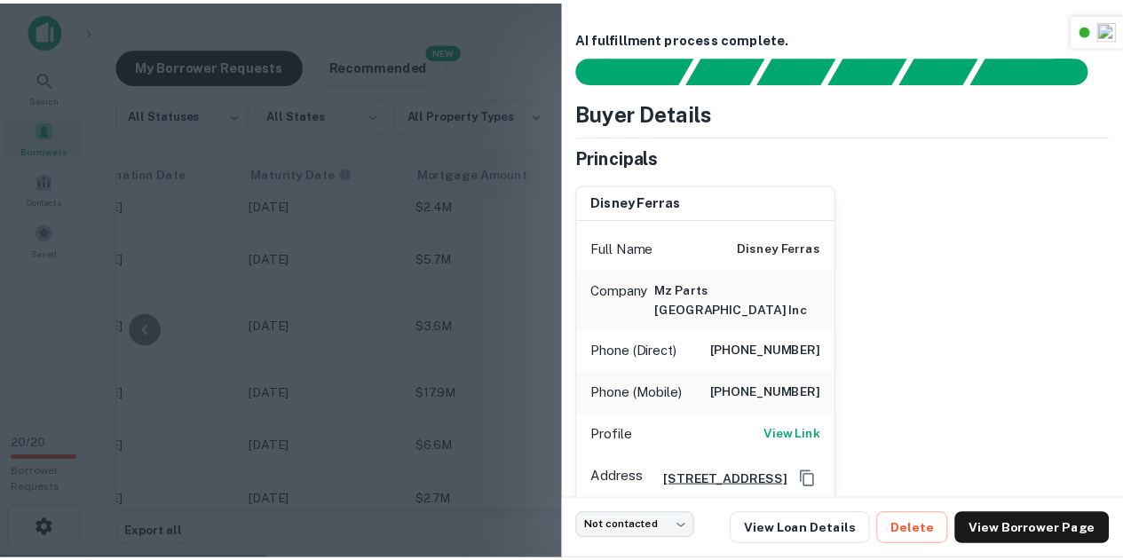
scroll to position [106, 0]
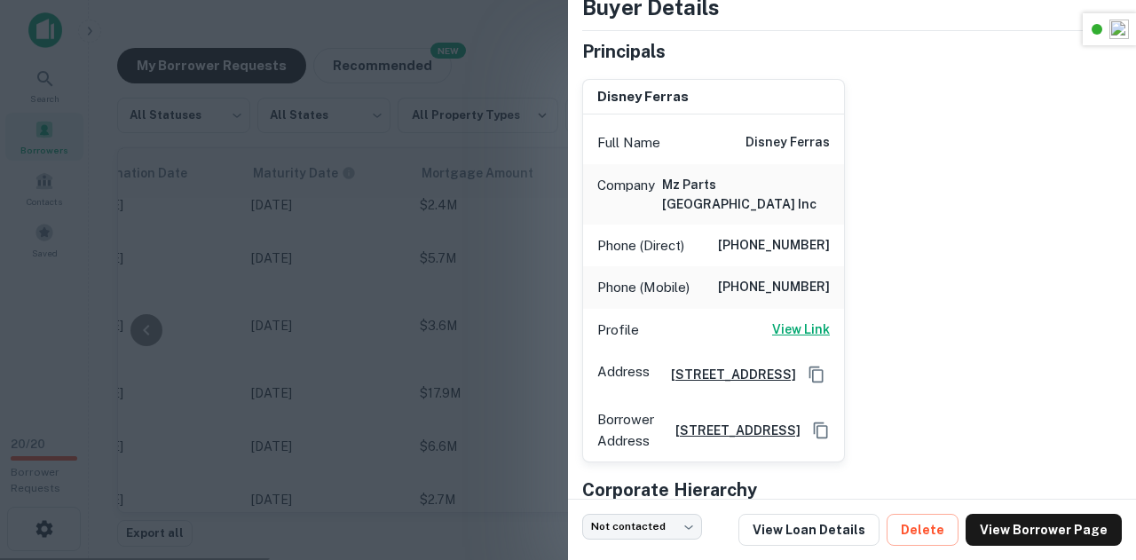
click at [793, 320] on h6 "View Link" at bounding box center [801, 330] width 58 height 20
click at [793, 309] on div "Profile View Link" at bounding box center [713, 330] width 261 height 43
click at [794, 309] on div "Profile View Link" at bounding box center [713, 330] width 261 height 43
click at [797, 320] on h6 "View Link" at bounding box center [801, 330] width 58 height 20
click at [754, 235] on h6 "(561) 432-8473" at bounding box center [774, 245] width 112 height 21
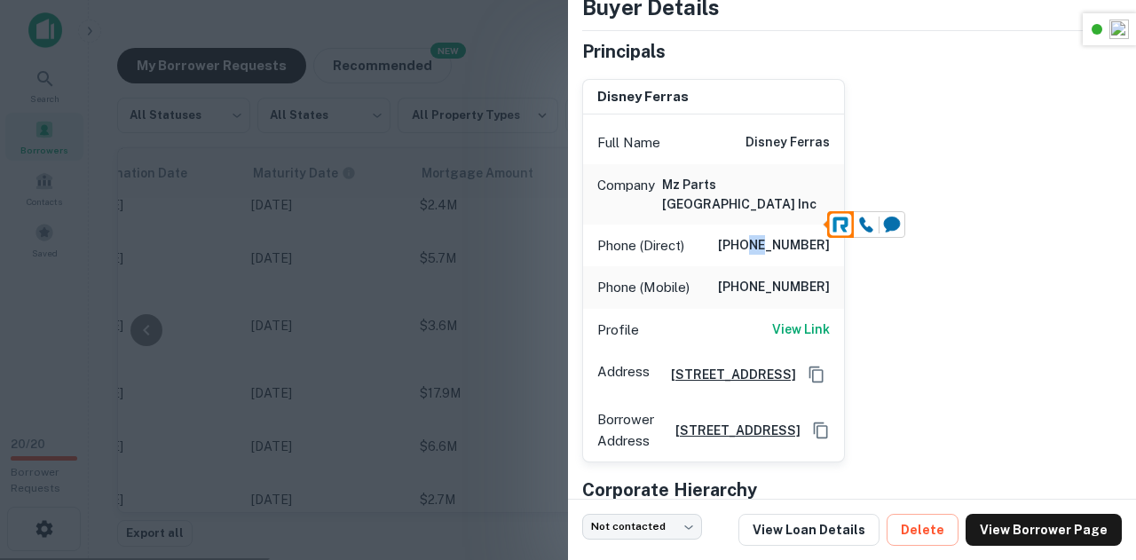
click at [754, 235] on h6 "(561) 432-8473" at bounding box center [774, 245] width 112 height 21
click at [791, 277] on h6 "(786) 454-0919" at bounding box center [774, 287] width 112 height 21
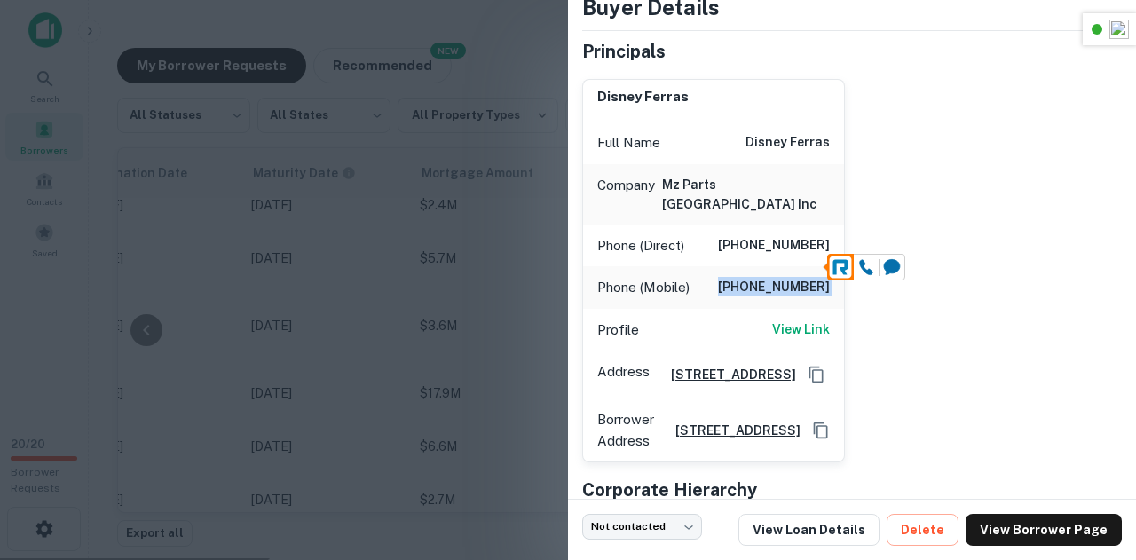
click at [791, 277] on h6 "(786) 454-0919" at bounding box center [774, 287] width 112 height 21
click at [422, 209] on div at bounding box center [568, 280] width 1136 height 560
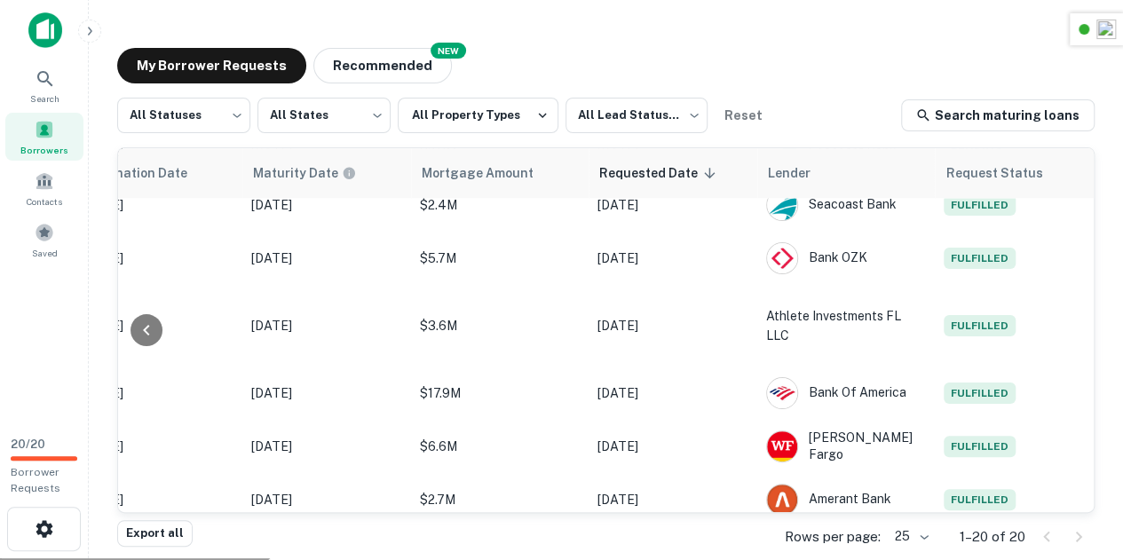
click at [778, 83] on div "My Borrower Requests NEW Recommended All Statuses *** ​ All States *** ​ All Pr…" at bounding box center [606, 286] width 1006 height 504
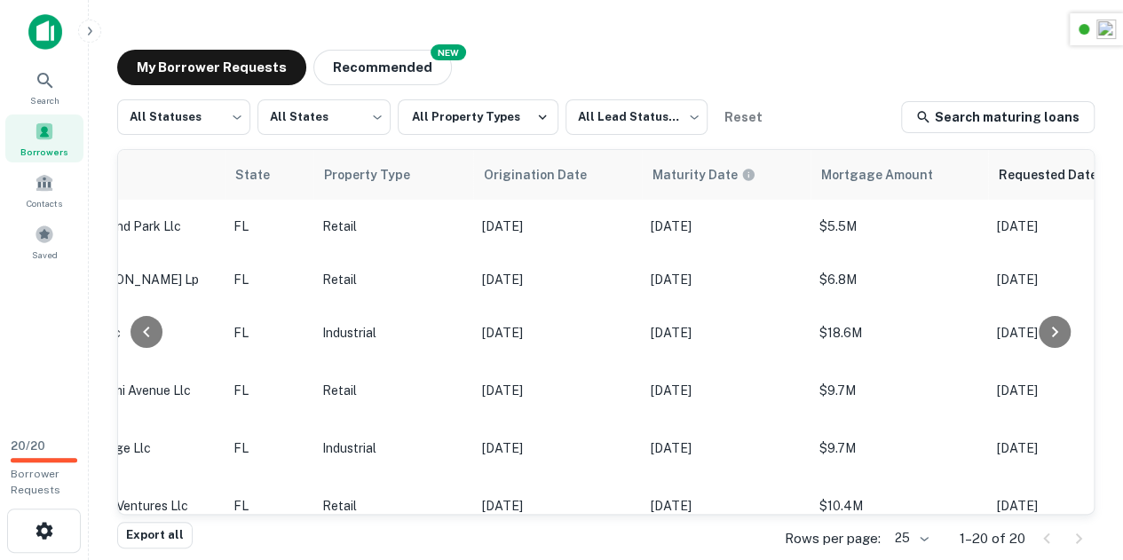
scroll to position [0, 944]
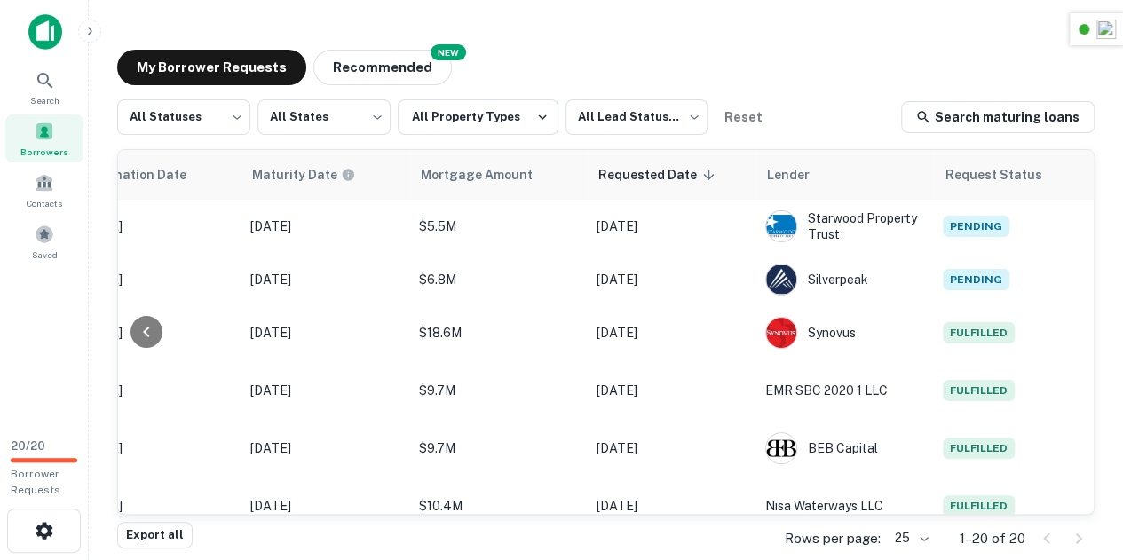
click at [883, 81] on div "My Borrower Requests NEW Recommended" at bounding box center [605, 68] width 977 height 36
